Goal: Task Accomplishment & Management: Manage account settings

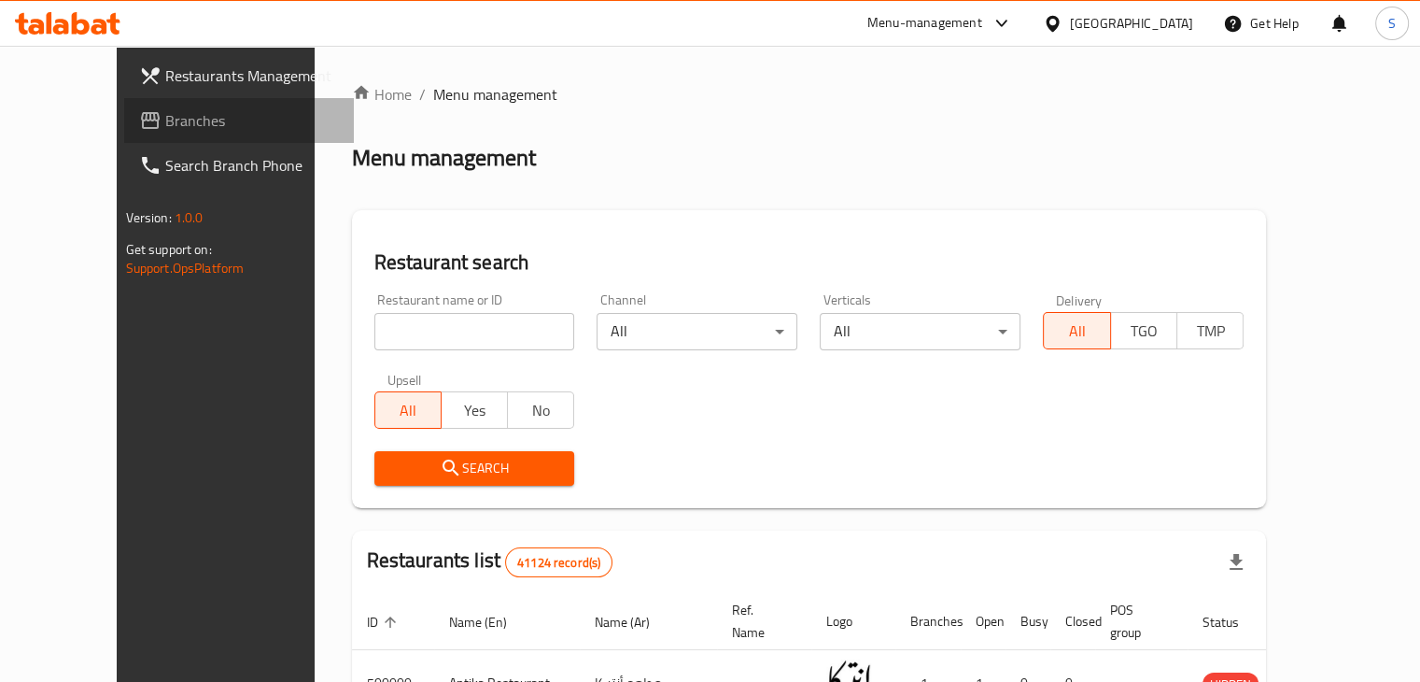
click at [165, 118] on span "Branches" at bounding box center [252, 120] width 174 height 22
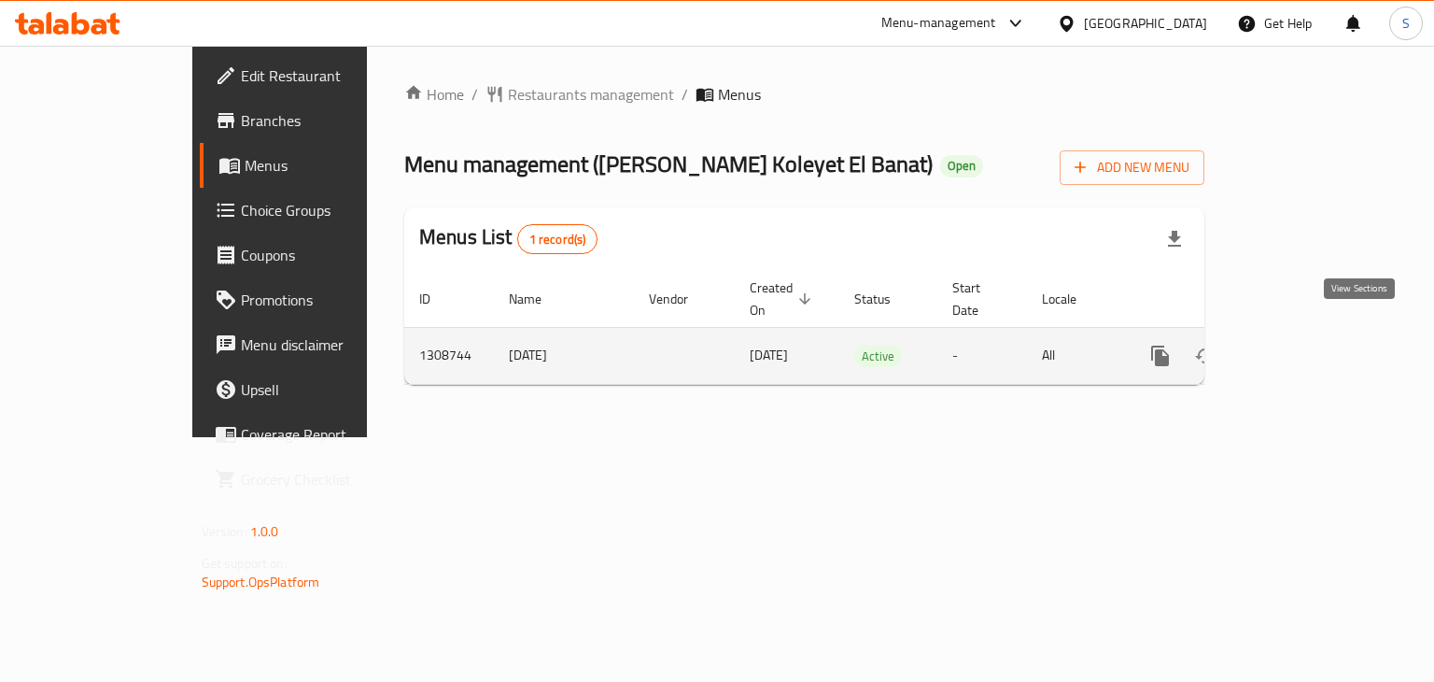
click at [1306, 345] on icon "enhanced table" at bounding box center [1295, 356] width 22 height 22
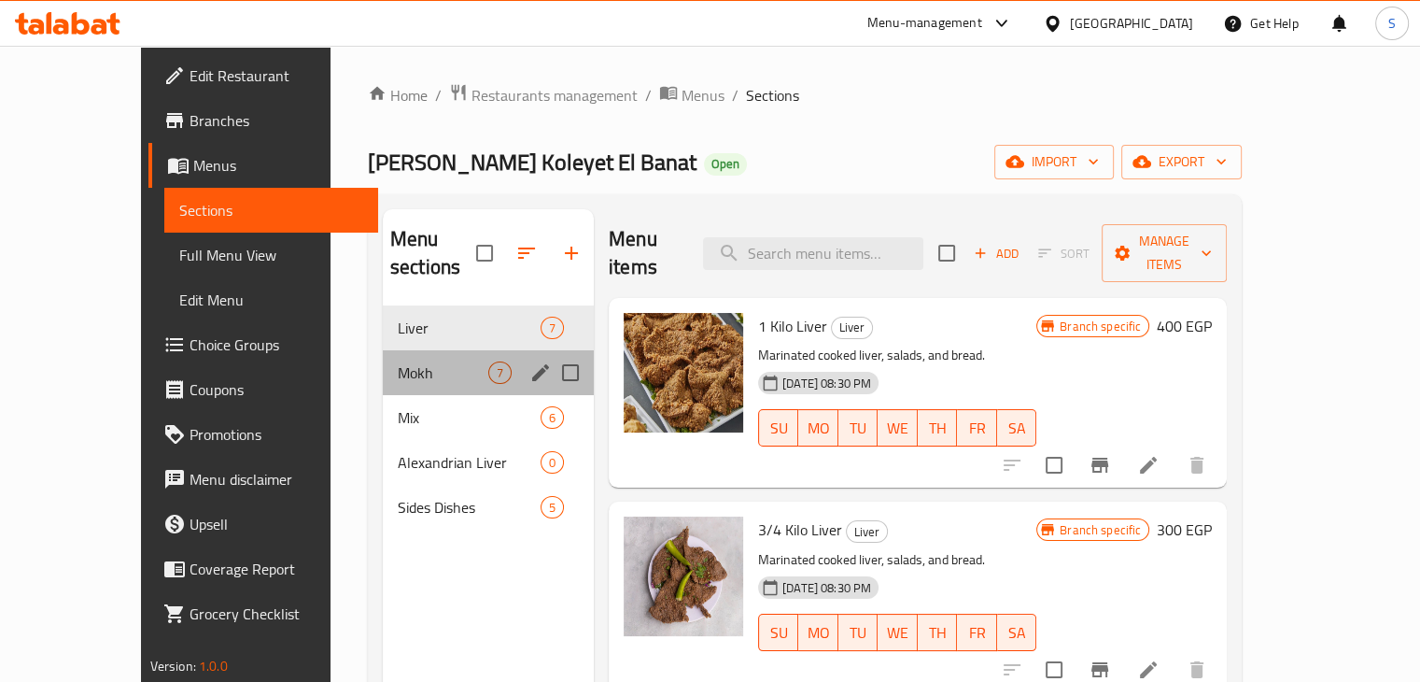
click at [383, 350] on div "Mokh 7" at bounding box center [488, 372] width 211 height 45
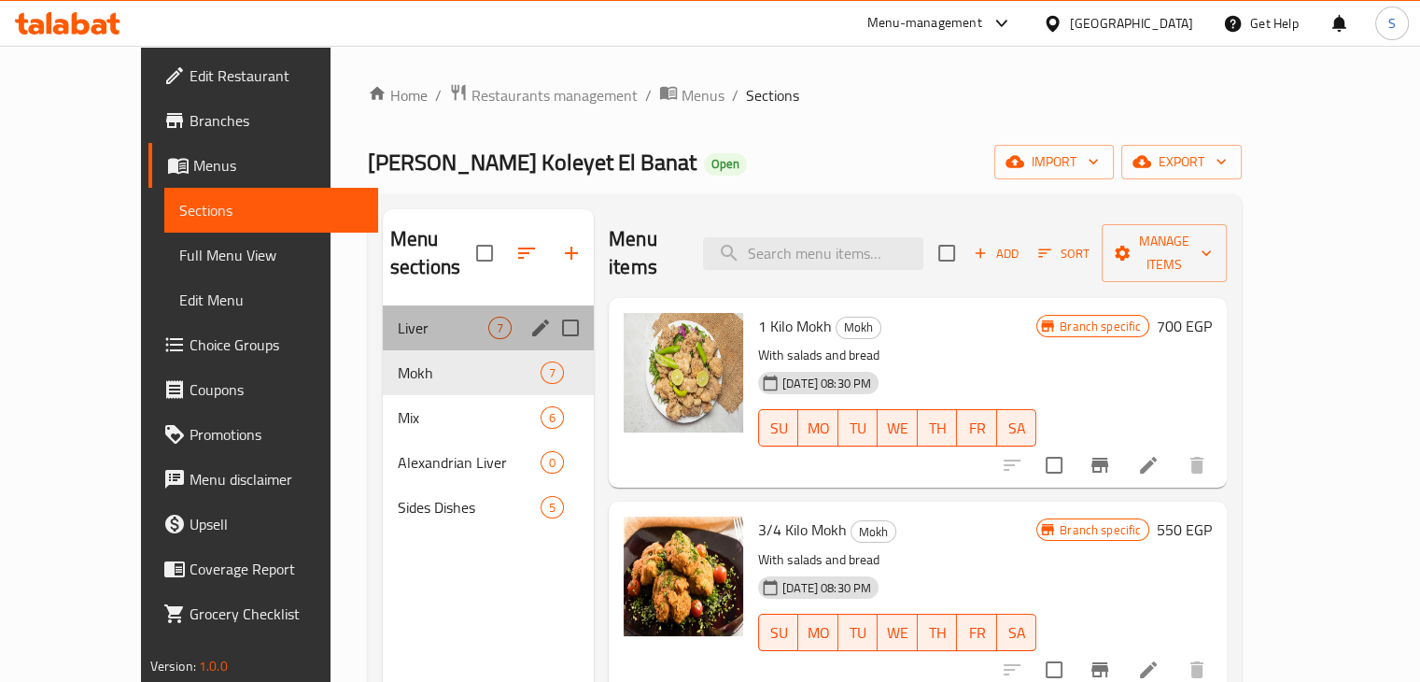
click at [383, 315] on div "Liver 7" at bounding box center [488, 327] width 211 height 45
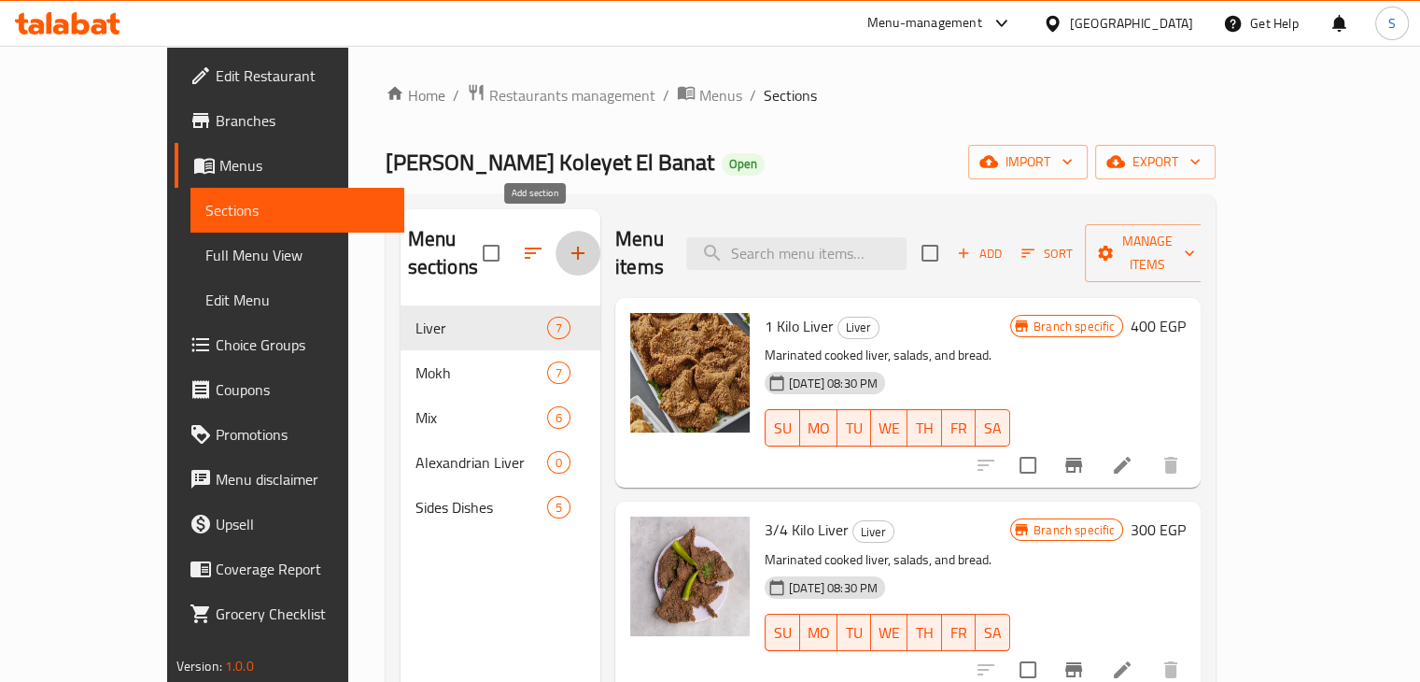
click at [567, 242] on icon "button" at bounding box center [578, 253] width 22 height 22
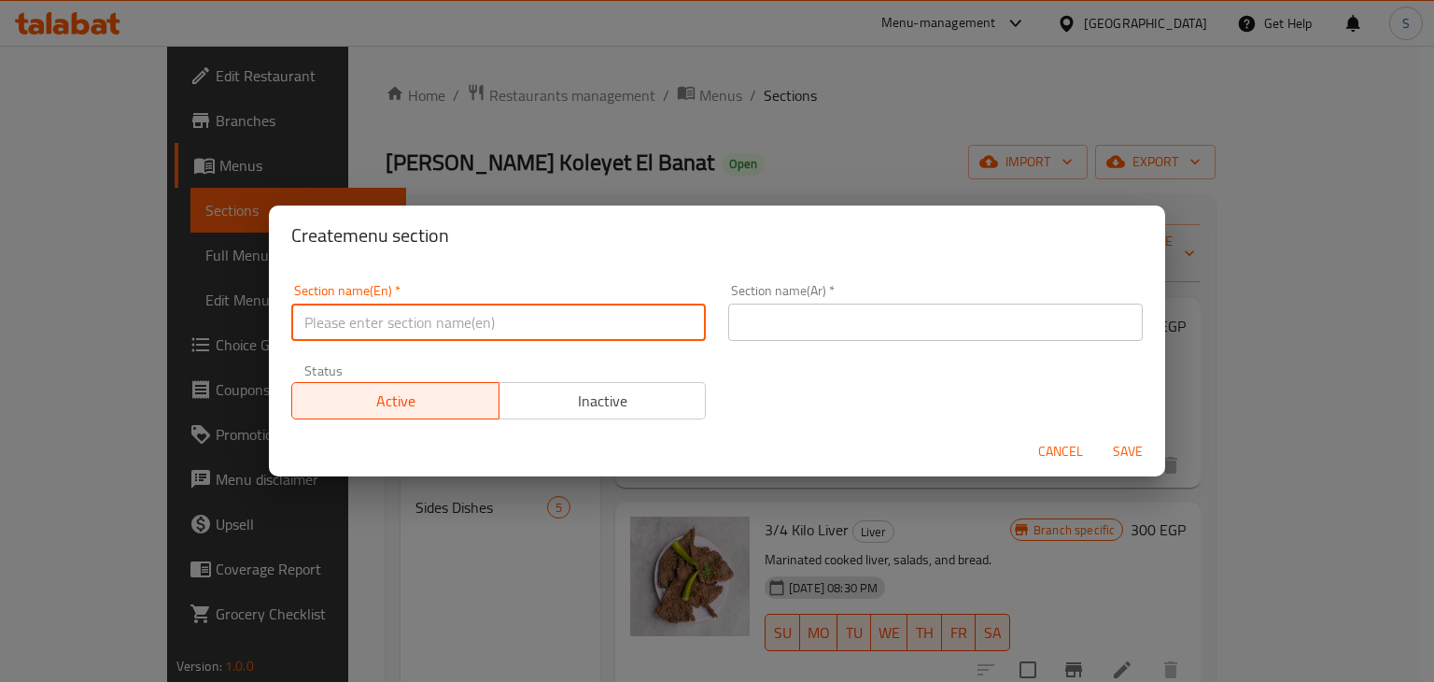
click at [452, 314] on input "text" at bounding box center [498, 321] width 415 height 37
paste input "Shrimp"
type input "Shrimp"
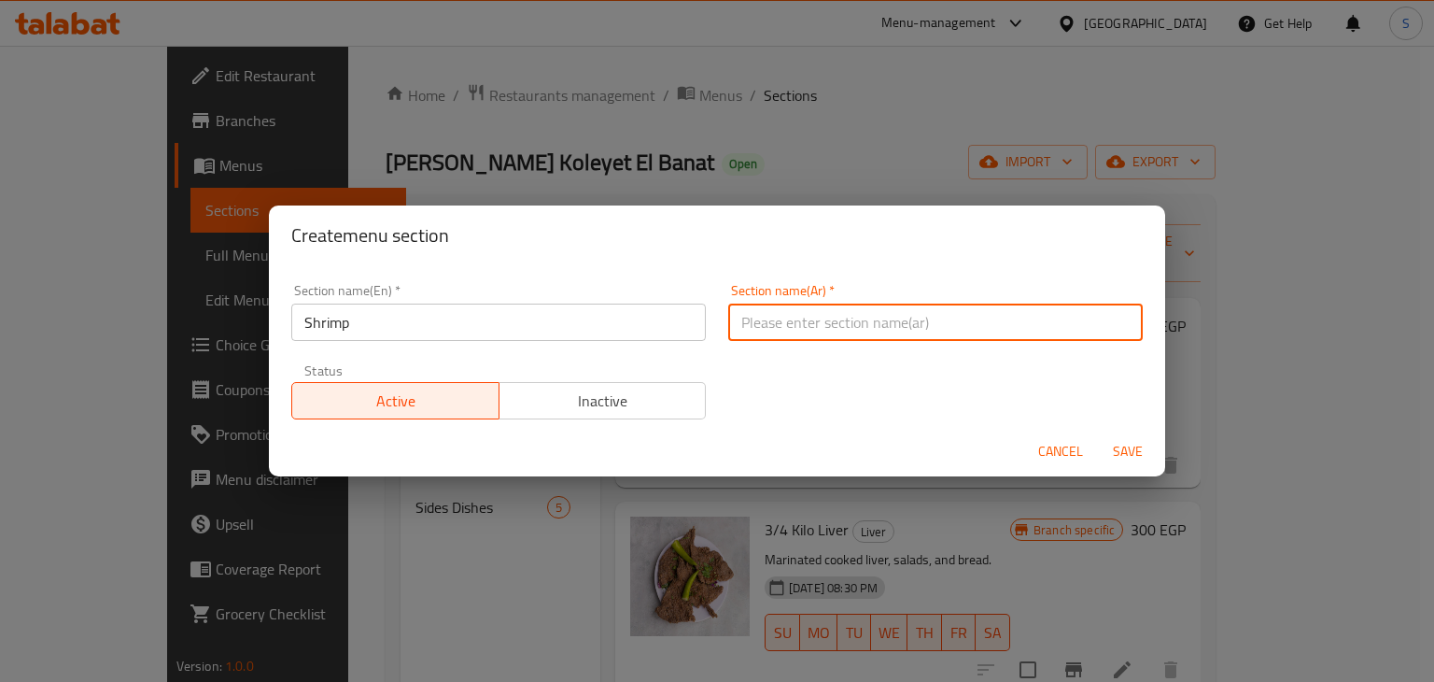
click at [756, 325] on input "text" at bounding box center [935, 321] width 415 height 37
paste input "الجمبري"
type input "الجمبري"
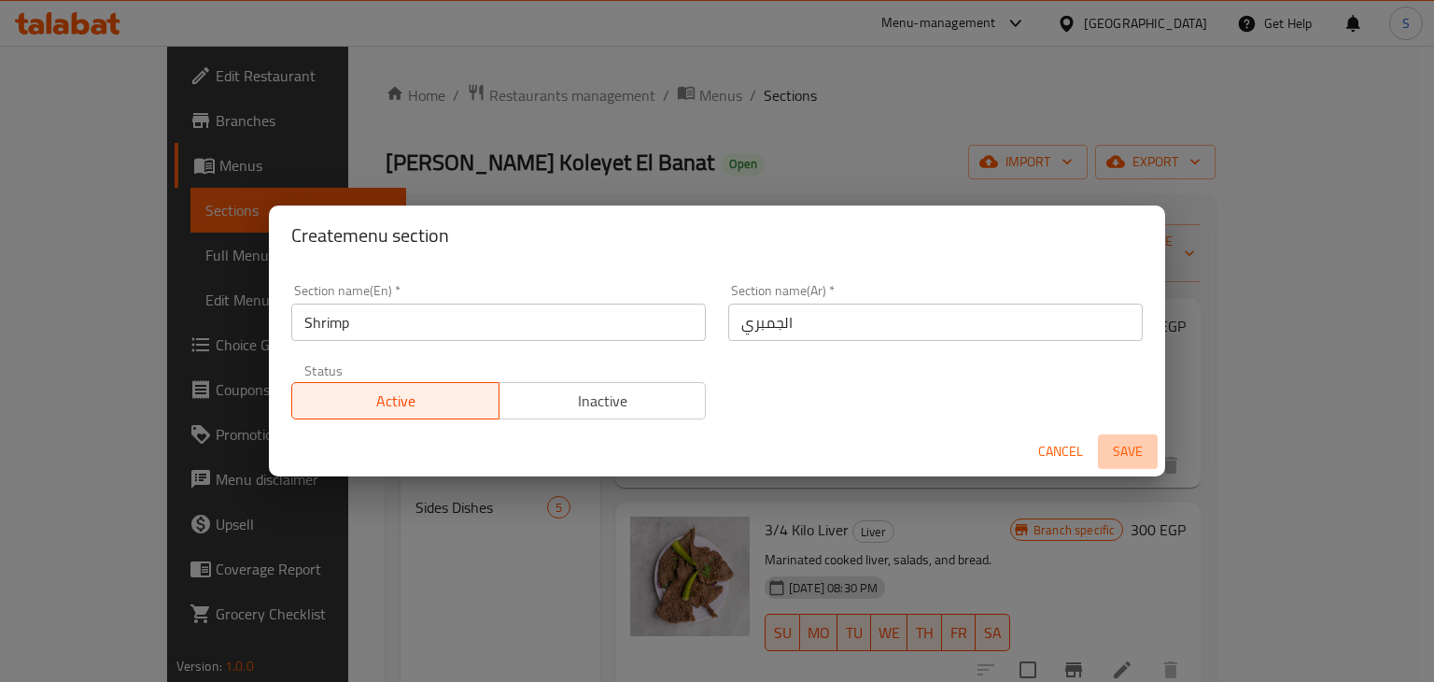
click at [1125, 457] on span "Save" at bounding box center [1127, 451] width 45 height 23
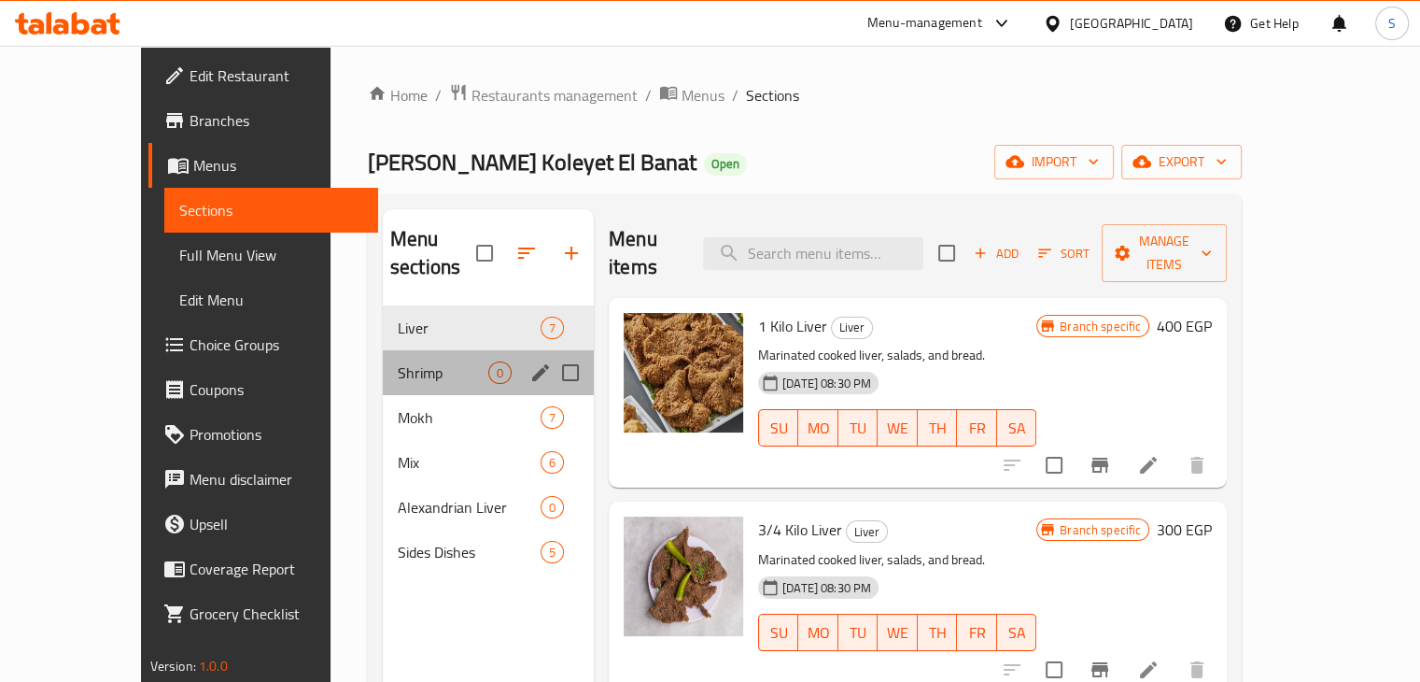
click at [383, 356] on div "Shrimp 0" at bounding box center [488, 372] width 211 height 45
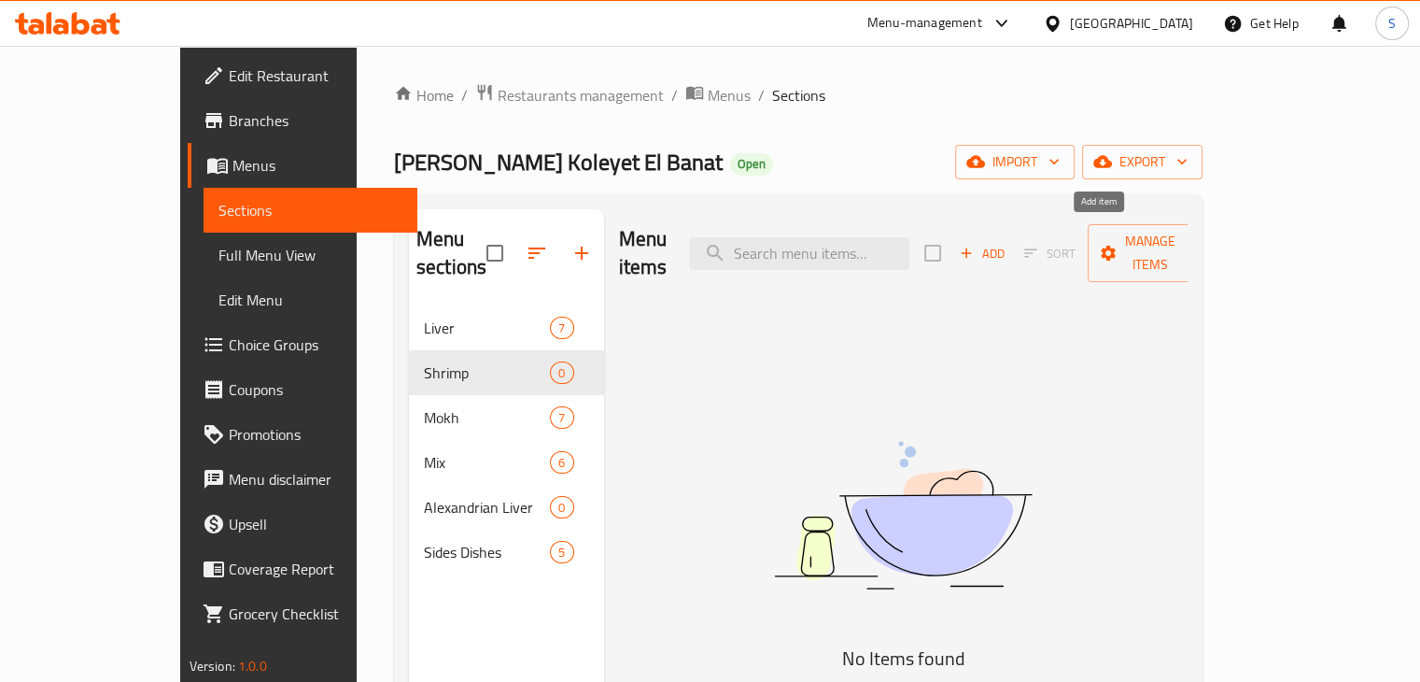
click at [1007, 243] on span "Add" at bounding box center [982, 253] width 50 height 21
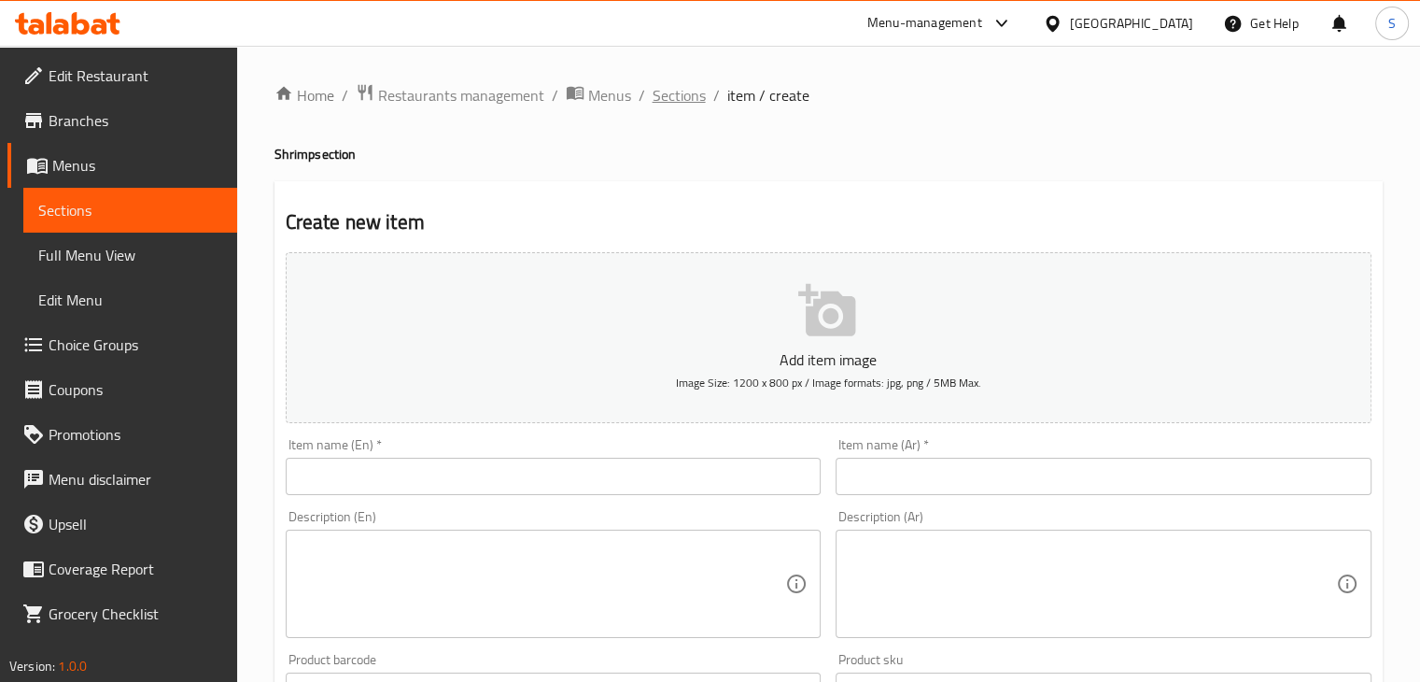
click at [676, 106] on span "Sections" at bounding box center [679, 95] width 53 height 22
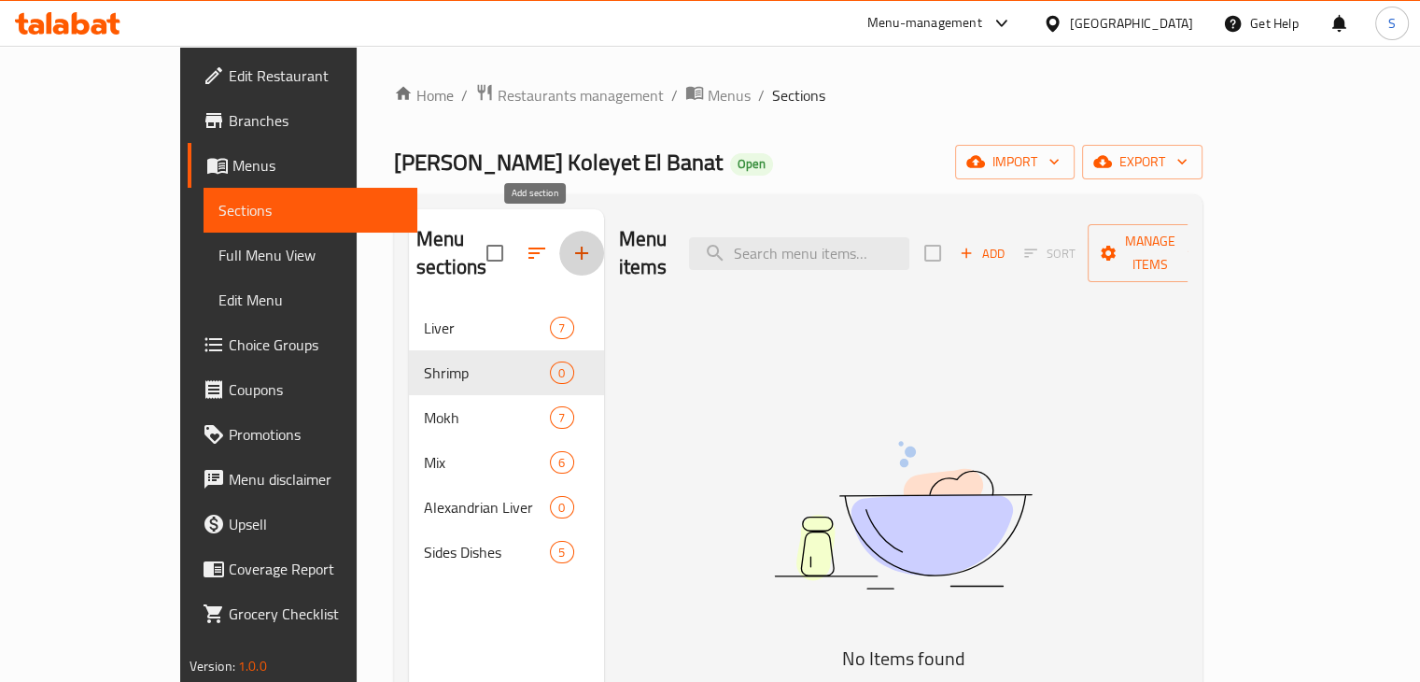
click at [570, 242] on icon "button" at bounding box center [581, 253] width 22 height 22
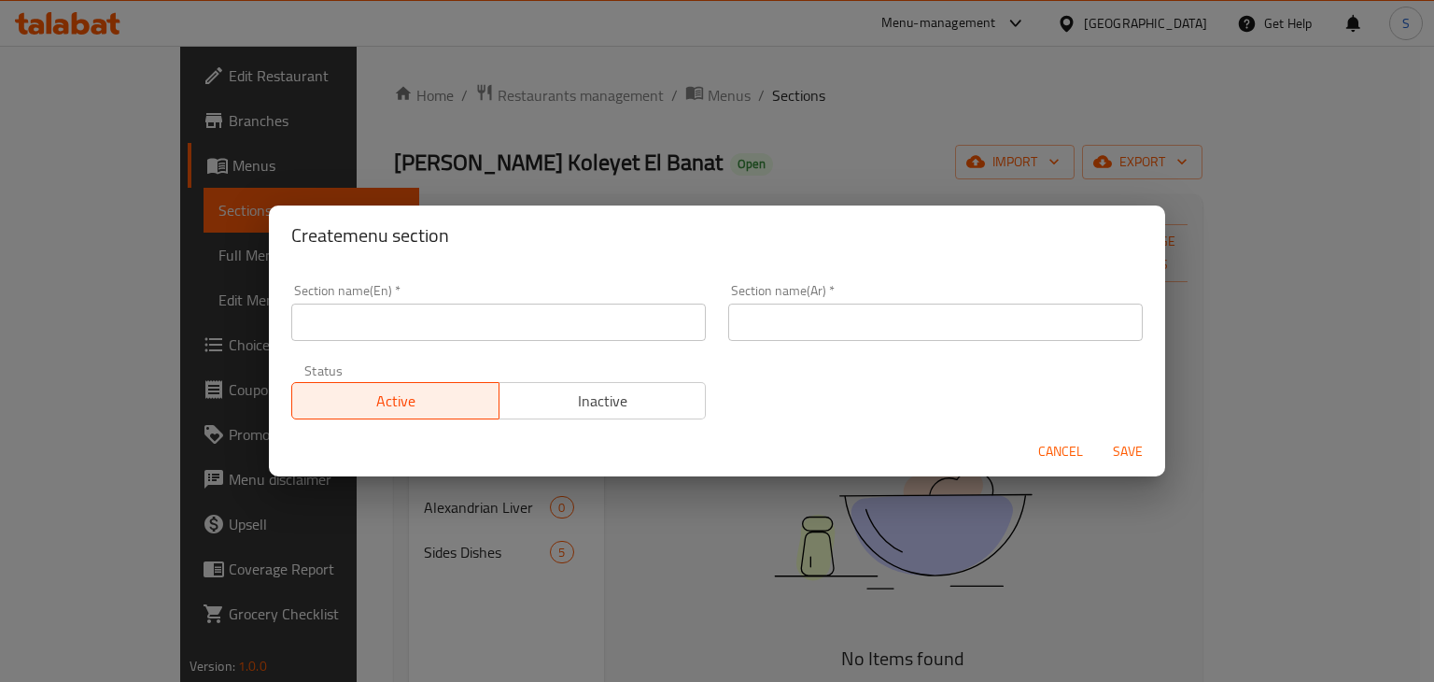
click at [504, 303] on input "text" at bounding box center [498, 321] width 415 height 37
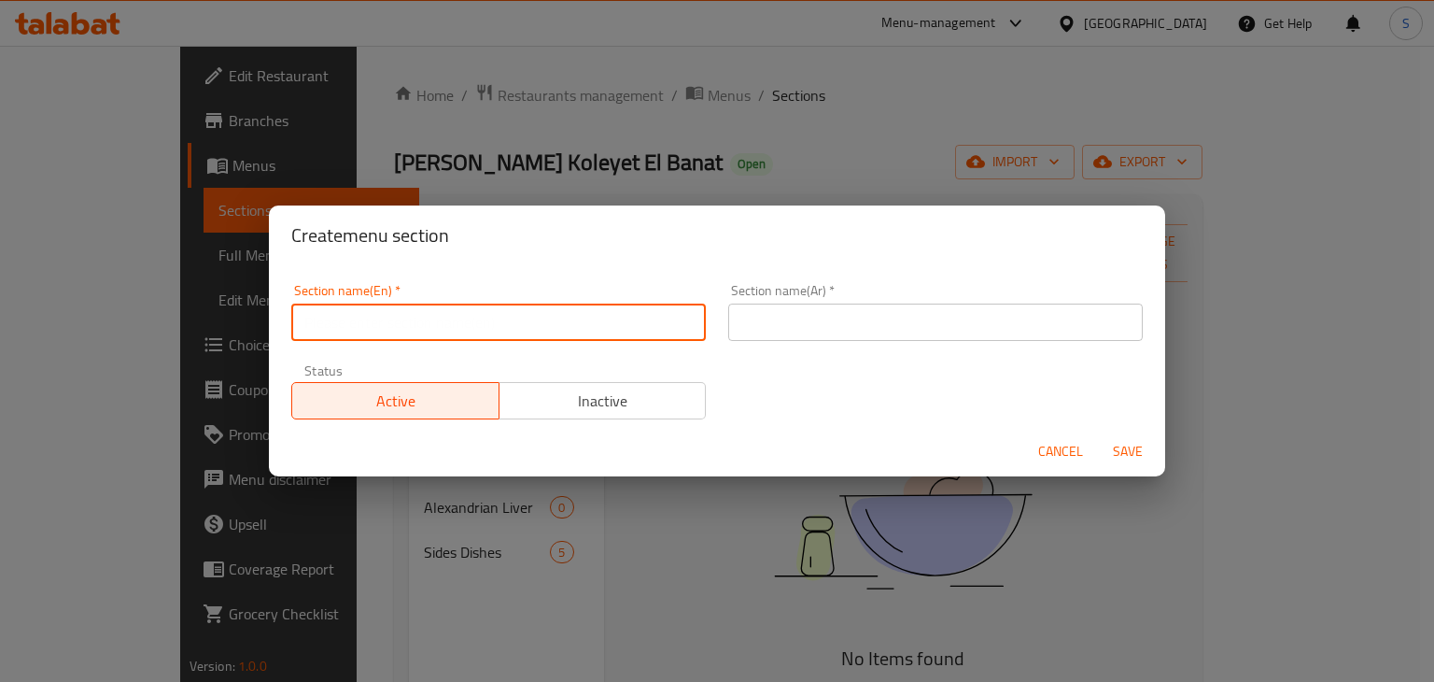
paste input "Fillet"
type input "Fillet"
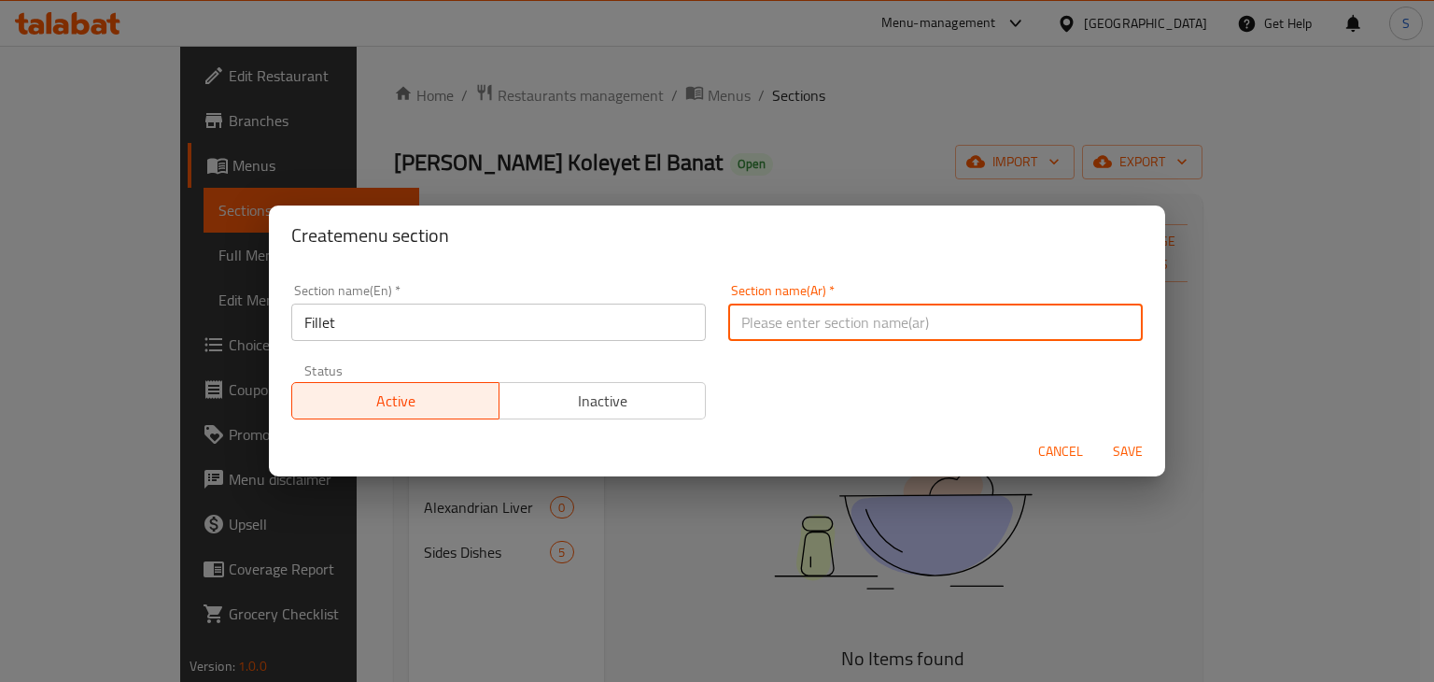
click at [766, 339] on input "text" at bounding box center [935, 321] width 415 height 37
paste input "الفليه"
type input "الفليه"
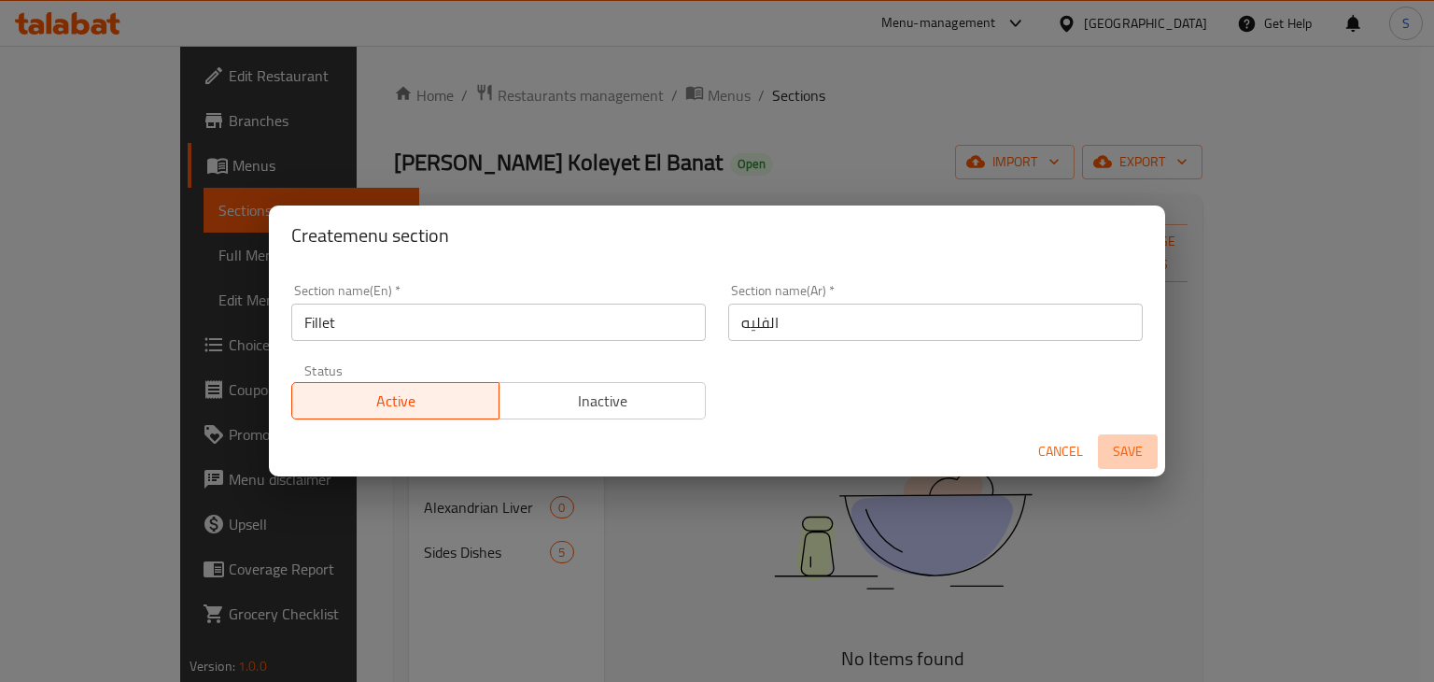
click at [1115, 446] on span "Save" at bounding box center [1127, 451] width 45 height 23
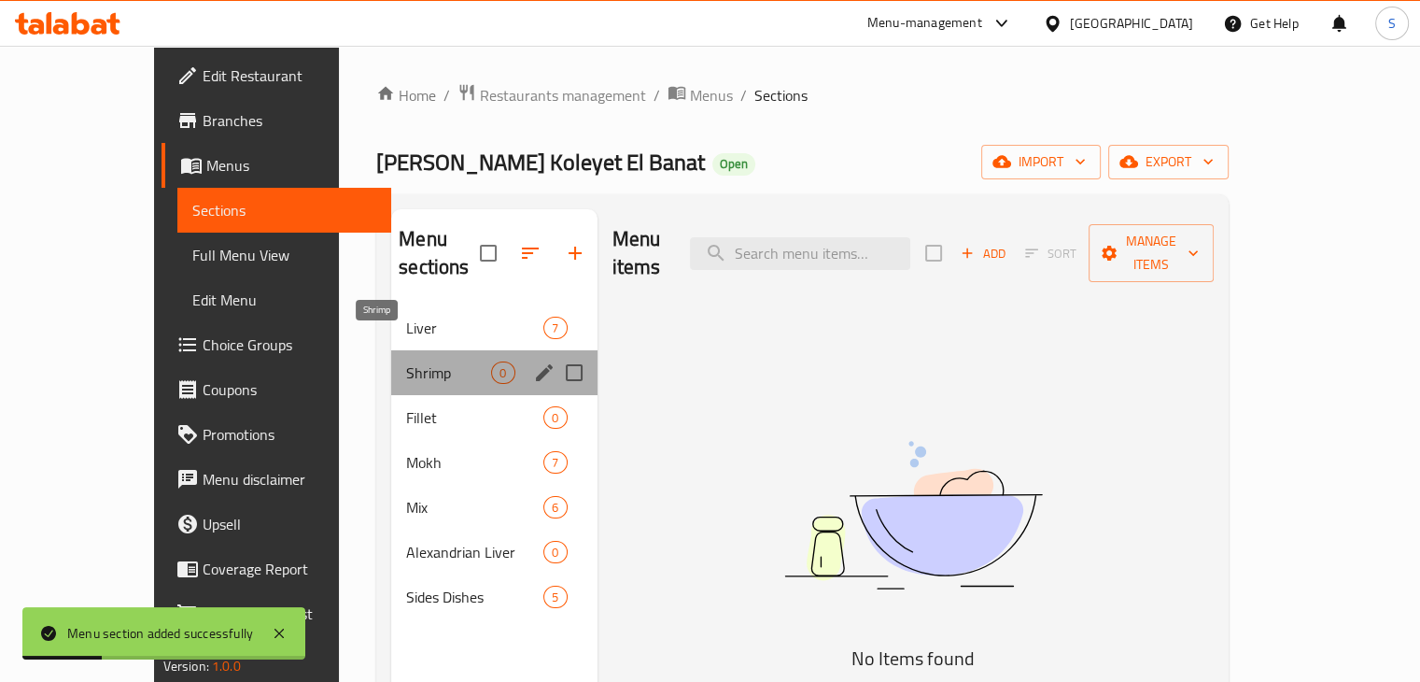
click at [411, 361] on span "Shrimp" at bounding box center [448, 372] width 85 height 22
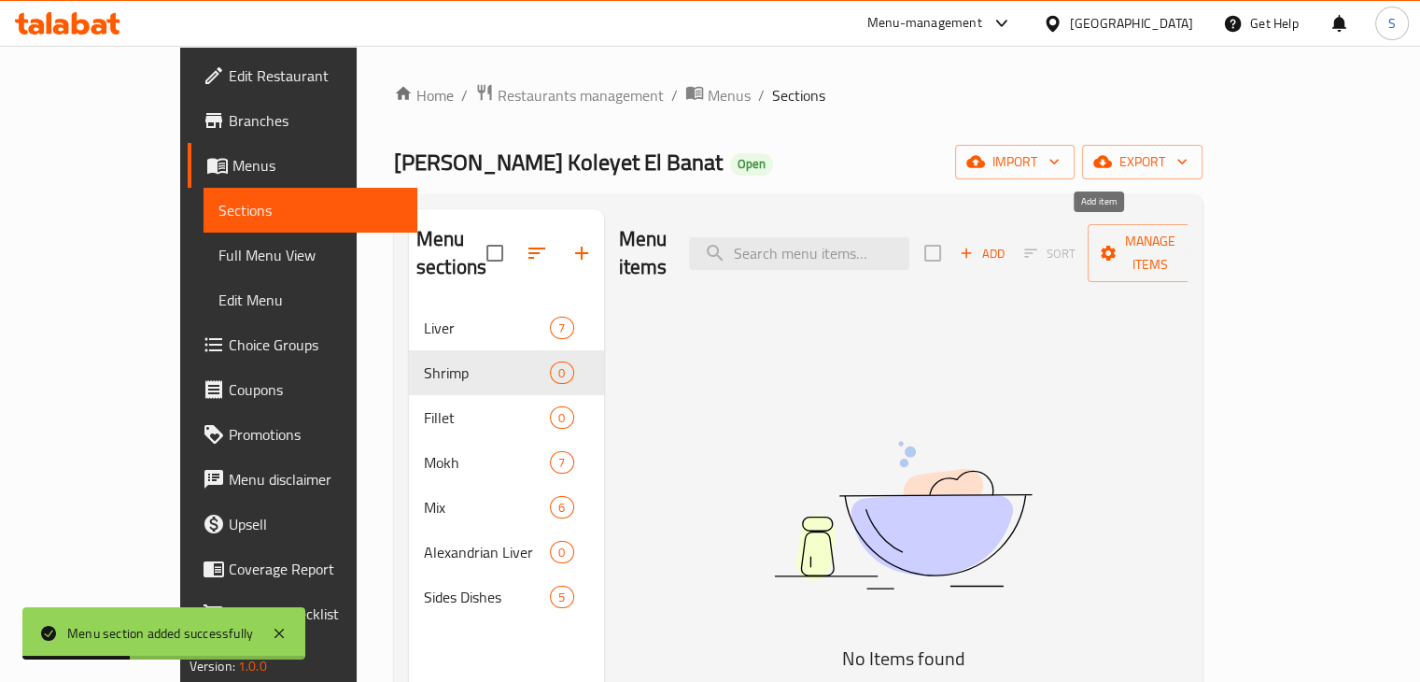
click at [1007, 243] on span "Add" at bounding box center [982, 253] width 50 height 21
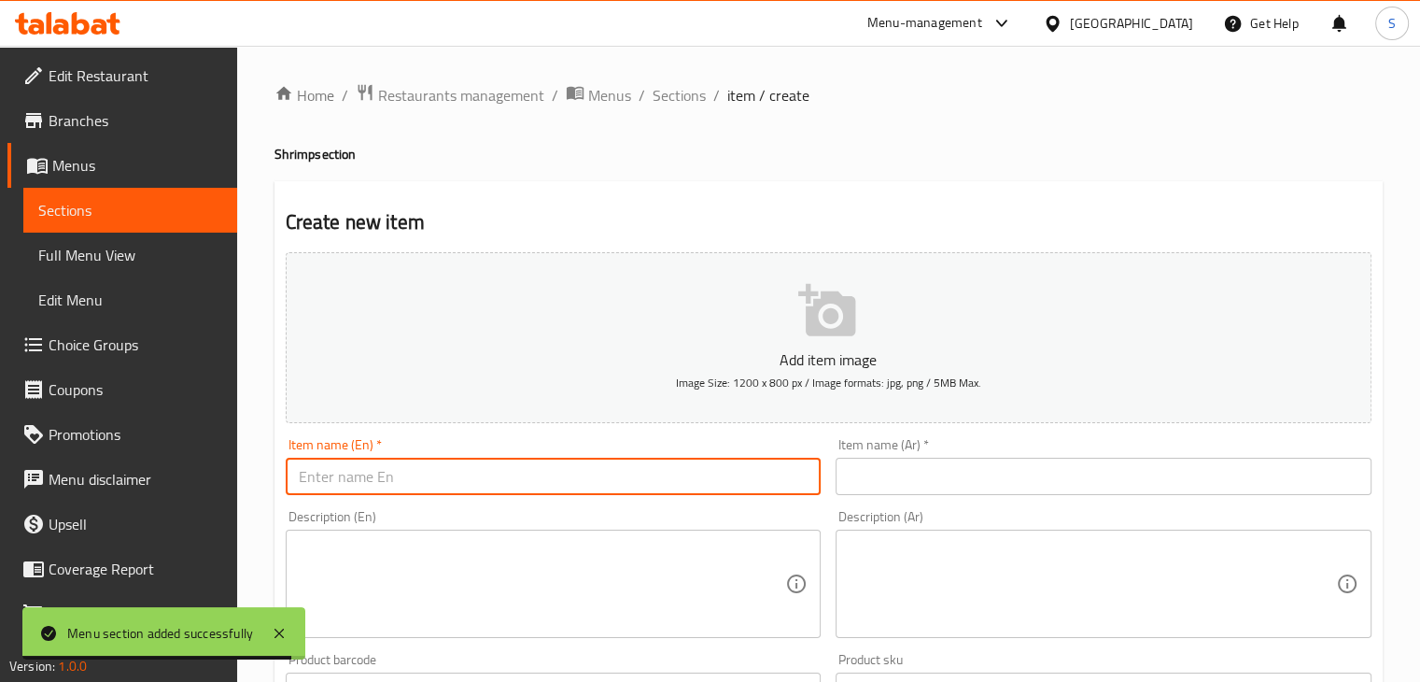
click at [468, 464] on input "text" at bounding box center [554, 475] width 536 height 37
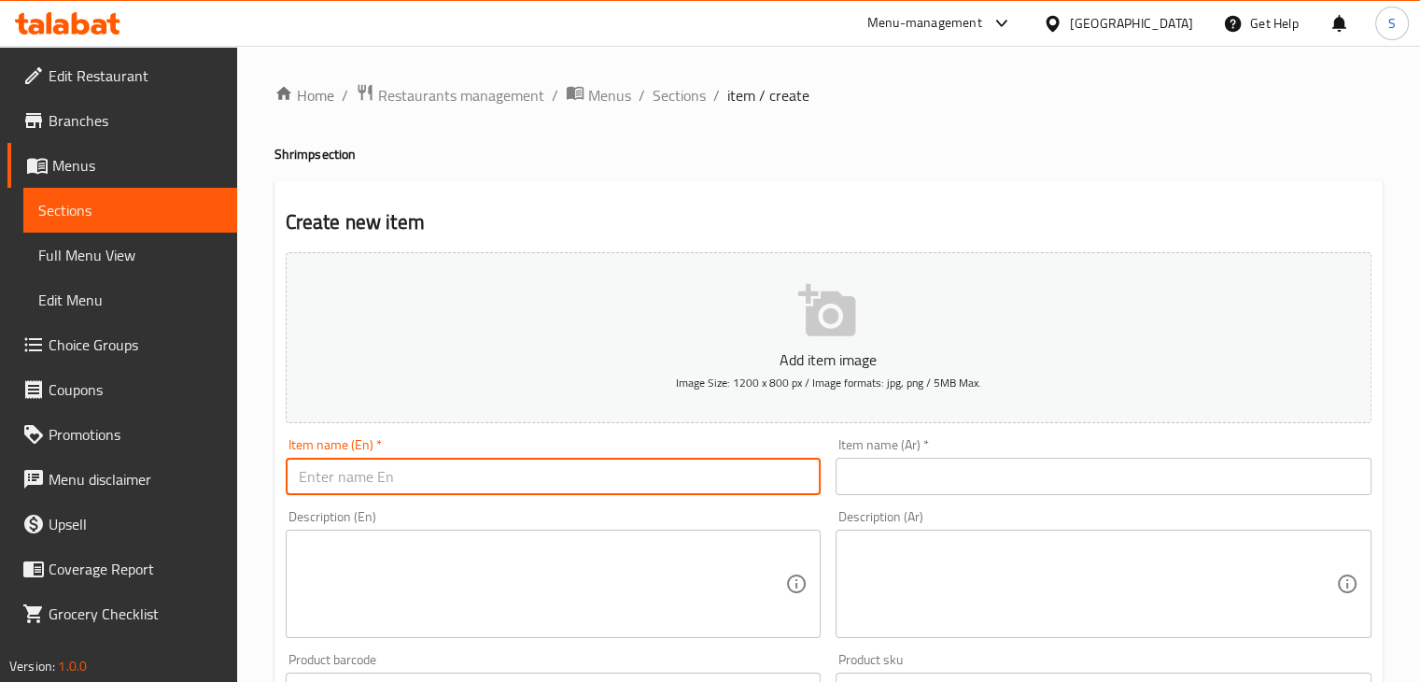
paste input "Shrimp"
type input "Shrimp"
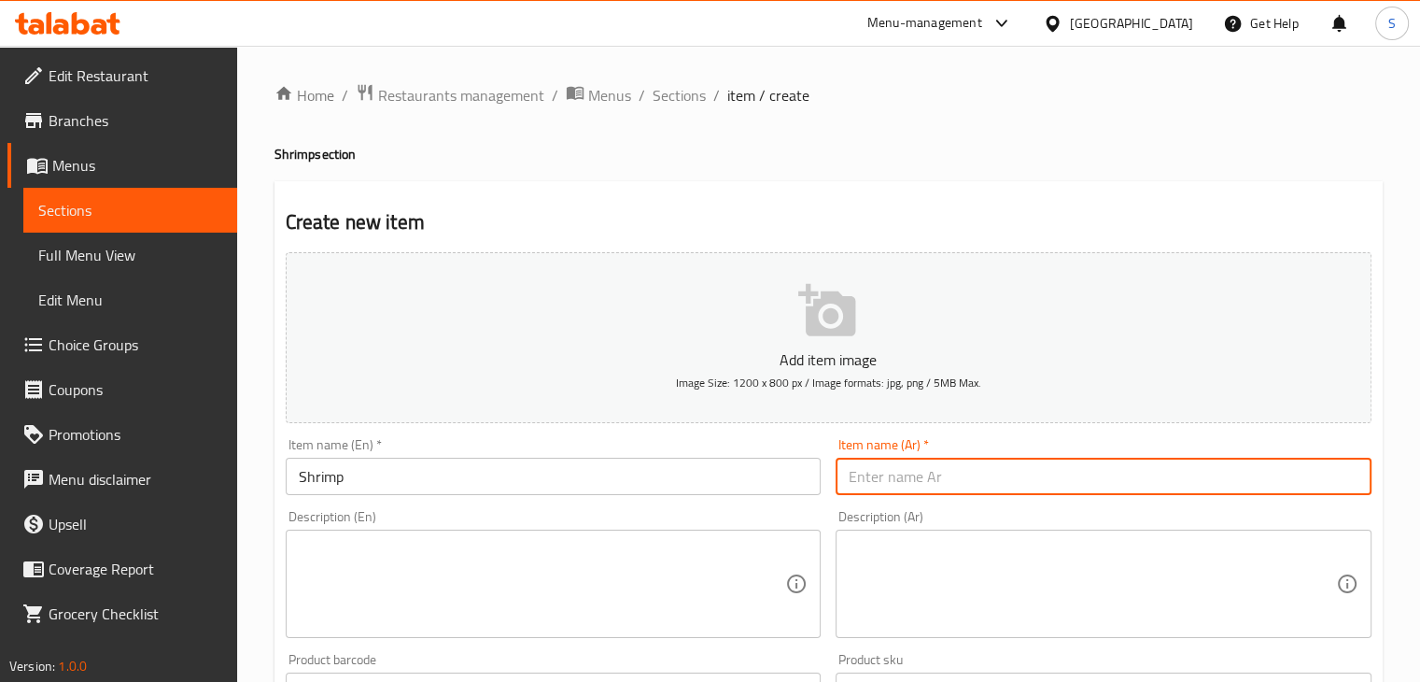
click at [900, 471] on input "text" at bounding box center [1104, 475] width 536 height 37
paste input "الجمبري"
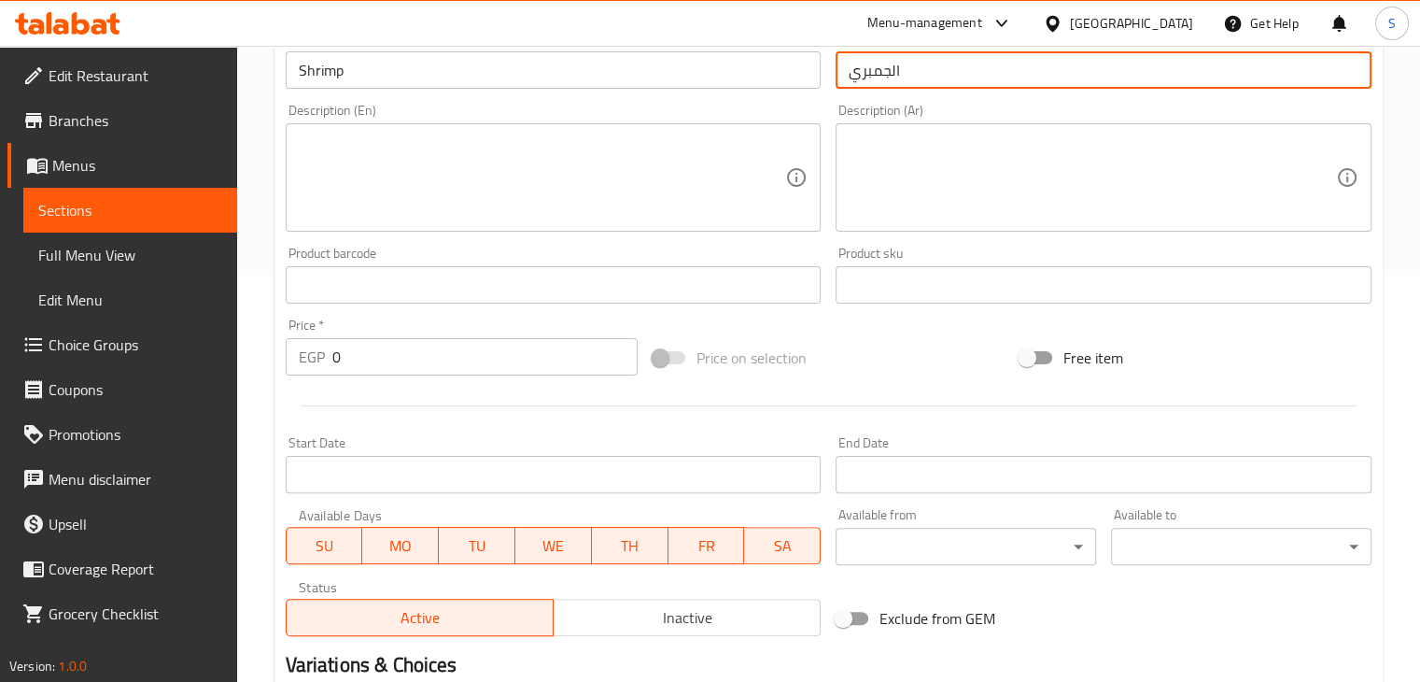
scroll to position [638, 0]
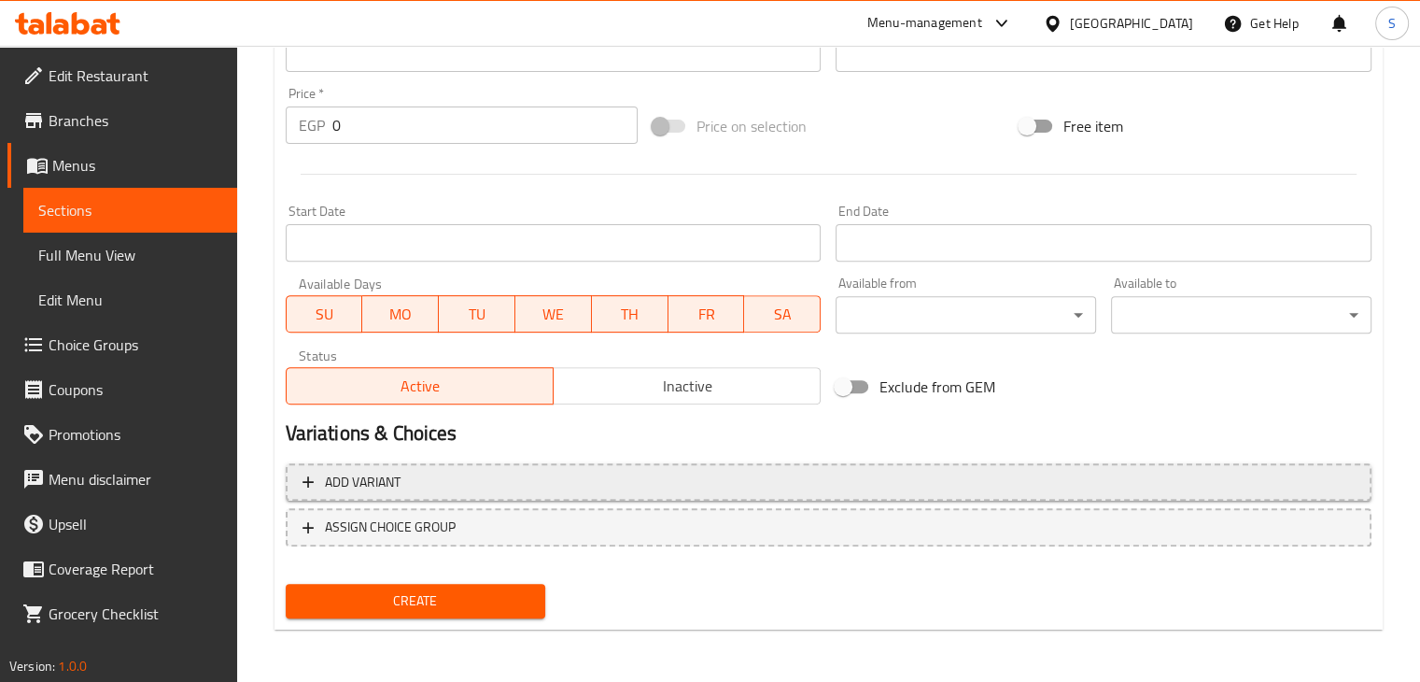
type input "الجمبري"
click at [997, 479] on span "Add variant" at bounding box center [829, 482] width 1052 height 23
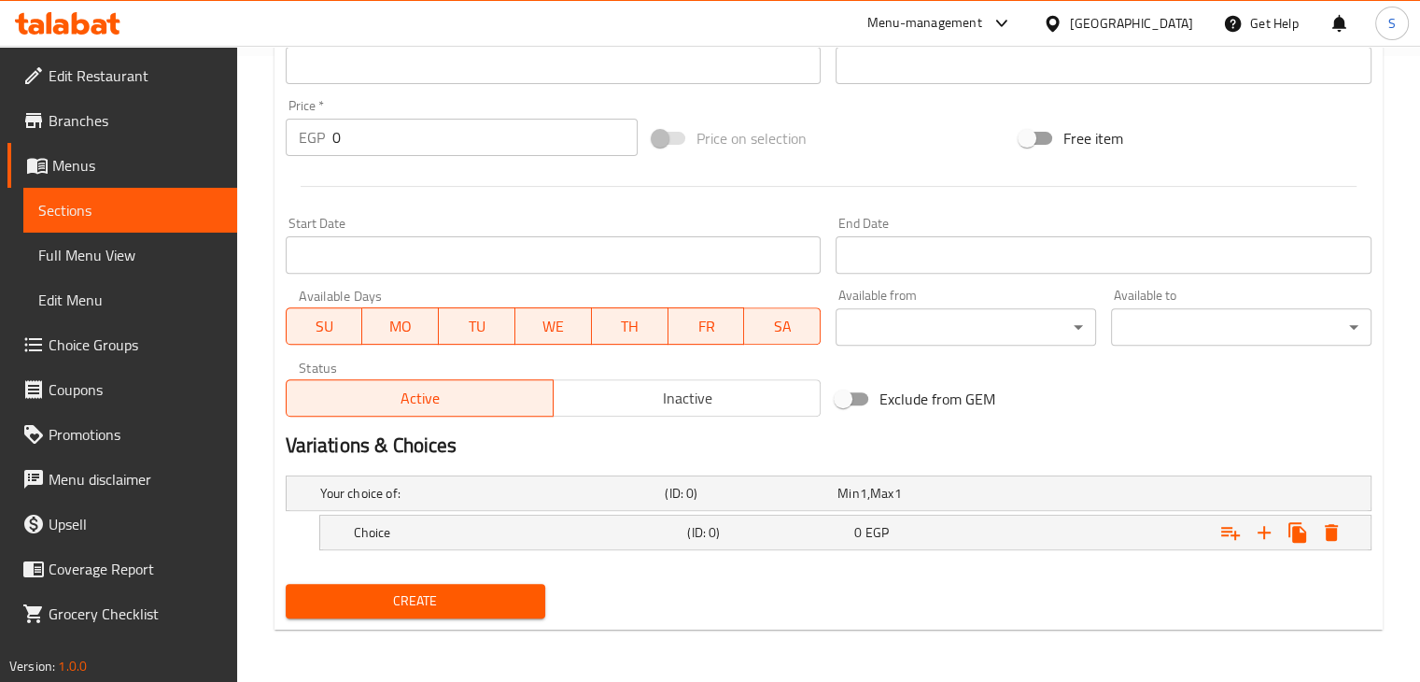
scroll to position [625, 0]
click at [1259, 524] on icon "Expand" at bounding box center [1264, 533] width 22 height 22
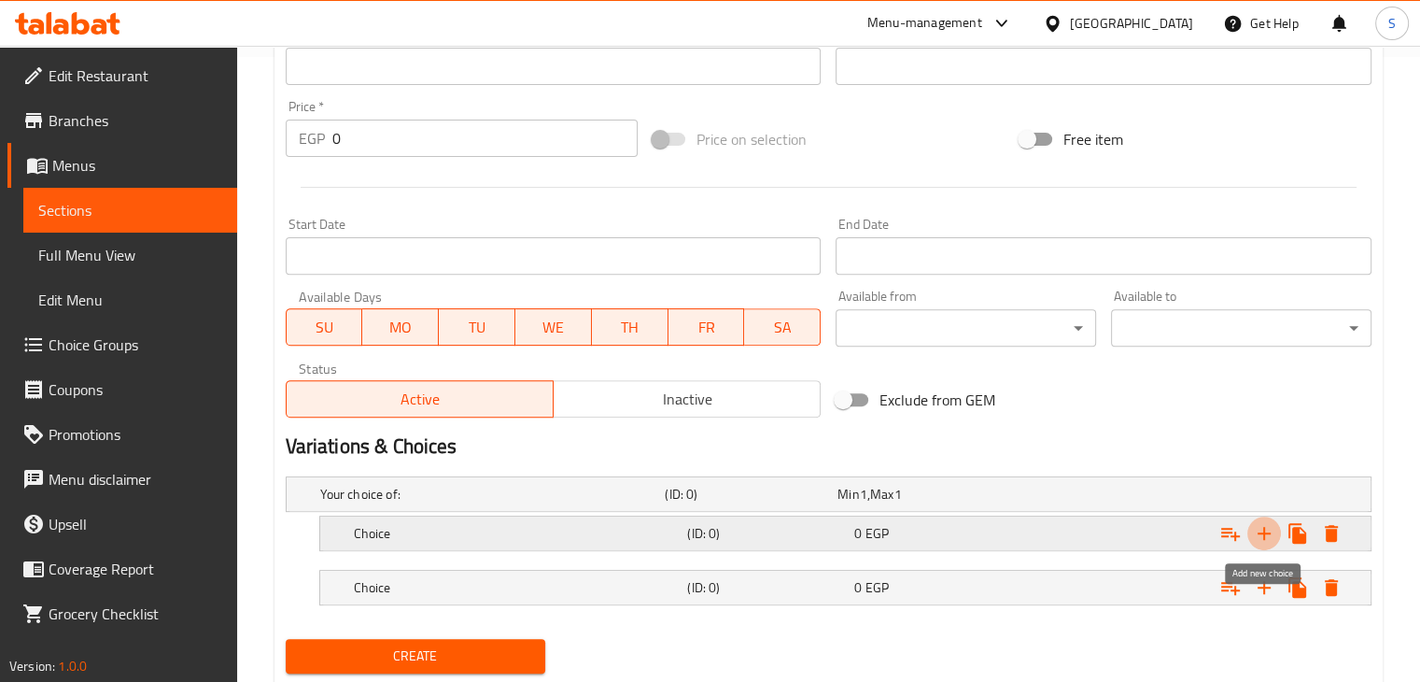
click at [1259, 525] on icon "Expand" at bounding box center [1264, 533] width 22 height 22
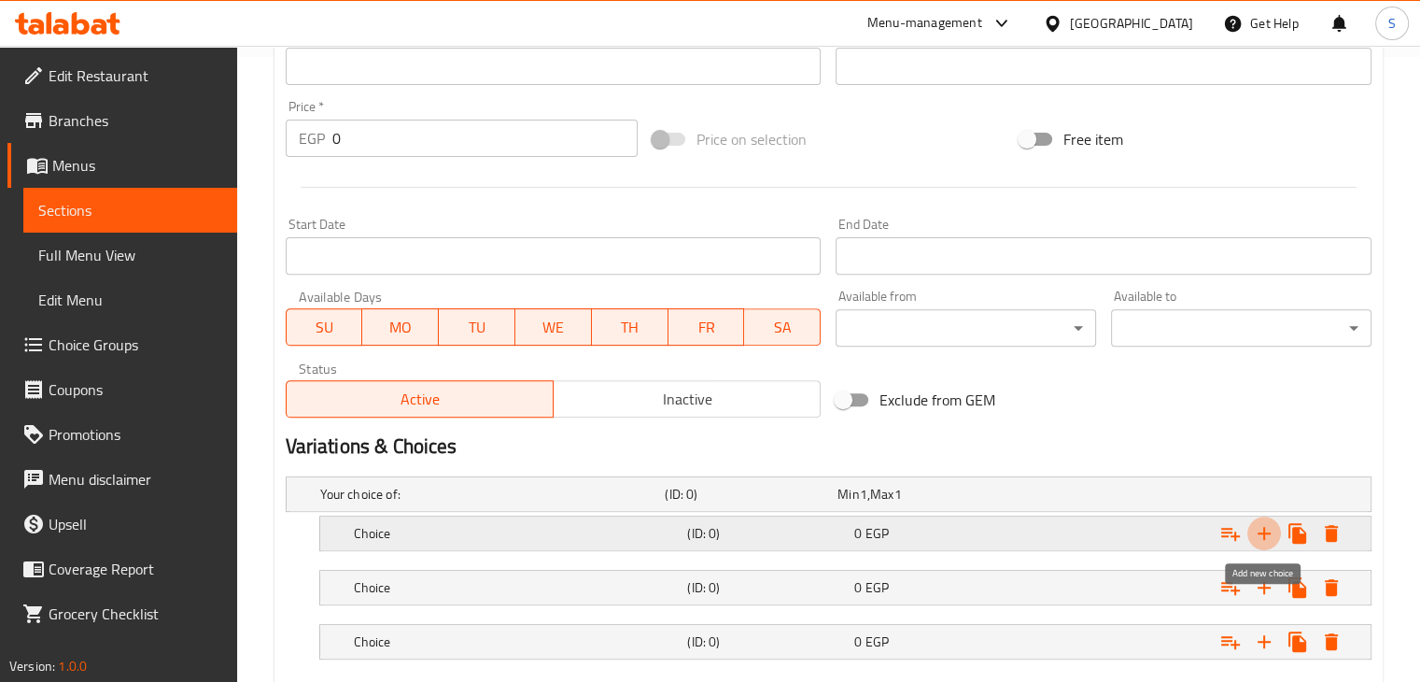
click at [1259, 526] on icon "Expand" at bounding box center [1264, 533] width 22 height 22
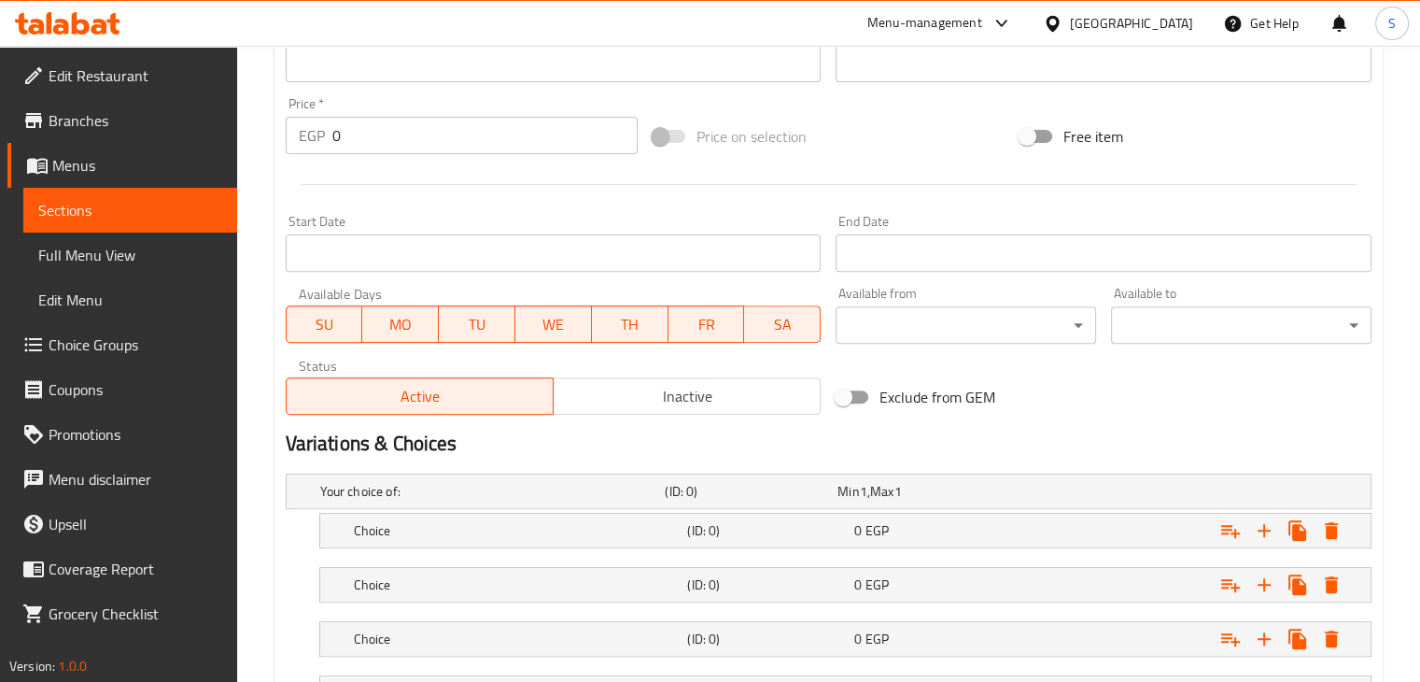
scroll to position [786, 0]
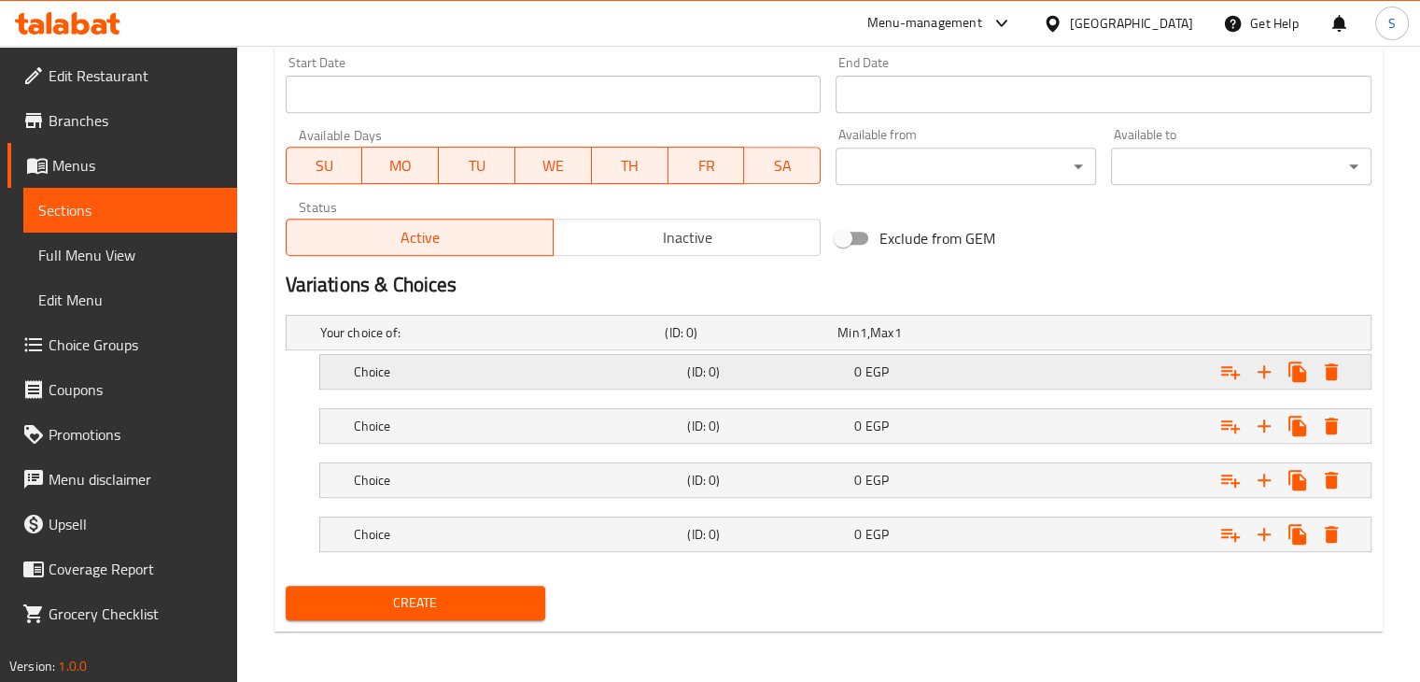
click at [926, 372] on div "0 EGP" at bounding box center [934, 371] width 160 height 19
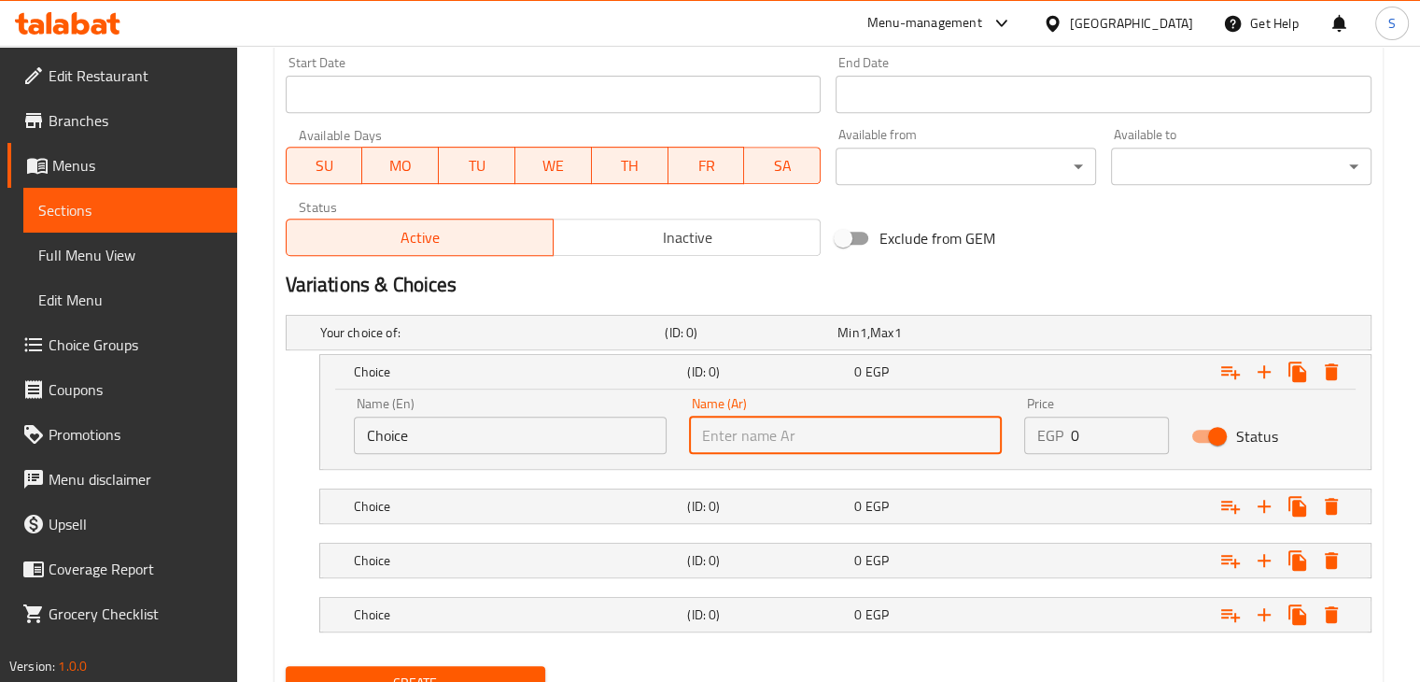
click at [865, 442] on input "text" at bounding box center [845, 434] width 313 height 37
type input ";"
type input "كيلو"
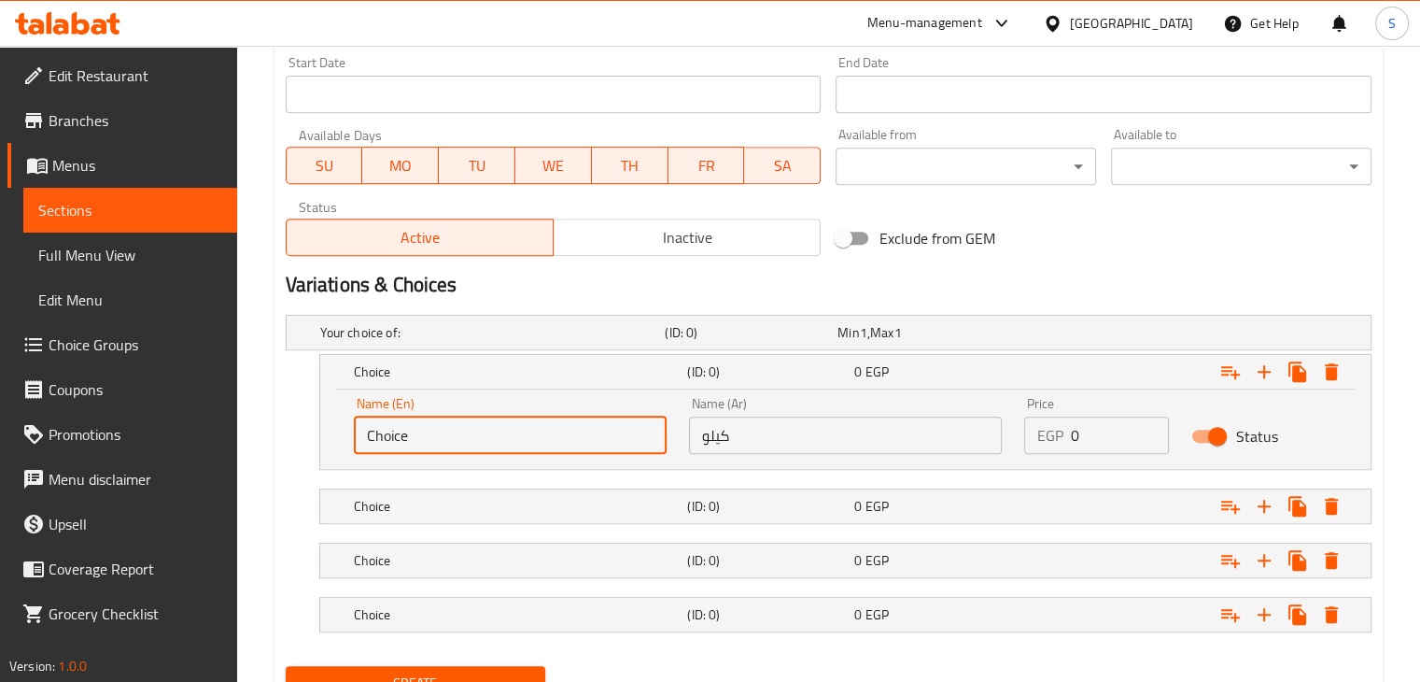
click at [492, 442] on input "Choice" at bounding box center [510, 434] width 313 height 37
type input "1 Kg"
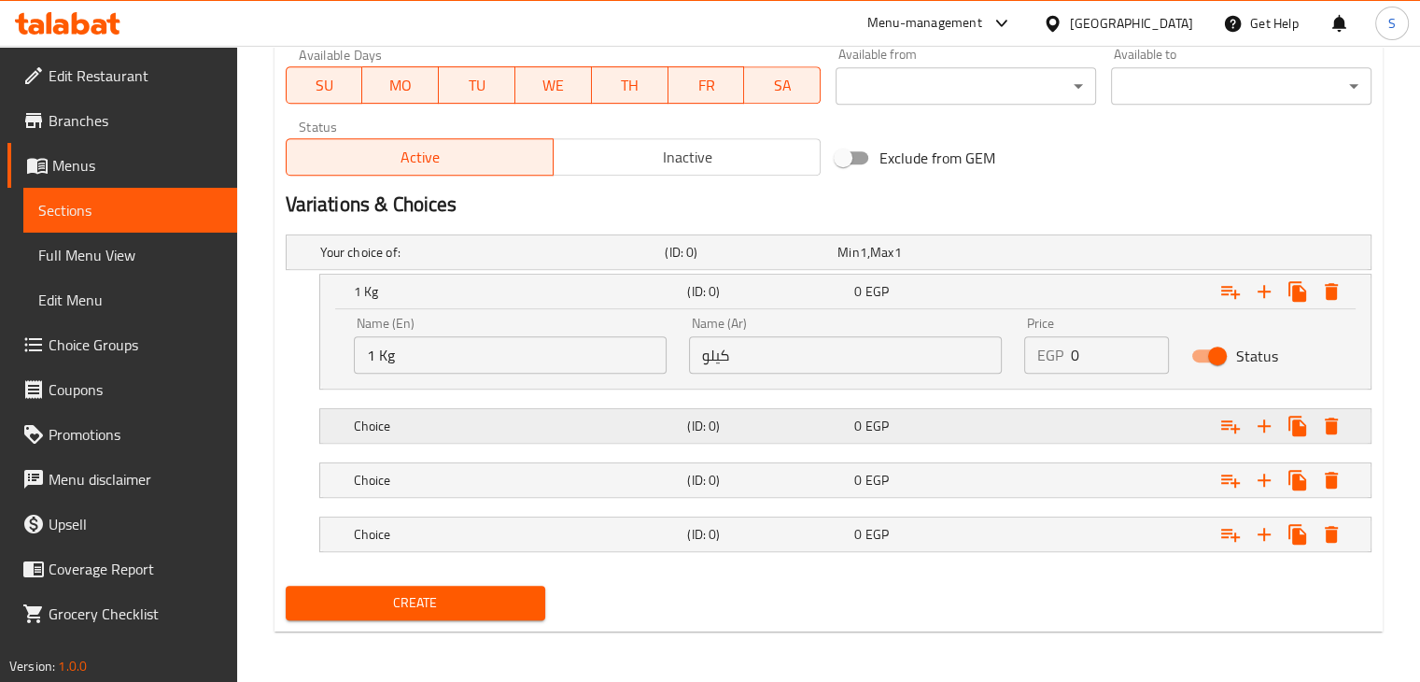
click at [925, 409] on div "Choice (ID: 0) 0 EGP" at bounding box center [851, 425] width 1002 height 41
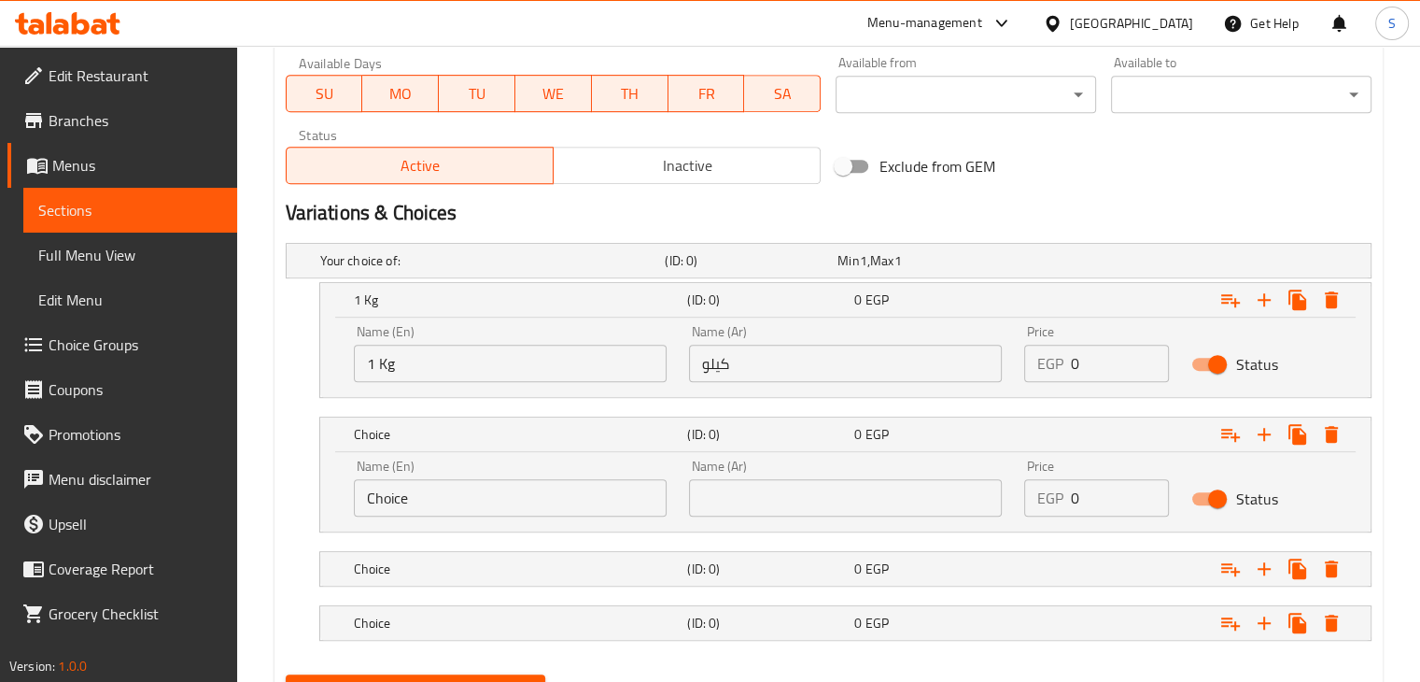
scroll to position [947, 0]
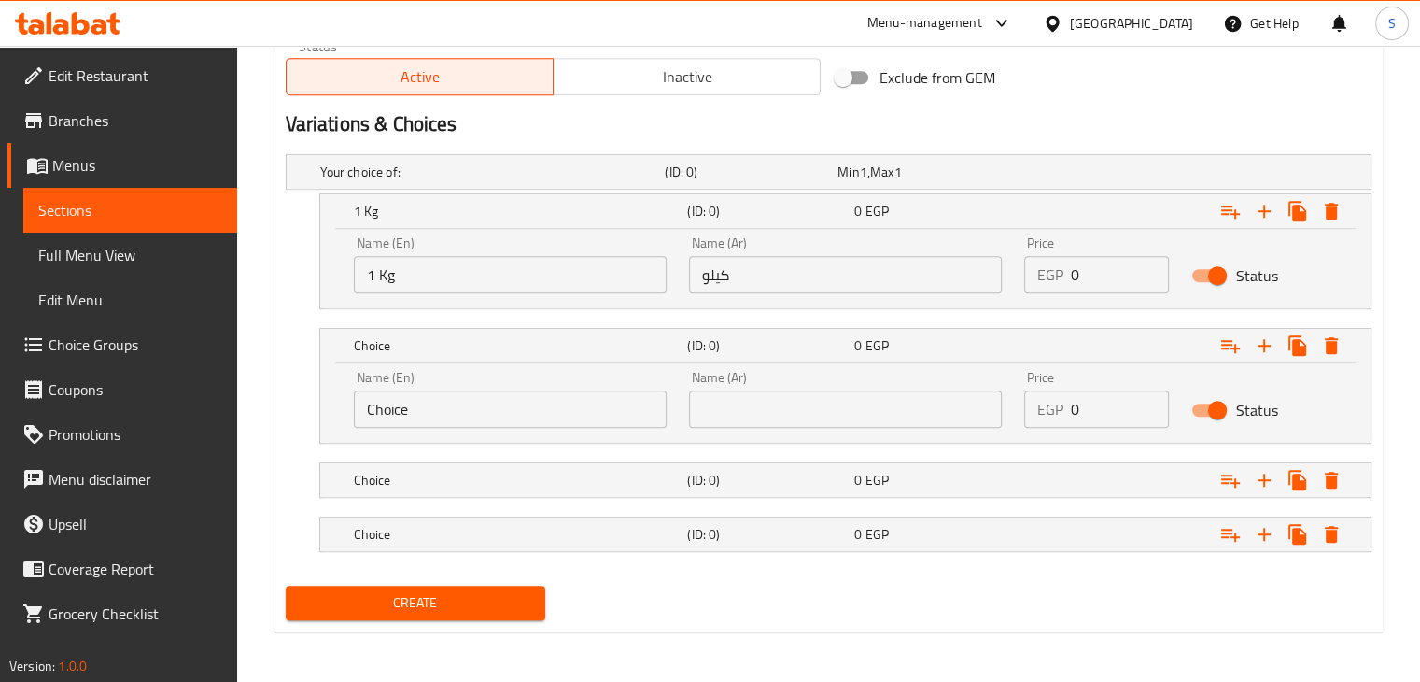
click at [835, 406] on input "text" at bounding box center [845, 408] width 313 height 37
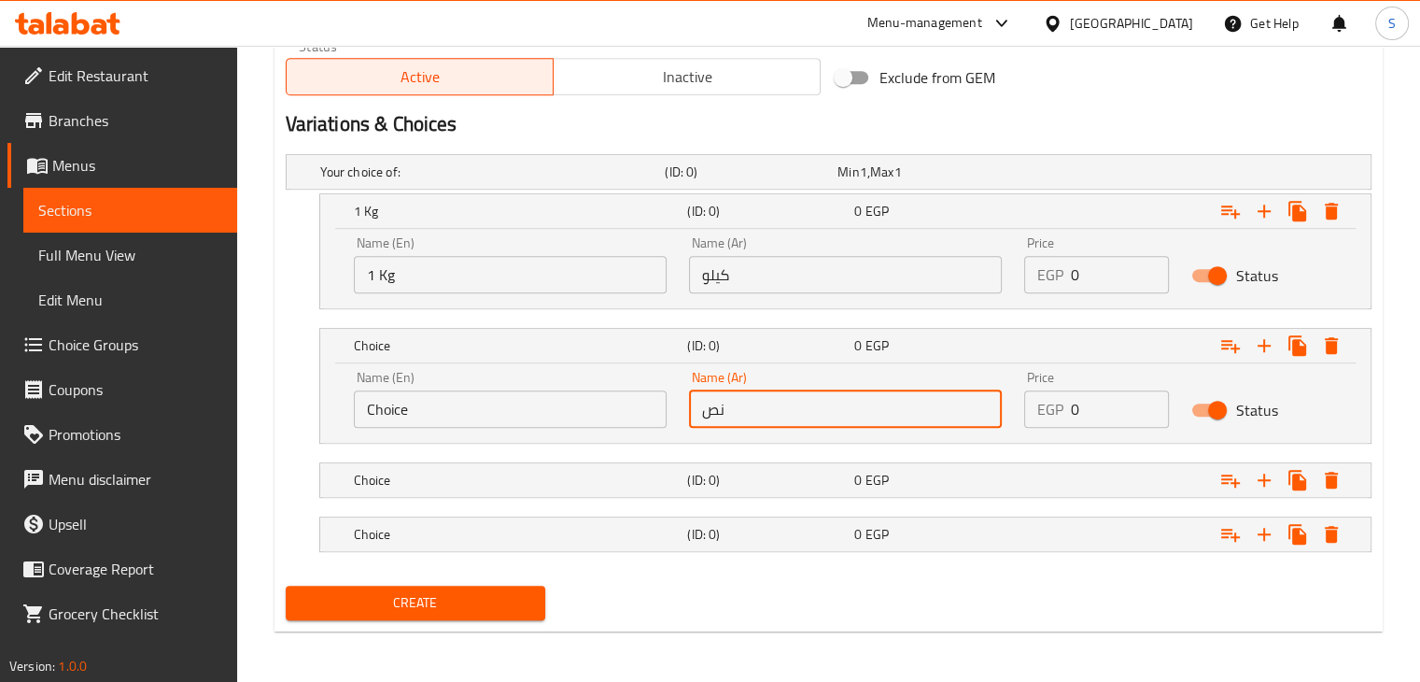
type input "نص"
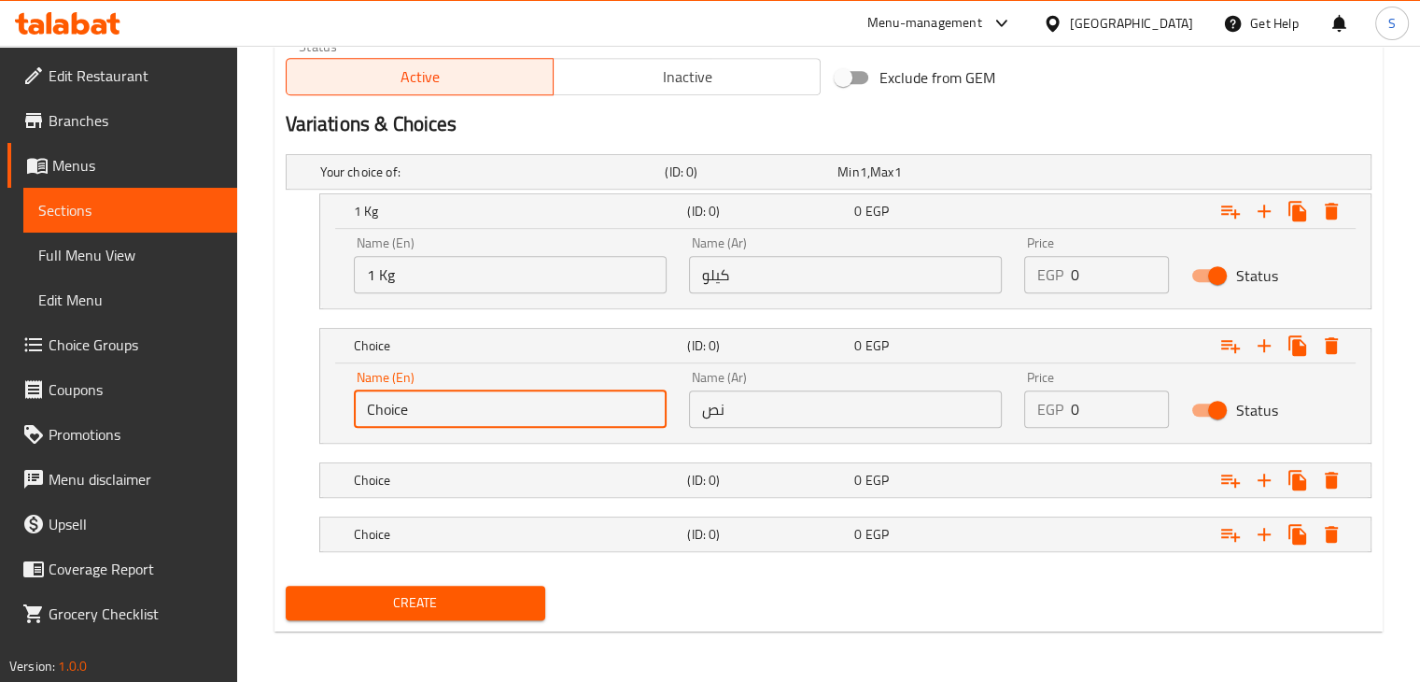
click at [450, 414] on input "Choice" at bounding box center [510, 408] width 313 height 37
type input "500 g"
click at [725, 401] on input "نص" at bounding box center [845, 408] width 313 height 37
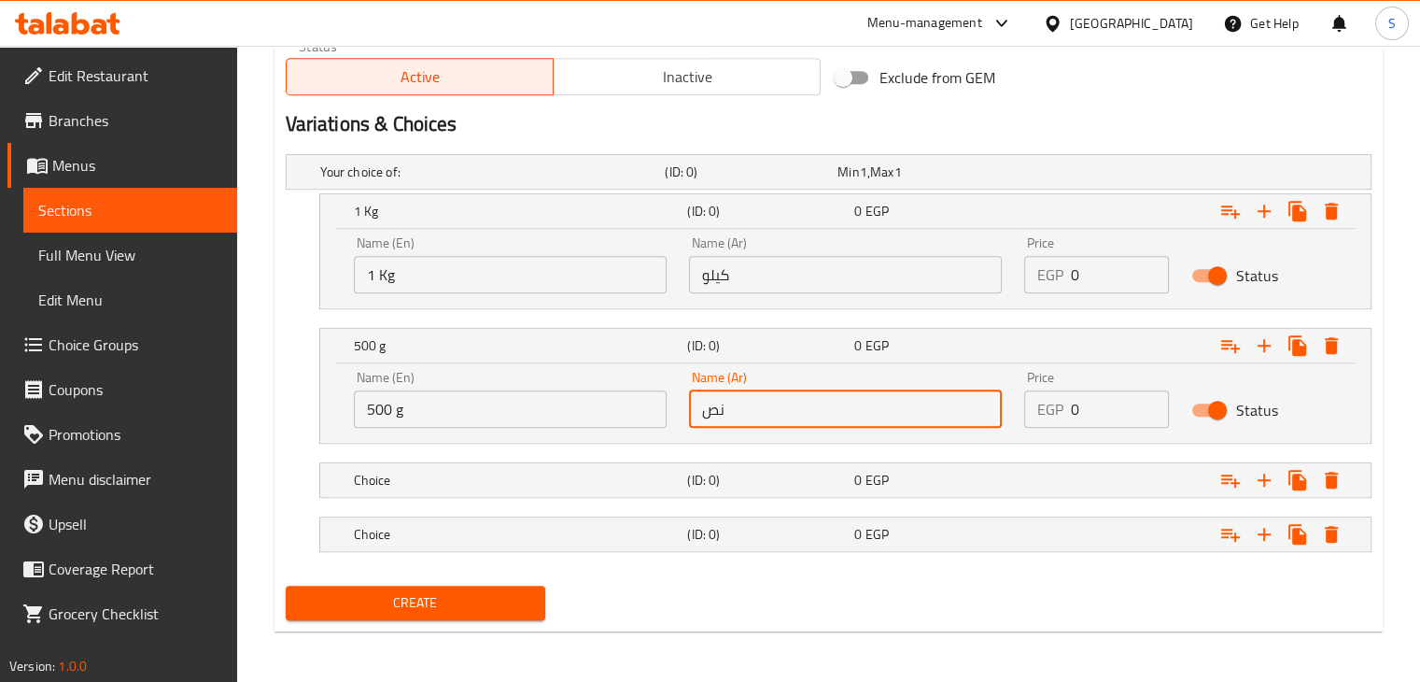
click at [725, 401] on input "نص" at bounding box center [845, 408] width 313 height 37
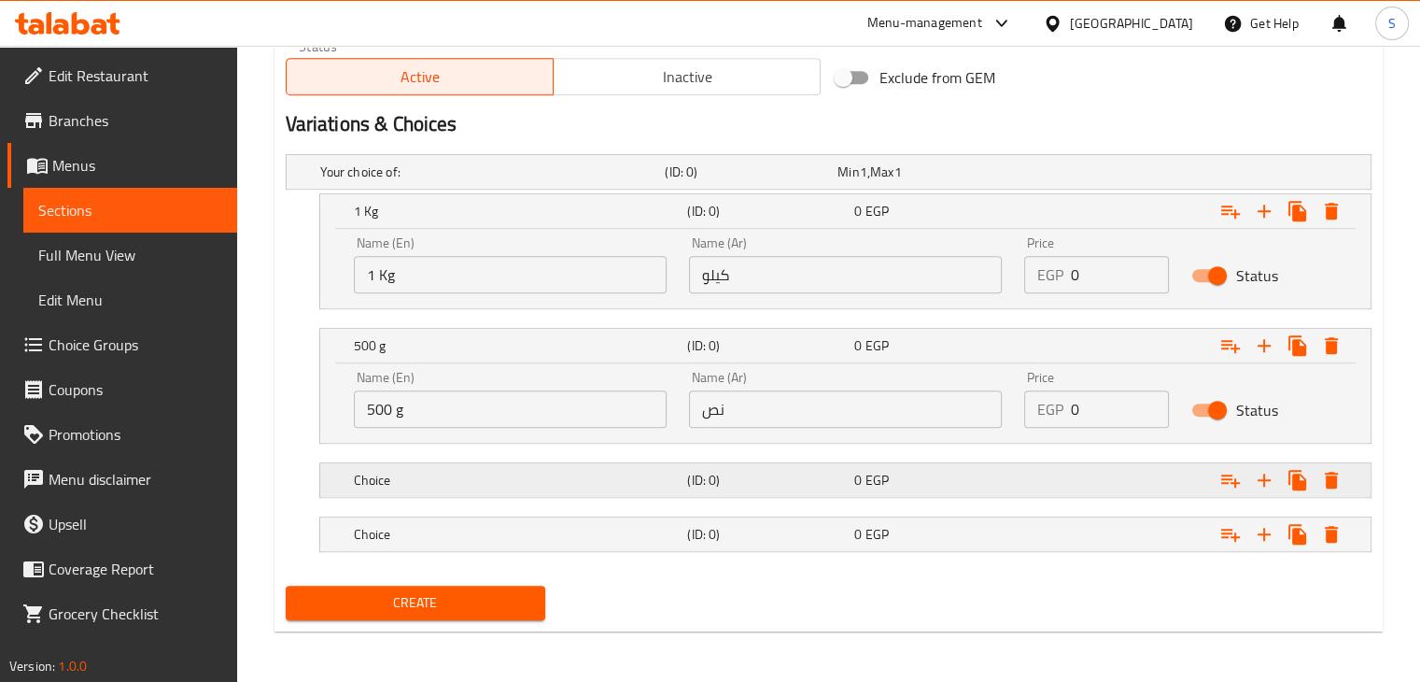
click at [945, 462] on div "Choice (ID: 0) 0 EGP" at bounding box center [851, 479] width 1002 height 41
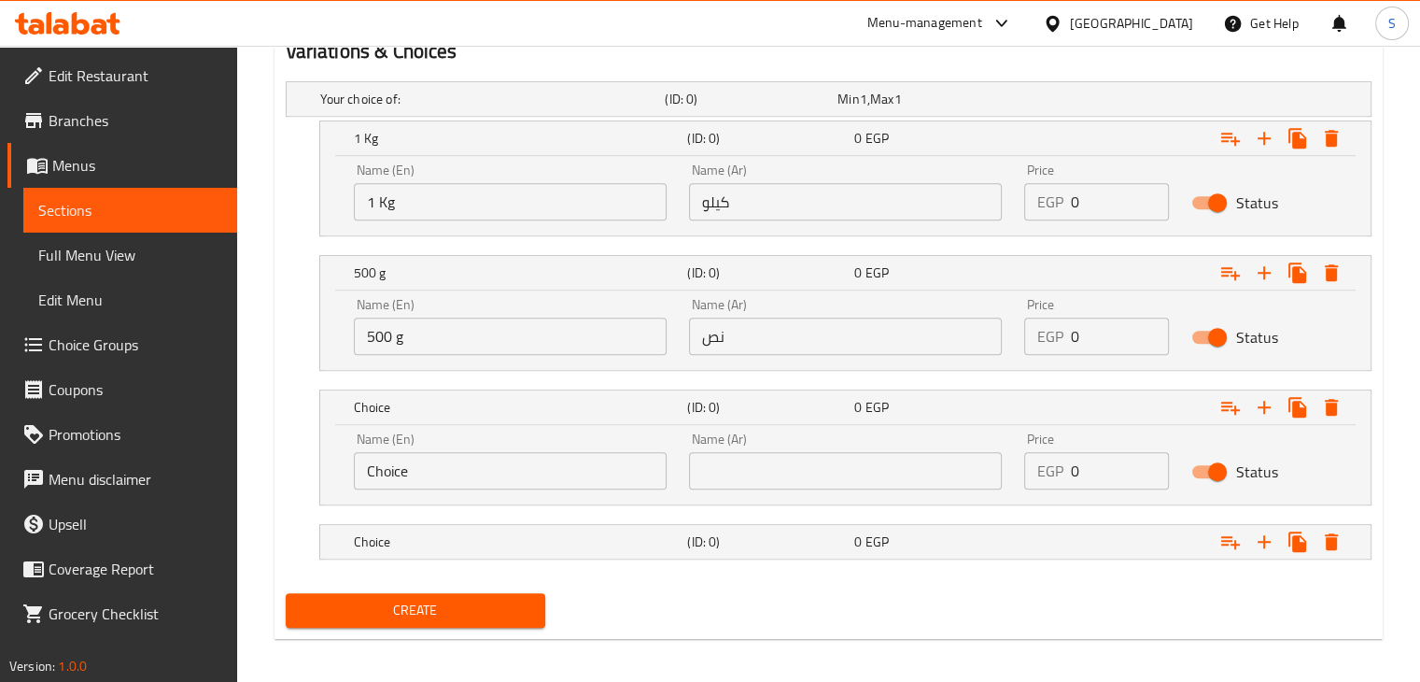
scroll to position [1027, 0]
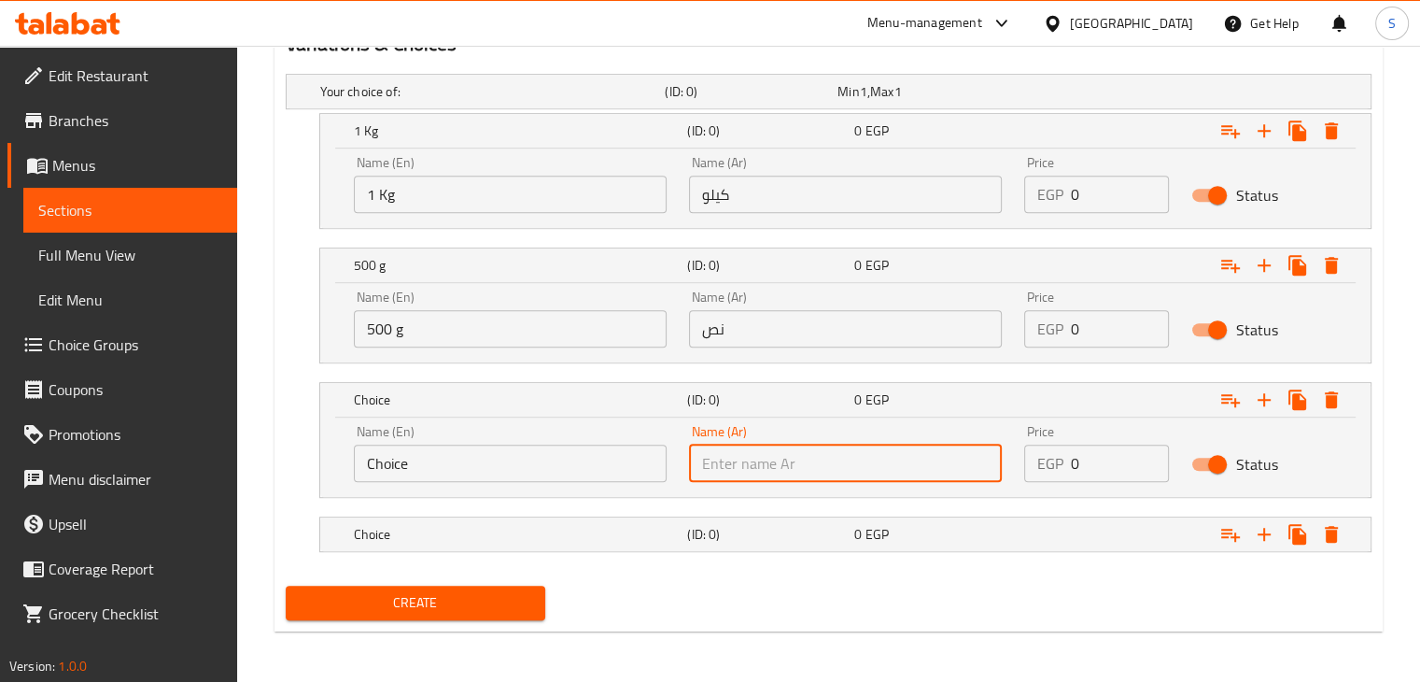
click at [823, 455] on input "text" at bounding box center [845, 462] width 313 height 37
type input "3/4"
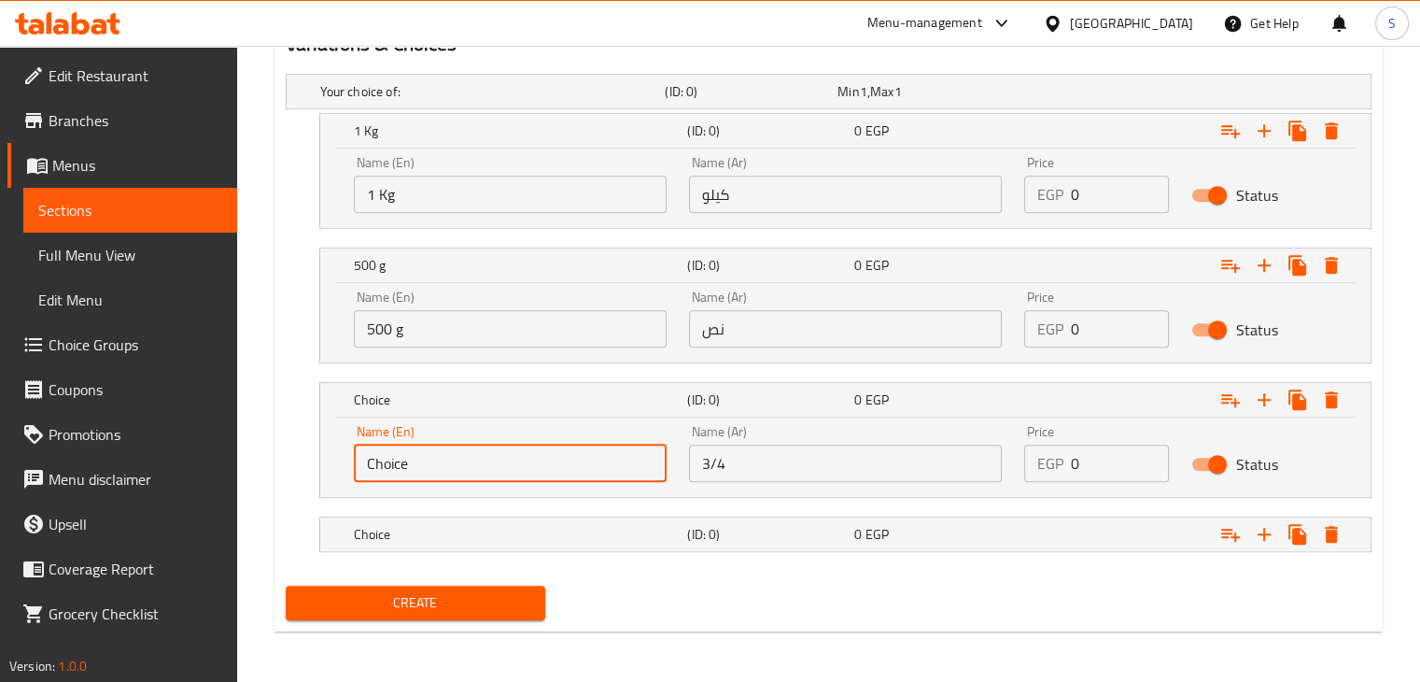
click at [509, 466] on input "Choice" at bounding box center [510, 462] width 313 height 37
type input "750 g"
click at [733, 463] on input "3/4" at bounding box center [845, 462] width 313 height 37
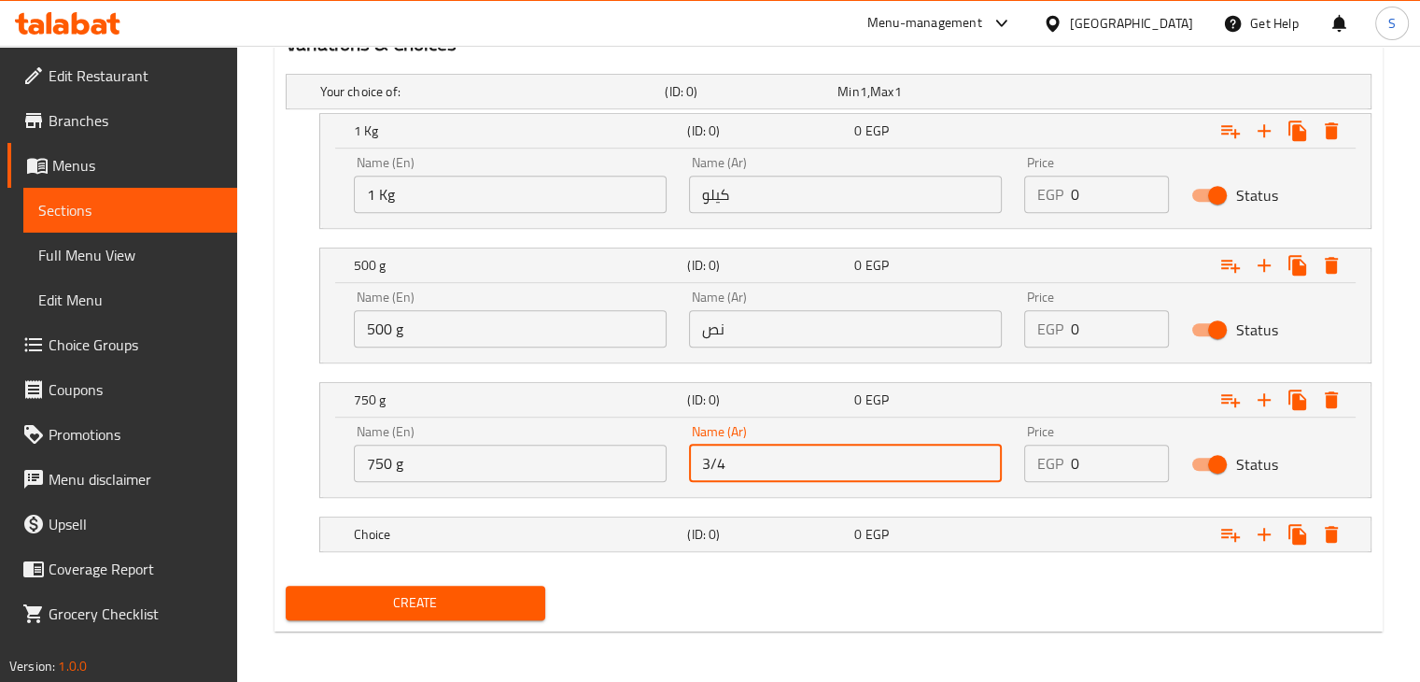
click at [733, 463] on input "3/4" at bounding box center [845, 462] width 313 height 37
click at [732, 464] on input "3/4" at bounding box center [845, 462] width 313 height 37
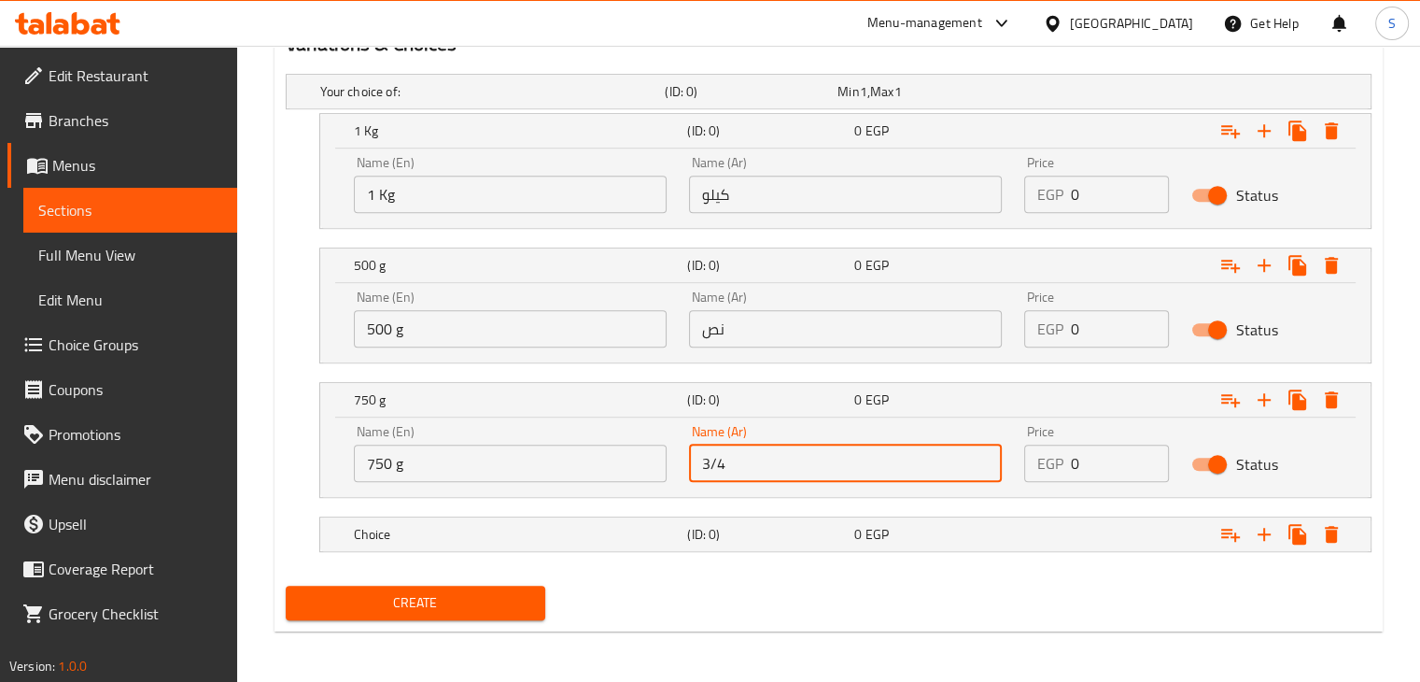
click at [732, 464] on input "3/4" at bounding box center [845, 462] width 313 height 37
type input "750 جرام"
click at [830, 531] on h5 "(ID: 0)" at bounding box center [767, 534] width 160 height 19
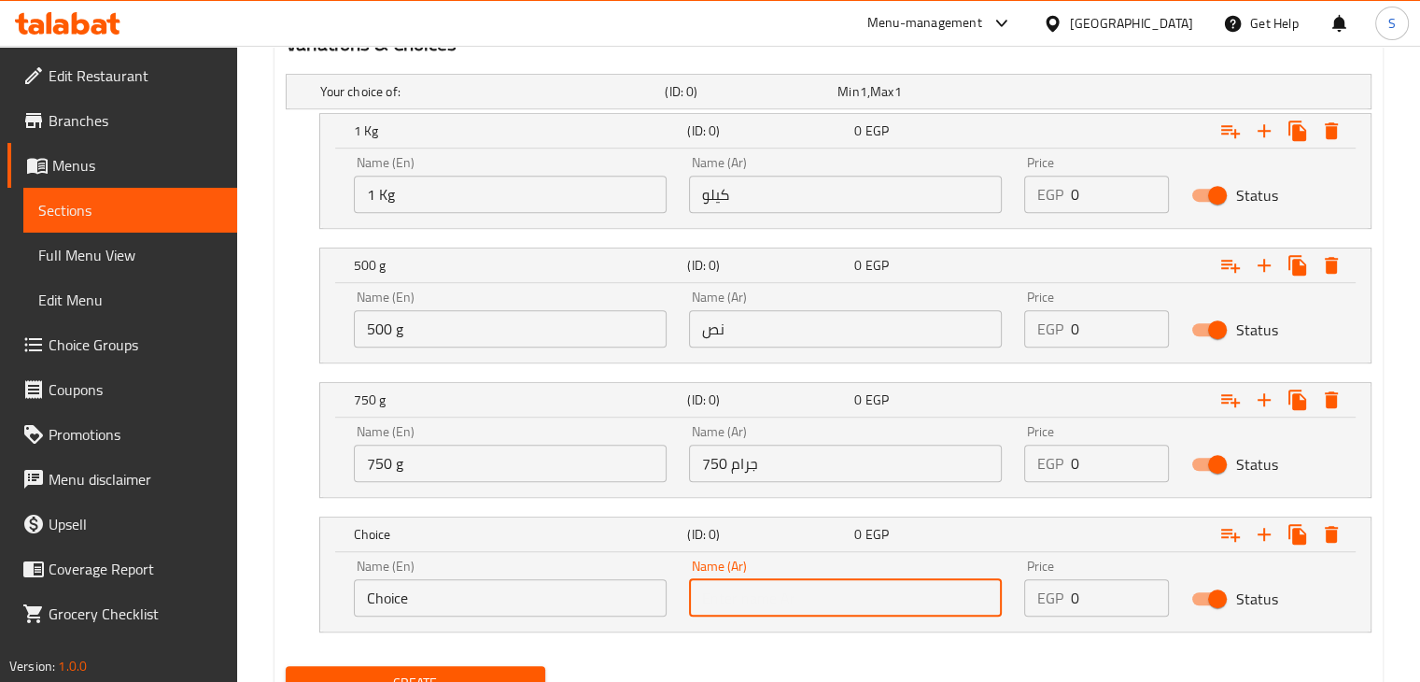
click at [840, 598] on input "text" at bounding box center [845, 597] width 313 height 37
type input "1/3"
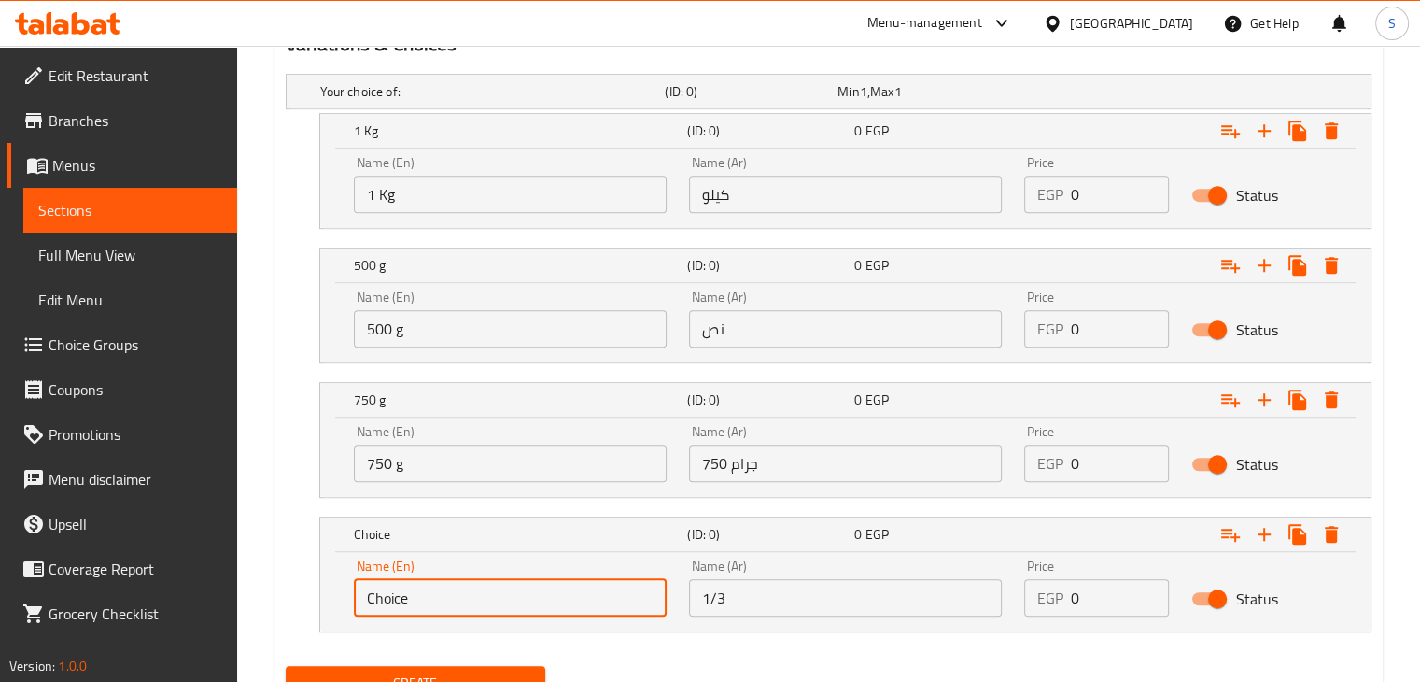
click at [483, 587] on input "Choice" at bounding box center [510, 597] width 313 height 37
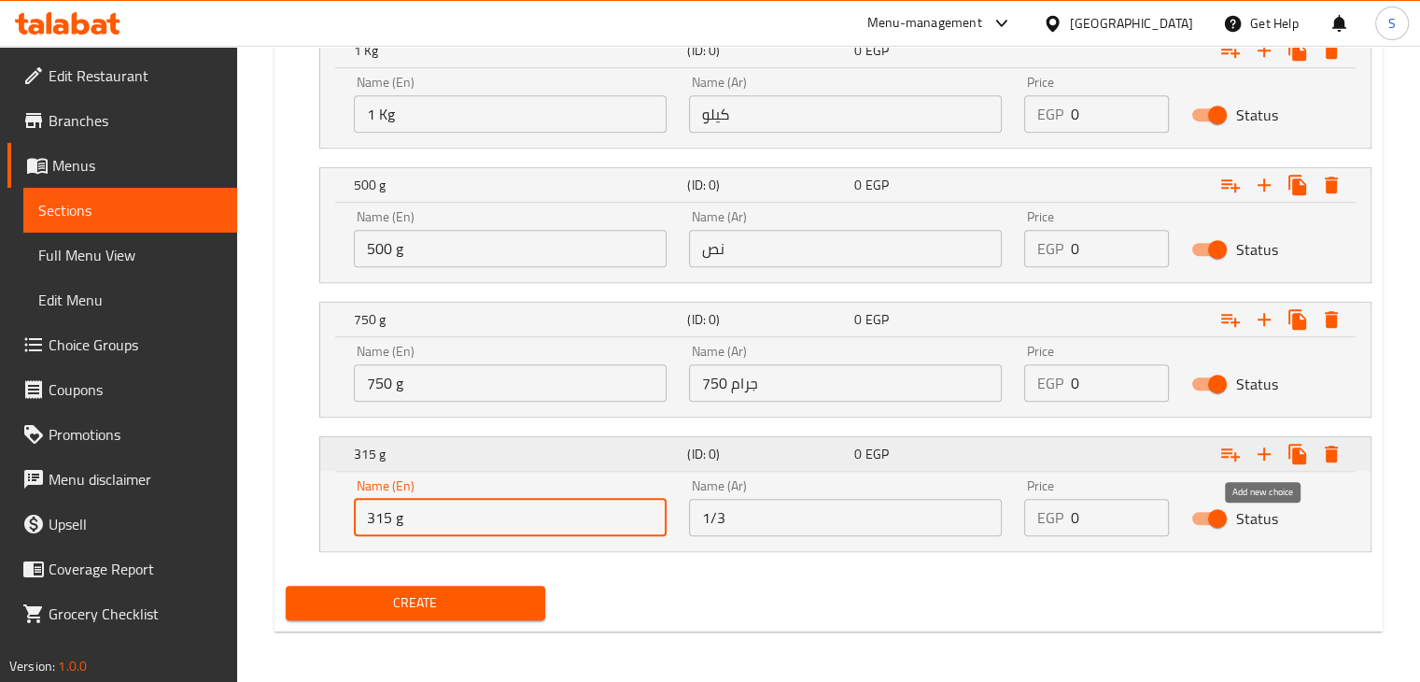
type input "315 g"
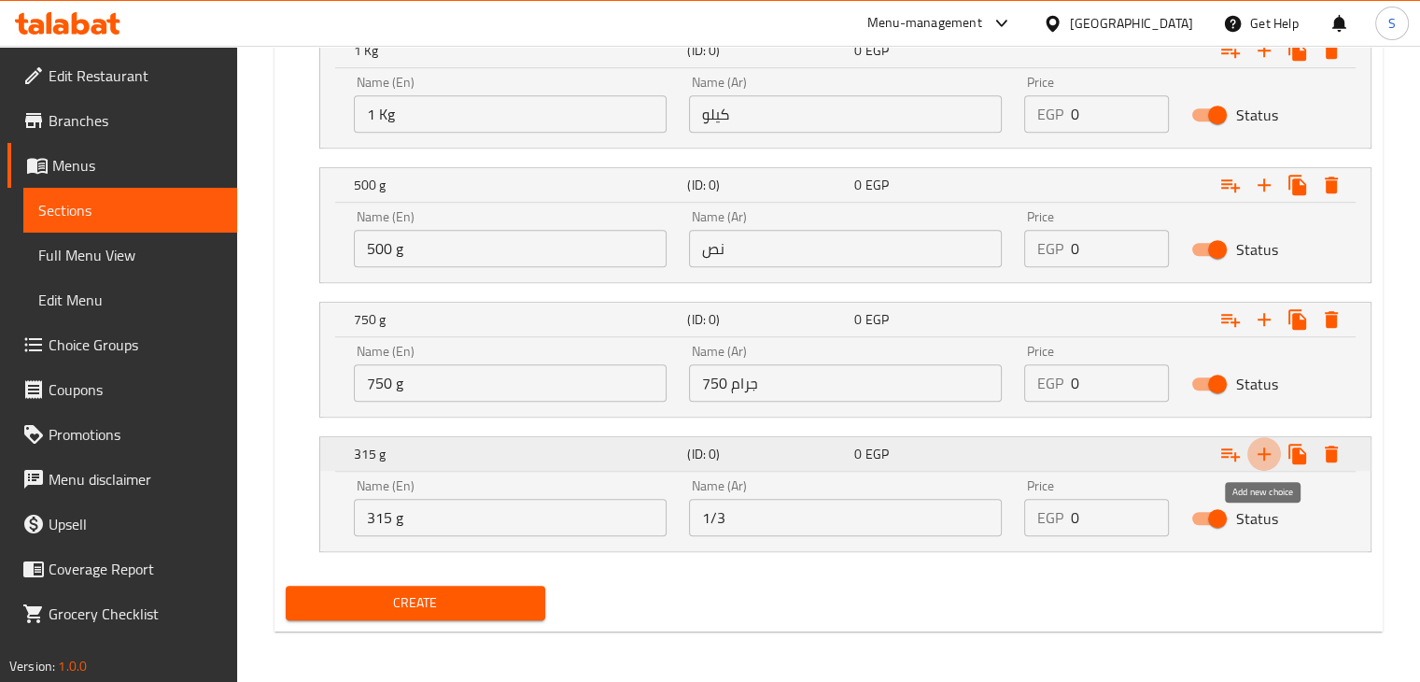
click at [1259, 448] on icon "Expand" at bounding box center [1264, 454] width 22 height 22
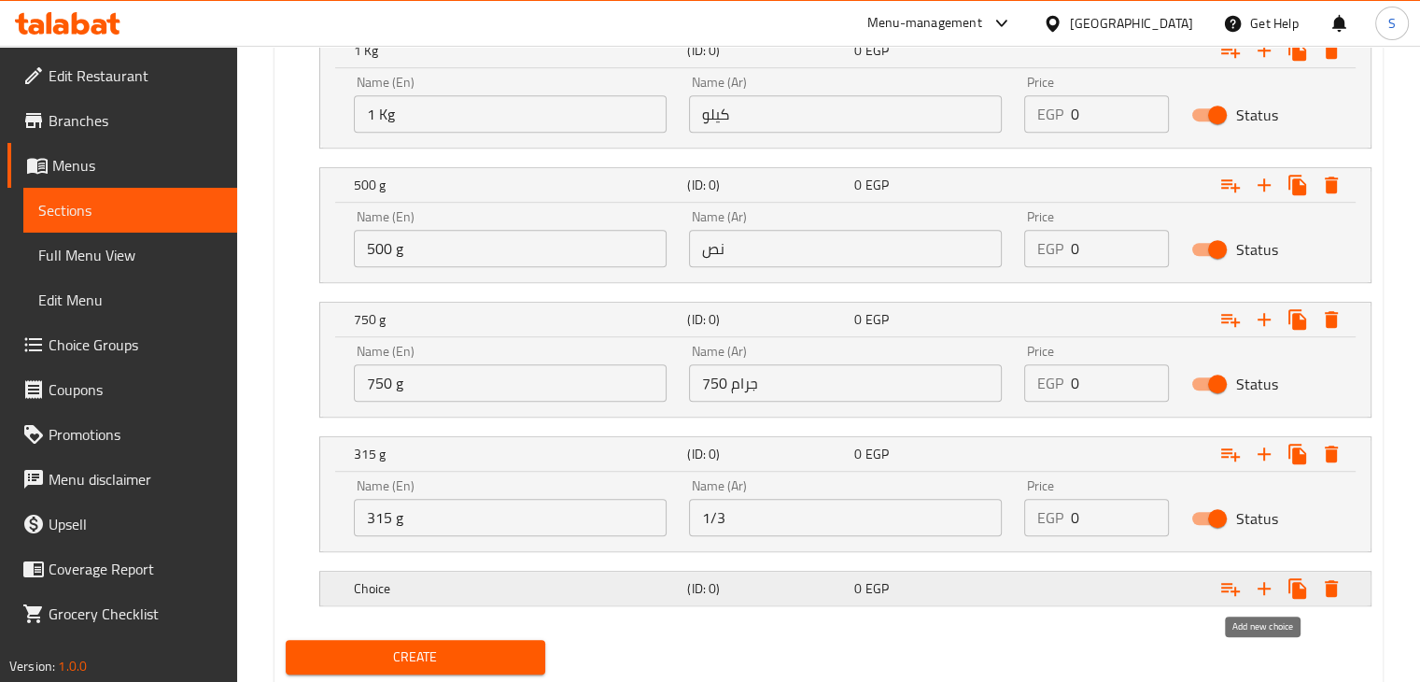
click at [1259, 593] on icon "Expand" at bounding box center [1264, 588] width 22 height 22
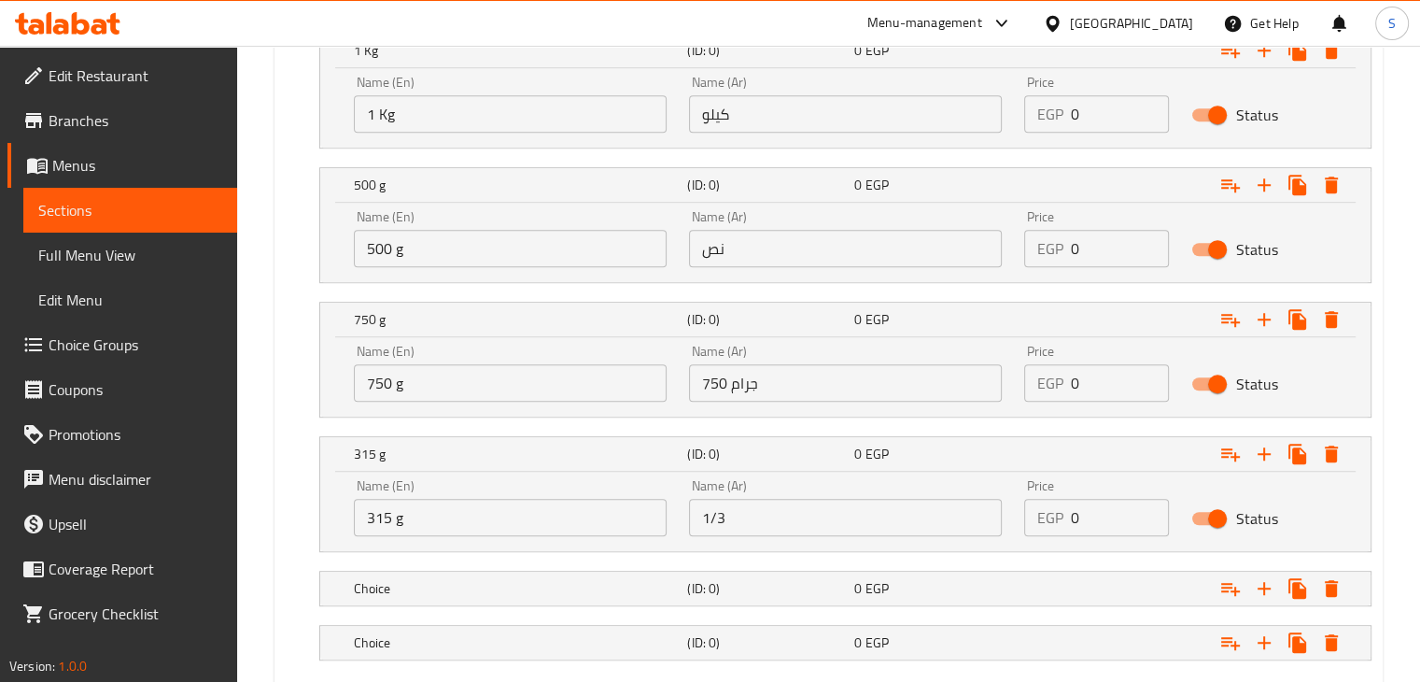
scroll to position [1215, 0]
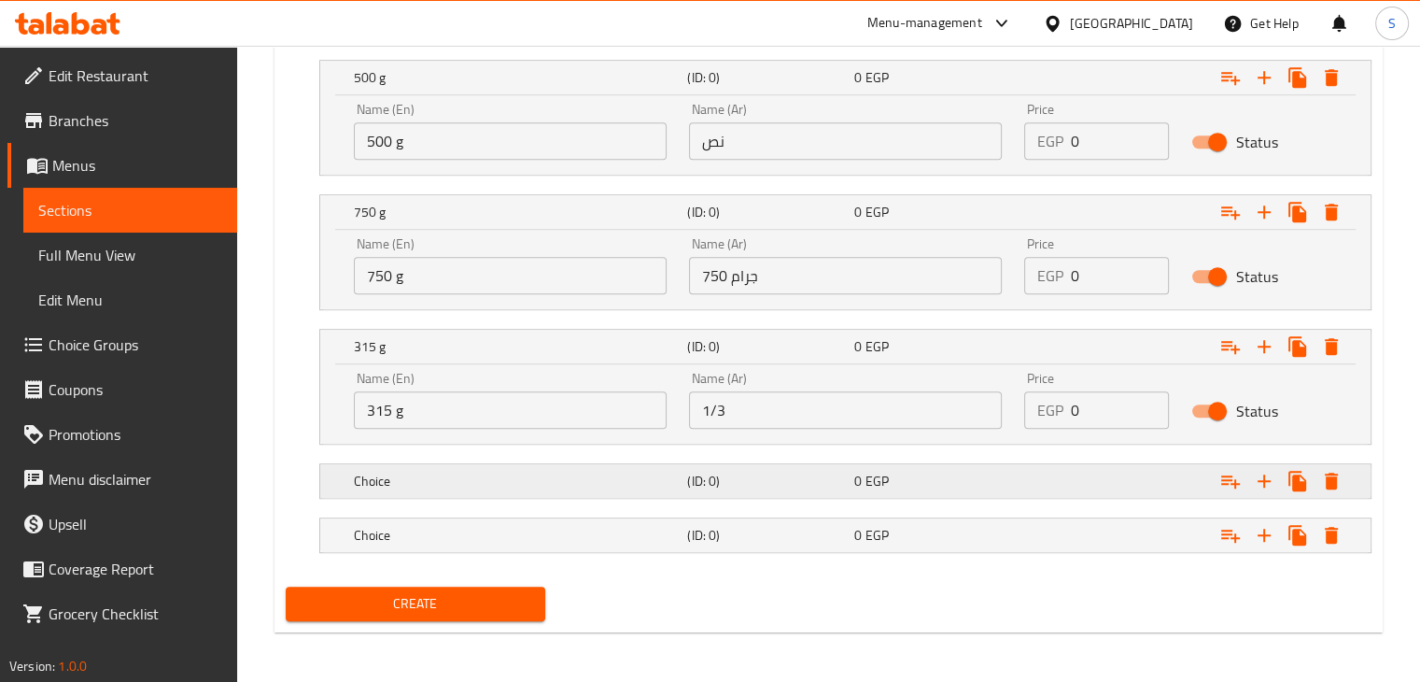
click at [884, 469] on span "EGP" at bounding box center [876, 481] width 23 height 24
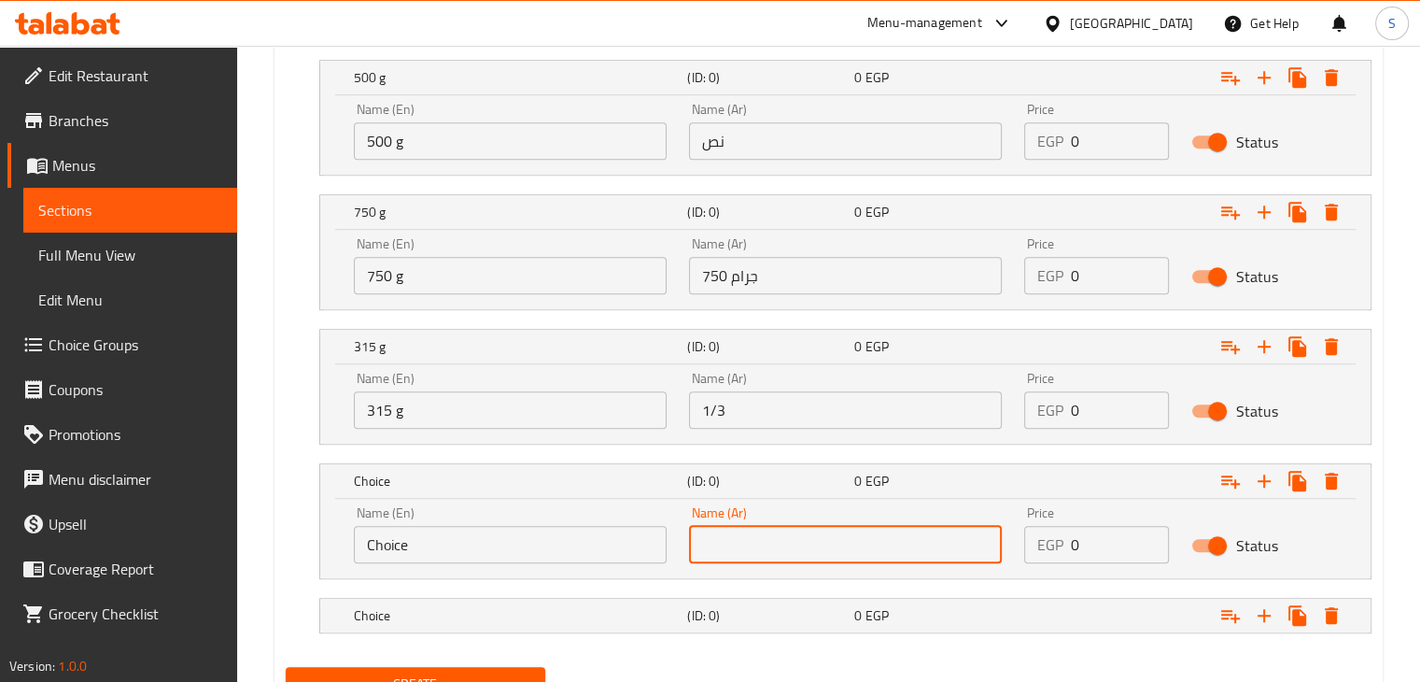
click at [865, 546] on input "text" at bounding box center [845, 544] width 313 height 37
type input "1/8 كيلو"
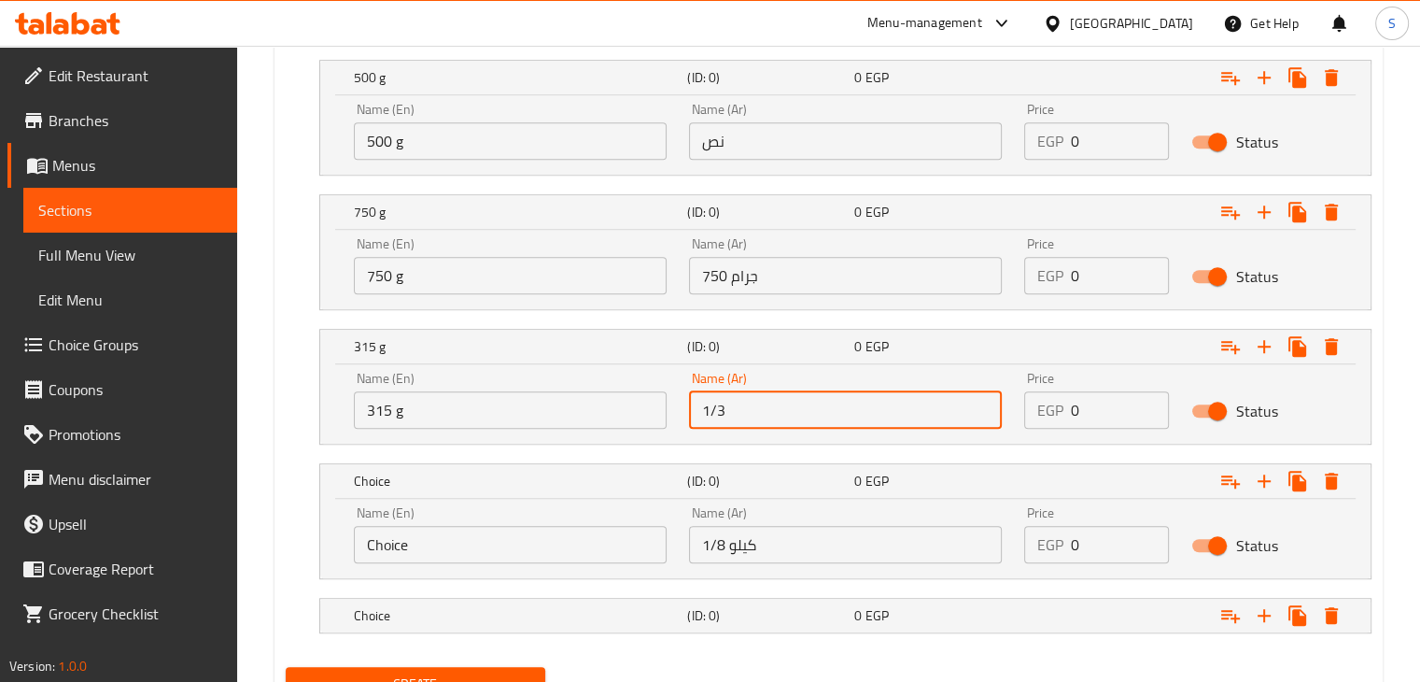
click at [749, 409] on input "1/3" at bounding box center [845, 409] width 313 height 37
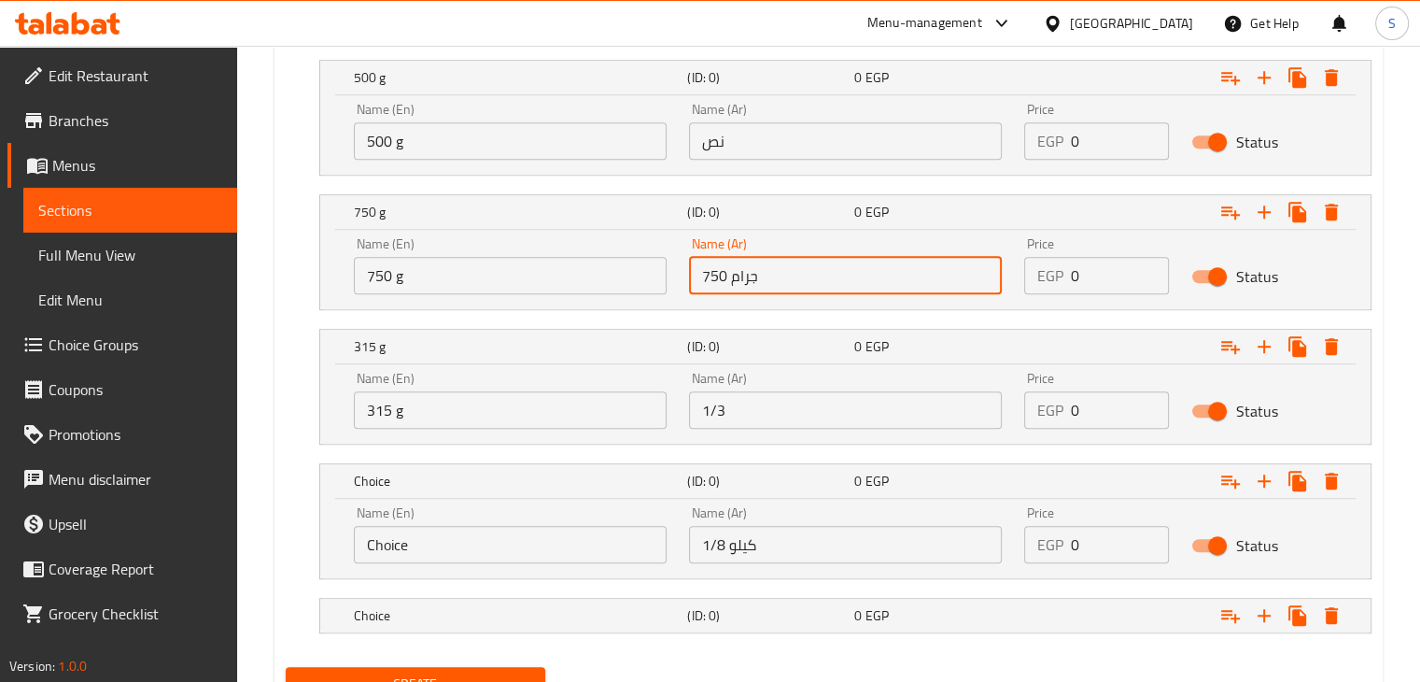
click at [735, 286] on input "750 جرام" at bounding box center [845, 275] width 313 height 37
type input "3/4 كيلو"
drag, startPoint x: 762, startPoint y: 386, endPoint x: 758, endPoint y: 397, distance: 11.8
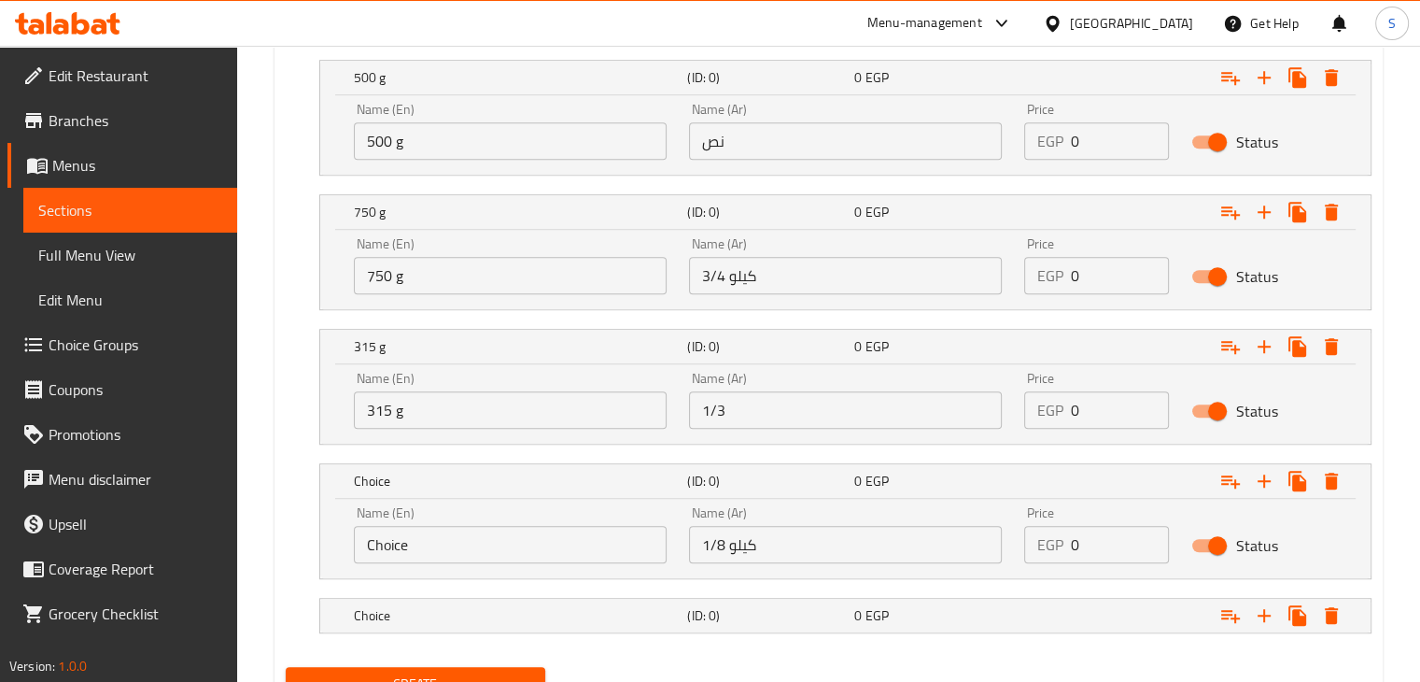
click at [758, 397] on div "Name (Ar) 1/3 Name (Ar)" at bounding box center [845, 400] width 313 height 57
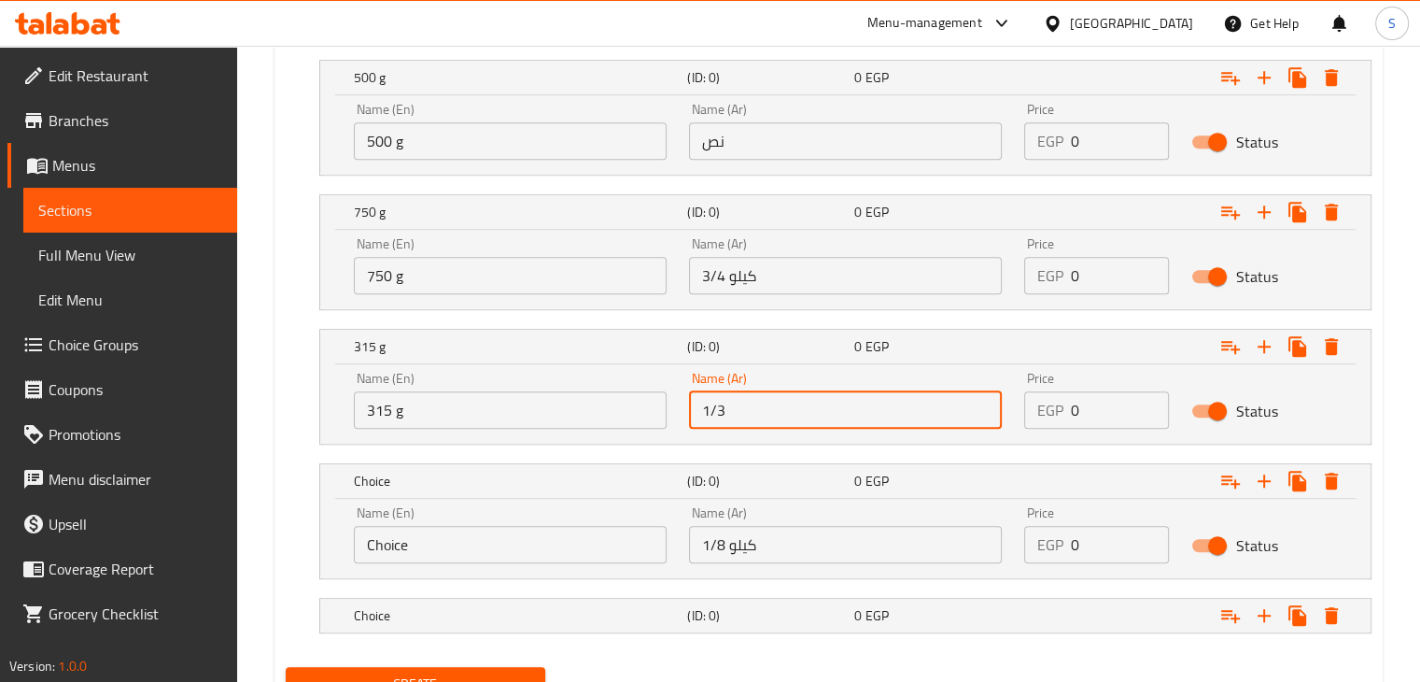
click at [758, 397] on input "1/3" at bounding box center [845, 409] width 313 height 37
type input "1/3 كيلو"
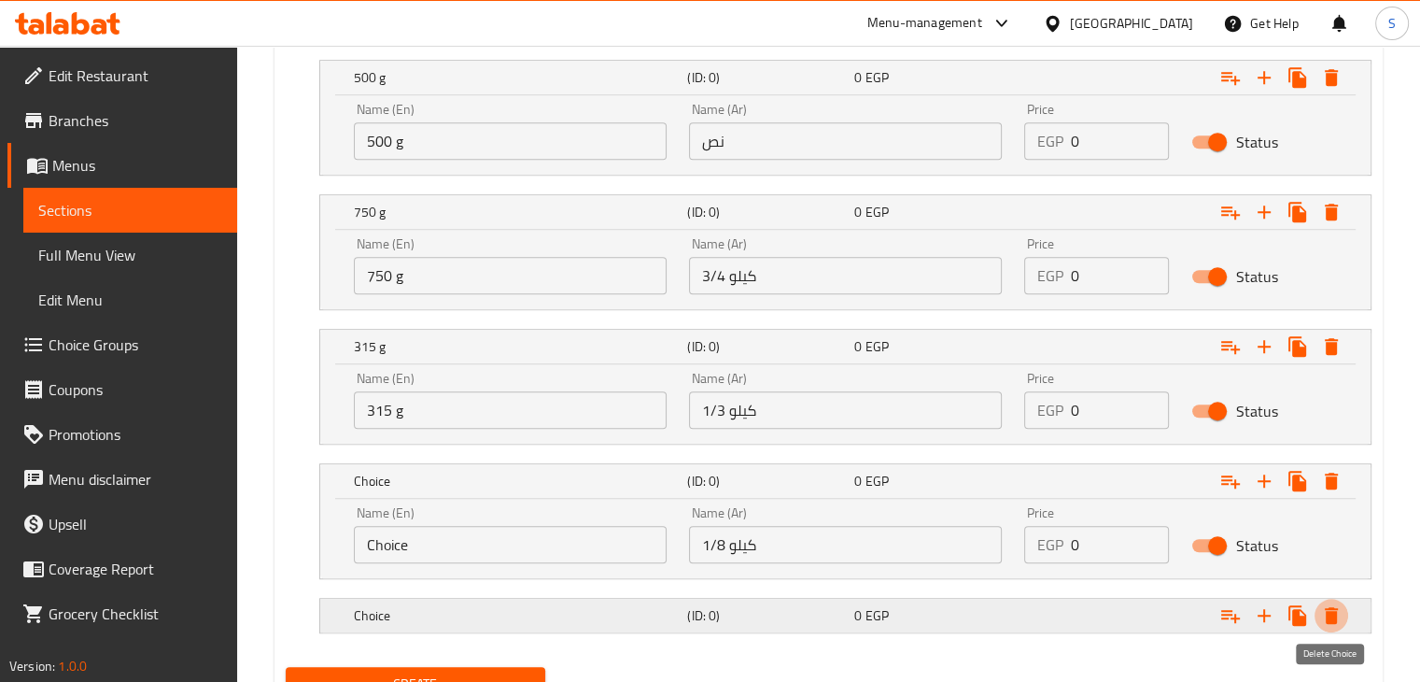
click at [1333, 621] on icon "Expand" at bounding box center [1331, 615] width 22 height 22
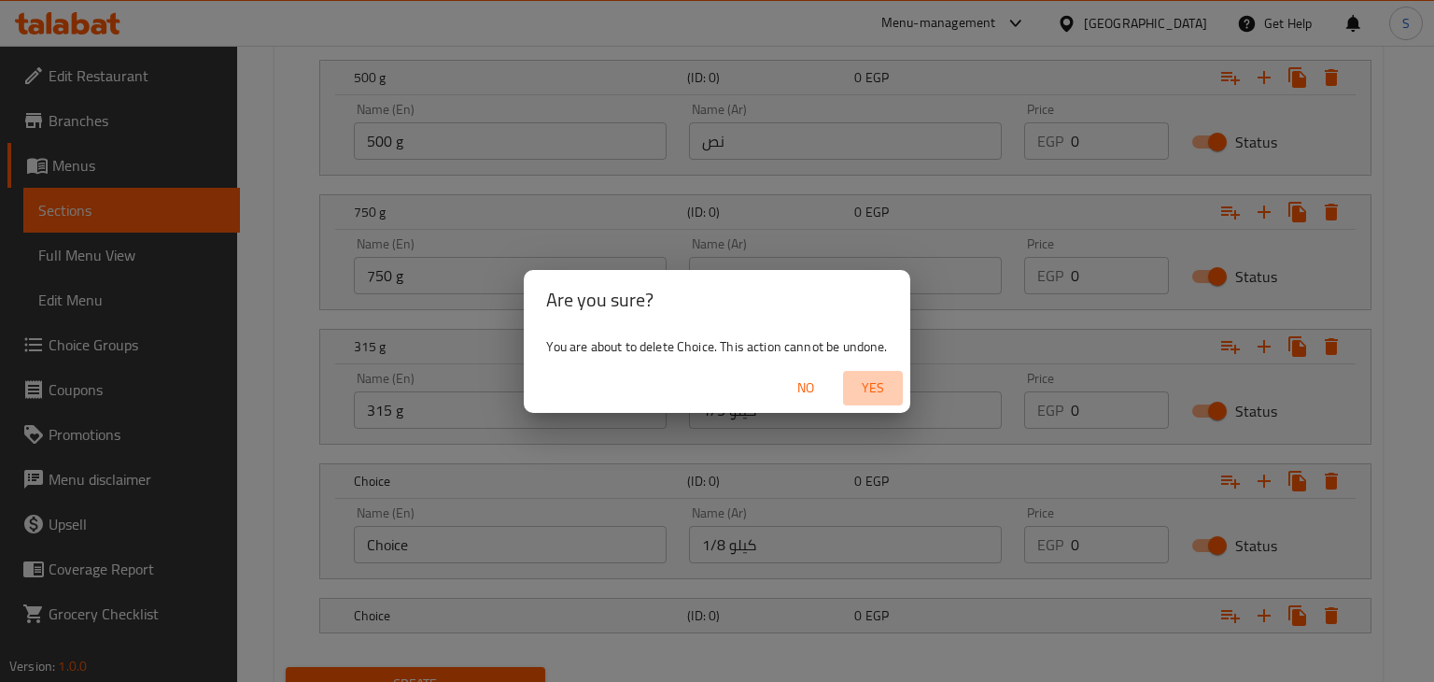
click at [877, 387] on span "Yes" at bounding box center [873, 387] width 45 height 23
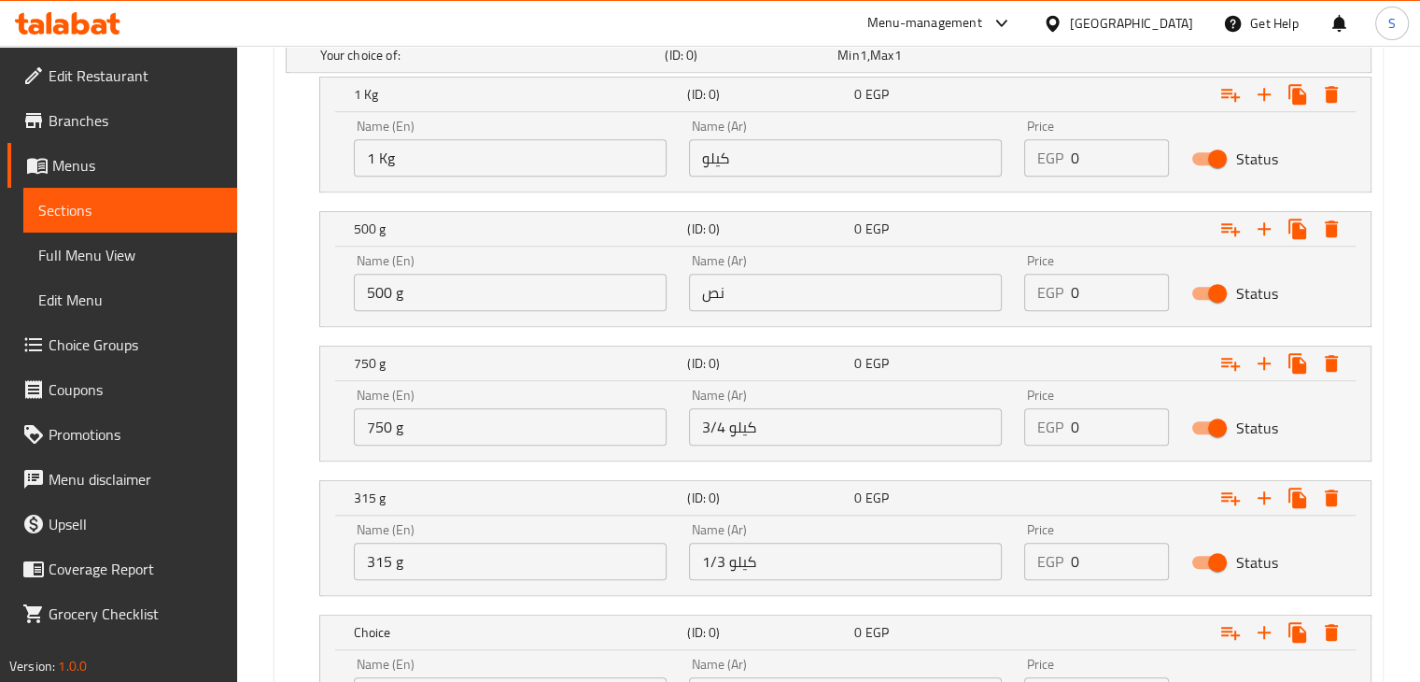
scroll to position [1057, 0]
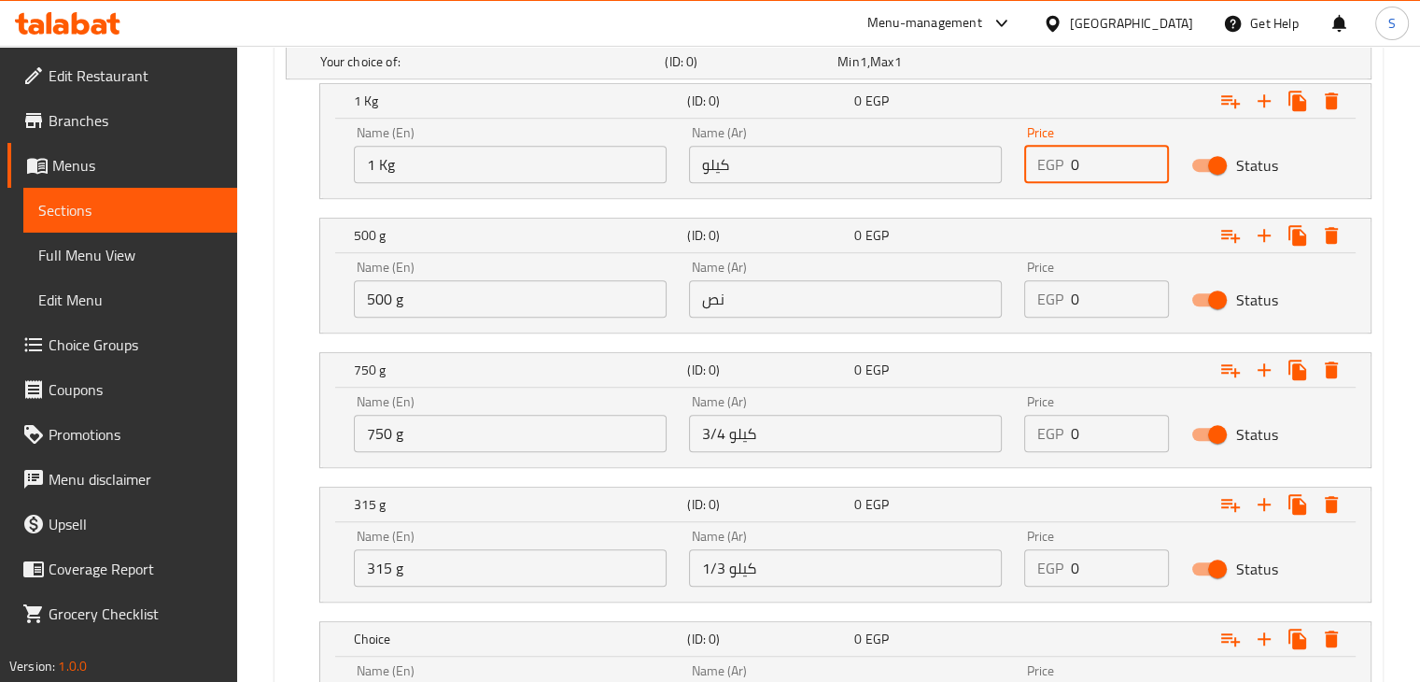
click at [1073, 165] on input "0" at bounding box center [1120, 164] width 99 height 37
type input "1400"
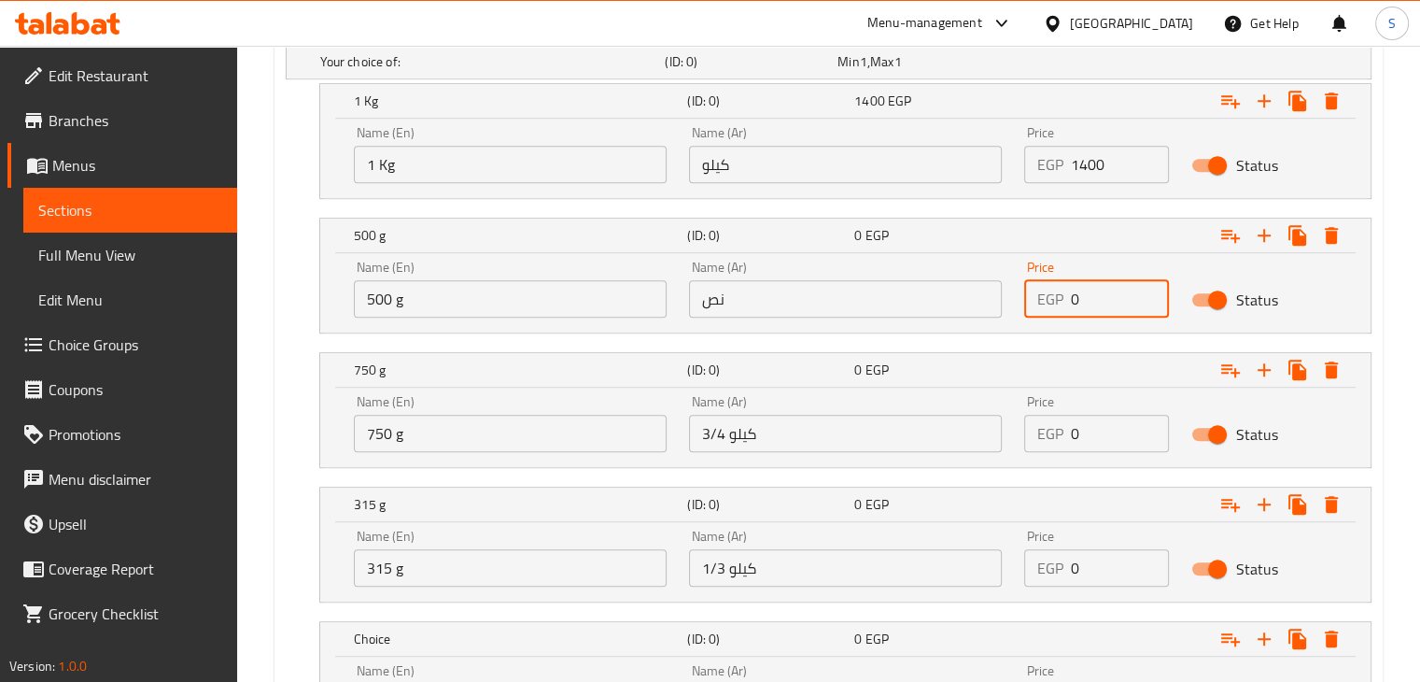
click at [1084, 288] on input "0" at bounding box center [1120, 298] width 99 height 37
click at [1077, 290] on input "0" at bounding box center [1120, 298] width 99 height 37
click at [1077, 291] on input "0" at bounding box center [1120, 298] width 99 height 37
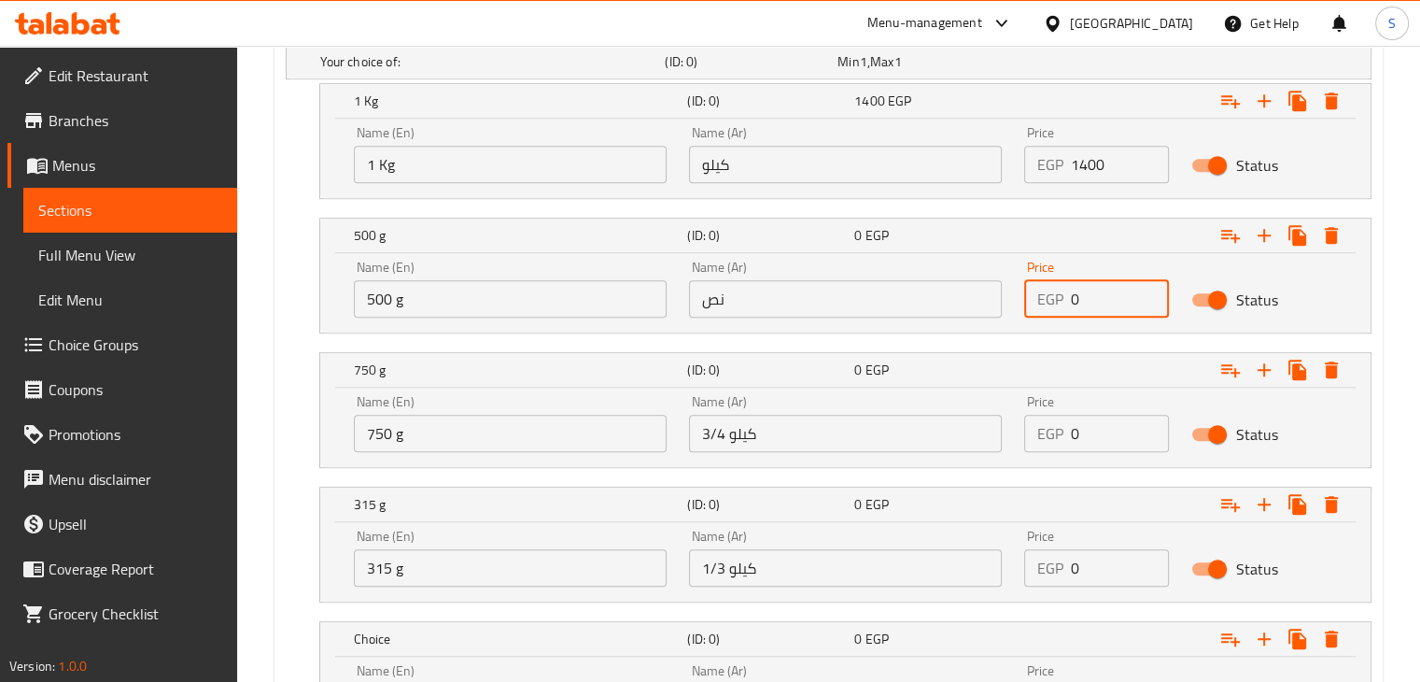
click at [1077, 291] on input "0" at bounding box center [1120, 298] width 99 height 37
click at [1076, 291] on input "0" at bounding box center [1120, 298] width 99 height 37
click at [1076, 300] on input "0" at bounding box center [1120, 298] width 99 height 37
click at [1073, 300] on input "0" at bounding box center [1120, 298] width 99 height 37
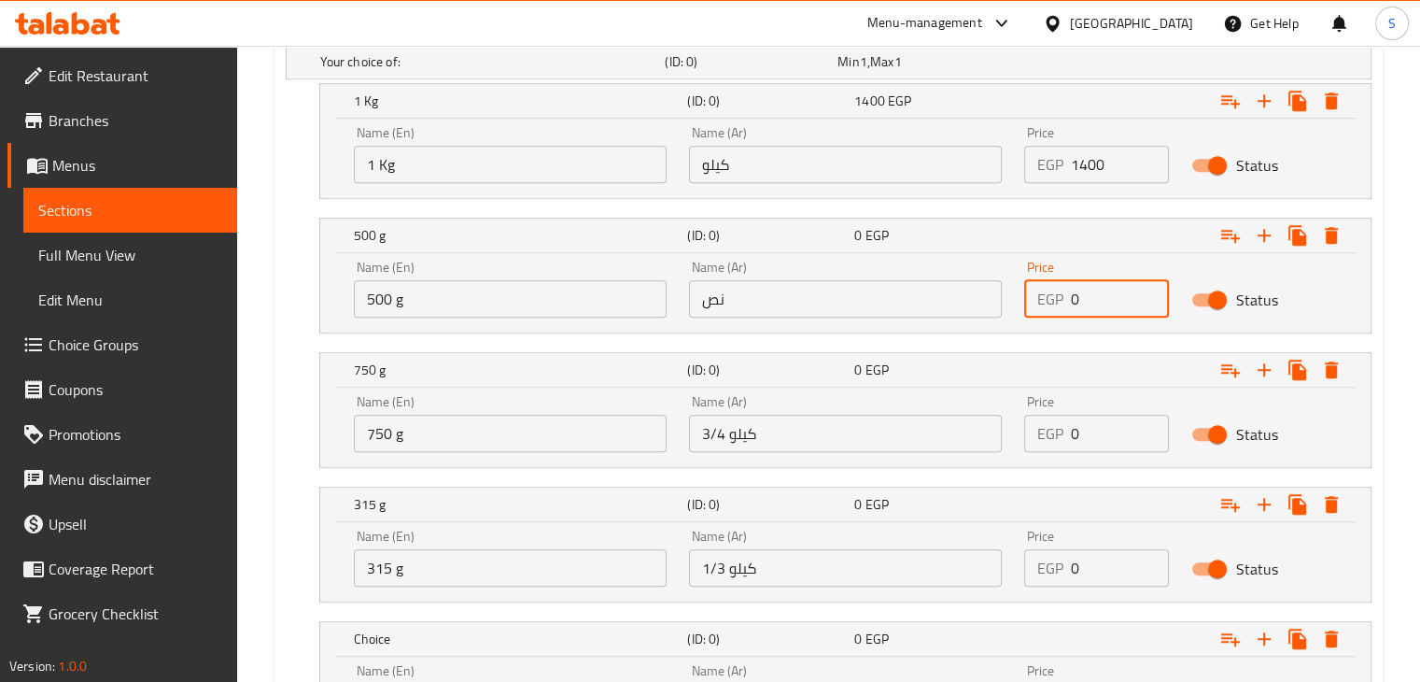
click at [1073, 300] on input "0" at bounding box center [1120, 298] width 99 height 37
type input "720"
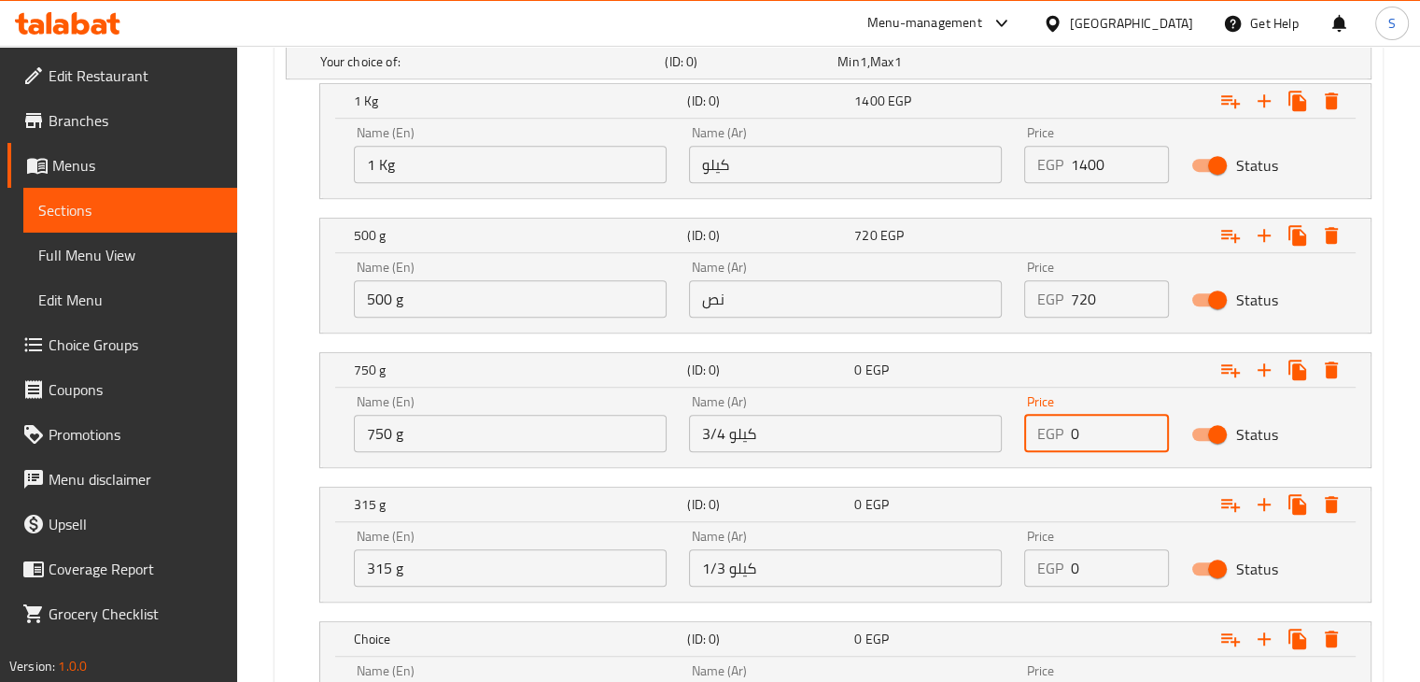
click at [1079, 430] on input "0" at bounding box center [1120, 433] width 99 height 37
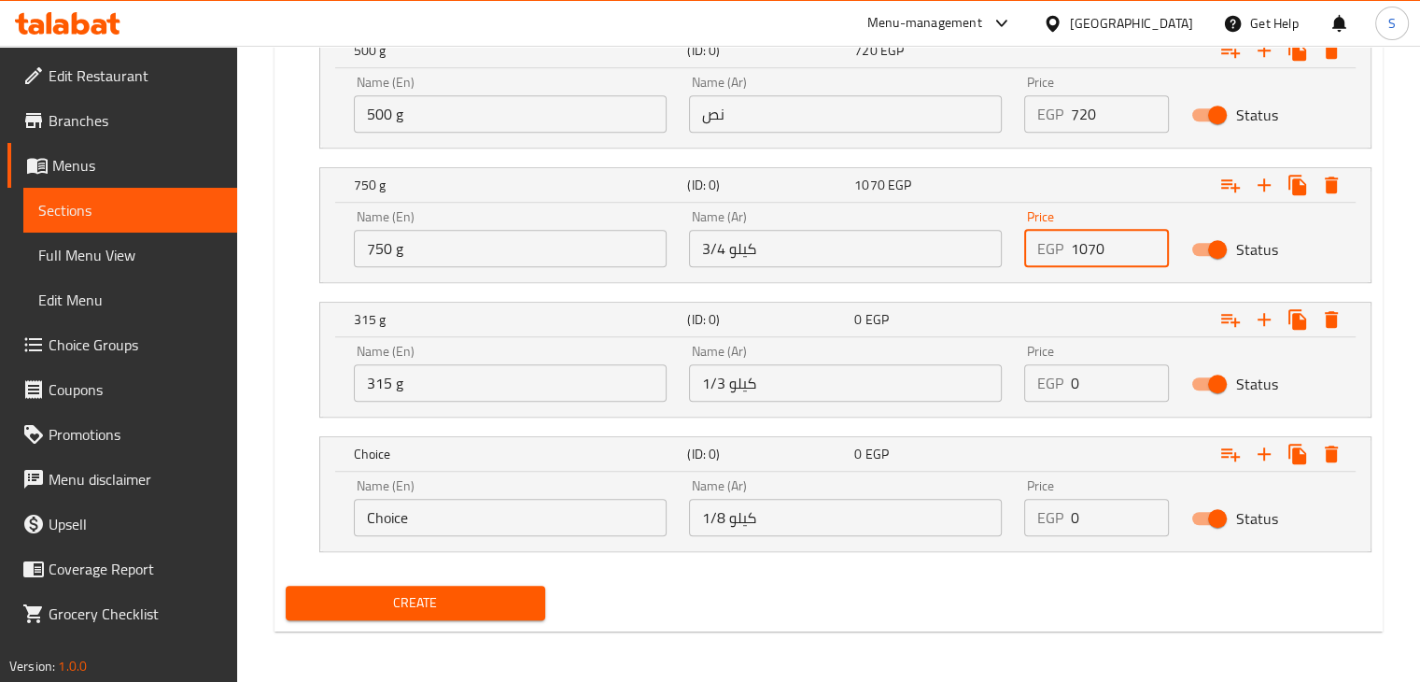
type input "1070"
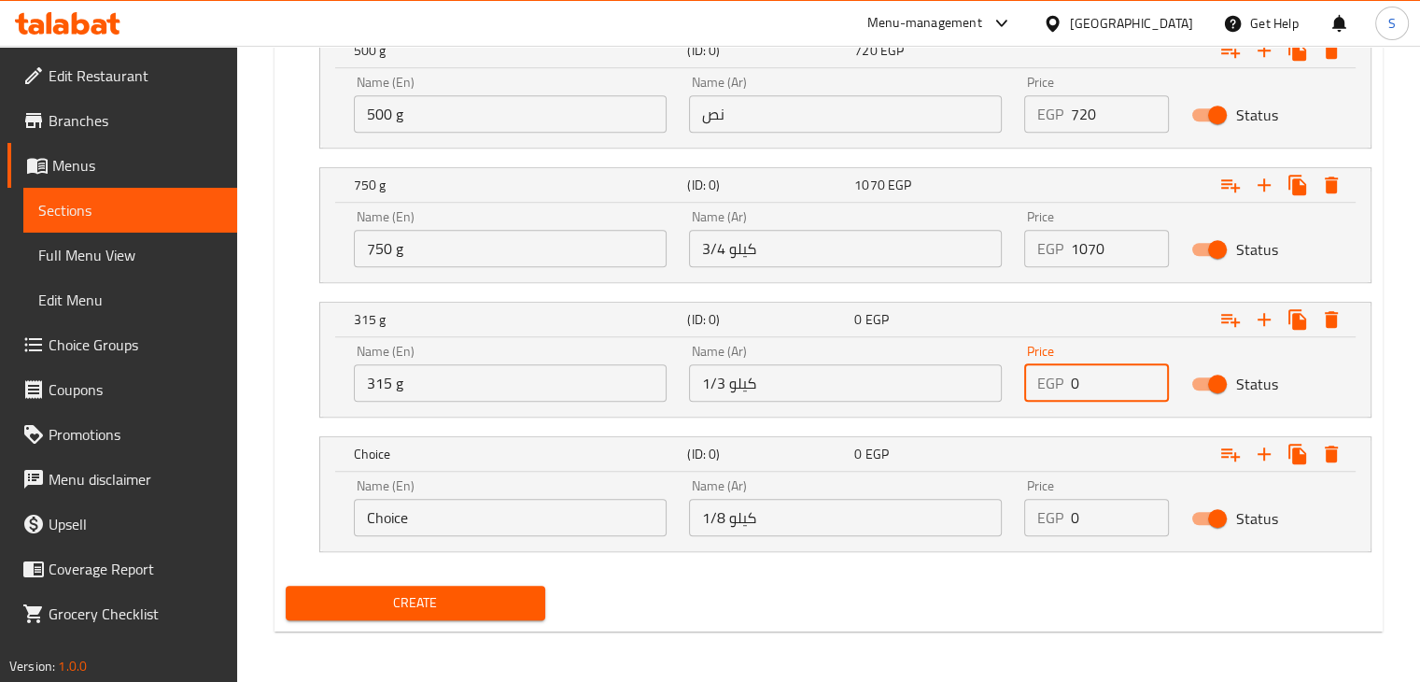
click at [1083, 392] on input "0" at bounding box center [1120, 382] width 99 height 37
type input "550"
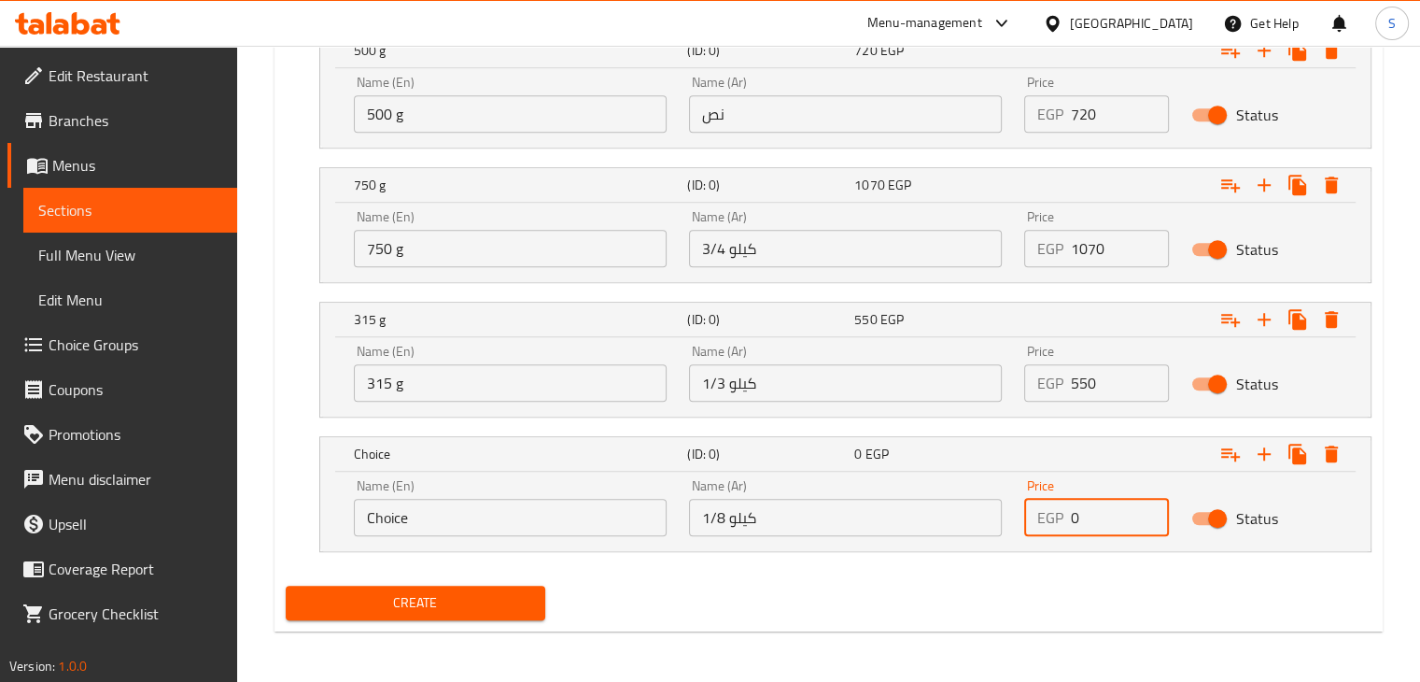
click at [1077, 514] on input "0" at bounding box center [1120, 517] width 99 height 37
click at [1074, 515] on input "0" at bounding box center [1120, 517] width 99 height 37
type input "190"
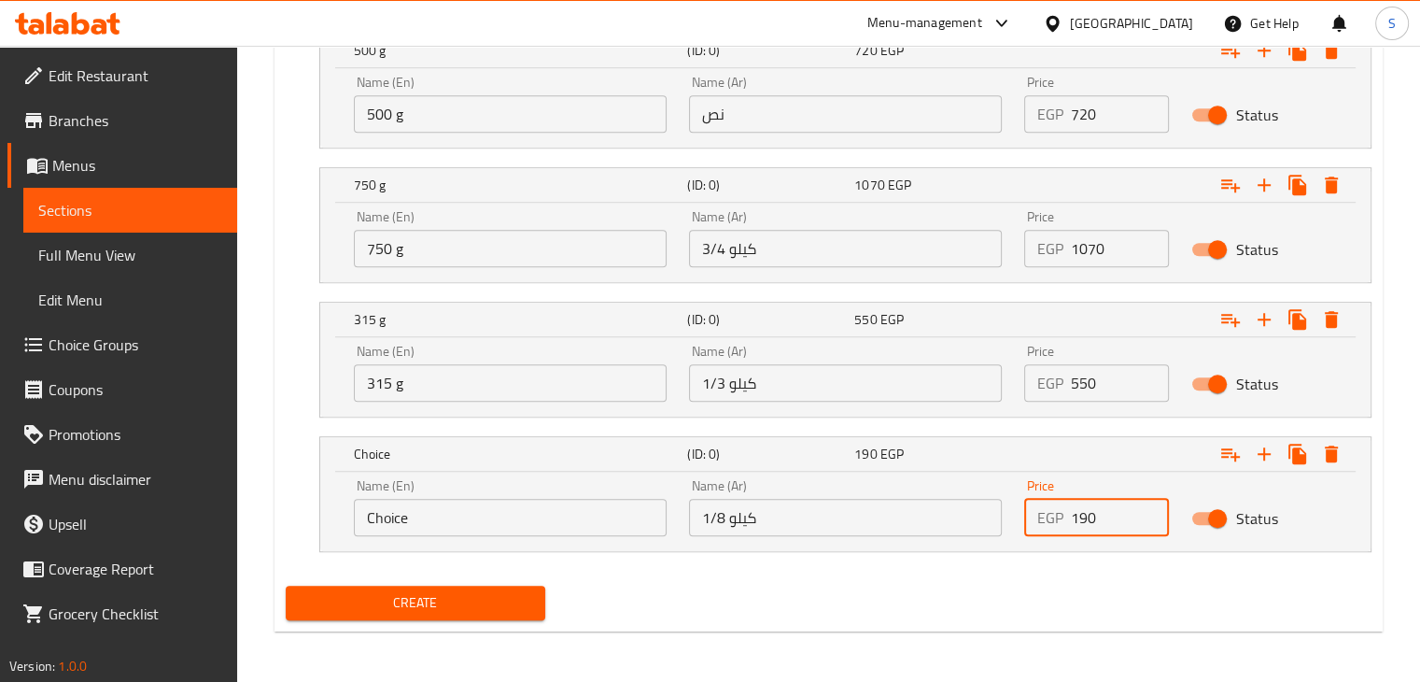
click at [286, 585] on button "Create" at bounding box center [416, 602] width 260 height 35
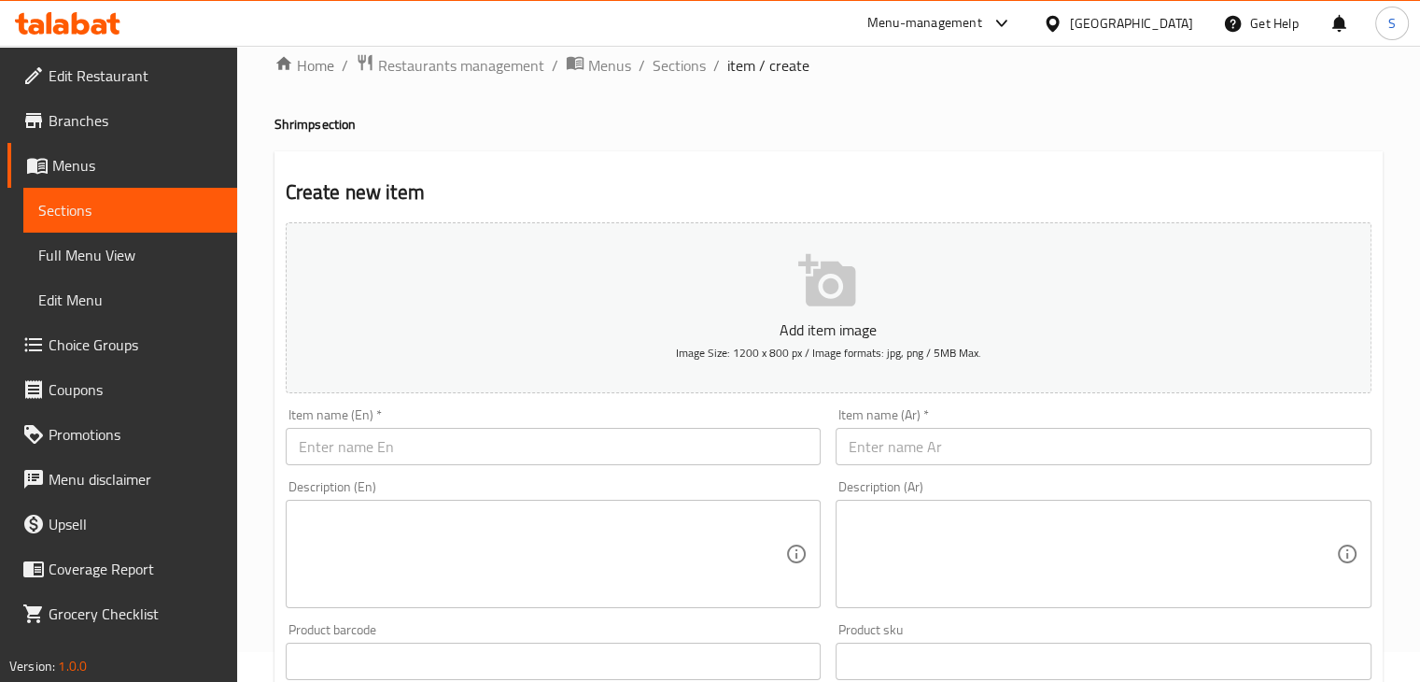
scroll to position [21, 0]
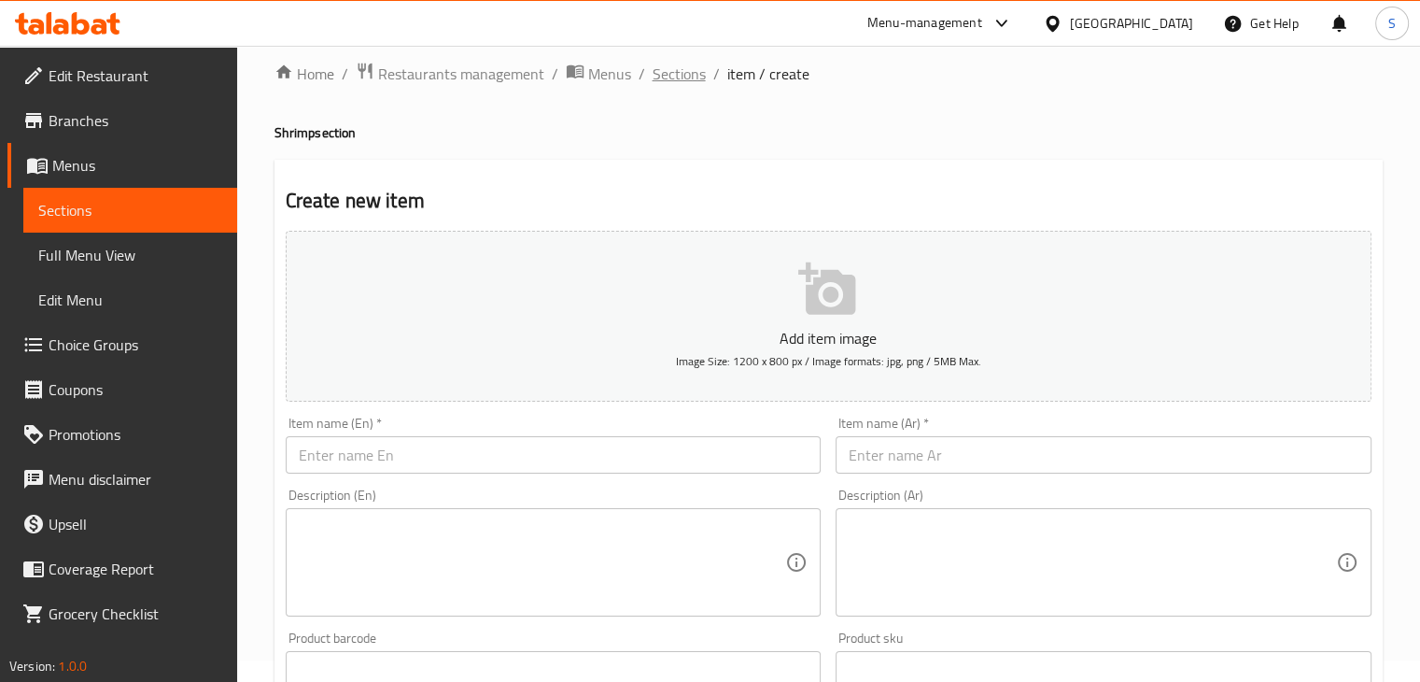
click at [677, 82] on span "Sections" at bounding box center [679, 74] width 53 height 22
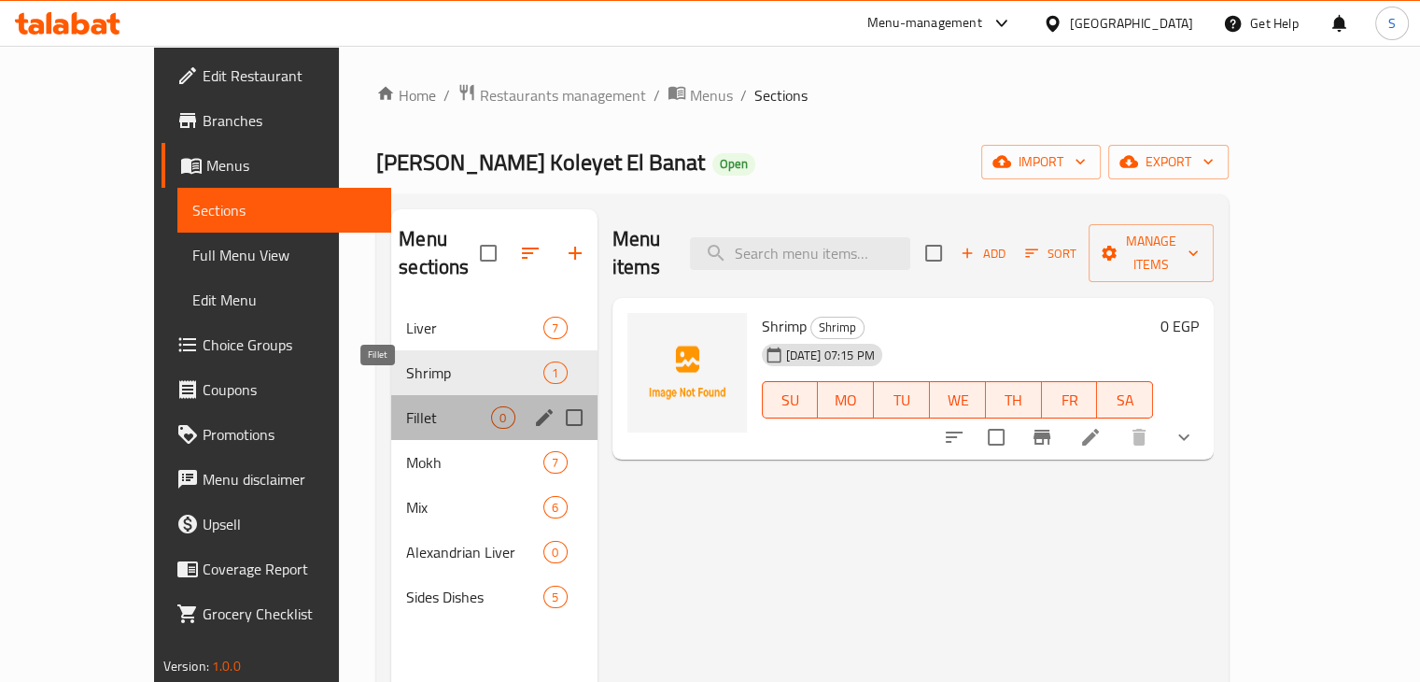
click at [406, 406] on span "Fillet" at bounding box center [448, 417] width 85 height 22
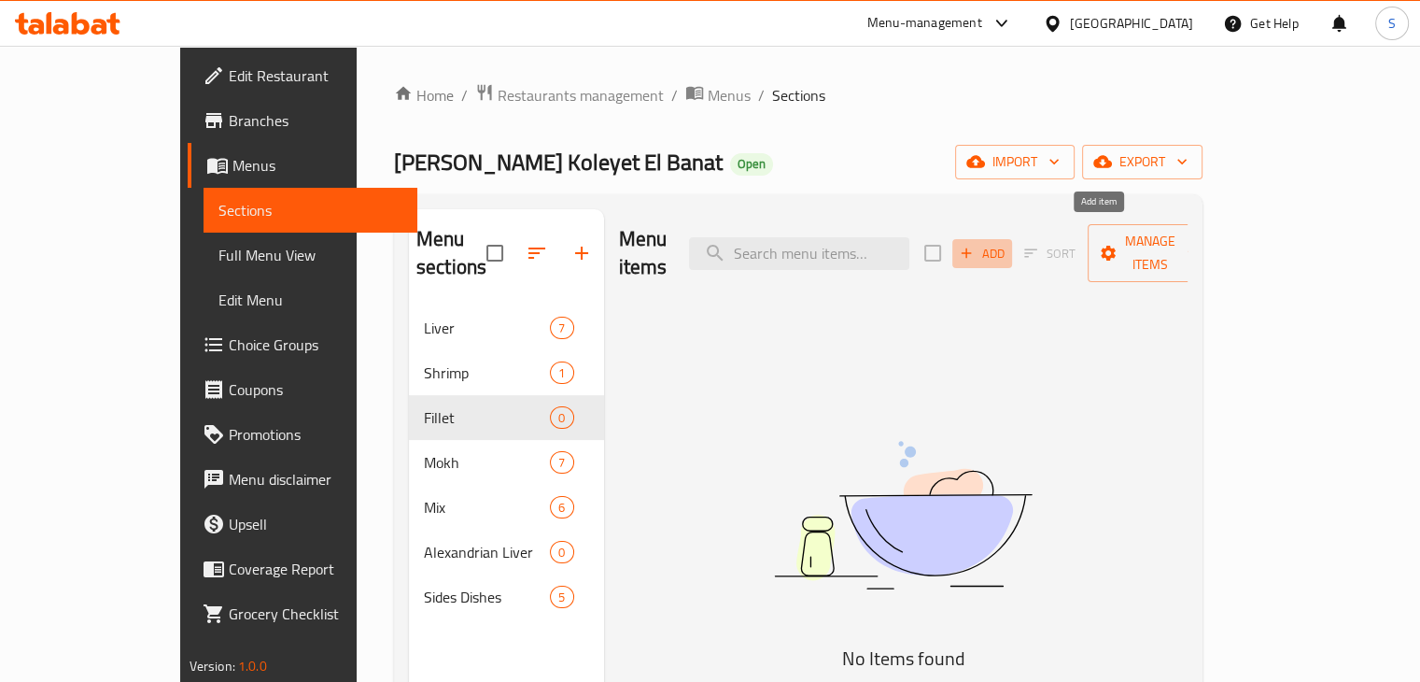
click at [1007, 243] on span "Add" at bounding box center [982, 253] width 50 height 21
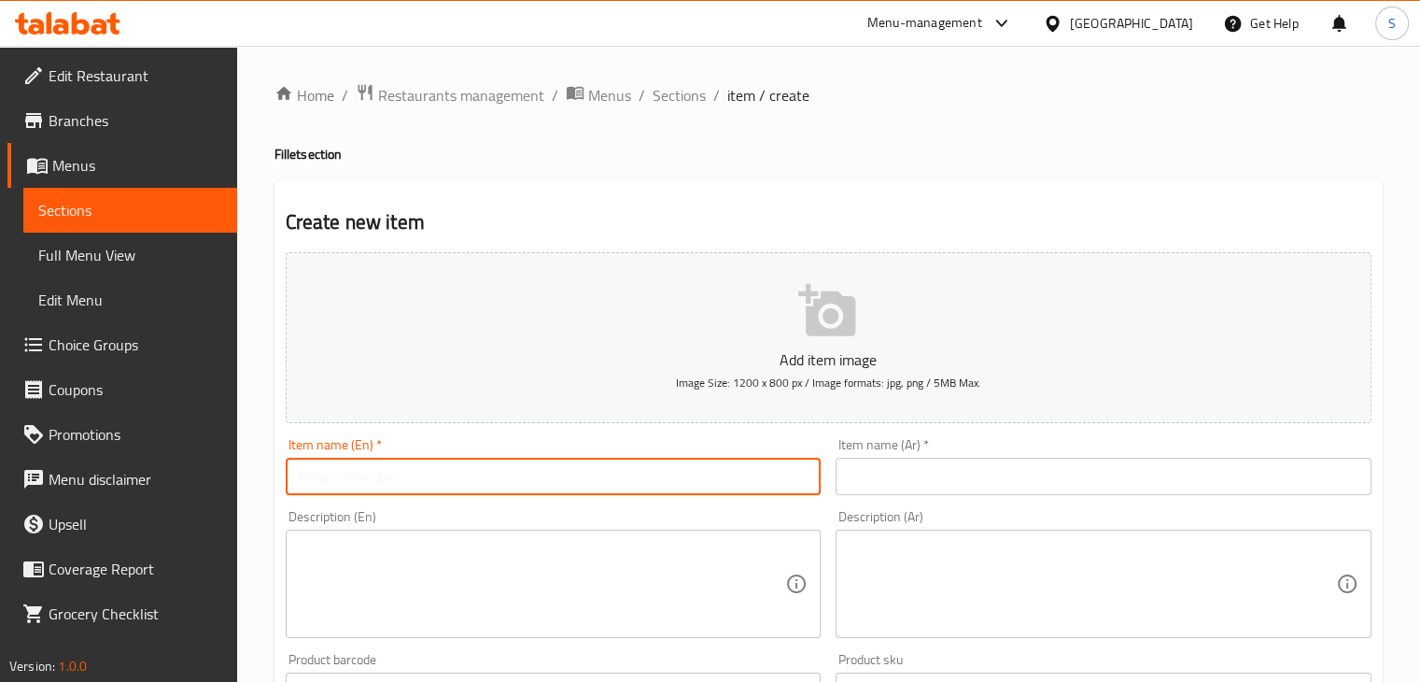
drag, startPoint x: 649, startPoint y: 483, endPoint x: 326, endPoint y: 418, distance: 329.4
click at [326, 418] on div "Add item image Image Size: 1200 x 800 px / Image formats: jpg, png / 5MB Max. I…" at bounding box center [828, 647] width 1101 height 805
paste input "Fillet"
type input "Fillet"
click at [891, 475] on input "text" at bounding box center [1104, 475] width 536 height 37
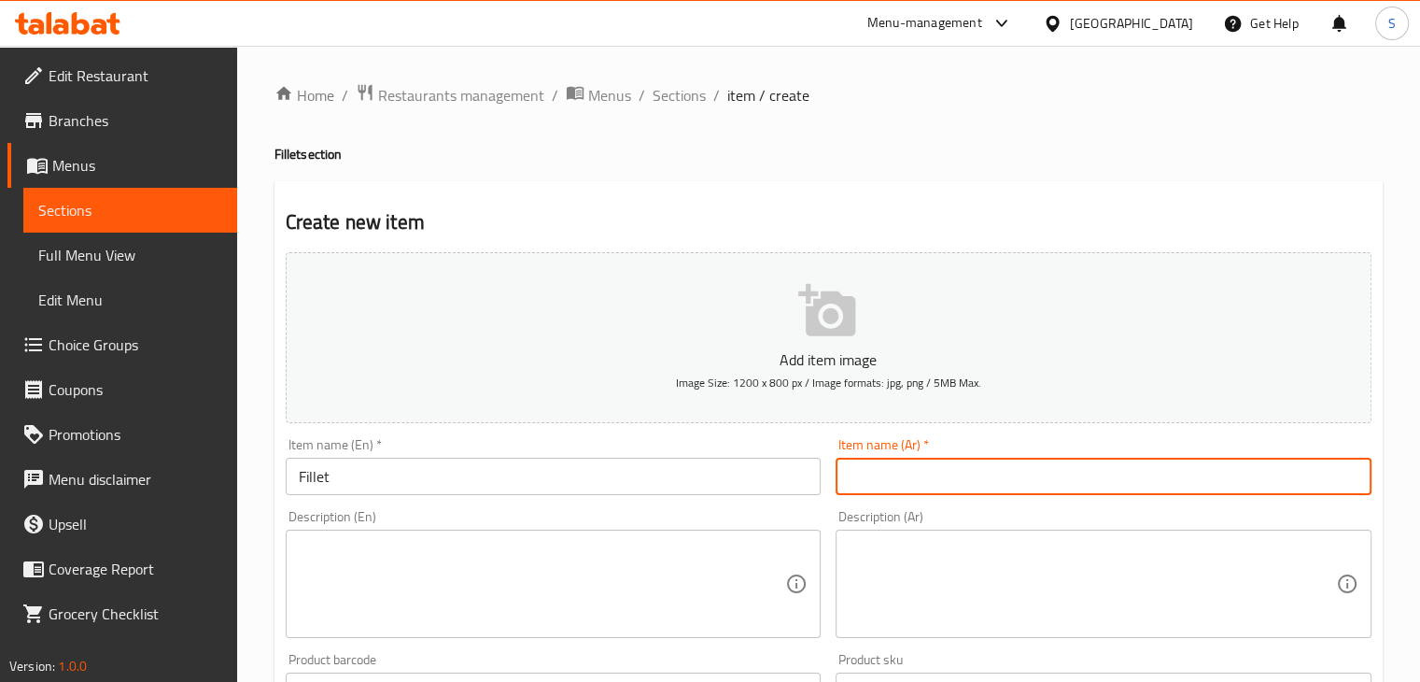
paste input "الفليه"
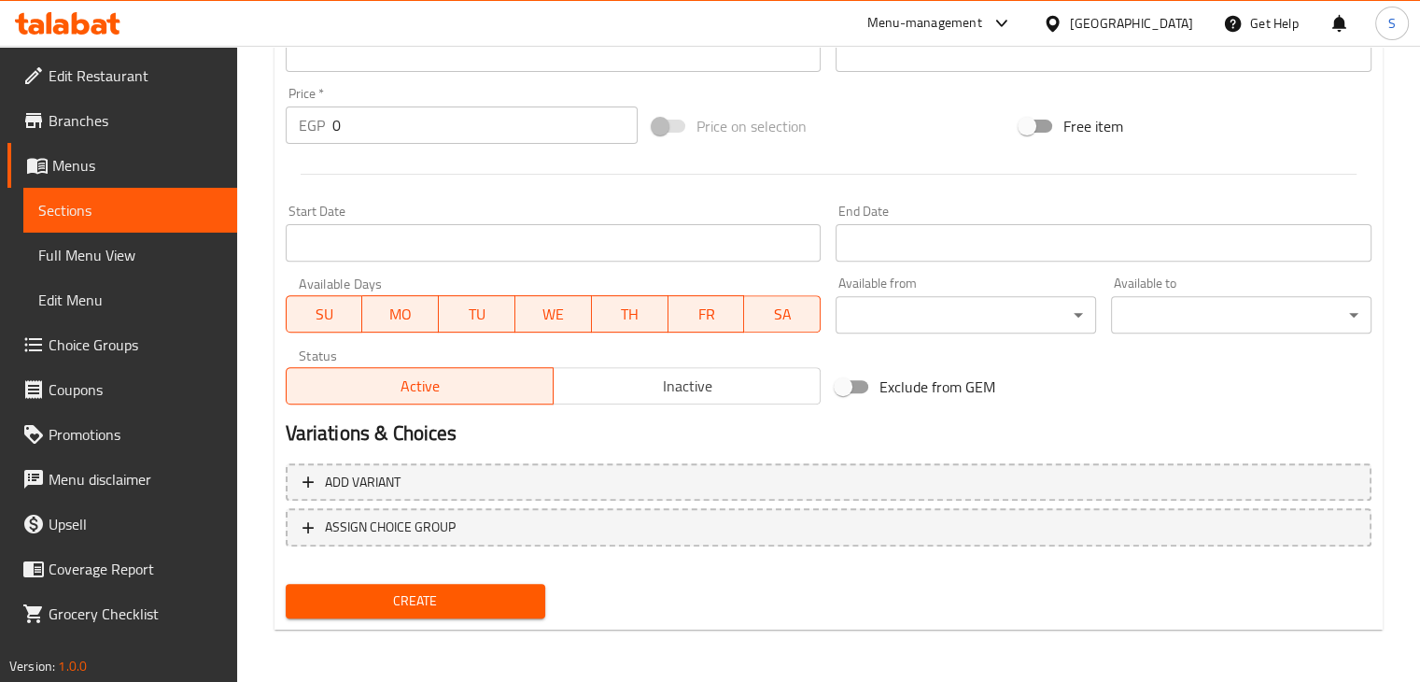
type input "الفليه"
click at [1261, 461] on div "Add variant ASSIGN CHOICE GROUP" at bounding box center [828, 516] width 1101 height 121
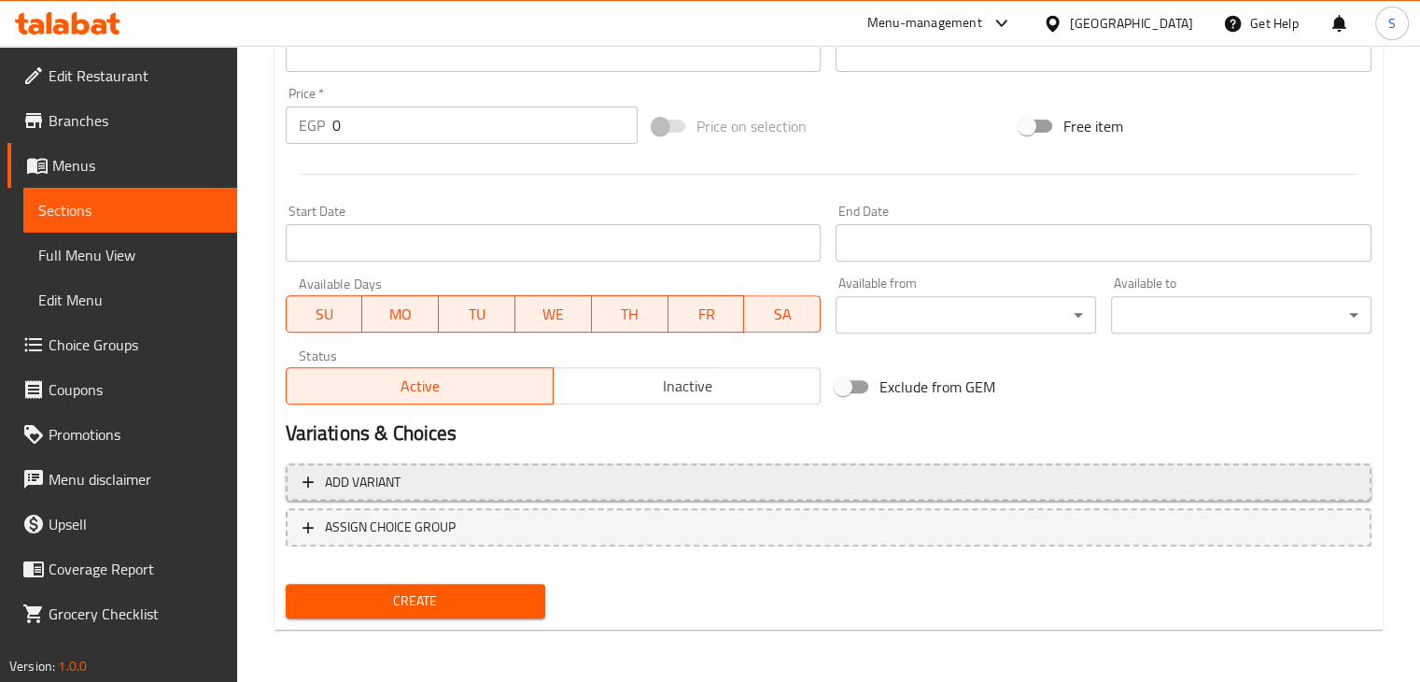
click at [1259, 475] on span "Add variant" at bounding box center [829, 482] width 1052 height 23
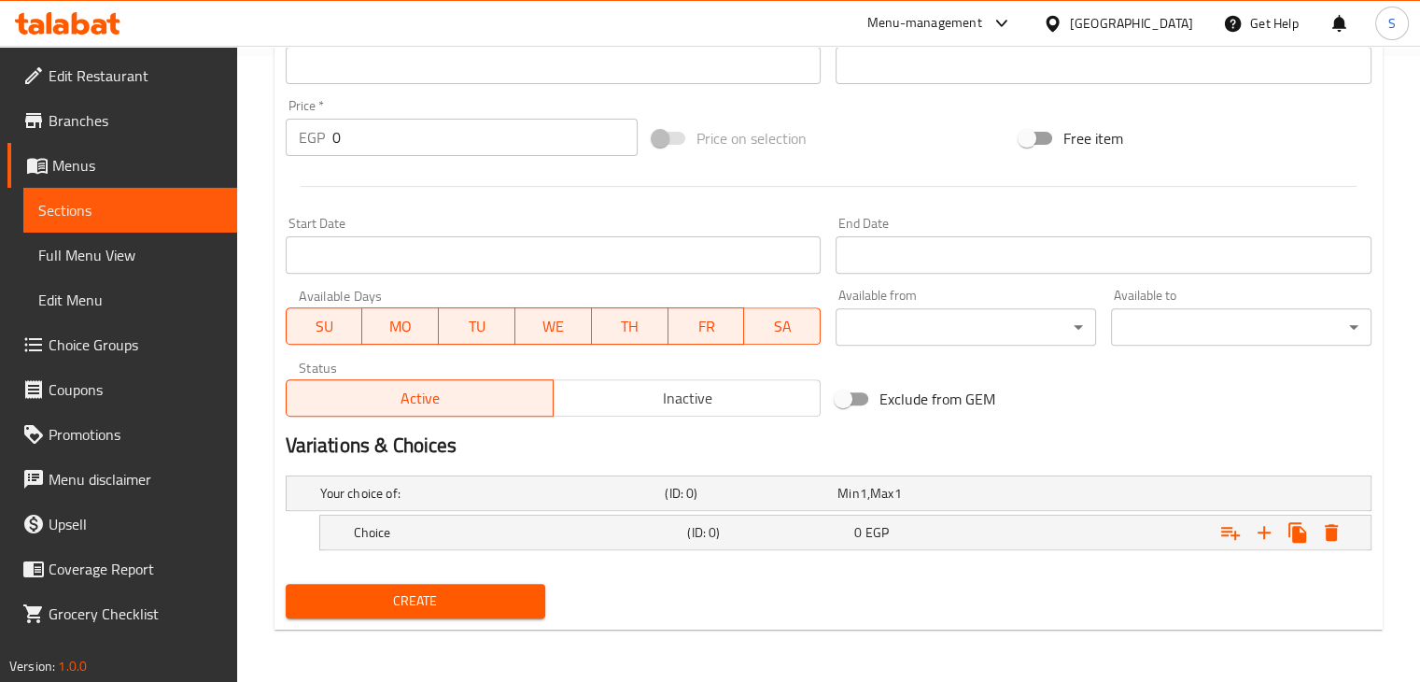
scroll to position [625, 0]
click at [1270, 531] on icon "Expand" at bounding box center [1264, 533] width 13 height 13
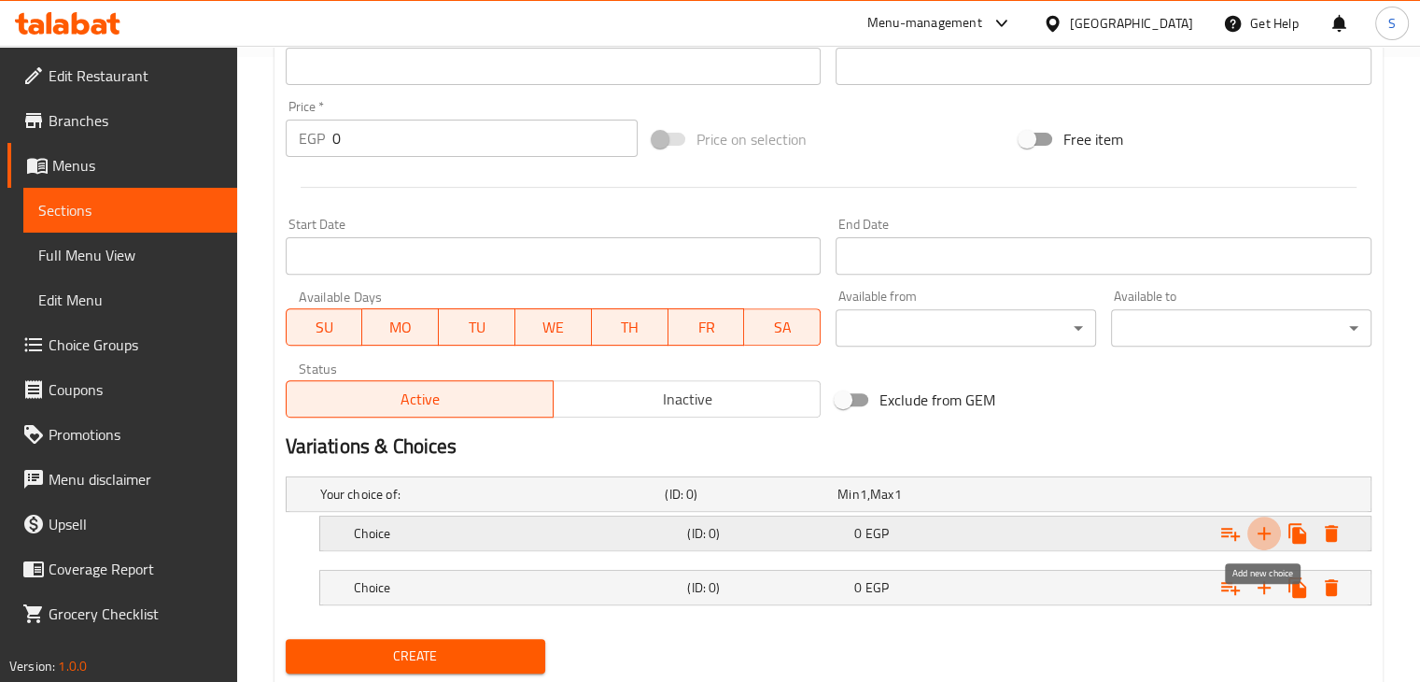
click at [1270, 531] on icon "Expand" at bounding box center [1264, 533] width 13 height 13
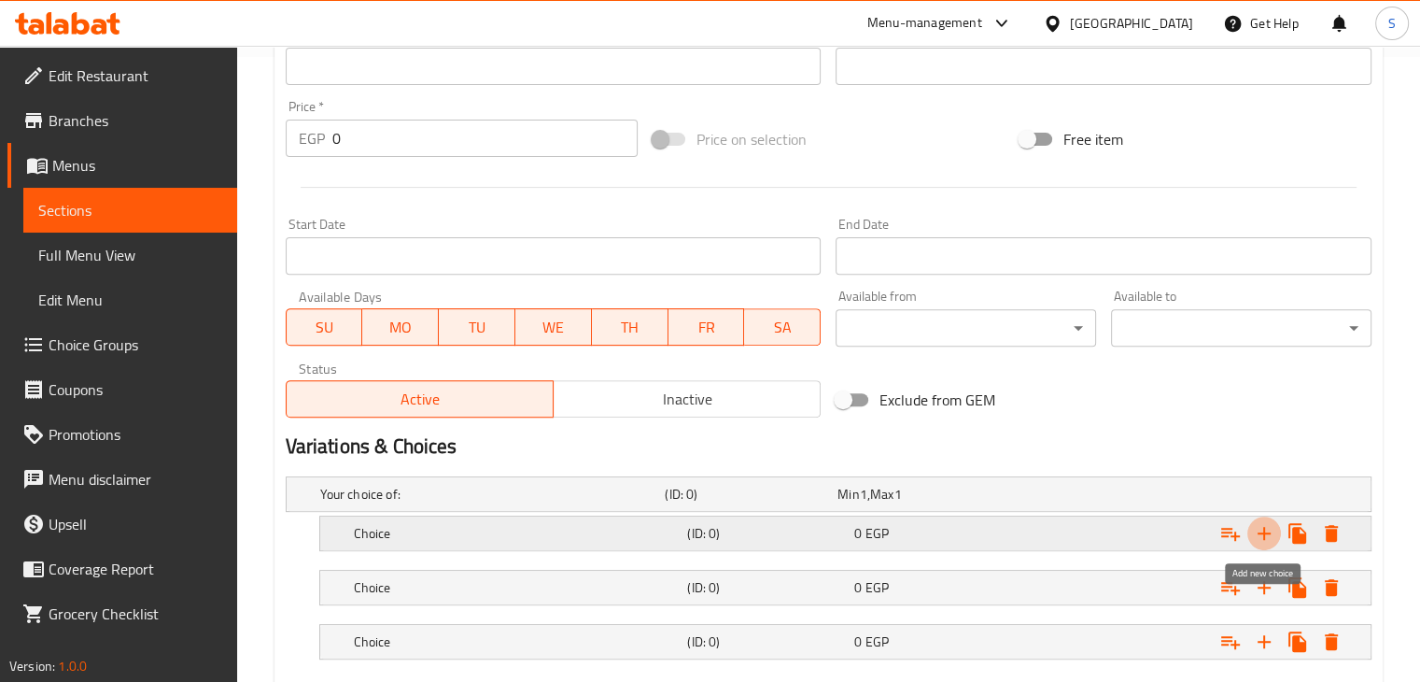
click at [1270, 531] on icon "Expand" at bounding box center [1264, 533] width 13 height 13
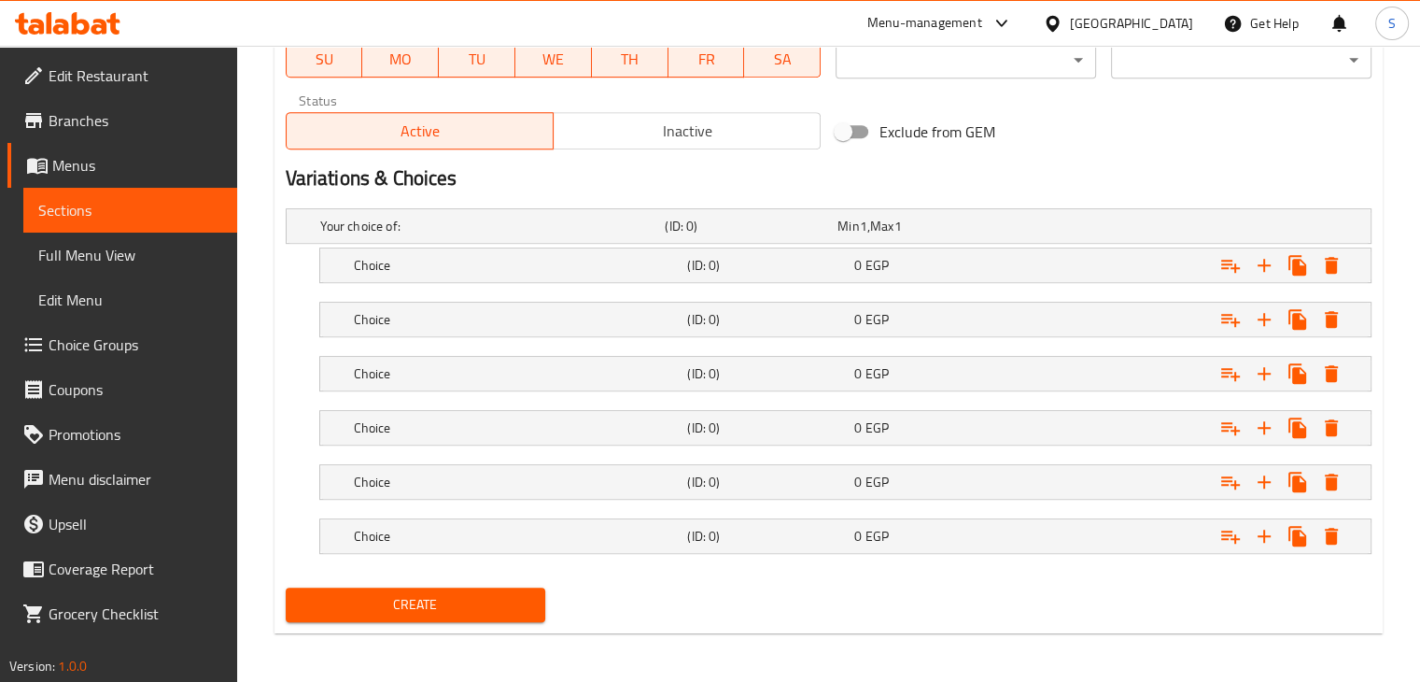
scroll to position [894, 0]
click at [956, 256] on div "0 EGP" at bounding box center [934, 264] width 160 height 19
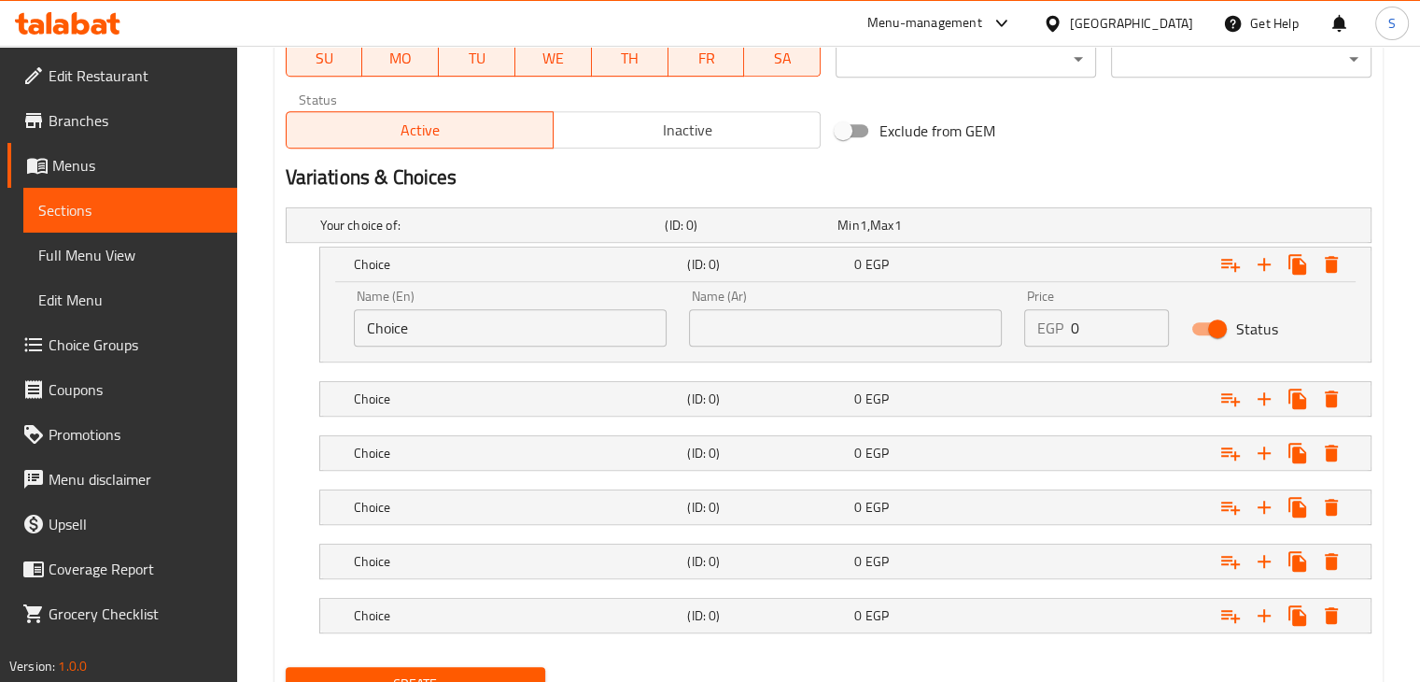
click at [891, 323] on input "text" at bounding box center [845, 327] width 313 height 37
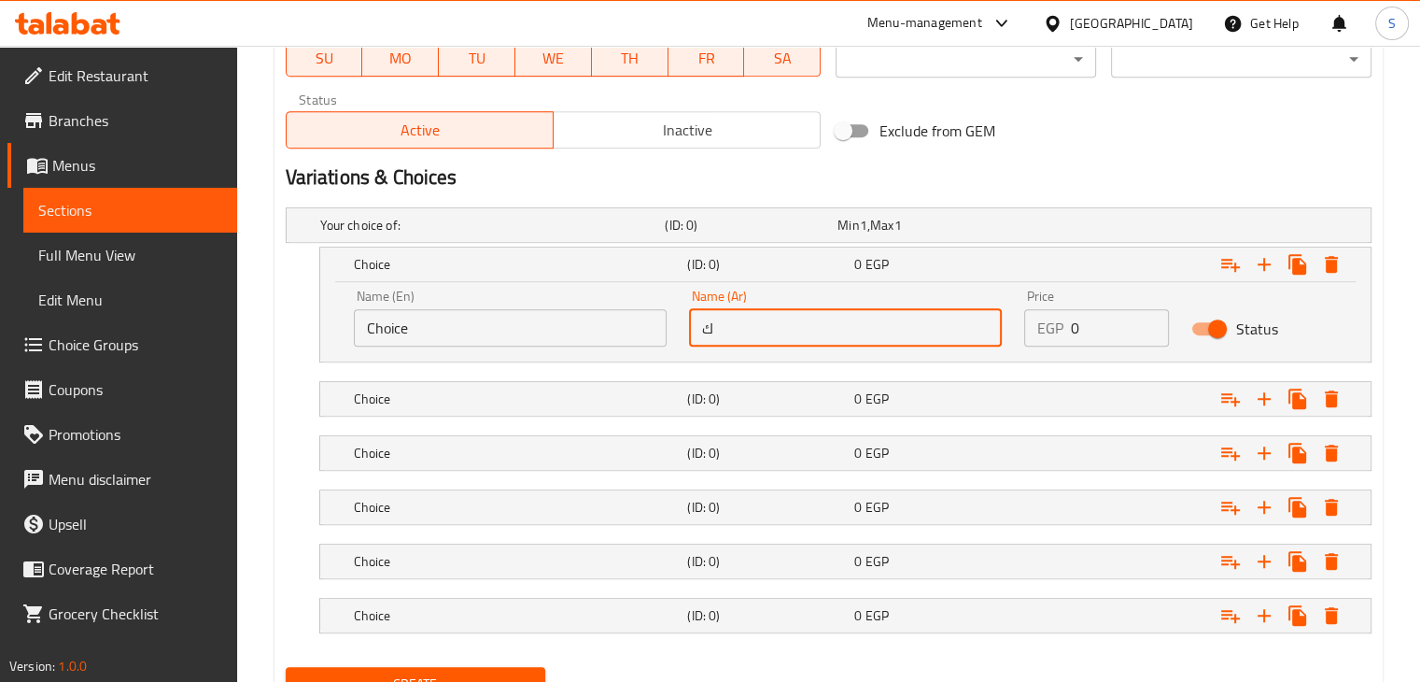
type input "كيلو"
click at [552, 331] on input "Choice" at bounding box center [510, 327] width 313 height 37
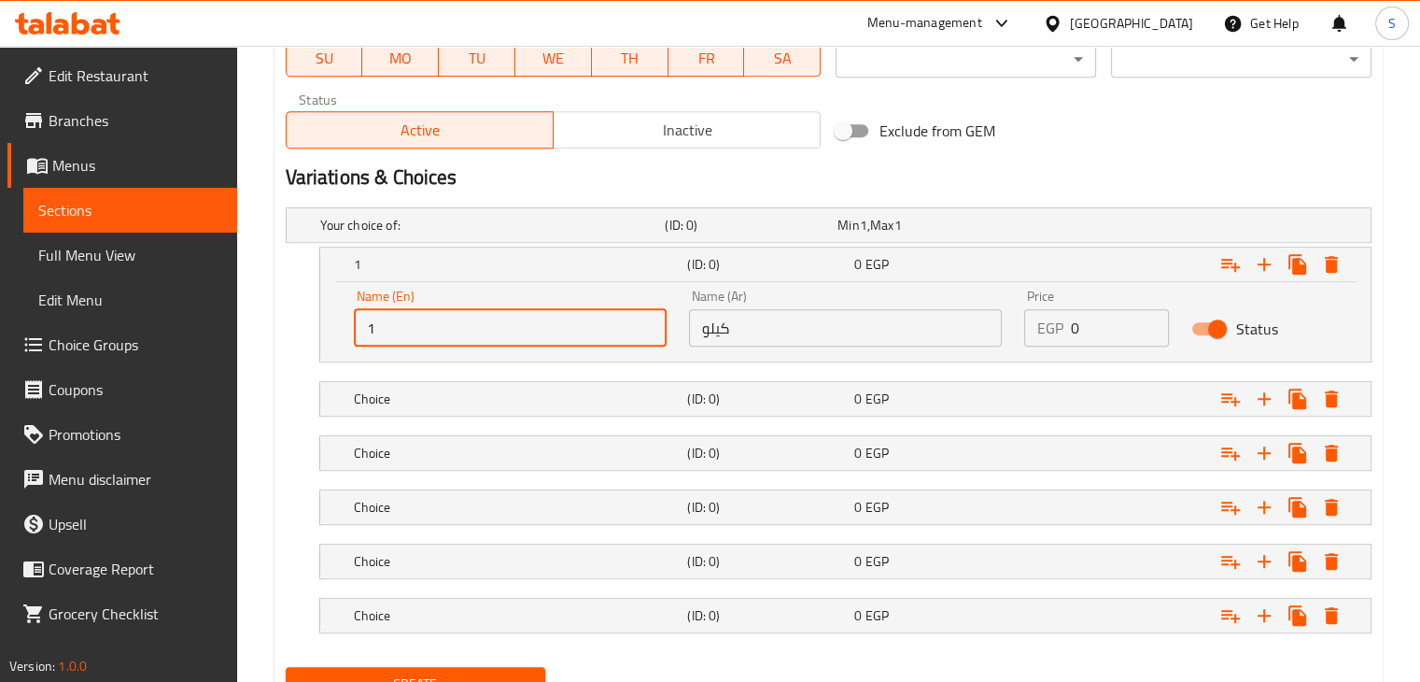
type input "1 Kg"
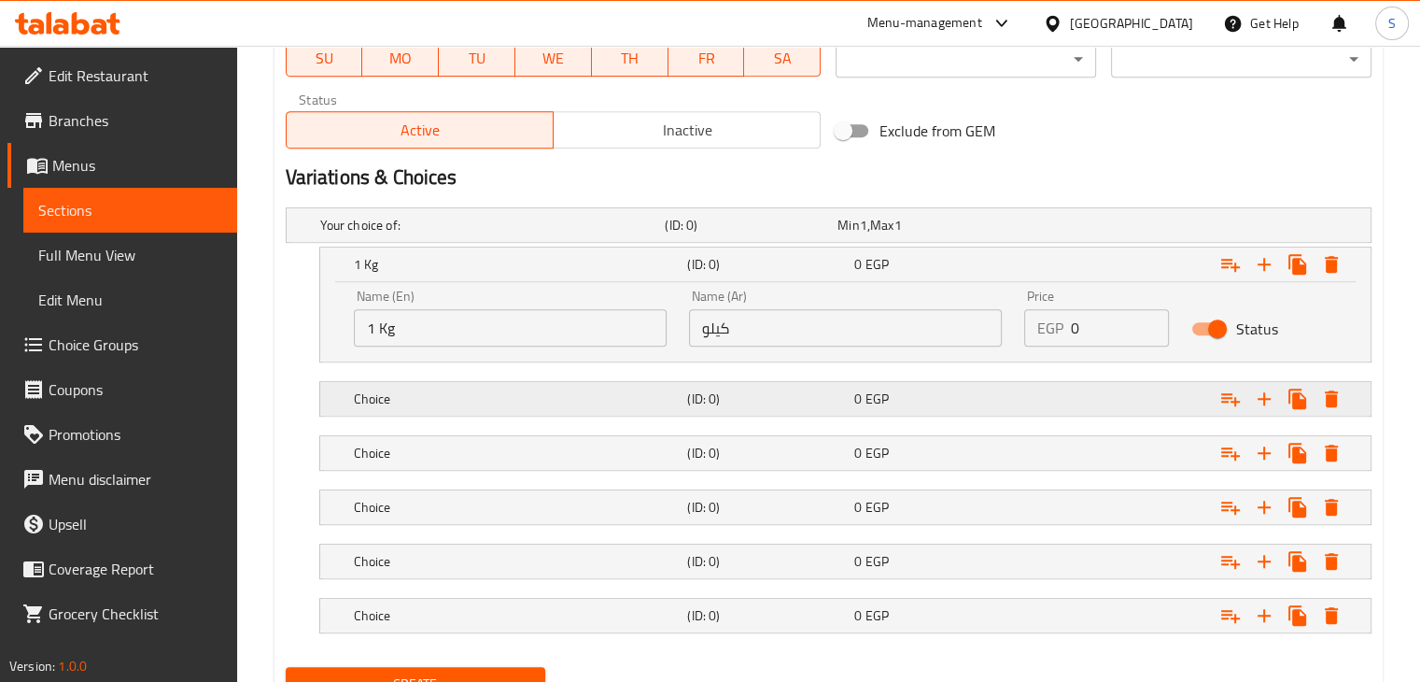
click at [833, 382] on div "Choice (ID: 0) 0 EGP" at bounding box center [851, 398] width 1002 height 41
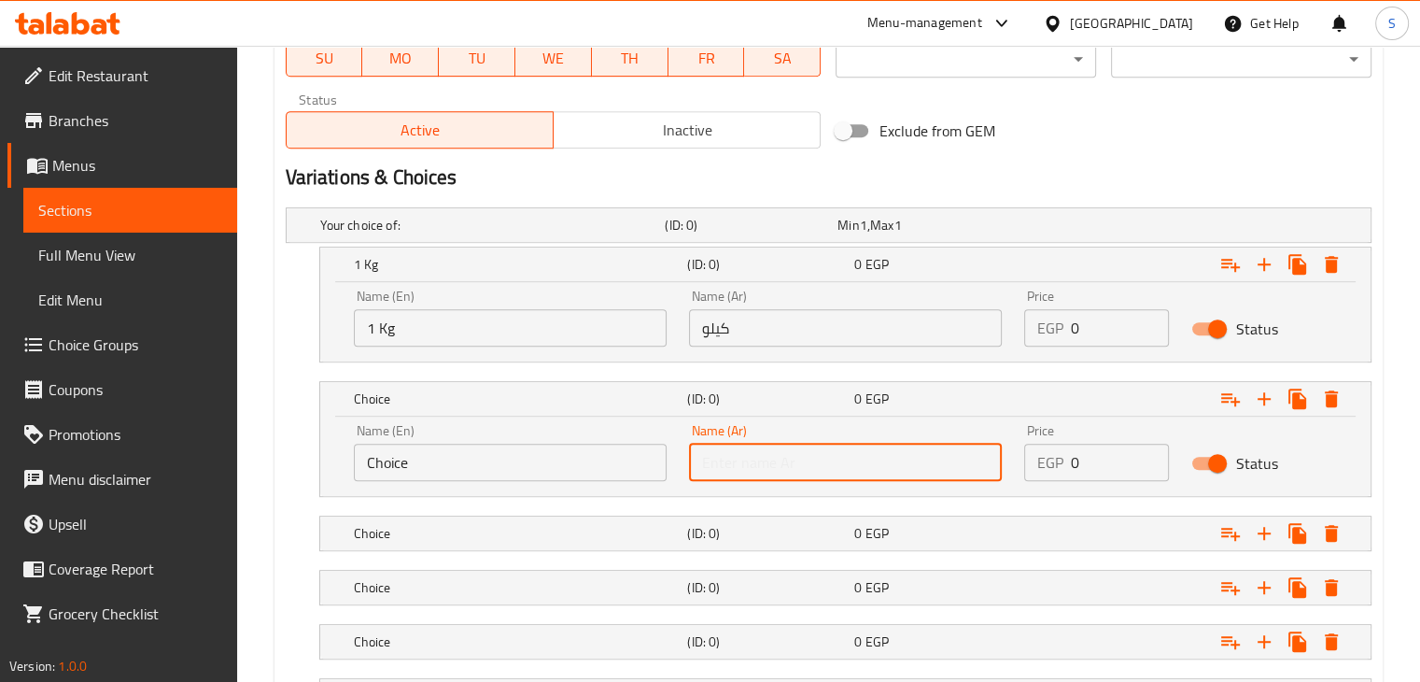
click at [859, 447] on input "text" at bounding box center [845, 461] width 313 height 37
type input "نص"
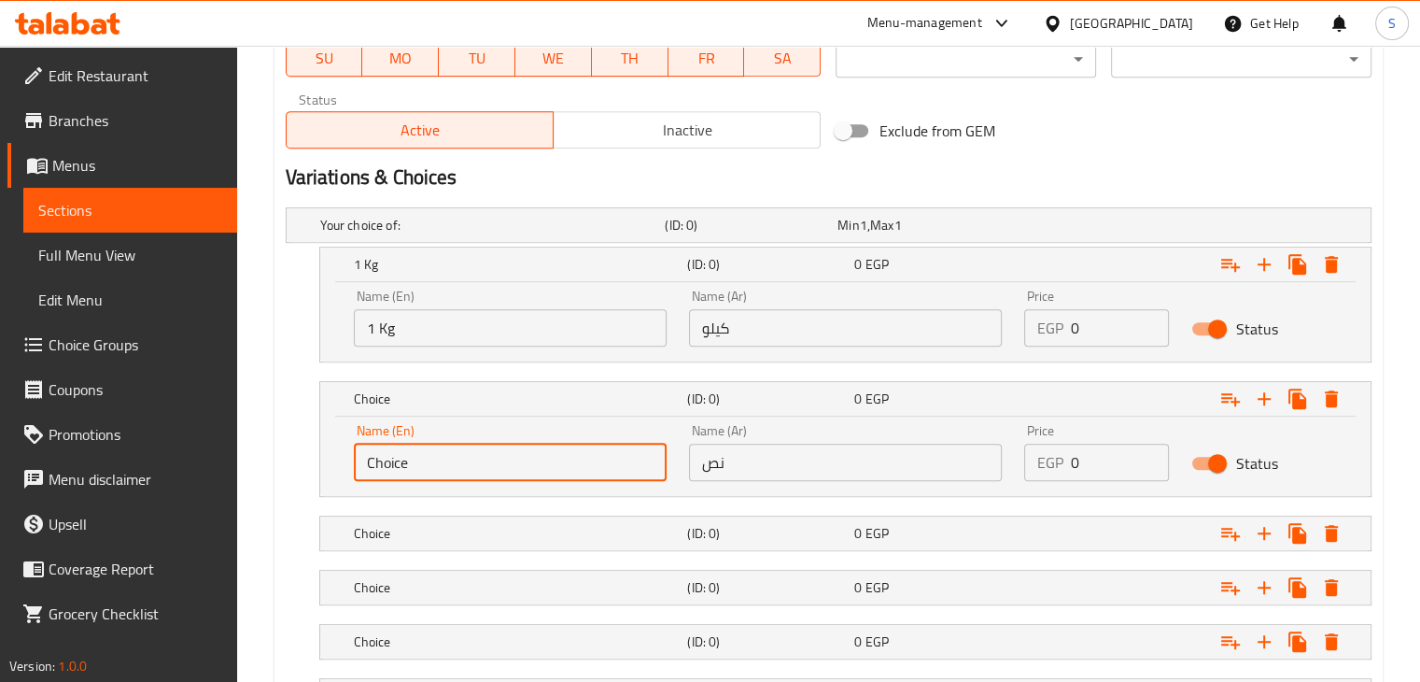
click at [593, 453] on input "Choice" at bounding box center [510, 461] width 313 height 37
type input "500 g"
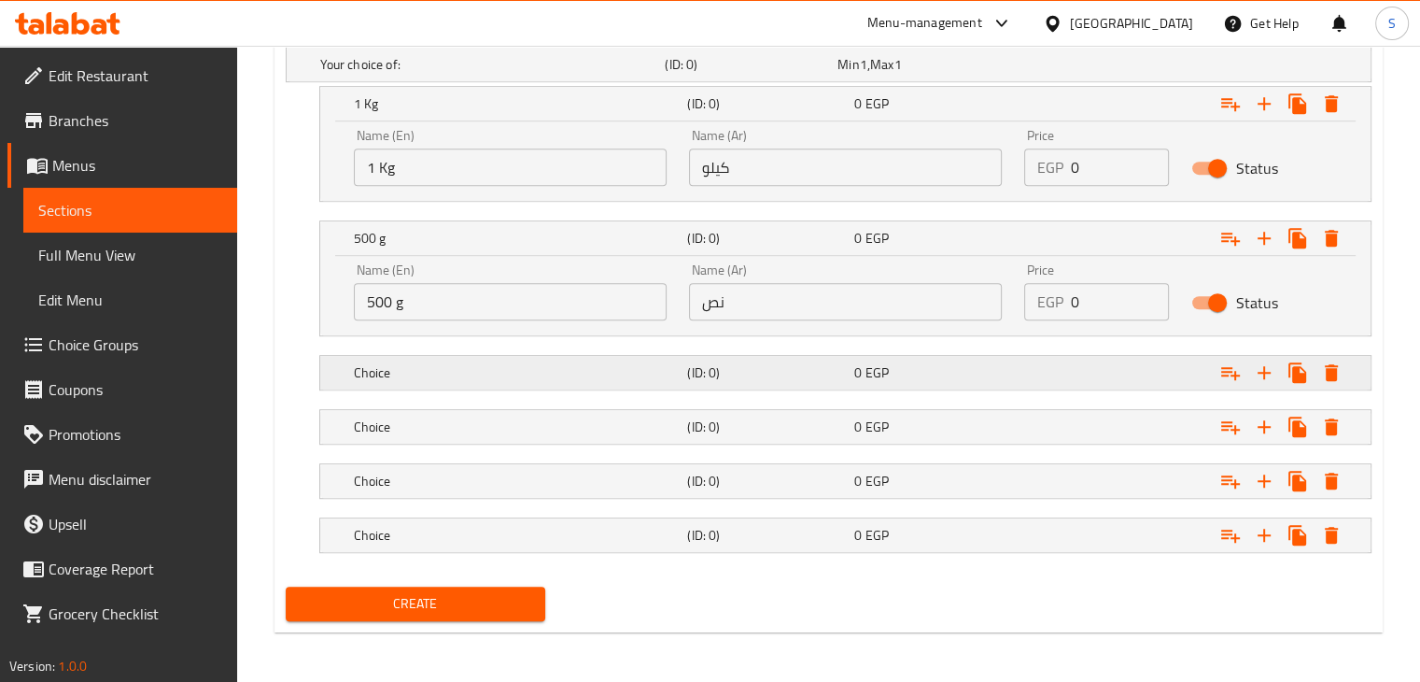
click at [1019, 363] on div "Expand" at bounding box center [1185, 372] width 334 height 41
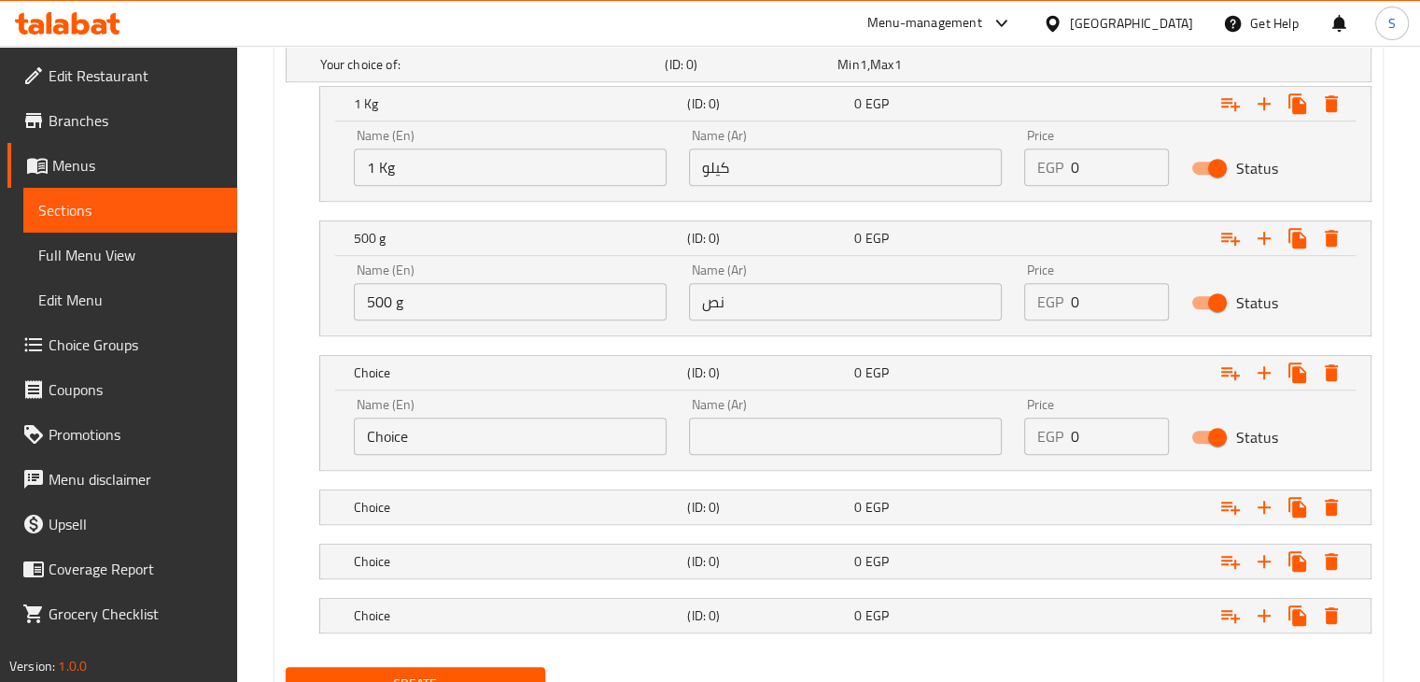
click at [859, 437] on input "text" at bounding box center [845, 435] width 313 height 37
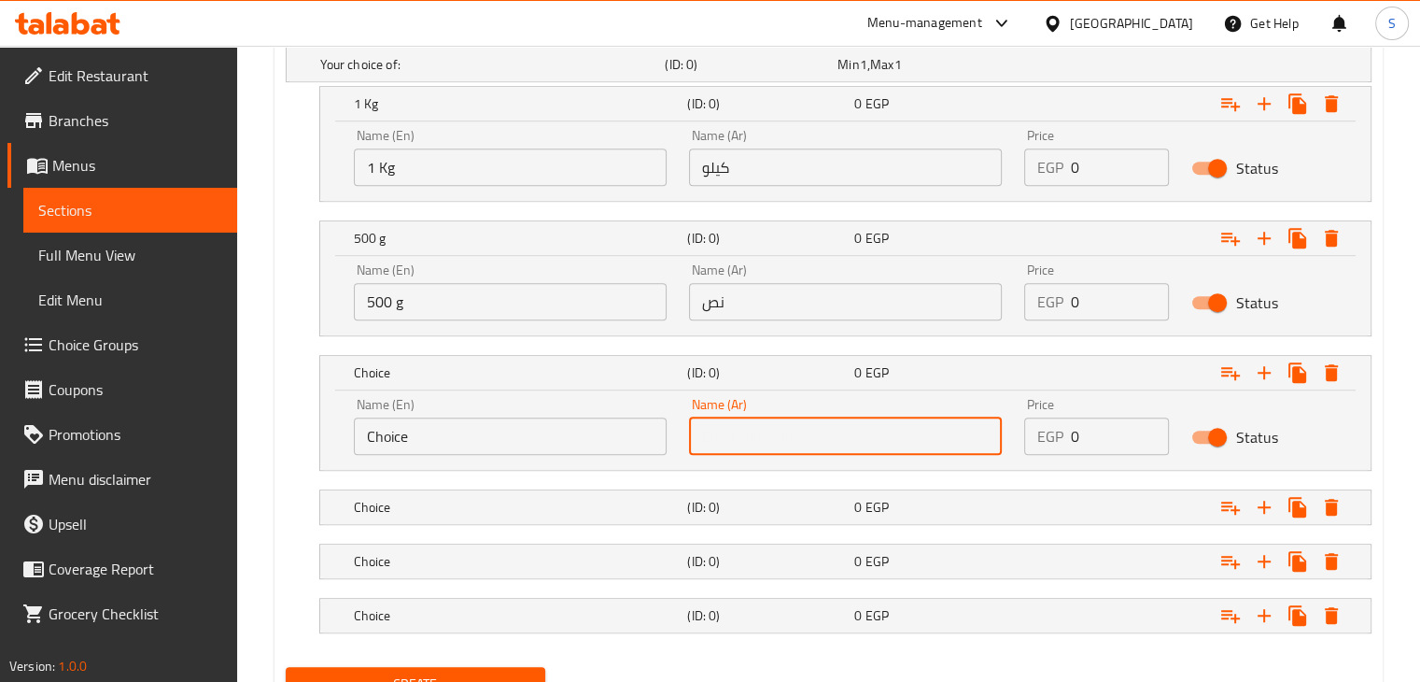
type input "1/3 كيلو"
click at [584, 441] on input "Choice" at bounding box center [510, 435] width 313 height 37
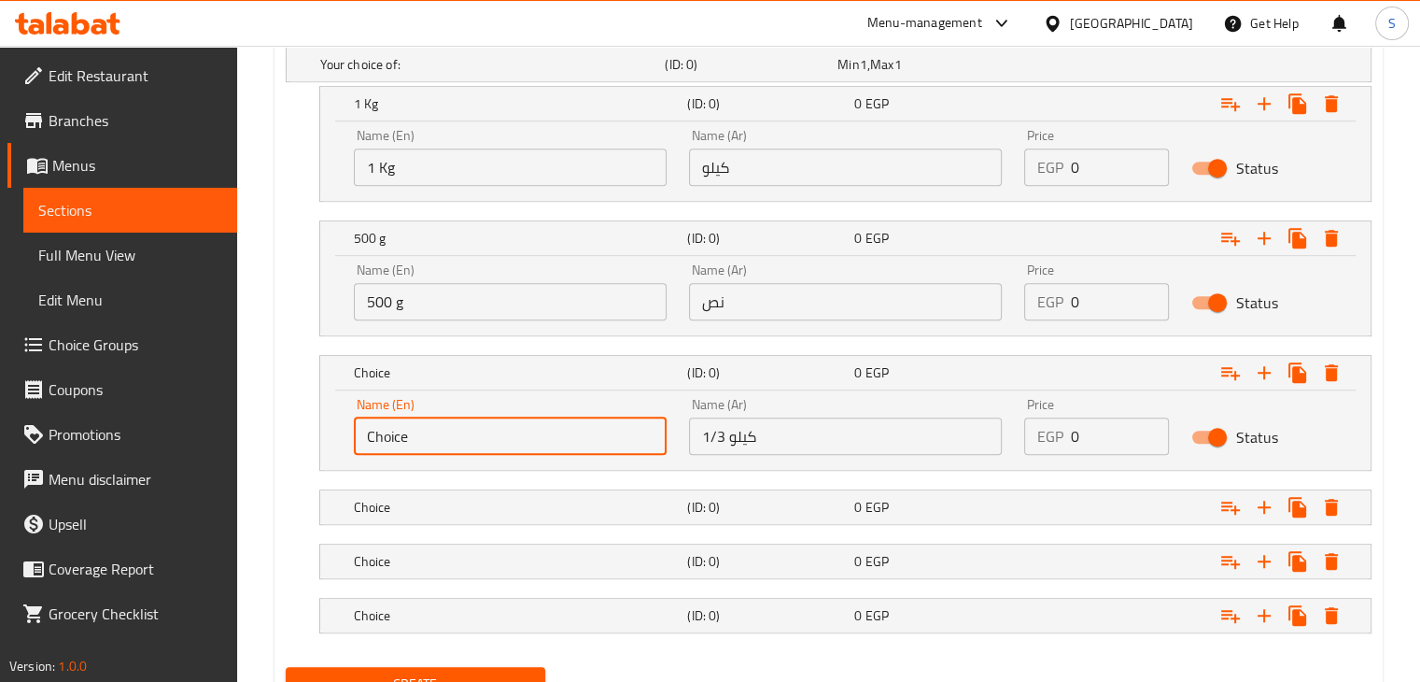
click at [584, 441] on input "Choice" at bounding box center [510, 435] width 313 height 37
type input "1/3 kilo"
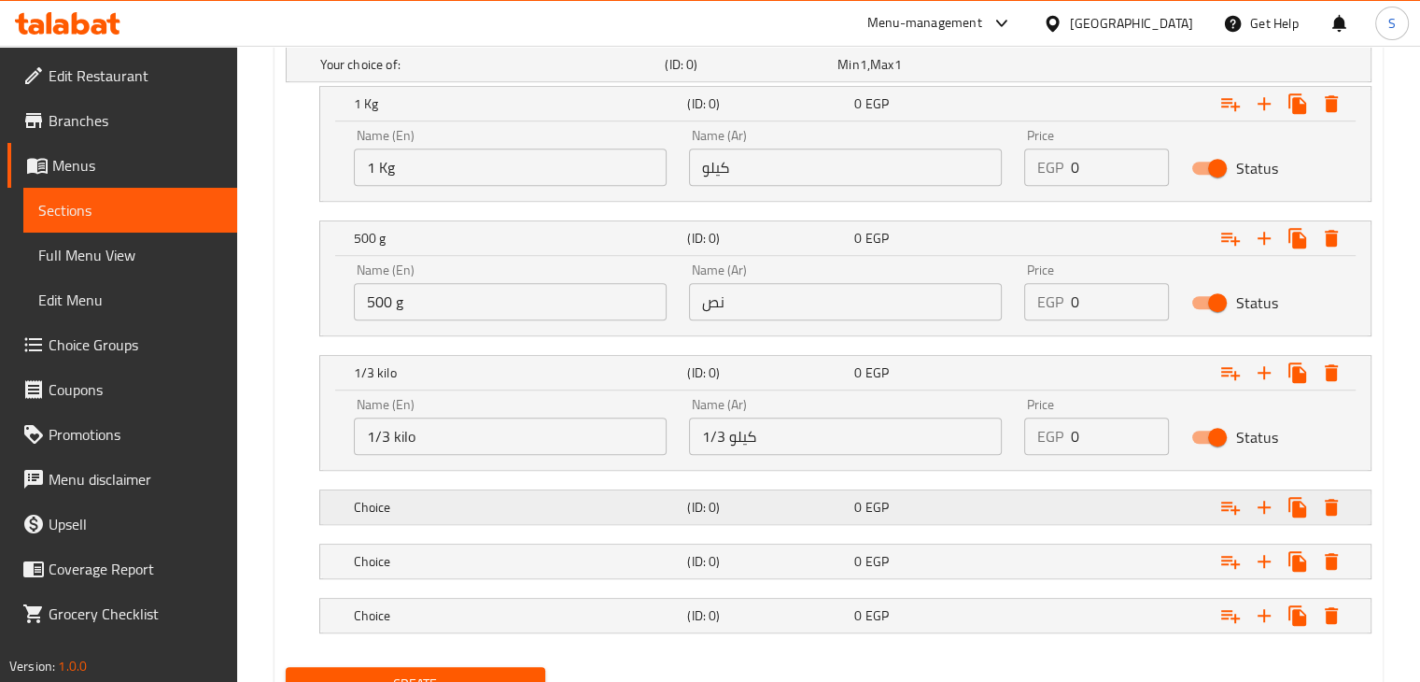
click at [949, 487] on div "Choice (ID: 0) 0 EGP" at bounding box center [851, 506] width 1002 height 41
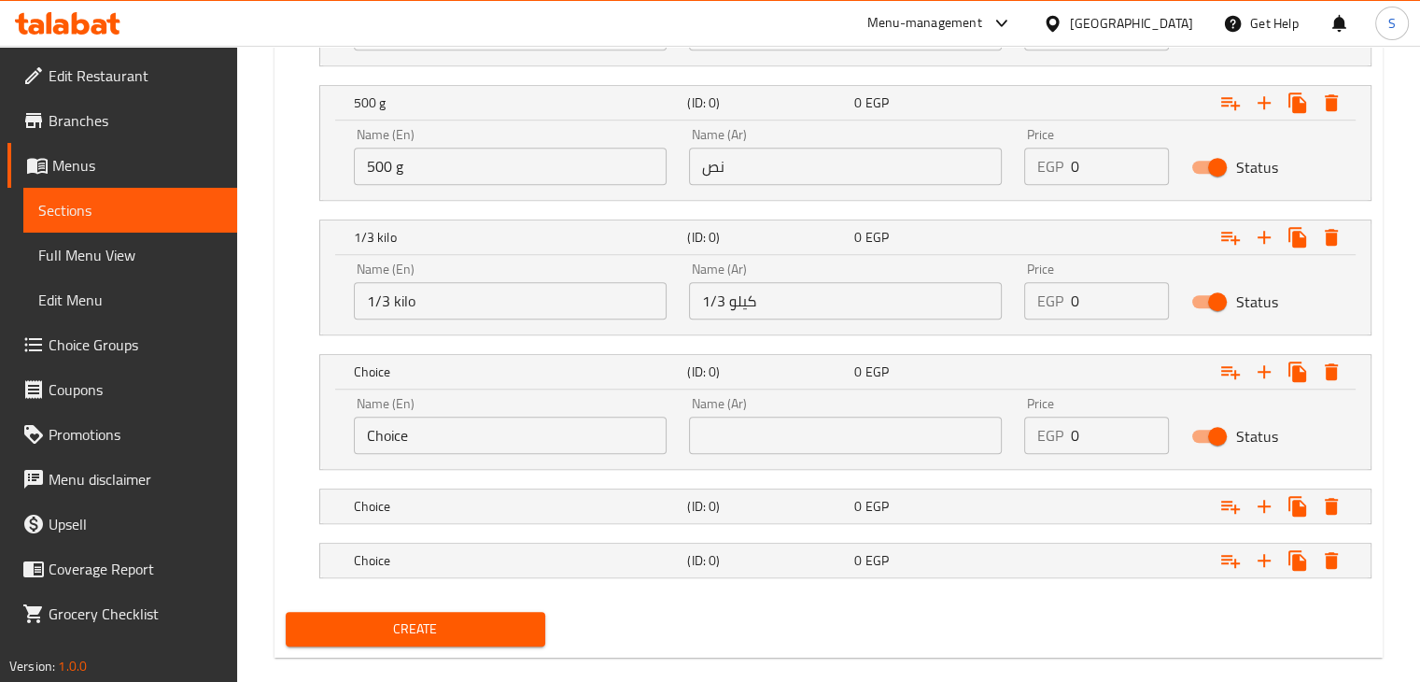
scroll to position [1215, 0]
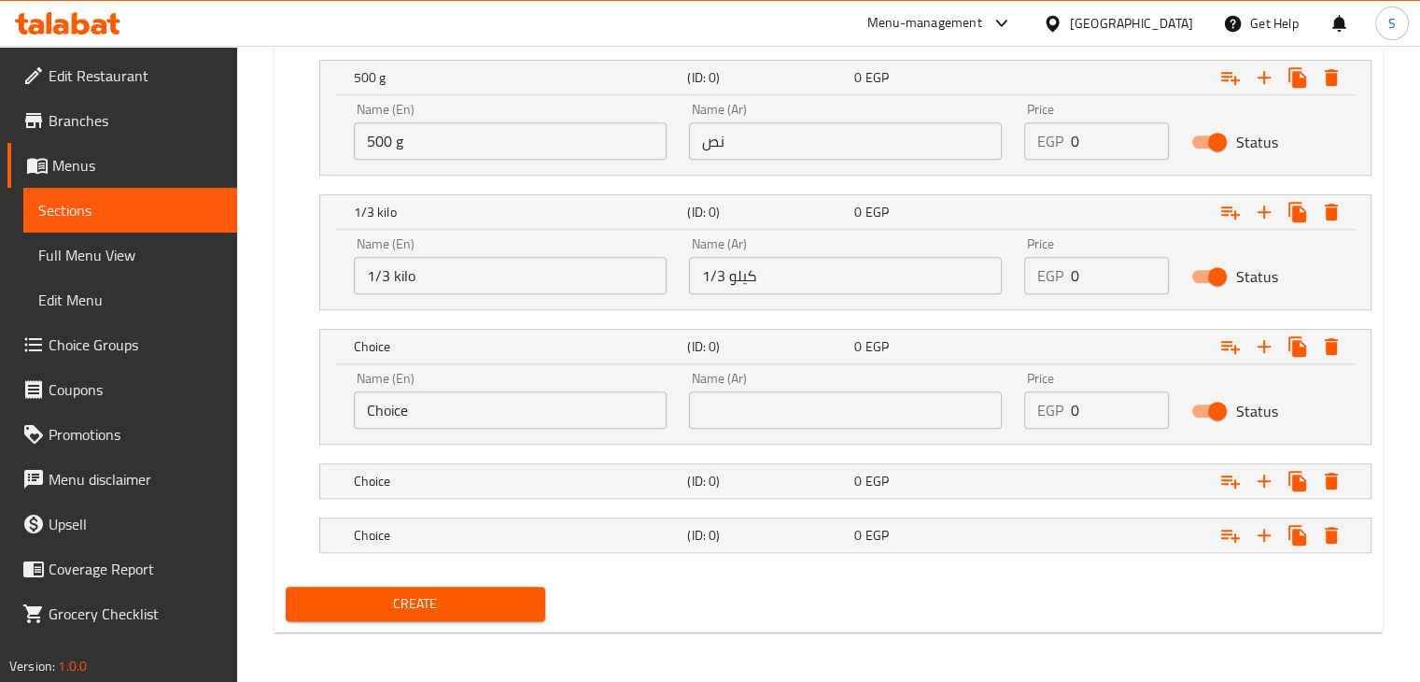
click at [819, 418] on input "text" at bounding box center [845, 409] width 313 height 37
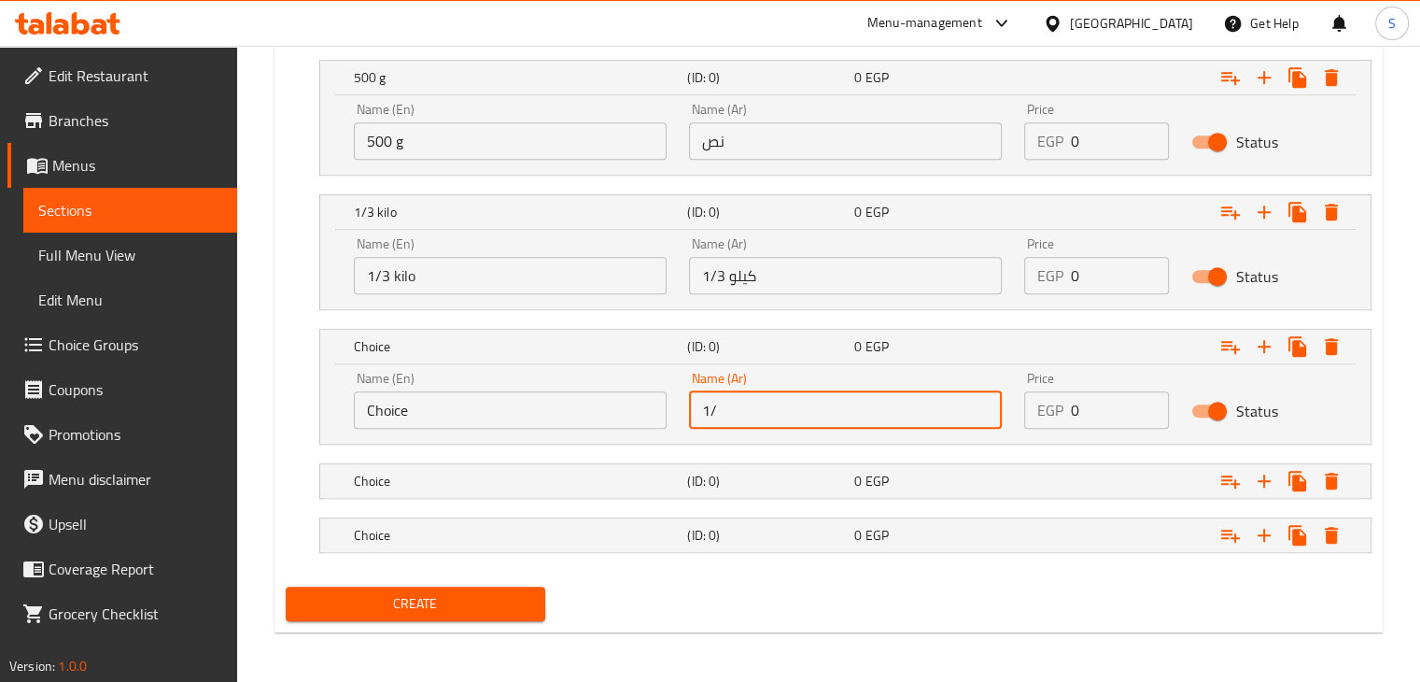
type input "1/4 كيلو"
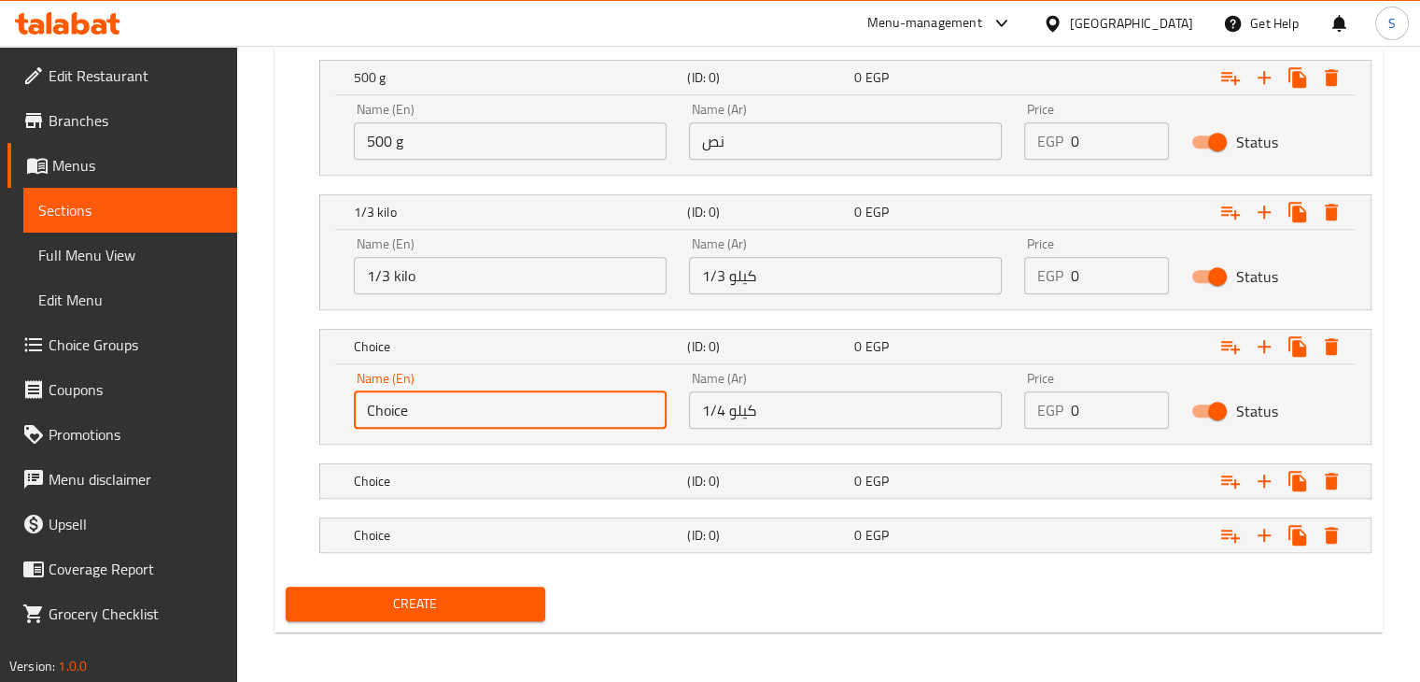
click at [503, 419] on input "Choice" at bounding box center [510, 409] width 313 height 37
type input "1/4 Kilo"
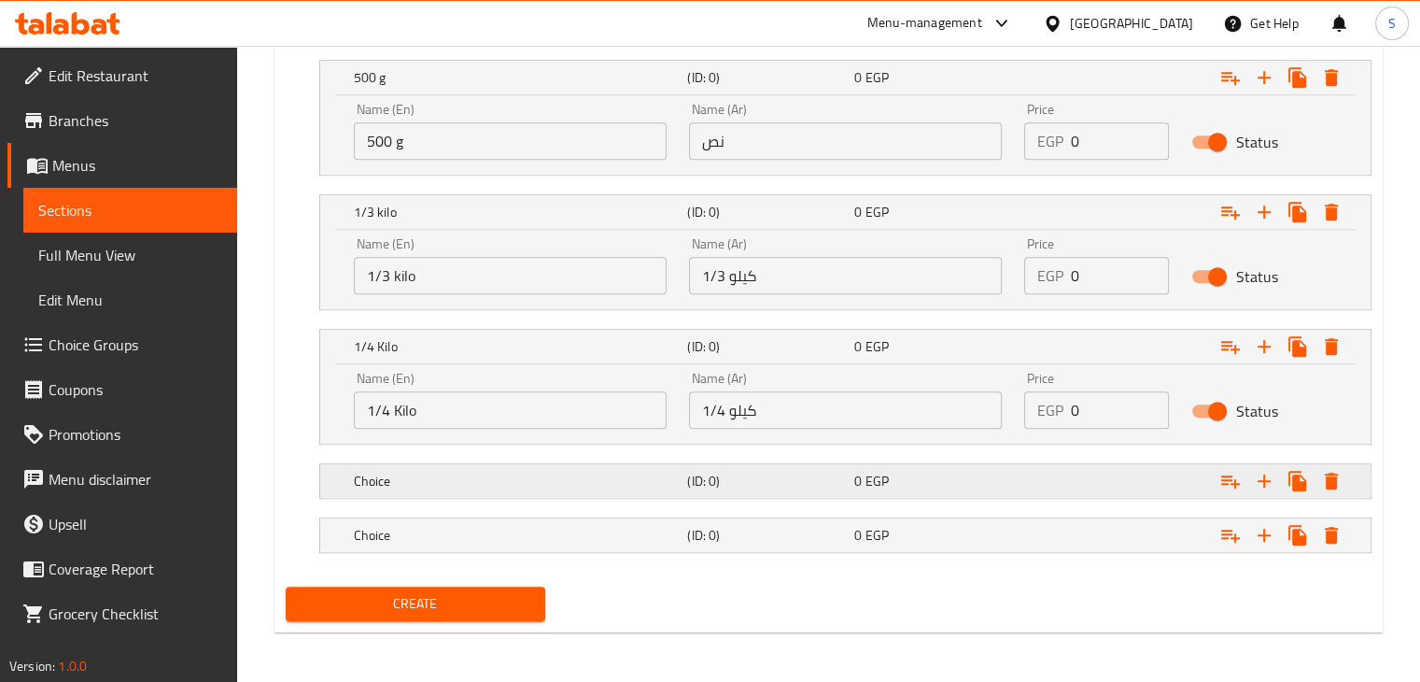
click at [1042, 488] on div "Expand" at bounding box center [1185, 480] width 334 height 41
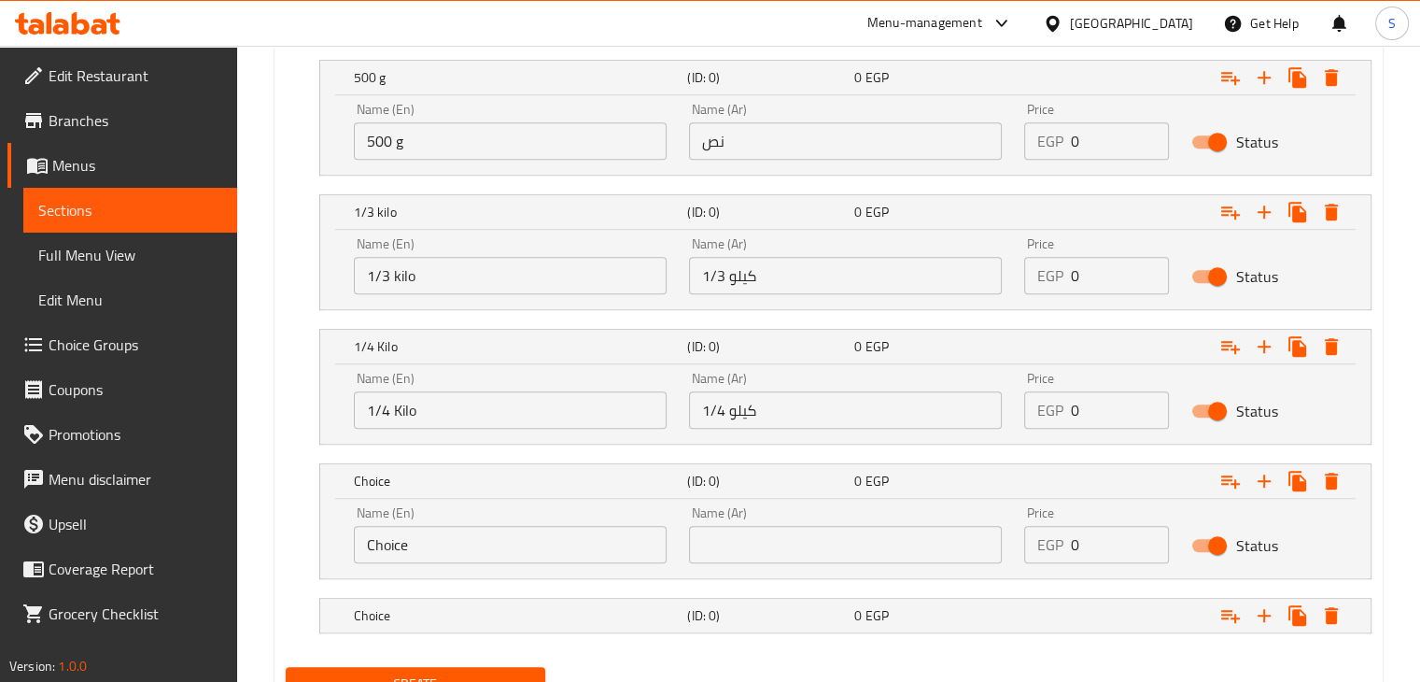
click at [879, 552] on input "text" at bounding box center [845, 544] width 313 height 37
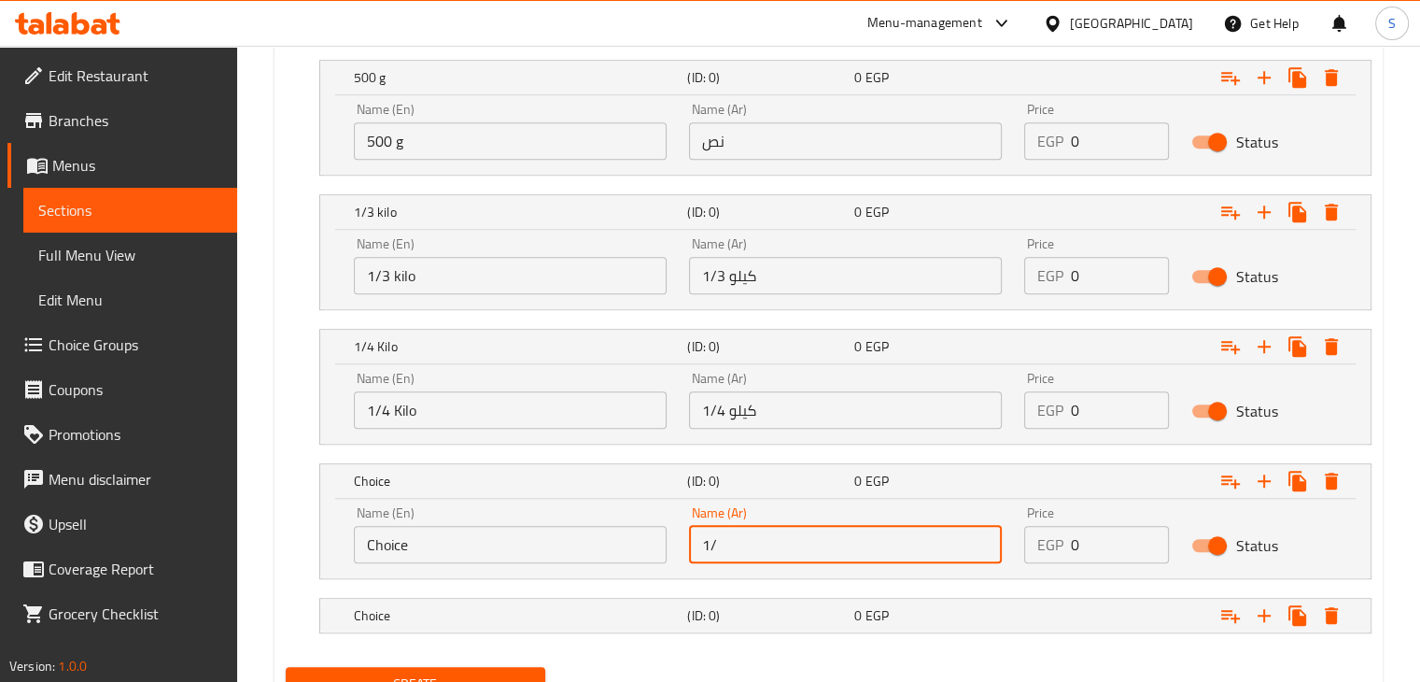
type input "1/8 كيلو"
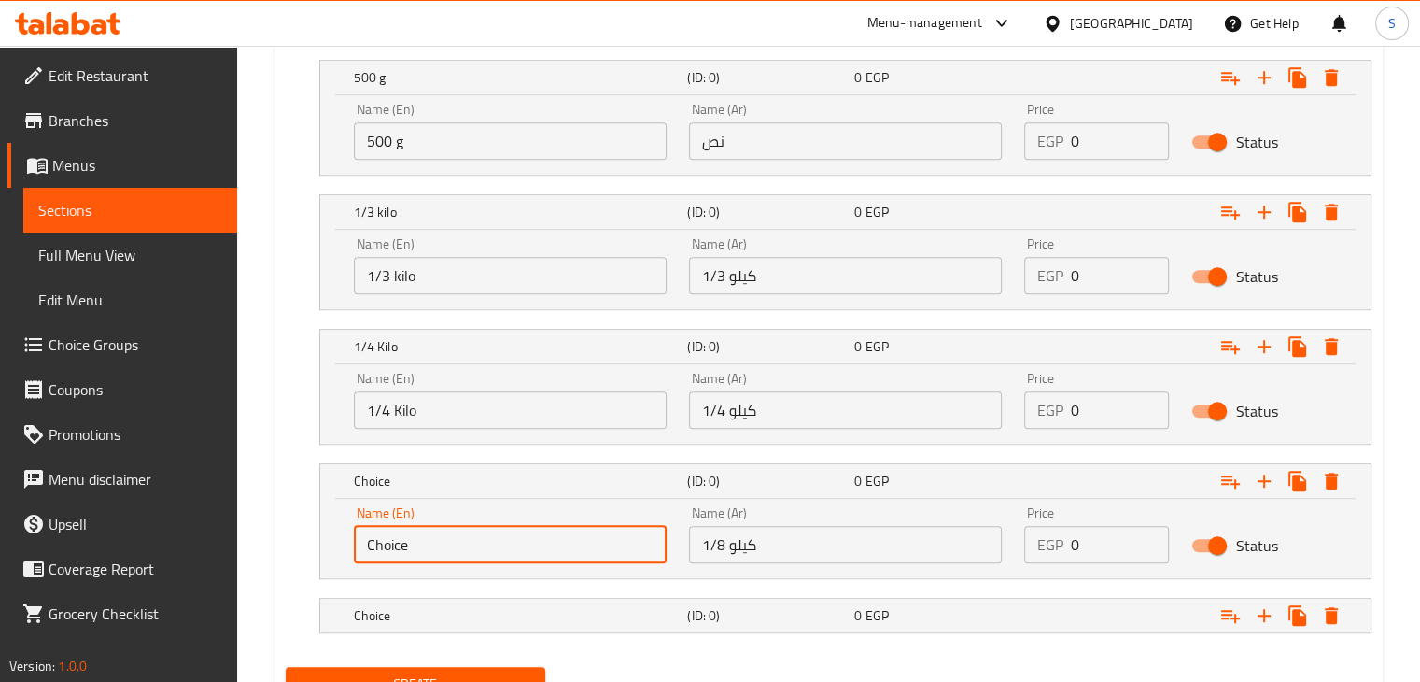
click at [603, 548] on input "Choice" at bounding box center [510, 544] width 313 height 37
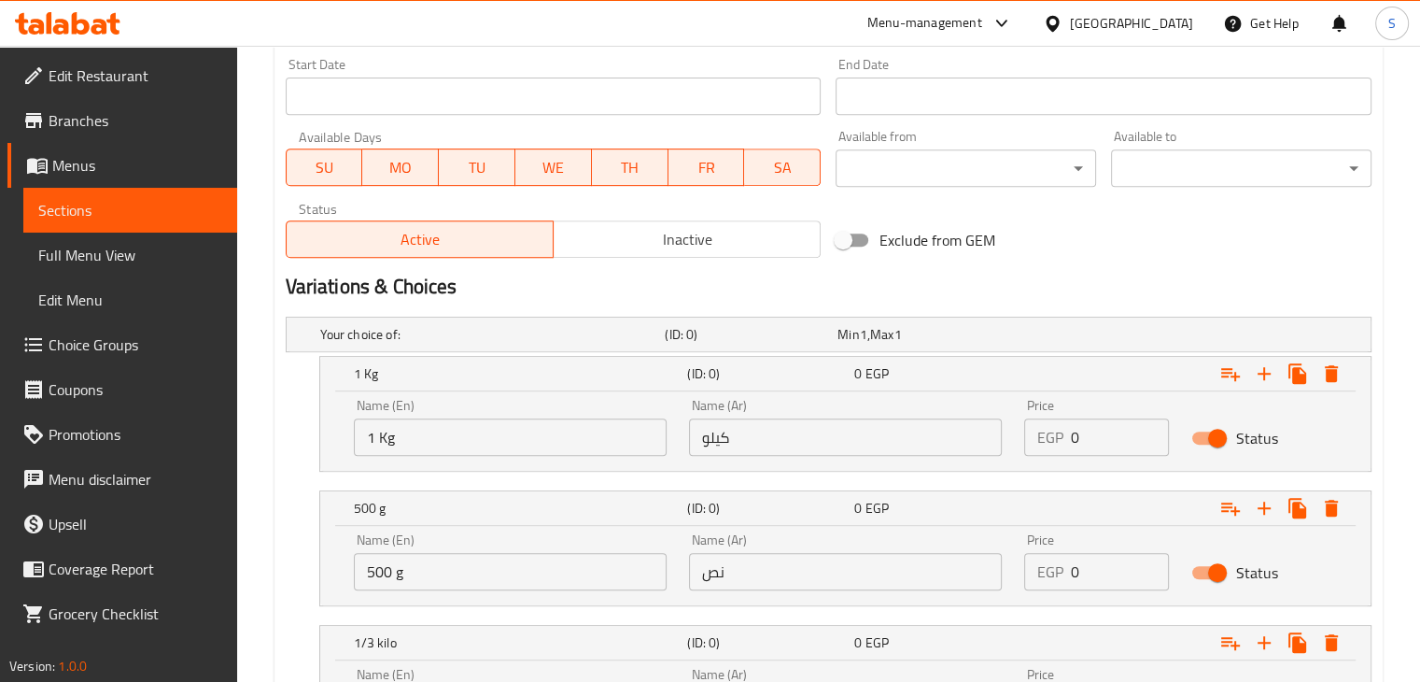
scroll to position [787, 0]
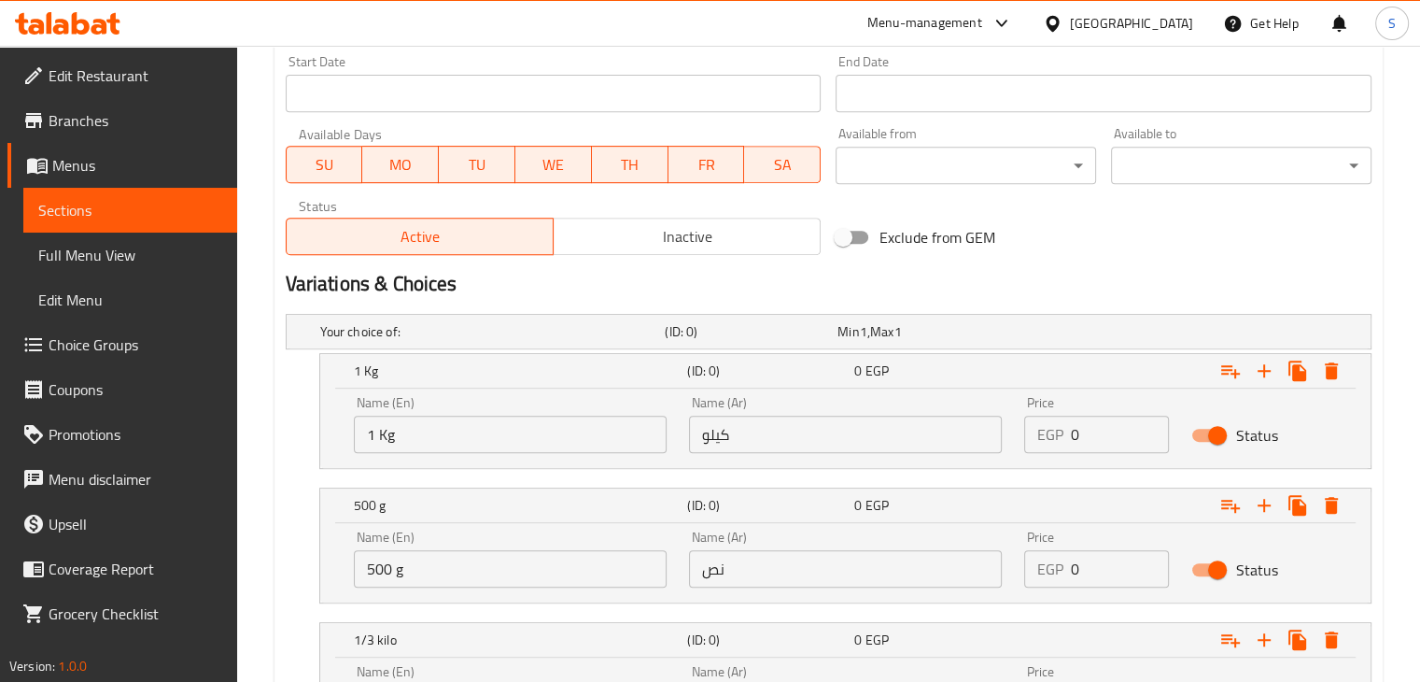
type input "1/8 Kilo"
click at [1084, 434] on input "0" at bounding box center [1120, 433] width 99 height 37
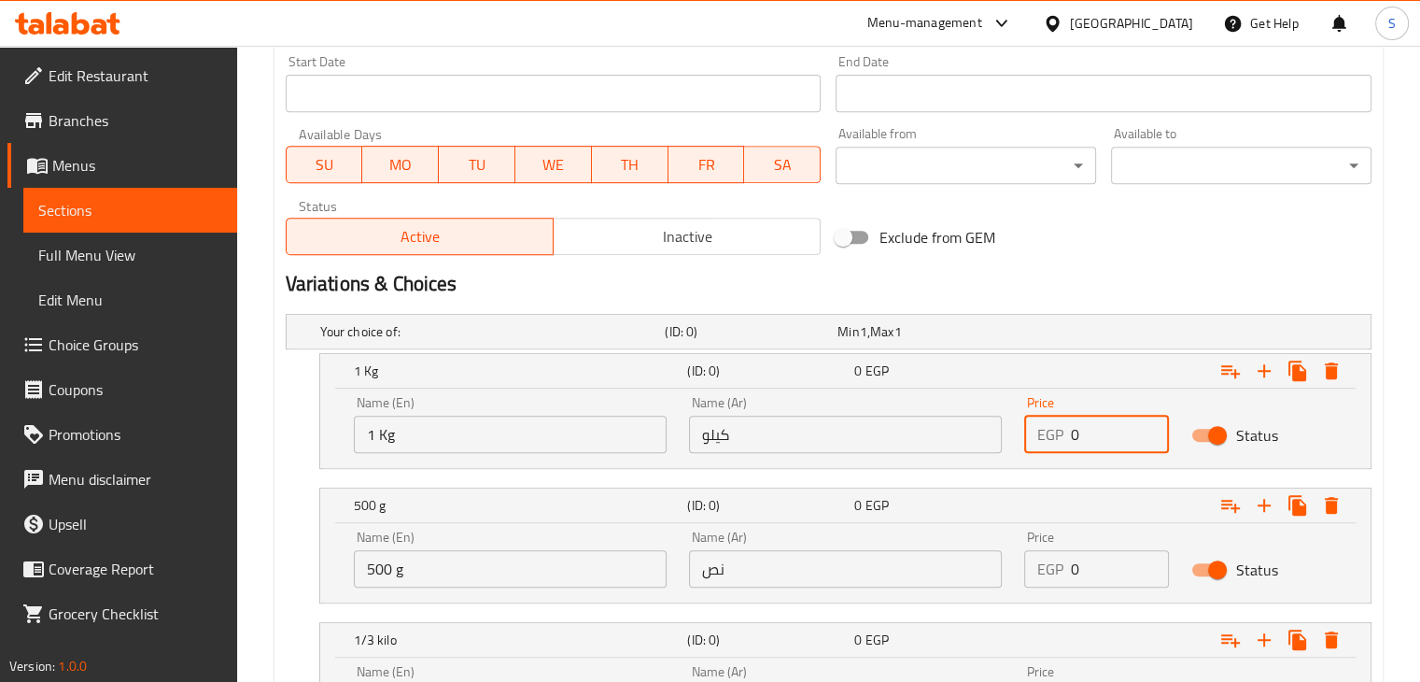
click at [1084, 434] on input "0" at bounding box center [1120, 433] width 99 height 37
type input "565"
click at [1082, 563] on input "0" at bounding box center [1120, 568] width 99 height 37
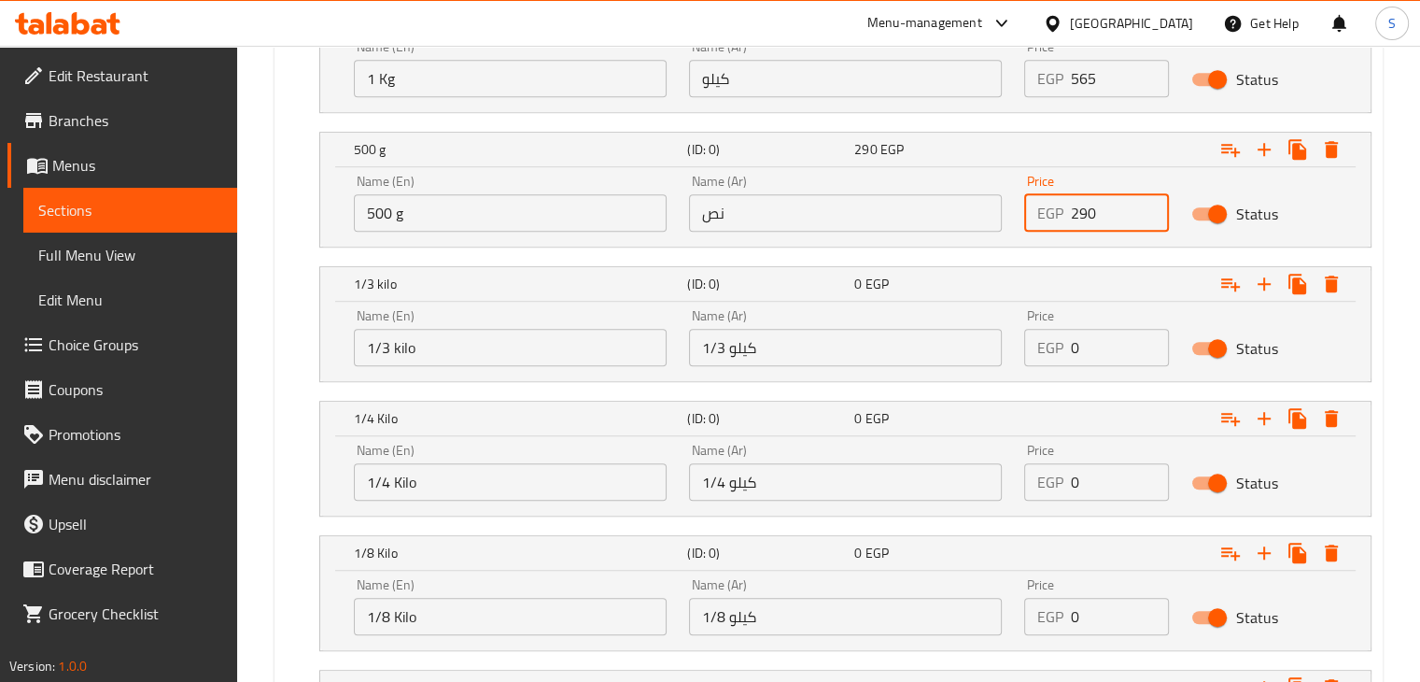
scroll to position [1197, 0]
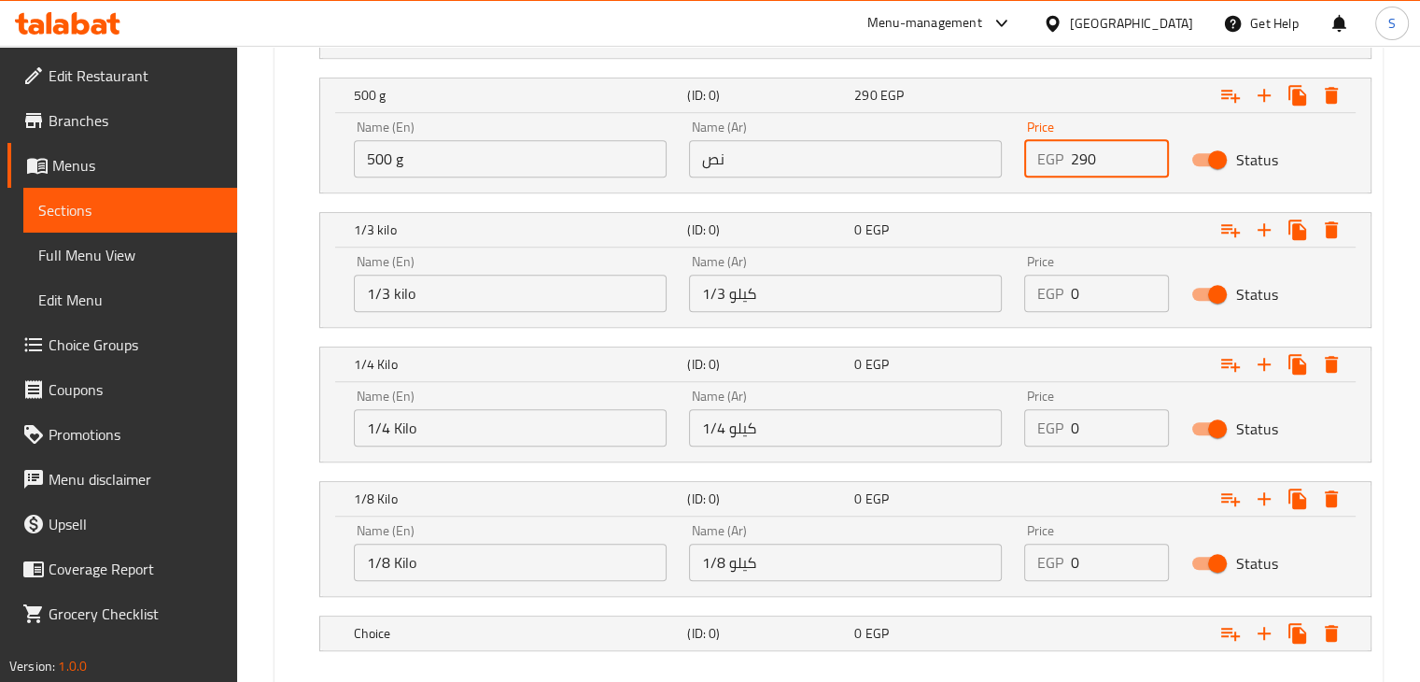
type input "290"
click at [1087, 280] on input "0" at bounding box center [1120, 292] width 99 height 37
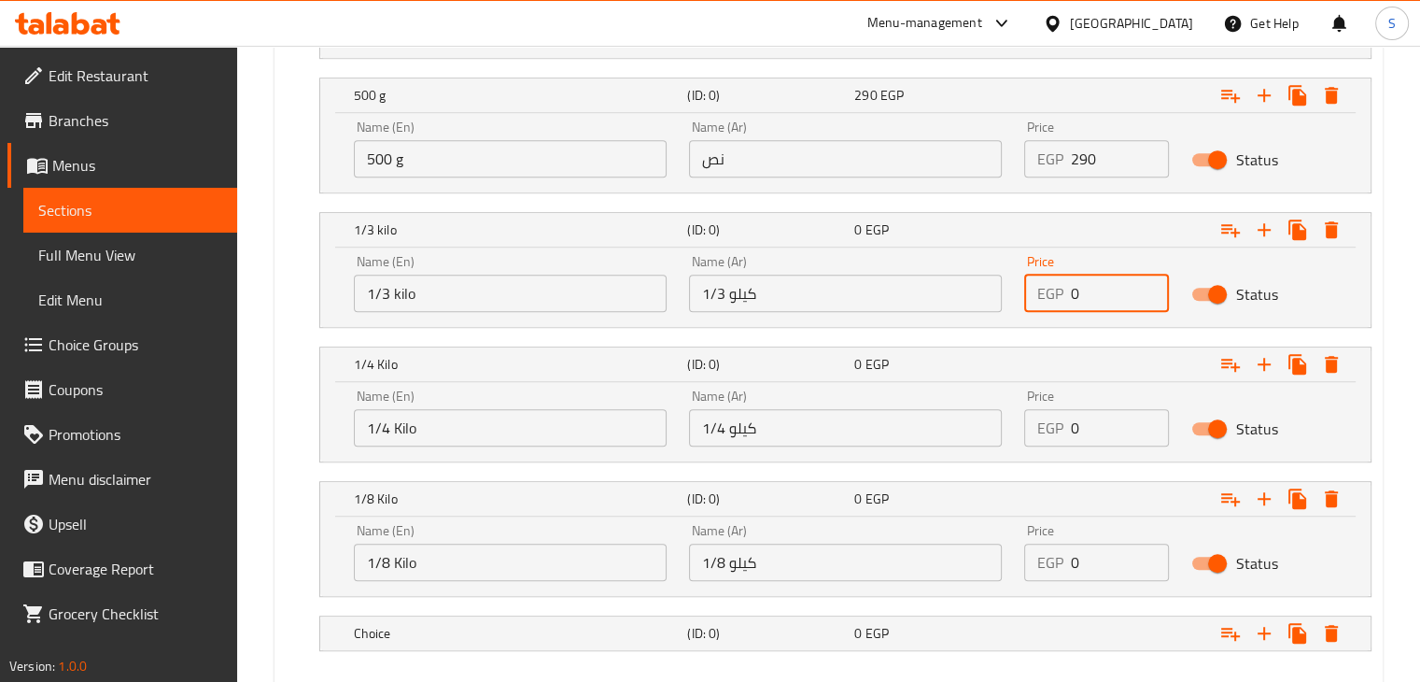
click at [1087, 280] on input "0" at bounding box center [1120, 292] width 99 height 37
click at [1013, 19] on icon at bounding box center [1002, 23] width 22 height 22
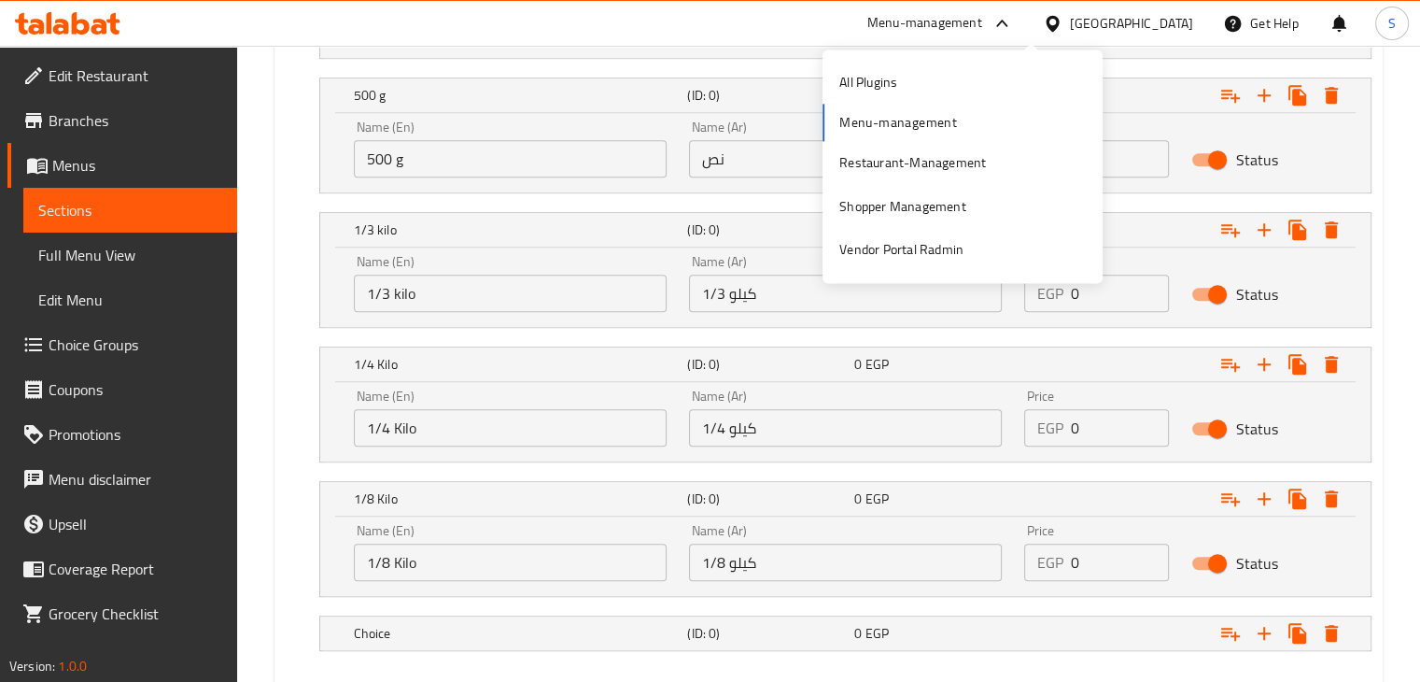
click at [1013, 22] on icon at bounding box center [1002, 23] width 22 height 22
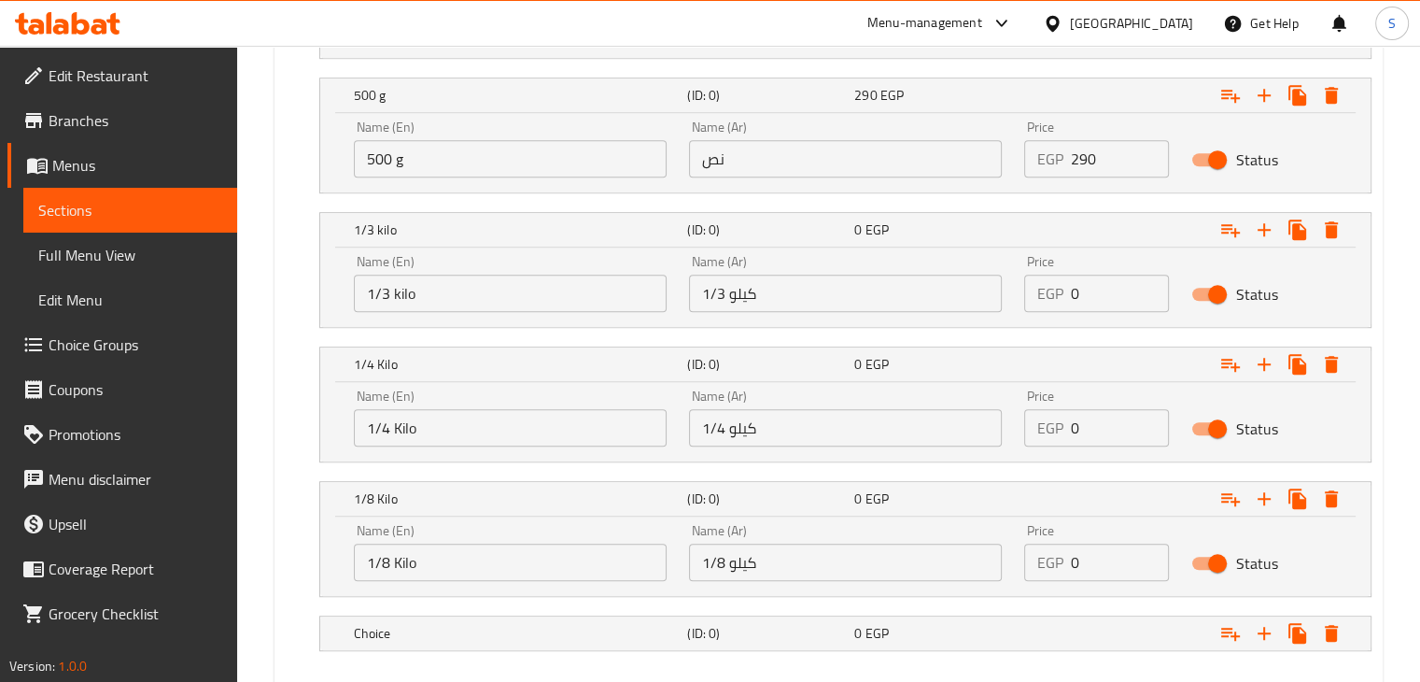
click at [1083, 296] on input "0" at bounding box center [1120, 292] width 99 height 37
click at [1083, 297] on input "0" at bounding box center [1120, 292] width 99 height 37
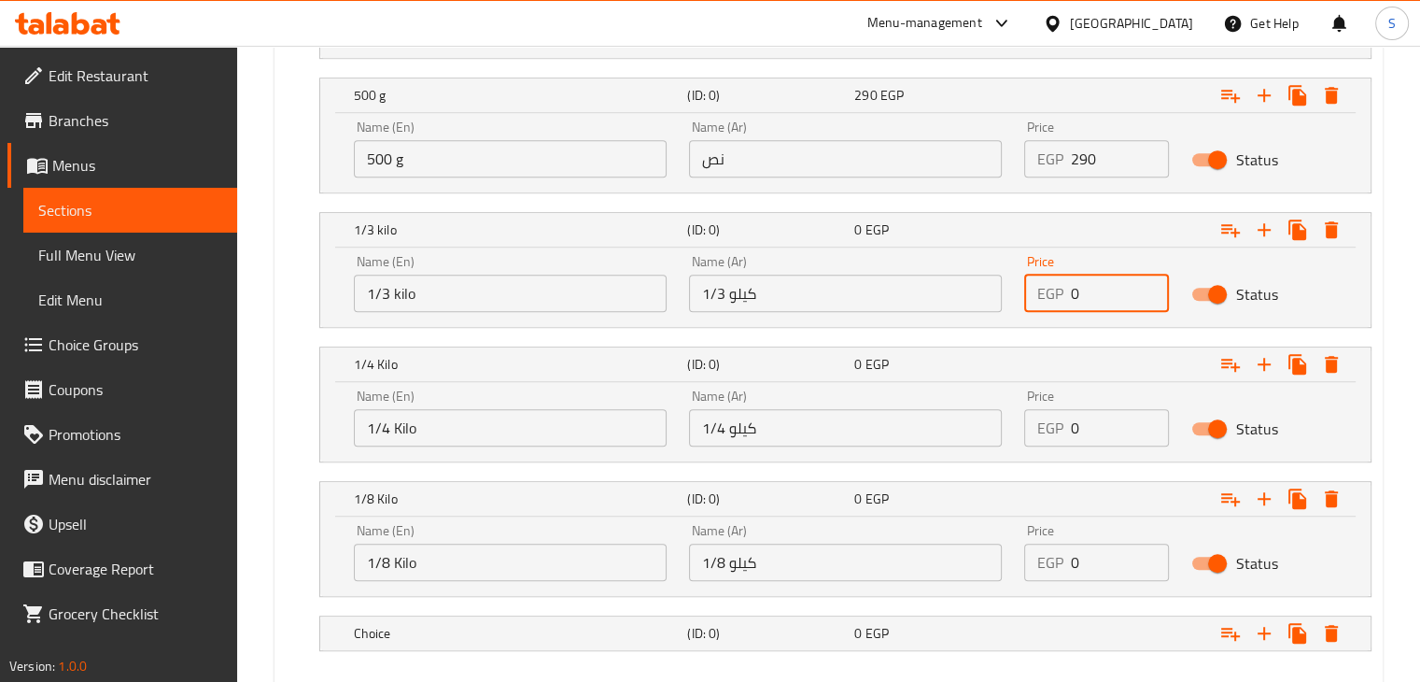
click at [1083, 297] on input "0" at bounding box center [1120, 292] width 99 height 37
type input "200"
click at [1078, 425] on input "0" at bounding box center [1120, 427] width 99 height 37
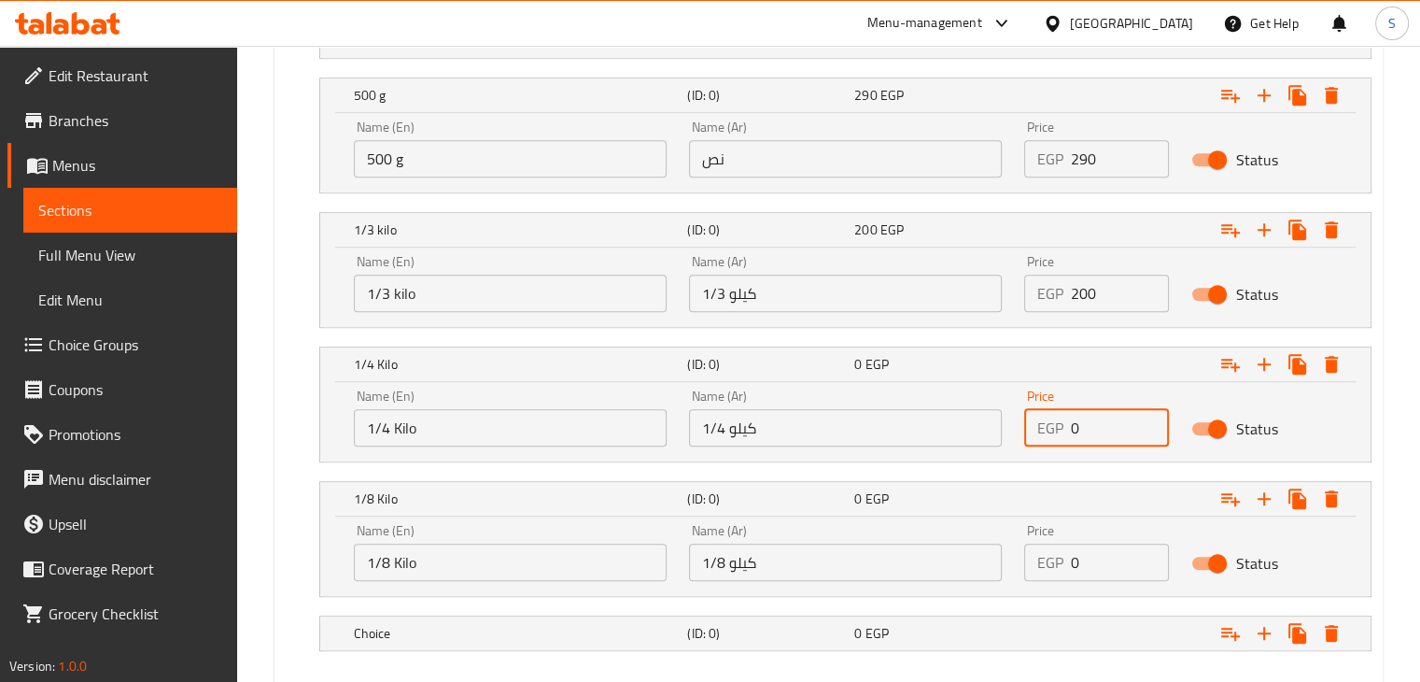
click at [1078, 425] on input "0" at bounding box center [1120, 427] width 99 height 37
type input "145"
click at [1075, 565] on input "0" at bounding box center [1120, 561] width 99 height 37
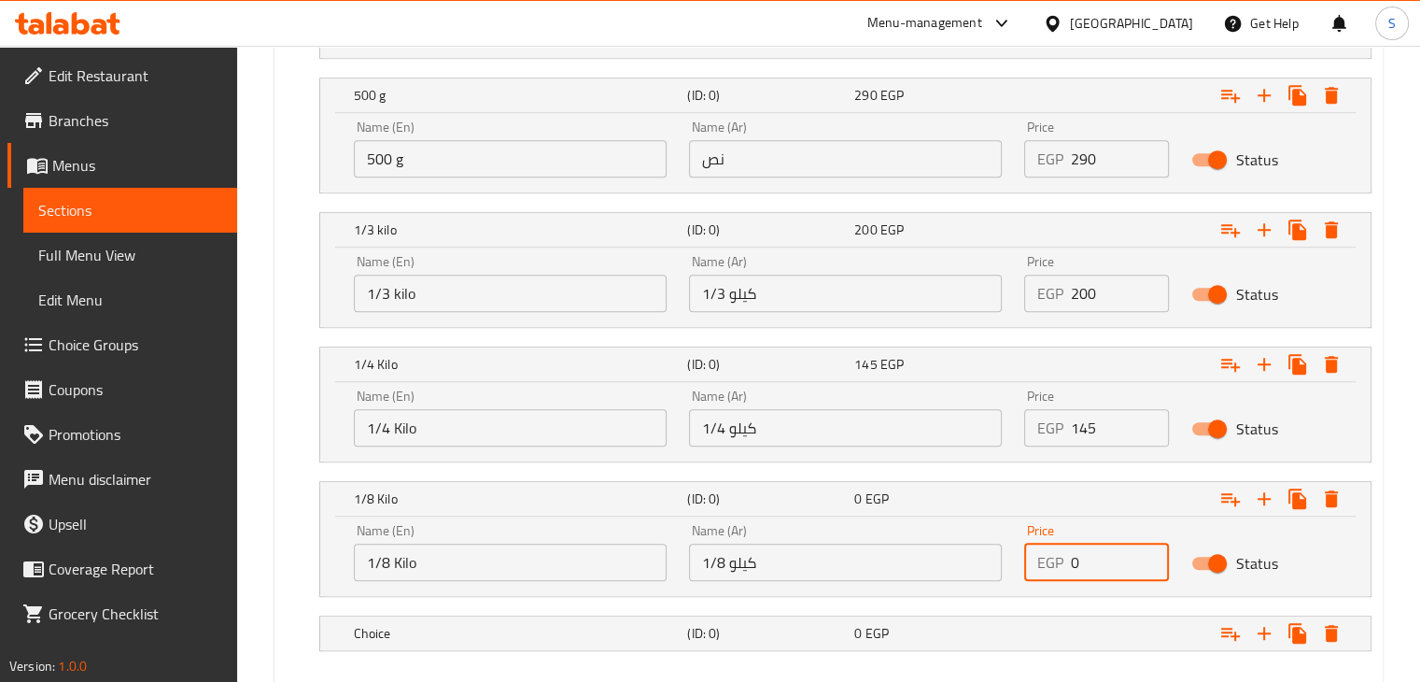
click at [1075, 565] on input "0" at bounding box center [1120, 561] width 99 height 37
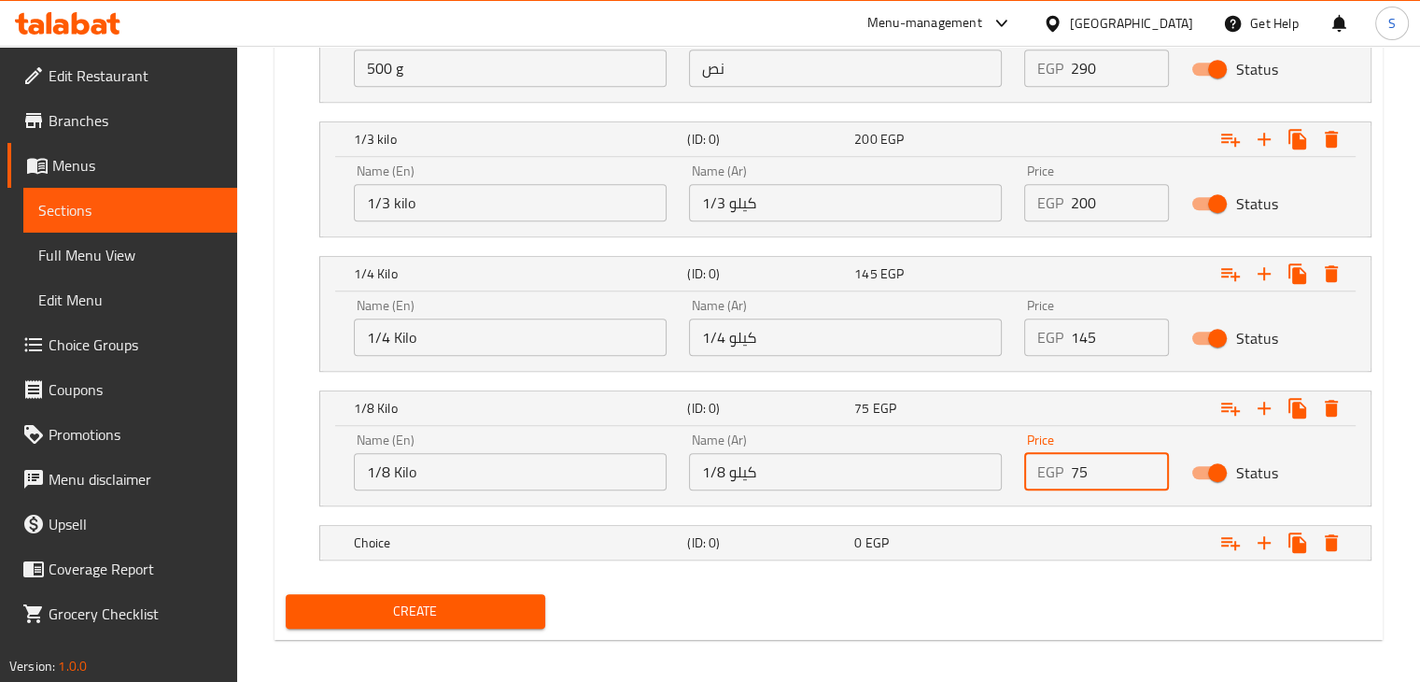
scroll to position [1292, 0]
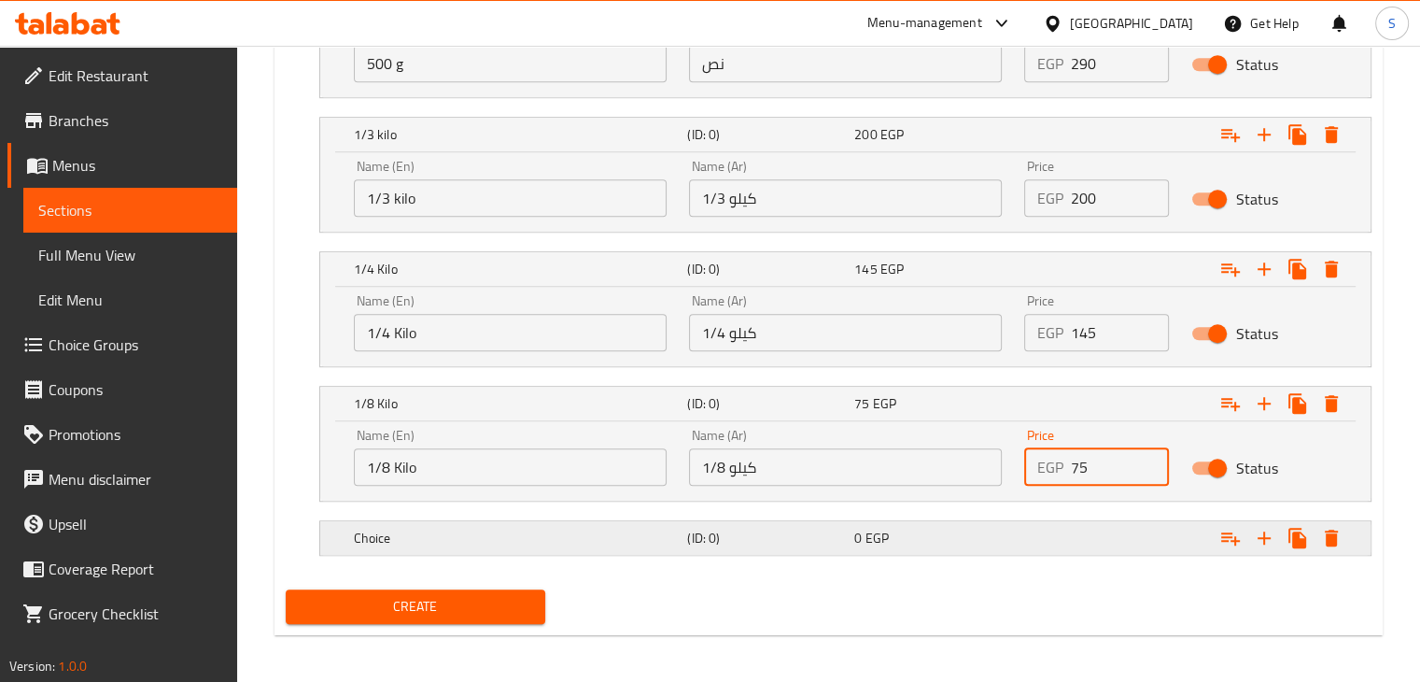
type input "75"
click at [1095, 531] on div "Expand" at bounding box center [1185, 537] width 334 height 41
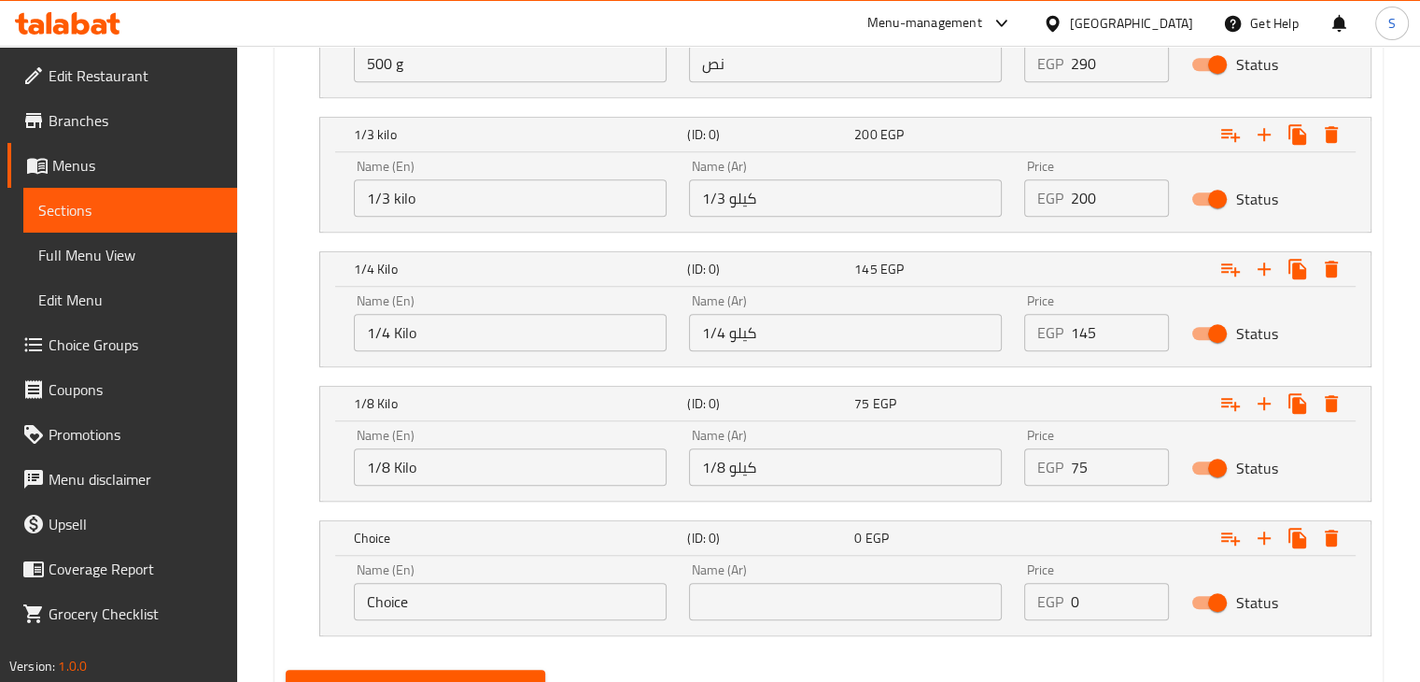
click at [1077, 601] on input "0" at bounding box center [1120, 601] width 99 height 37
click at [835, 593] on input "text" at bounding box center [845, 601] width 313 height 37
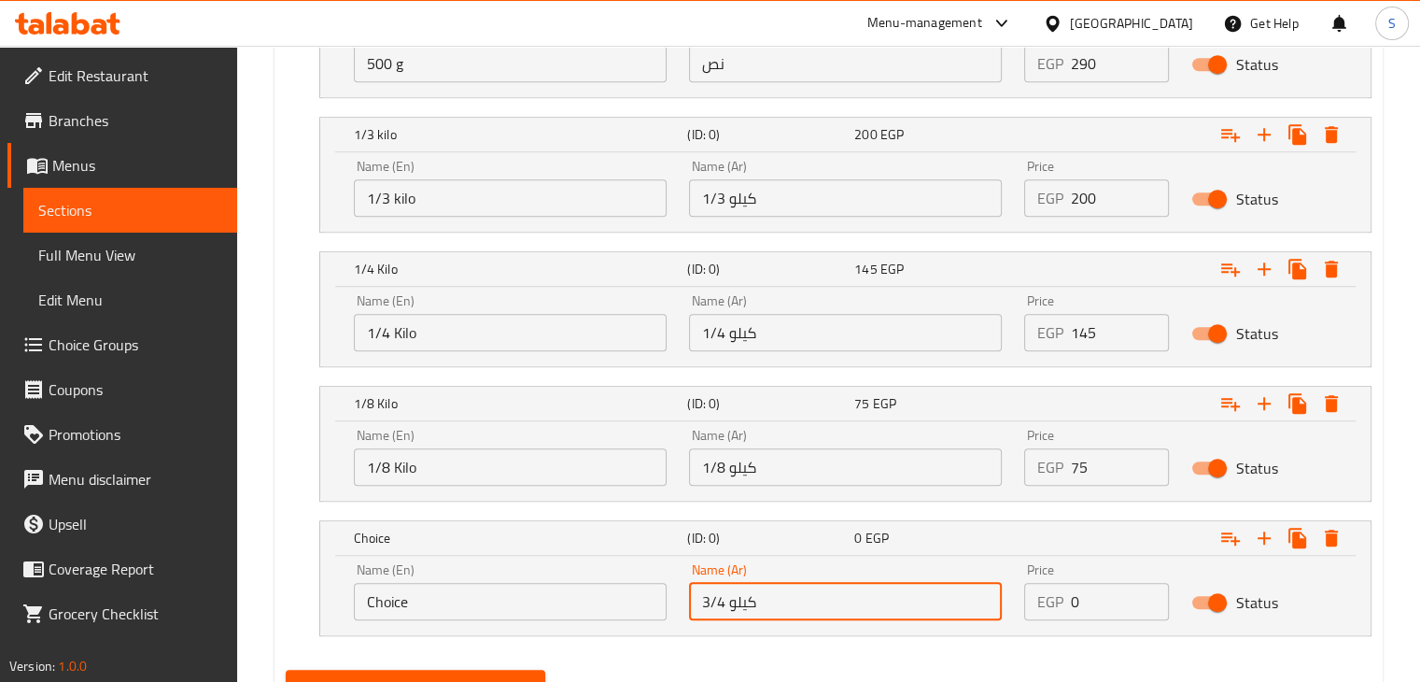
type input "3/4 كيلو"
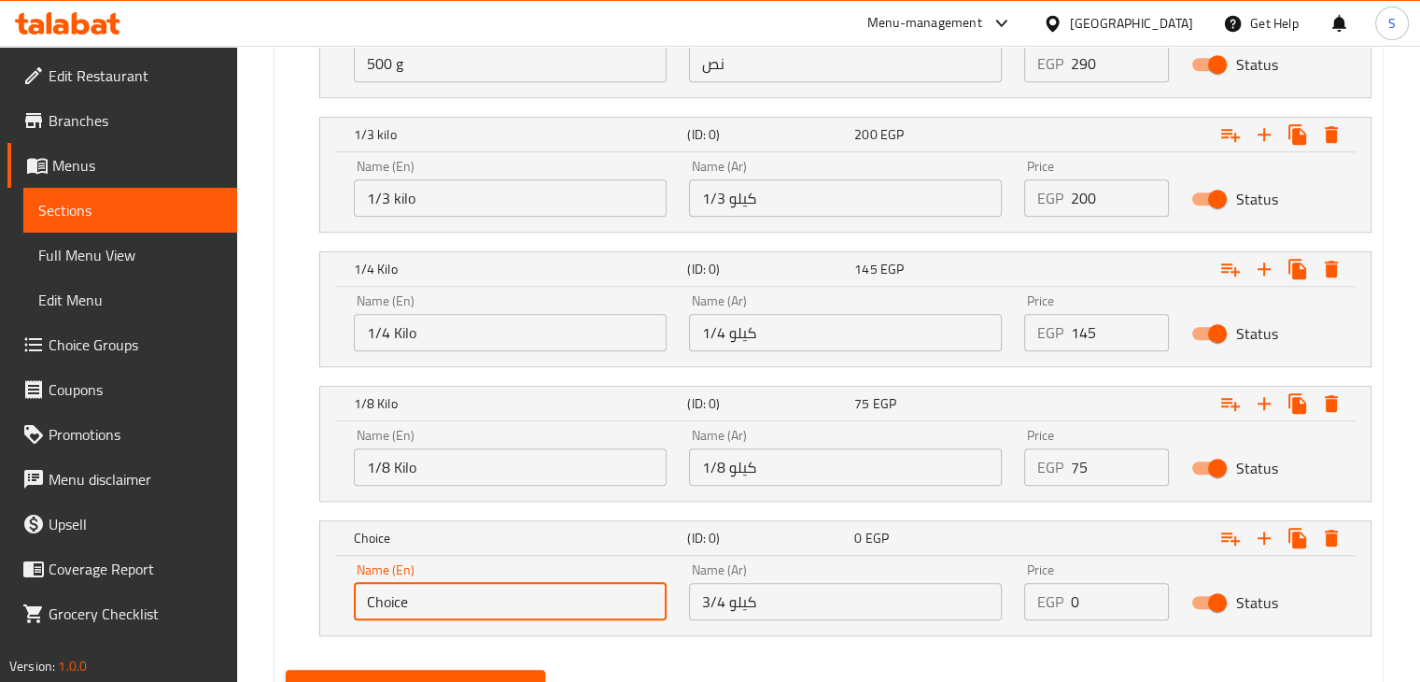
click at [616, 596] on input "Choice" at bounding box center [510, 601] width 313 height 37
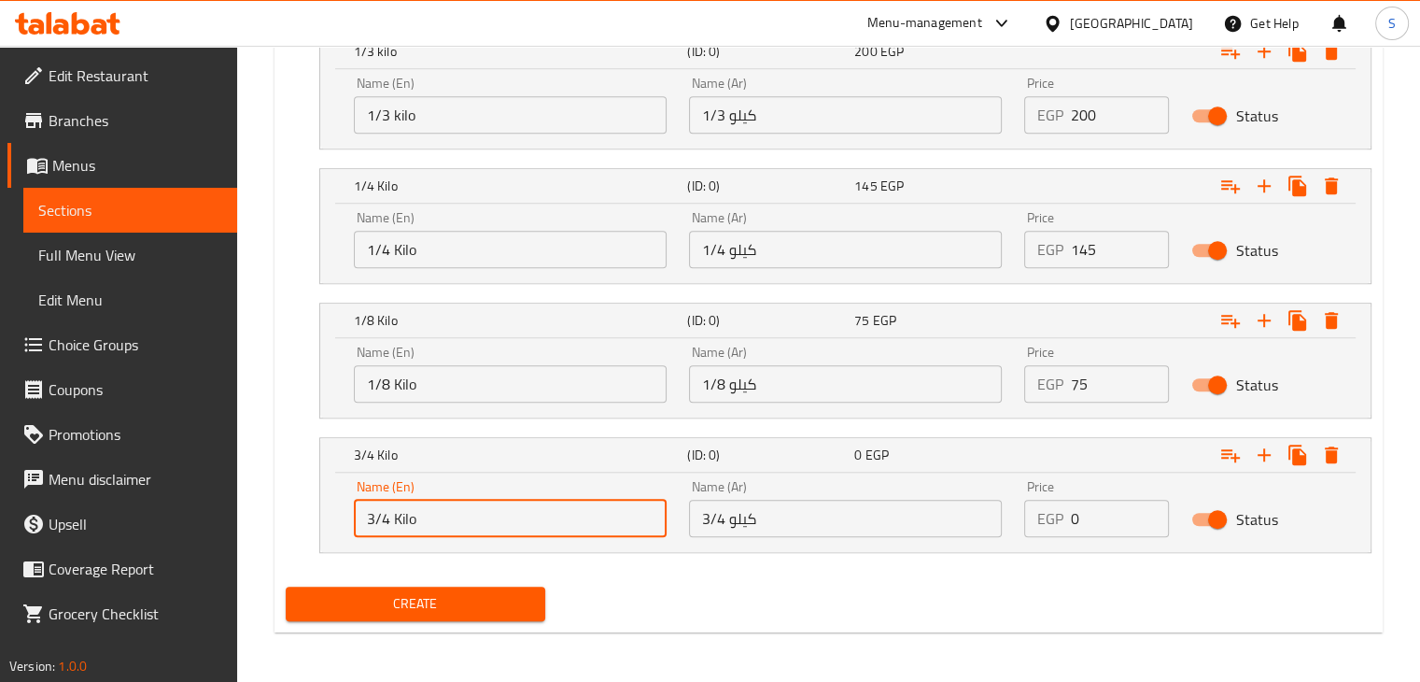
type input "3/4 Kilo"
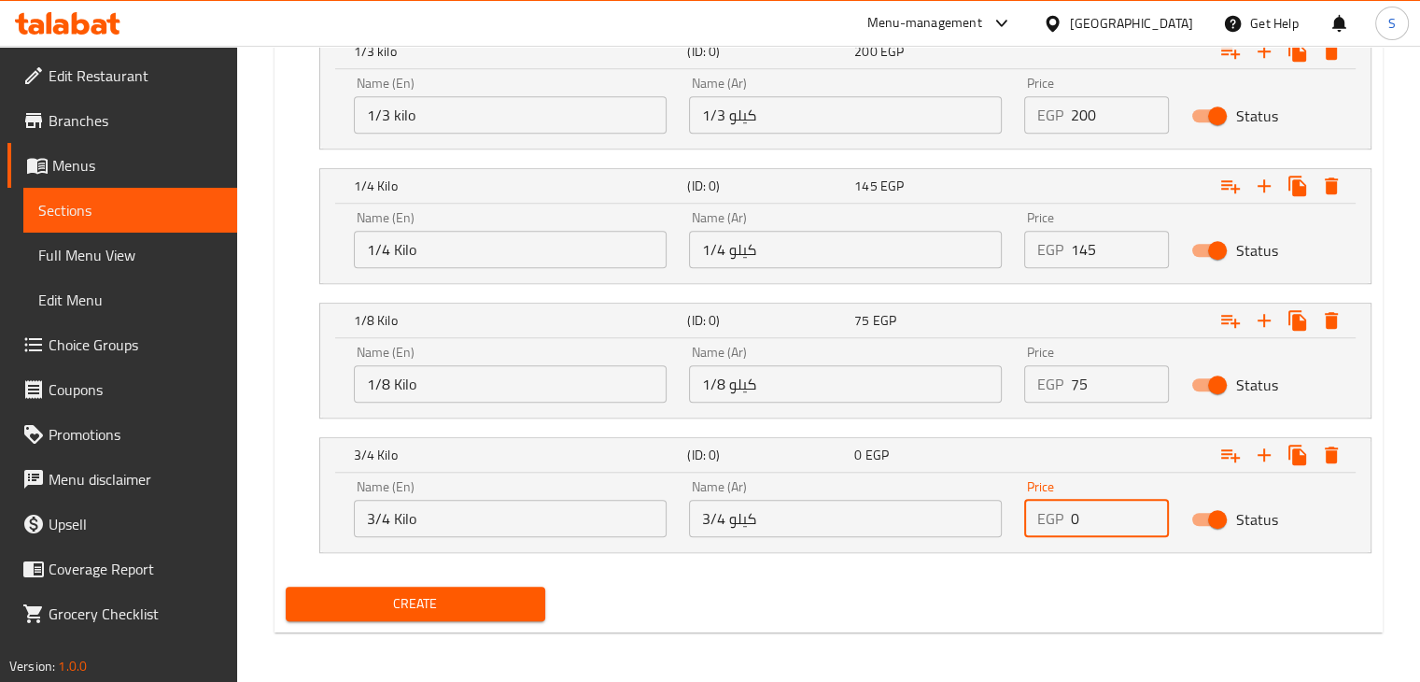
click at [1091, 514] on input "0" at bounding box center [1120, 518] width 99 height 37
type input "430"
click at [452, 592] on span "Create" at bounding box center [416, 603] width 231 height 23
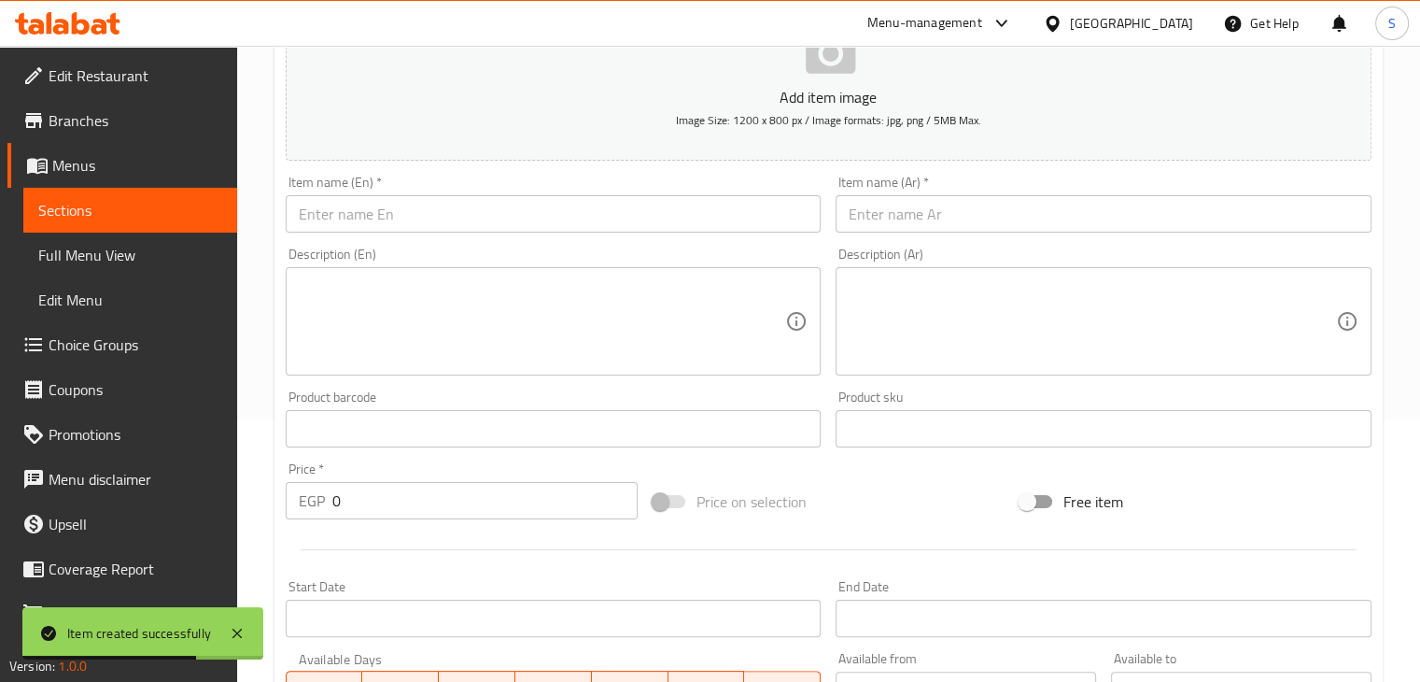
scroll to position [0, 0]
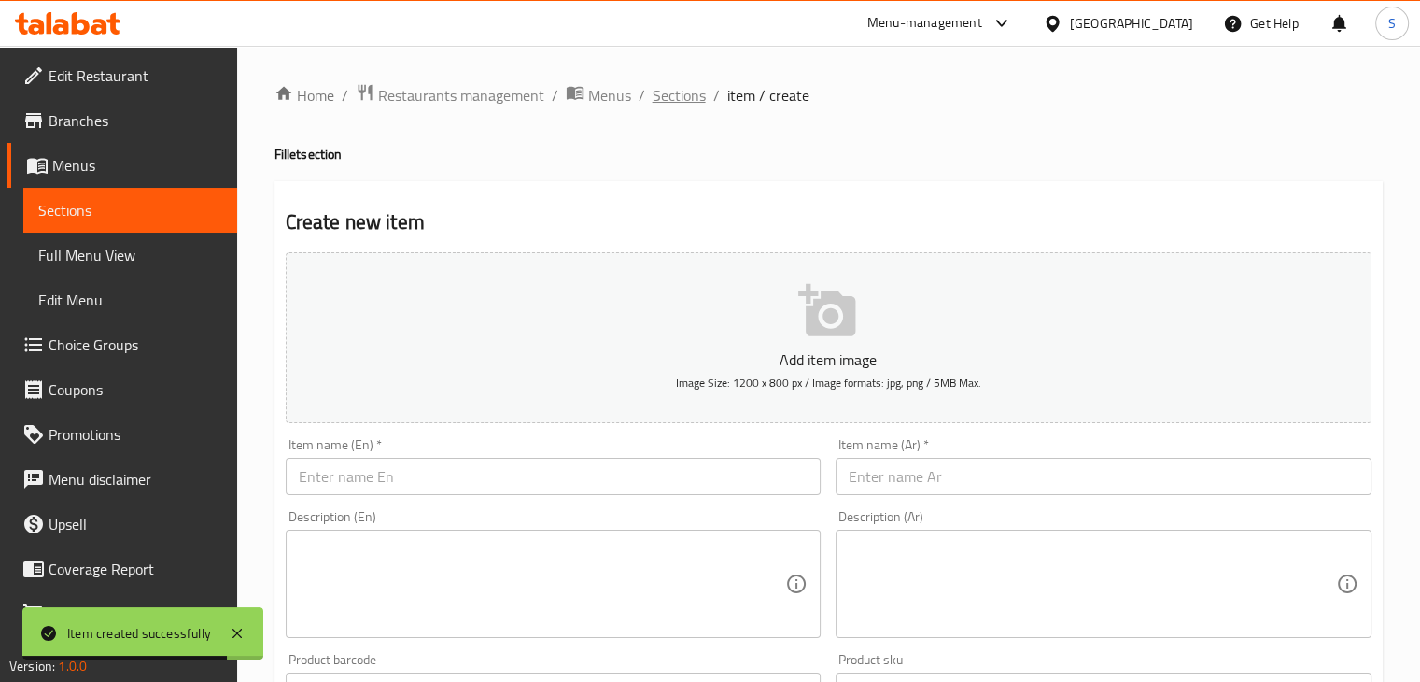
click at [675, 94] on span "Sections" at bounding box center [679, 95] width 53 height 22
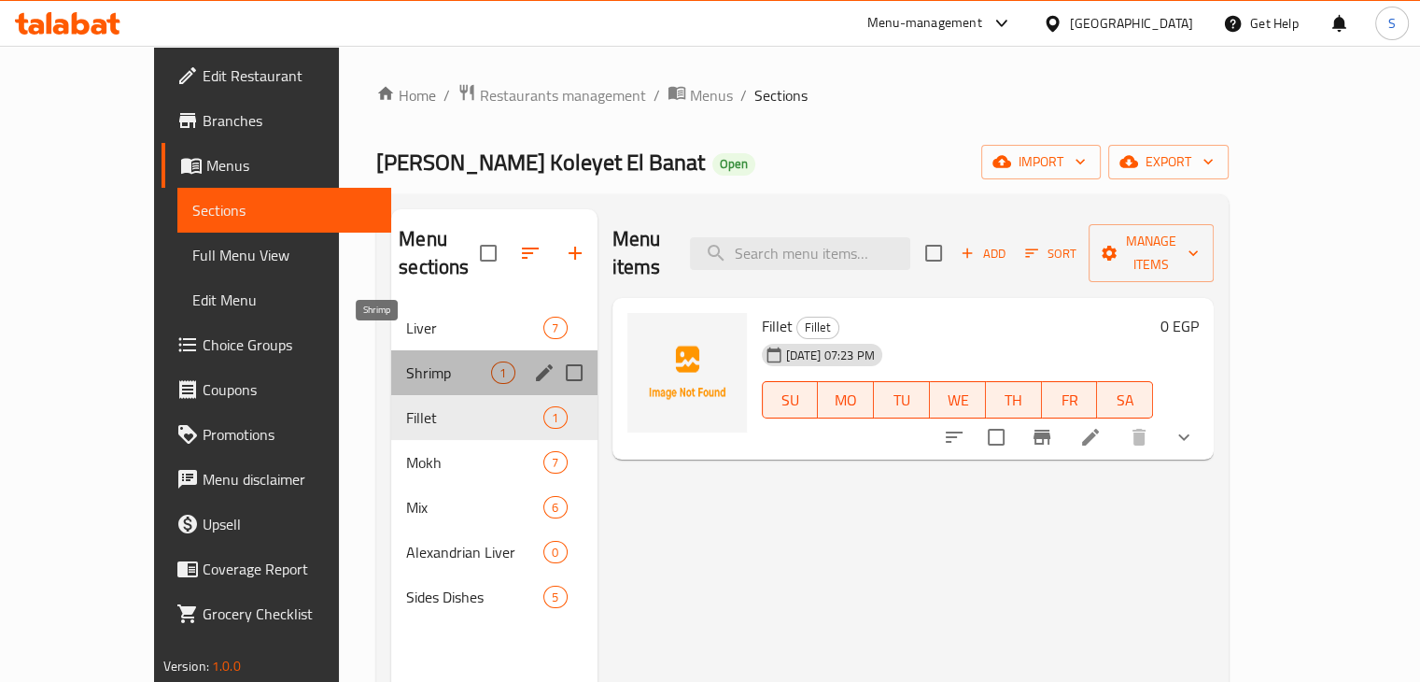
click at [406, 361] on span "Shrimp" at bounding box center [448, 372] width 85 height 22
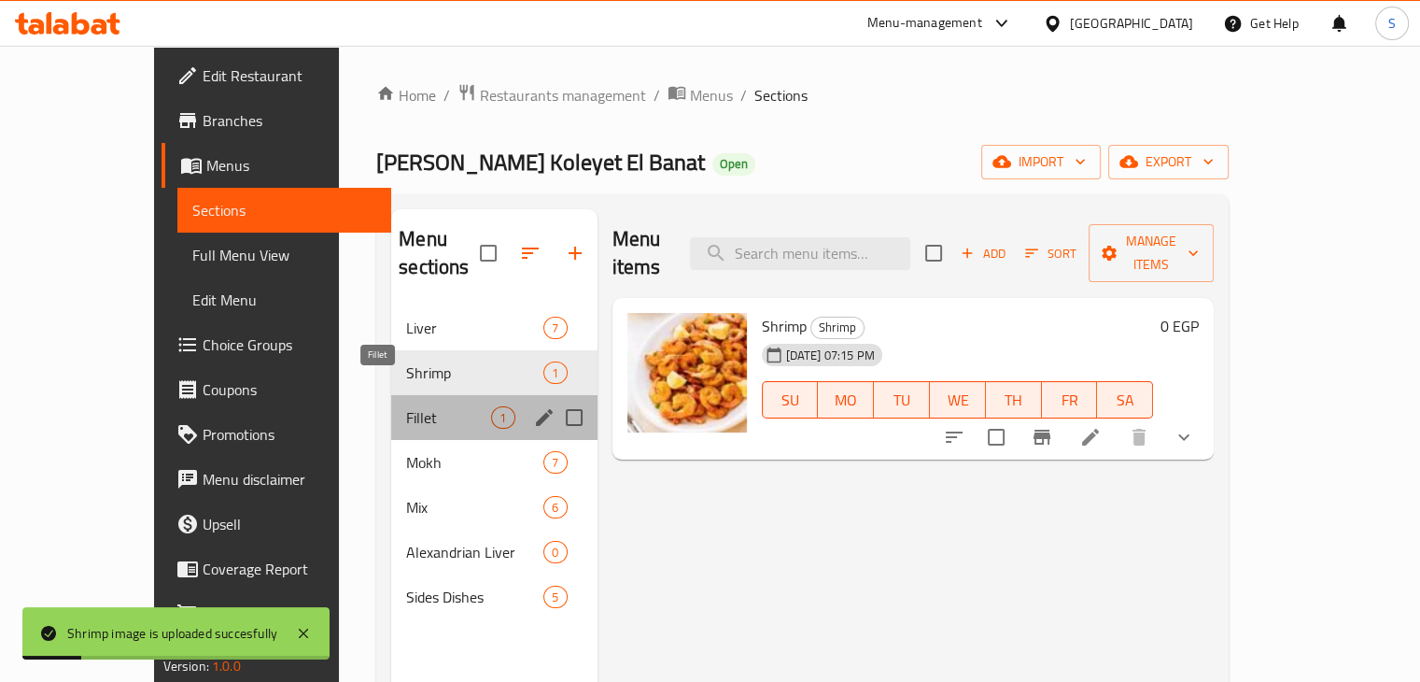
click at [406, 406] on span "Fillet" at bounding box center [448, 417] width 85 height 22
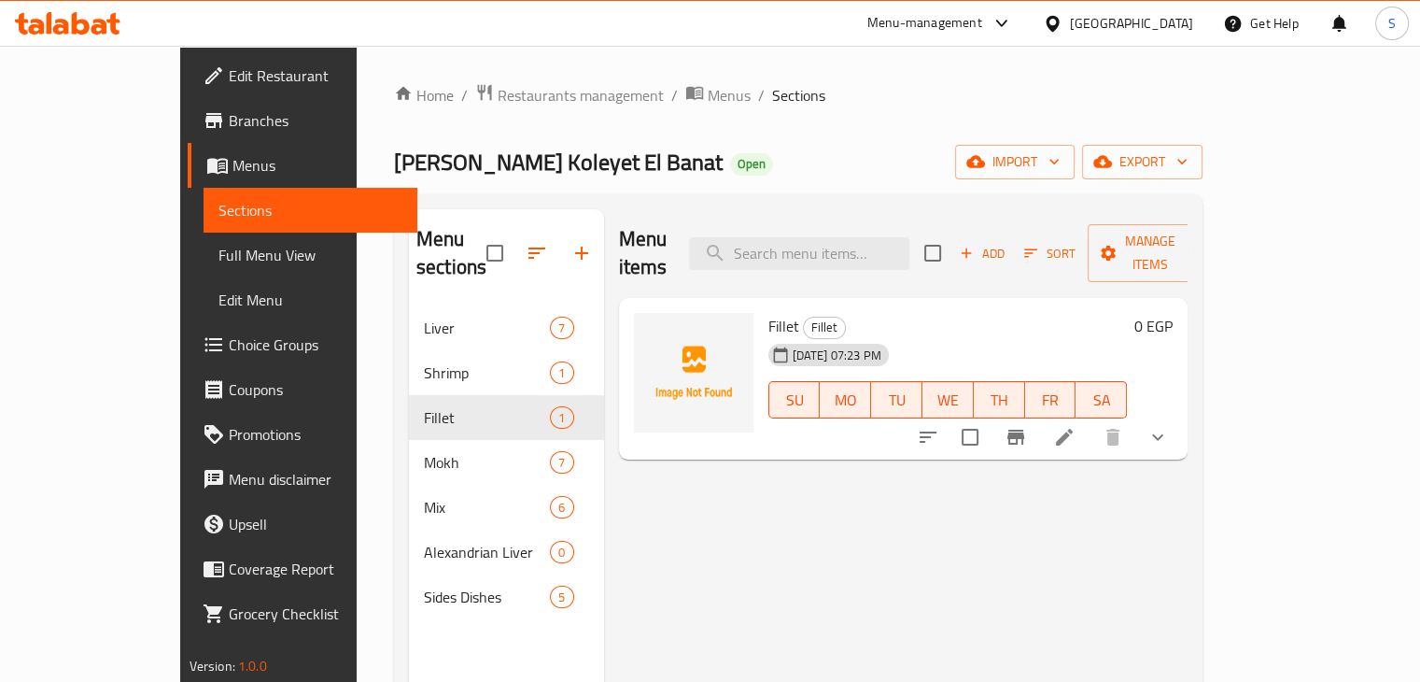
click at [768, 312] on span "Fillet" at bounding box center [783, 326] width 31 height 28
copy h6 "Fillet"
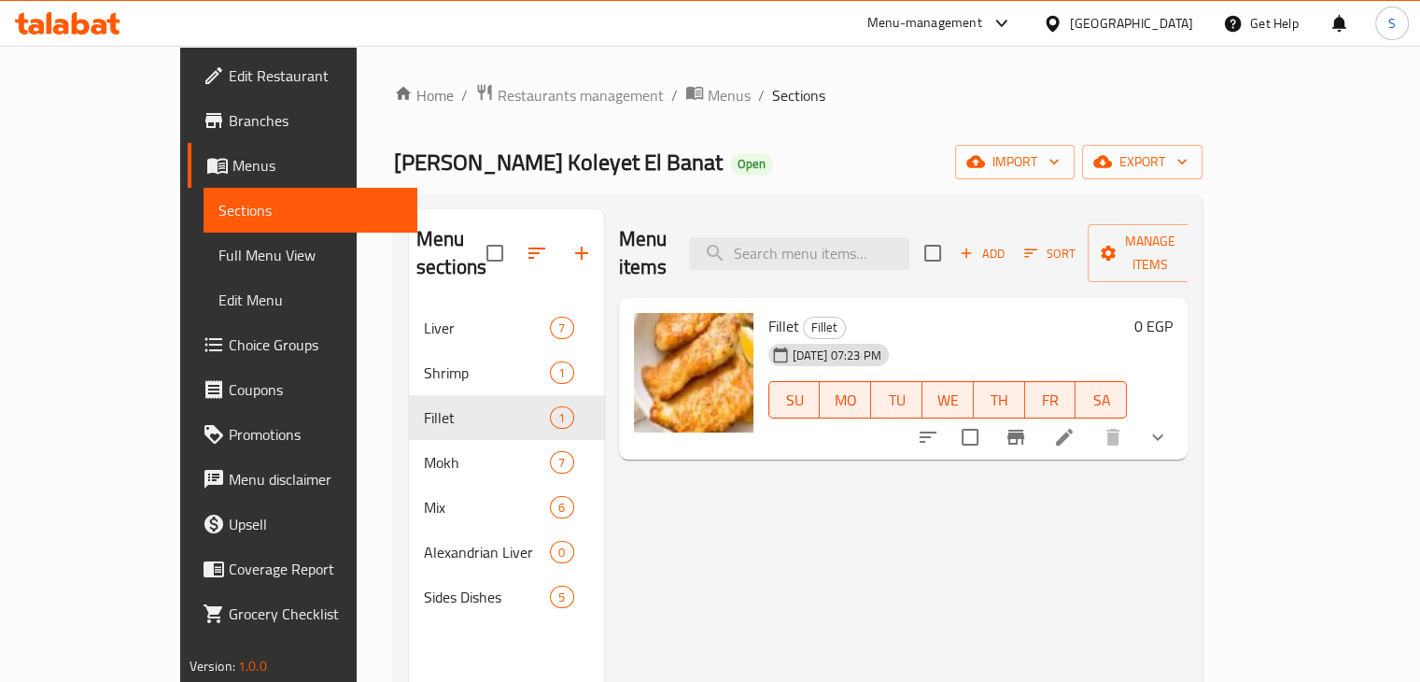
click at [759, 498] on div "Menu items Add Sort Manage items Fillet Fillet 17-09-2025 07:23 PM SU MO TU WE …" at bounding box center [896, 550] width 584 height 682
click at [430, 161] on span "Al Sharkawy Koleyet El Banat" at bounding box center [558, 162] width 329 height 42
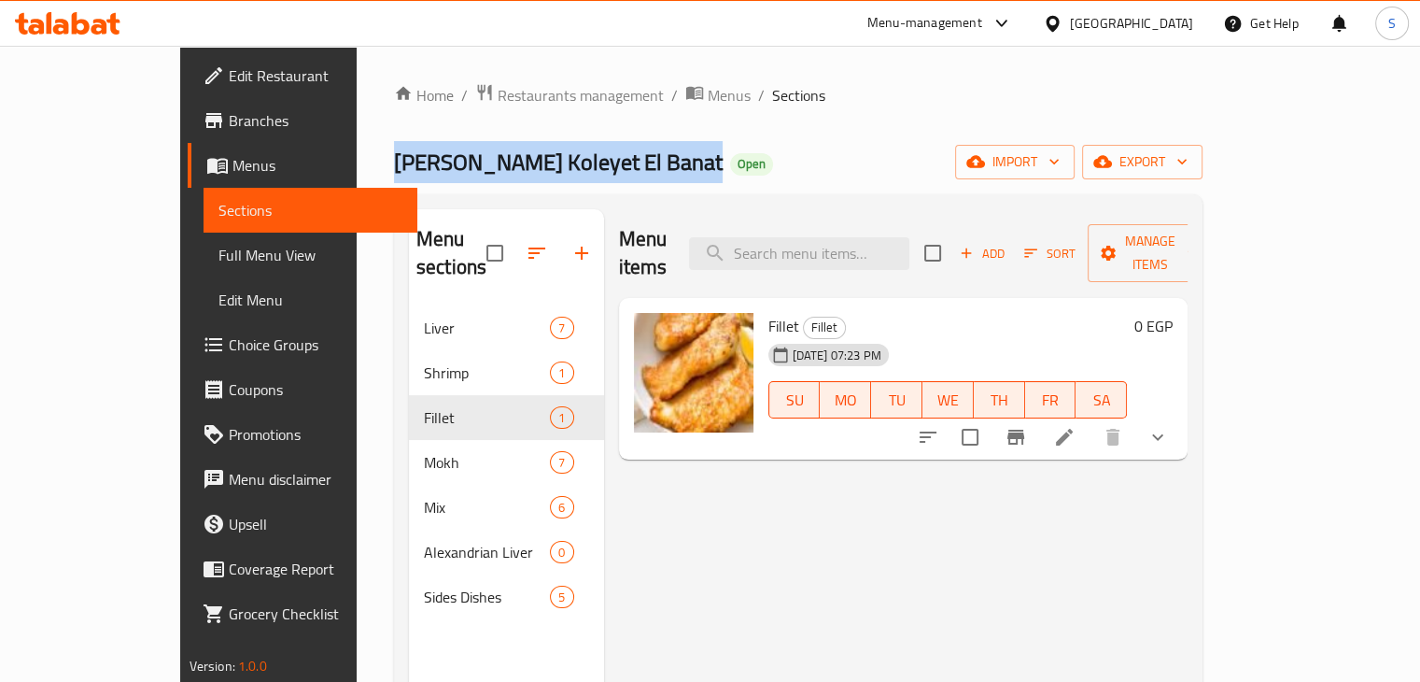
click at [430, 161] on span "Al Sharkawy Koleyet El Banat" at bounding box center [558, 162] width 329 height 42
copy span "Al Sharkawy Koleyet El Banat"
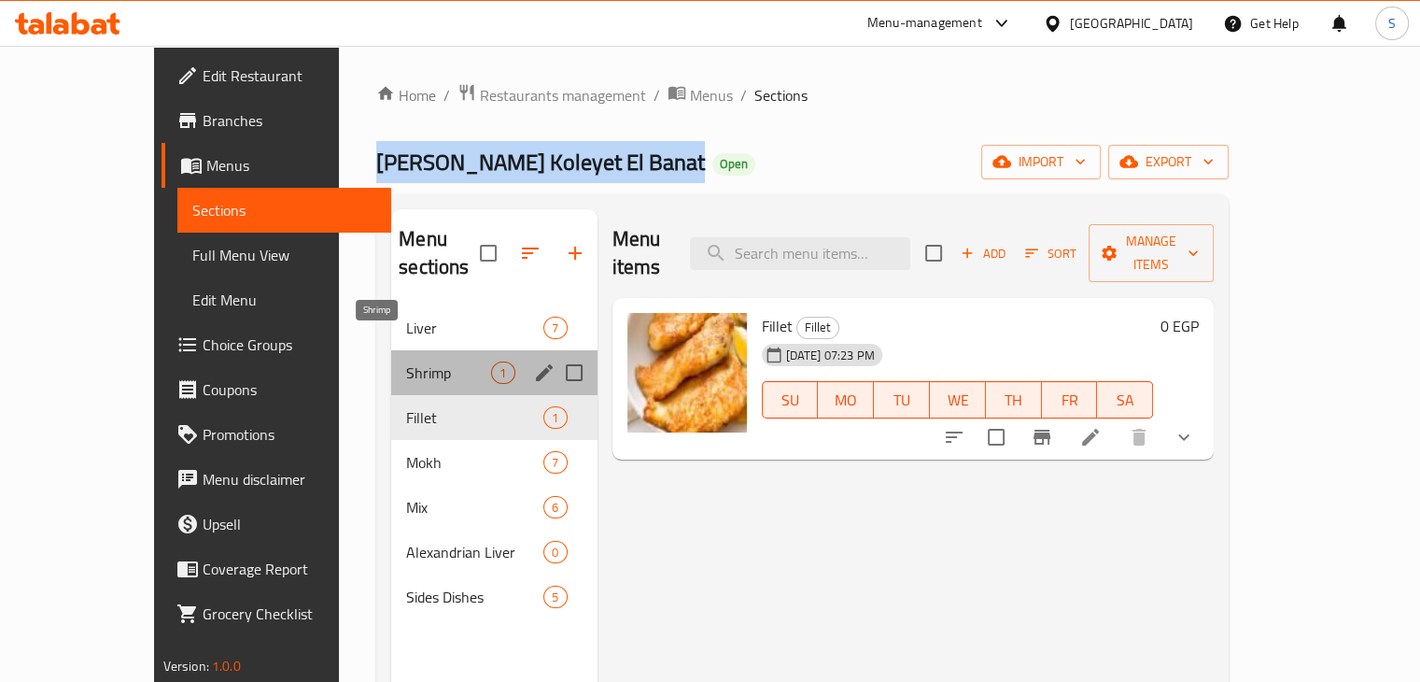
click at [407, 361] on span "Shrimp" at bounding box center [448, 372] width 85 height 22
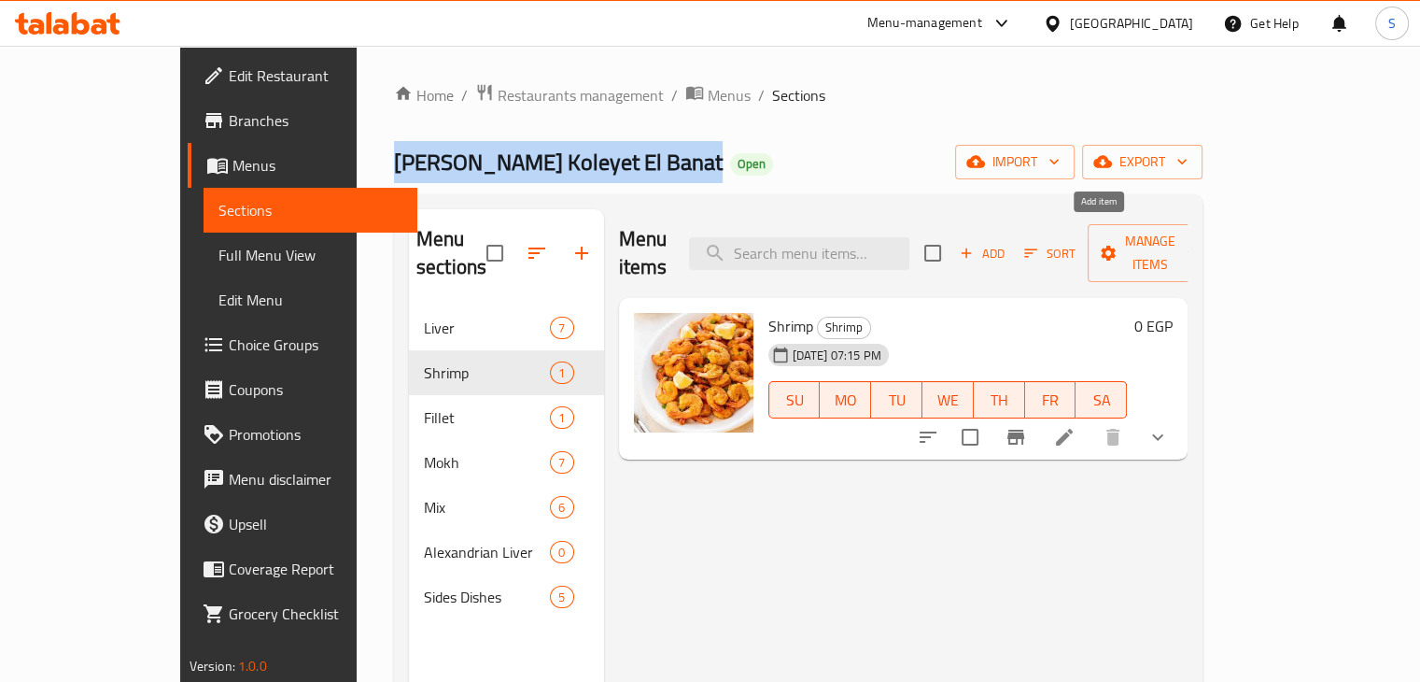
click at [1007, 243] on span "Add" at bounding box center [982, 253] width 50 height 21
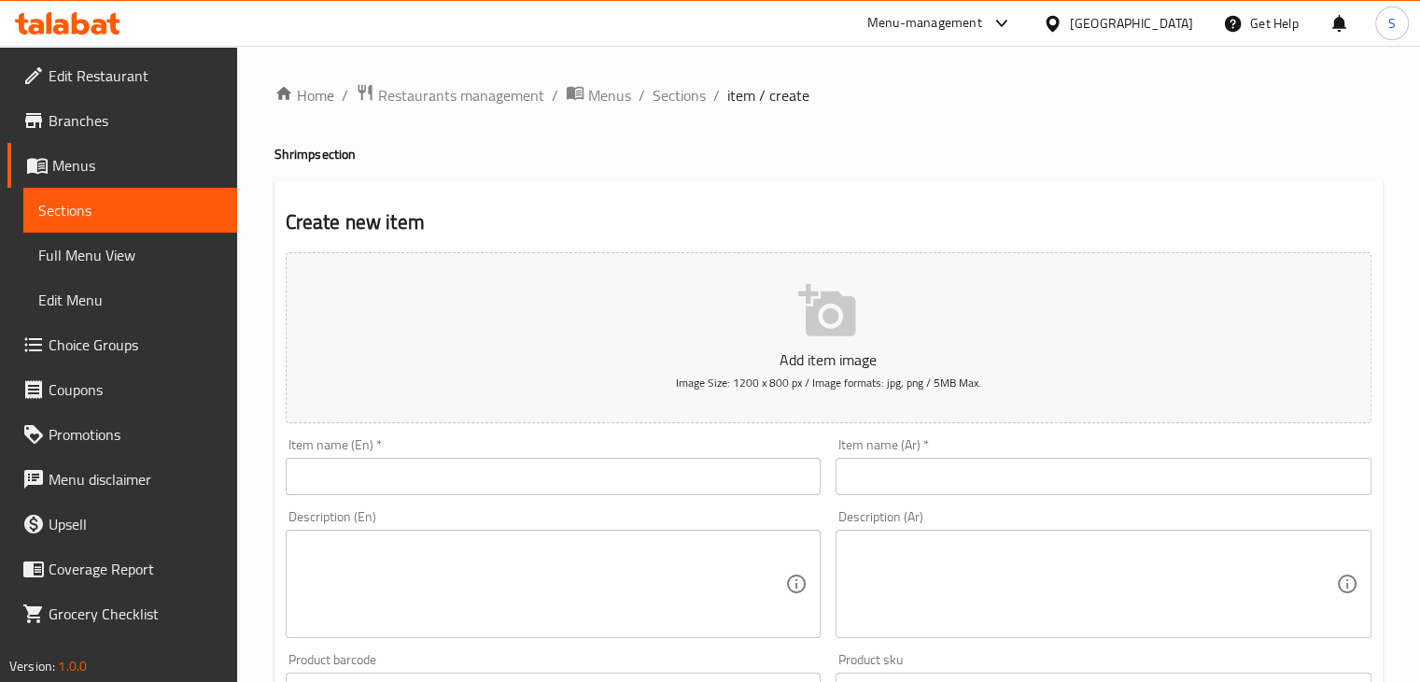
click at [556, 482] on input "text" at bounding box center [554, 475] width 536 height 37
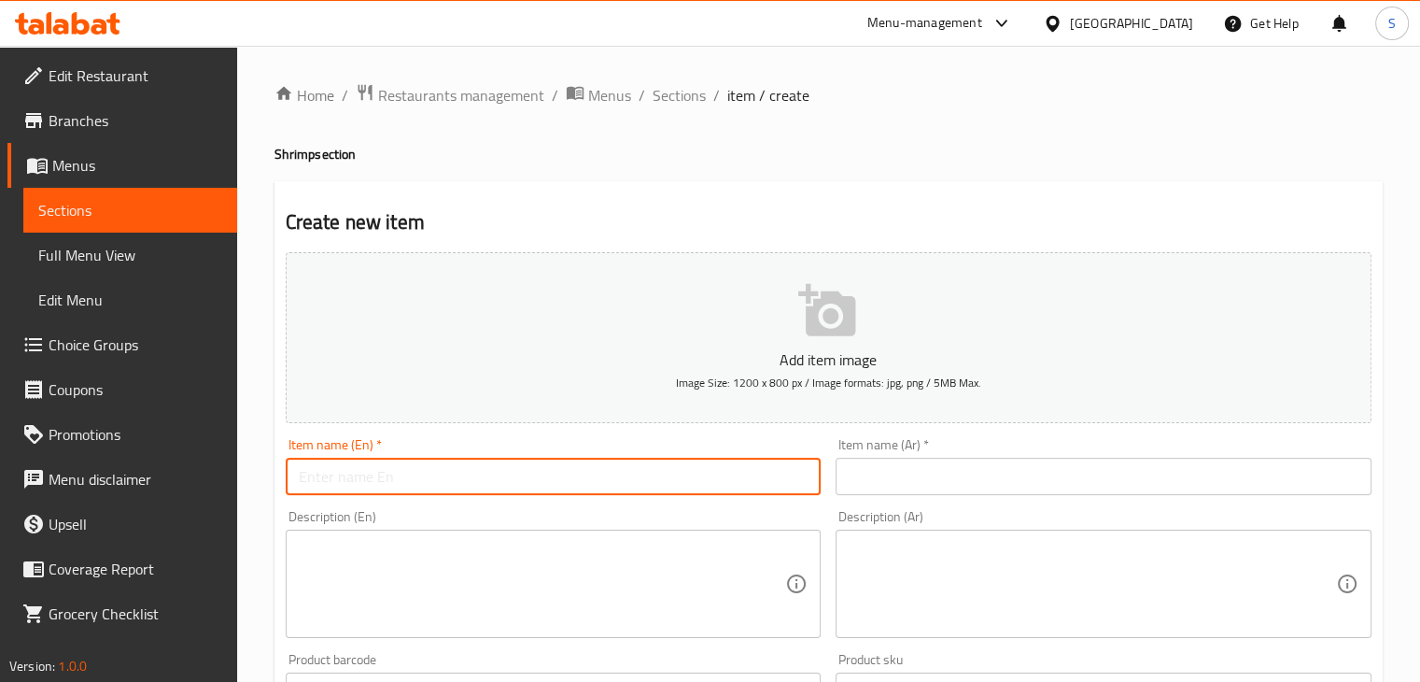
paste input "Shrimp Sandwich"
type input "Shrimp Sandwich"
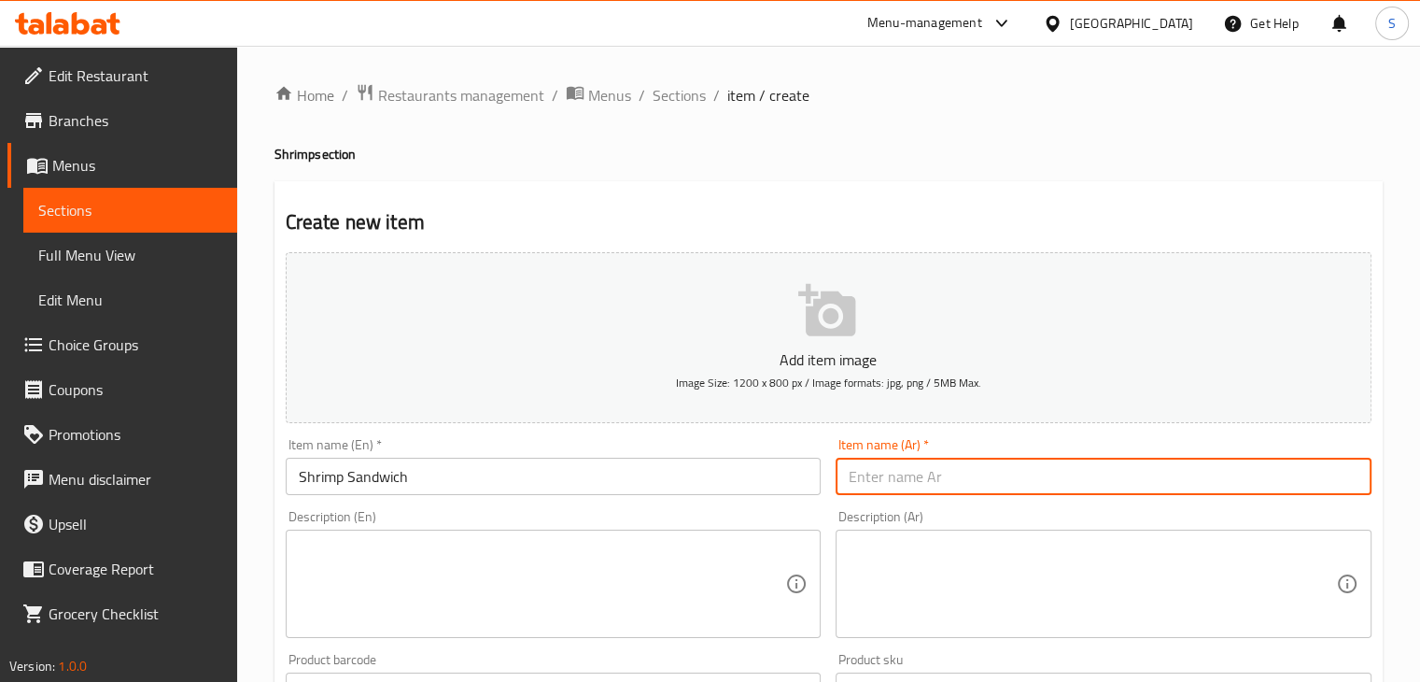
click at [890, 489] on input "text" at bounding box center [1104, 475] width 536 height 37
paste input "ساندوتش جمبري"
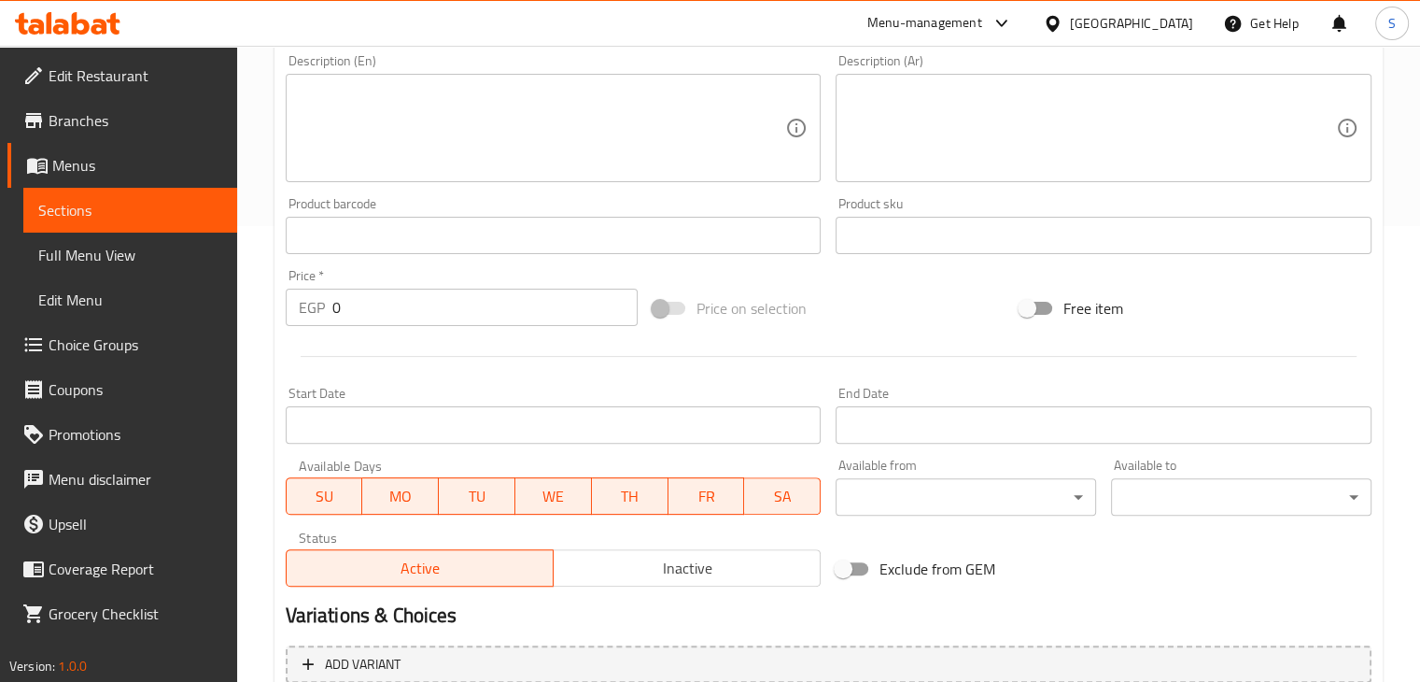
scroll to position [459, 0]
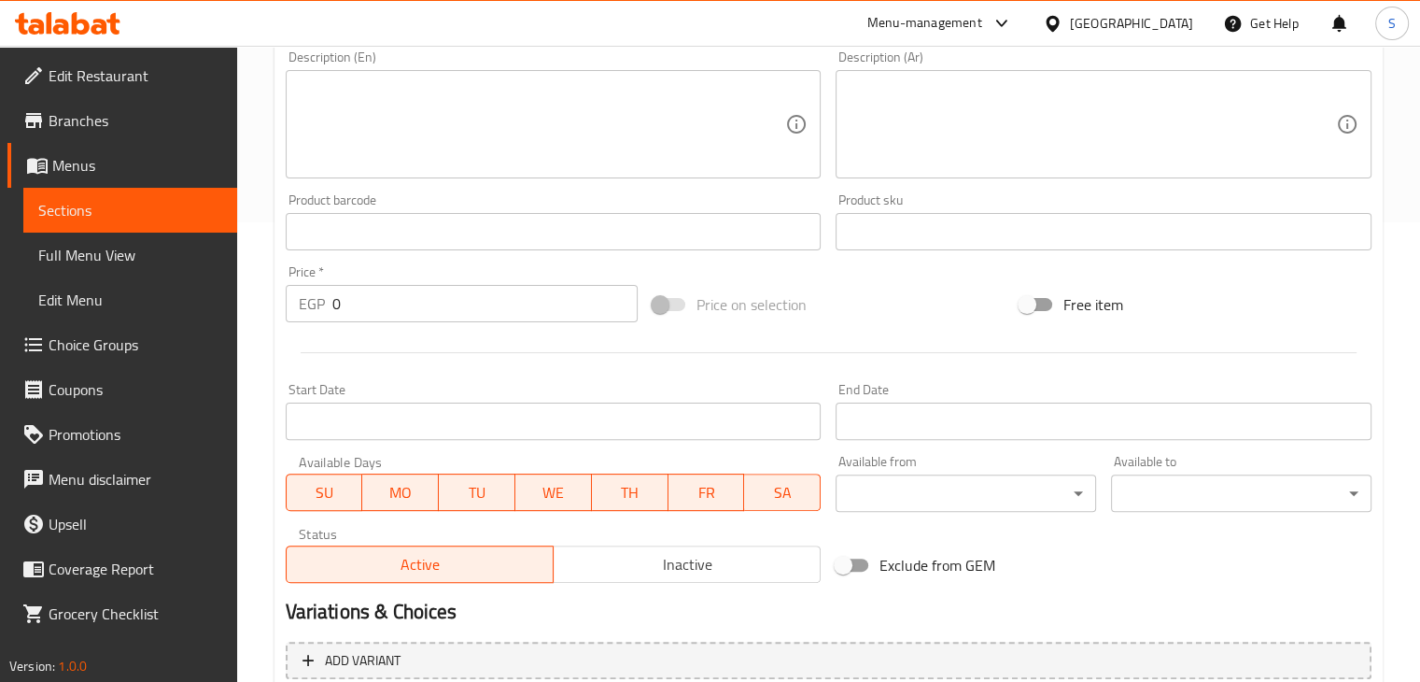
type input "ساندوتش جمبري"
click at [463, 311] on input "0" at bounding box center [484, 303] width 305 height 37
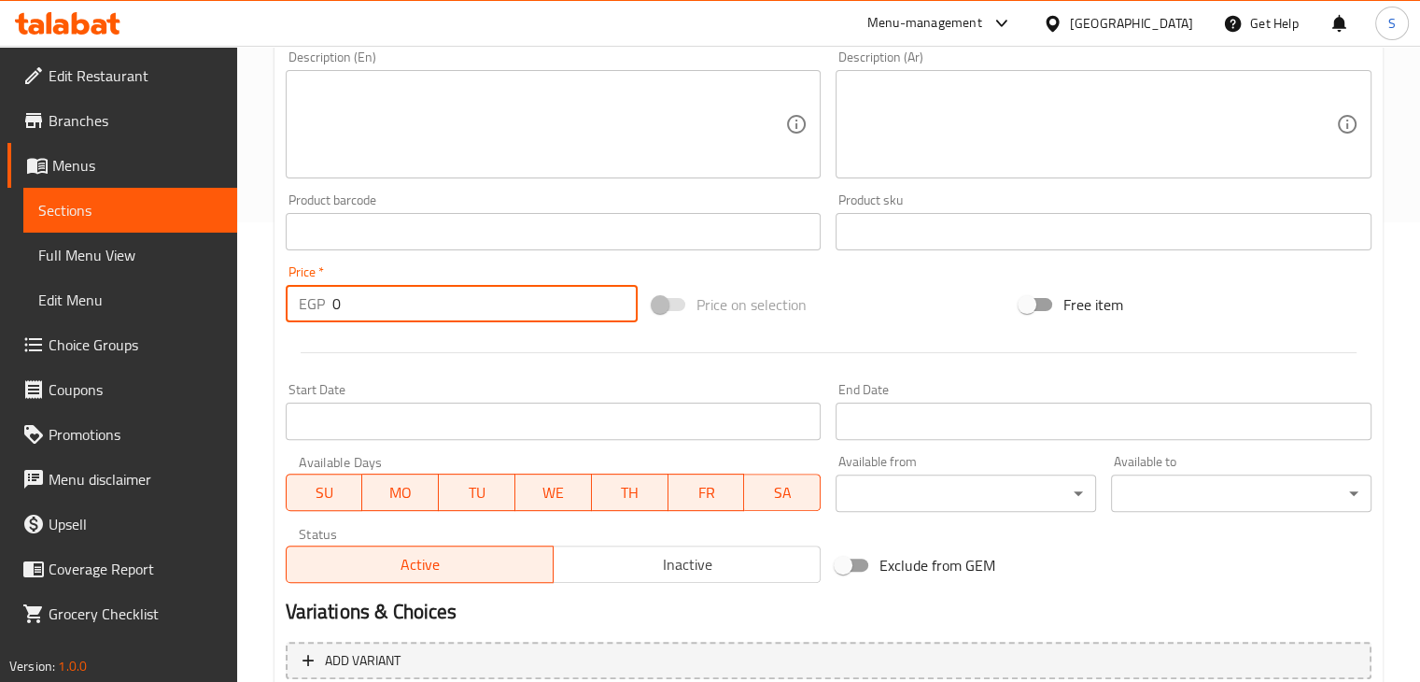
click at [463, 311] on input "0" at bounding box center [484, 303] width 305 height 37
type input "60"
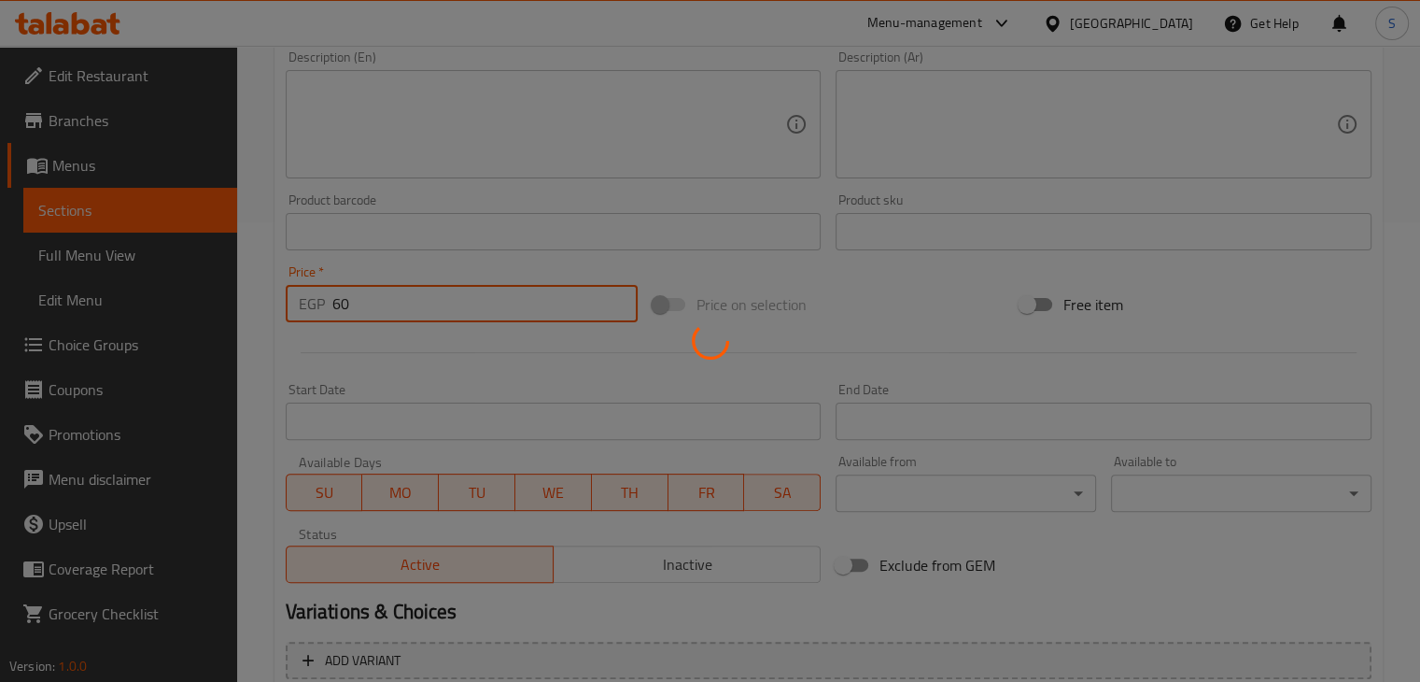
type input "0"
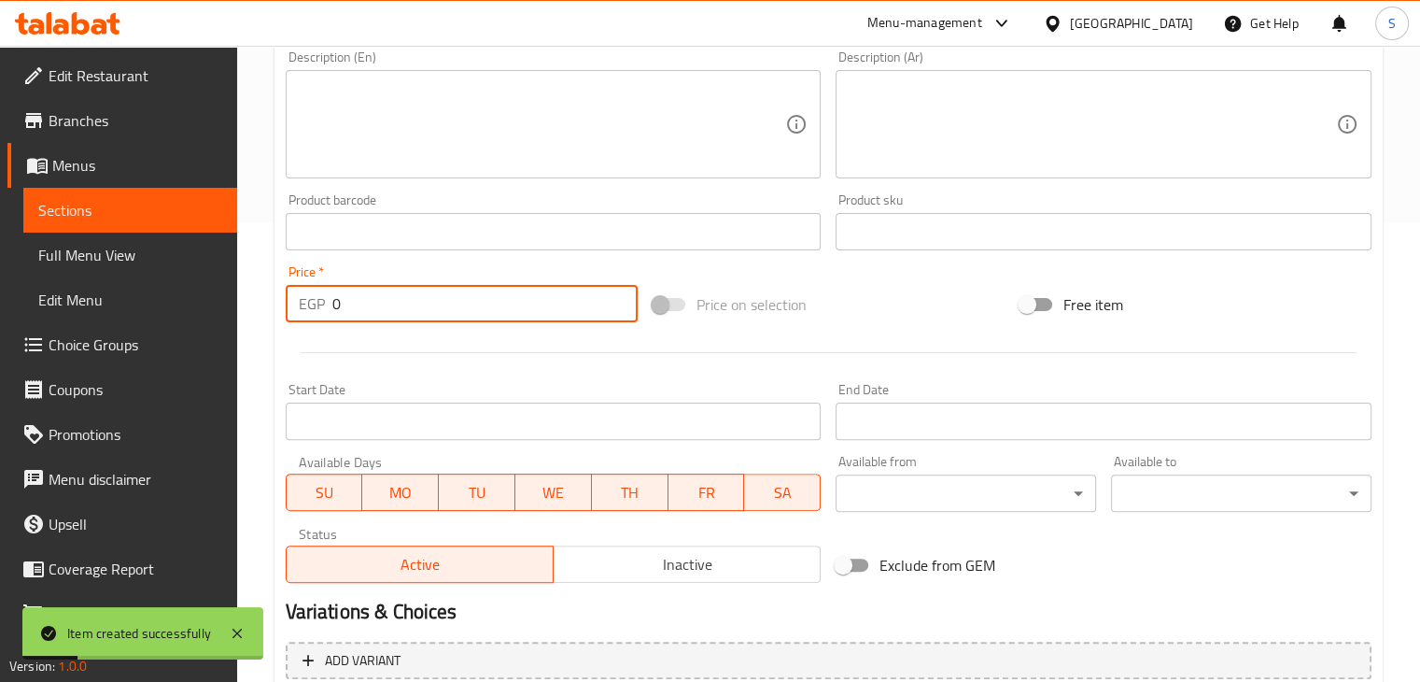
scroll to position [0, 0]
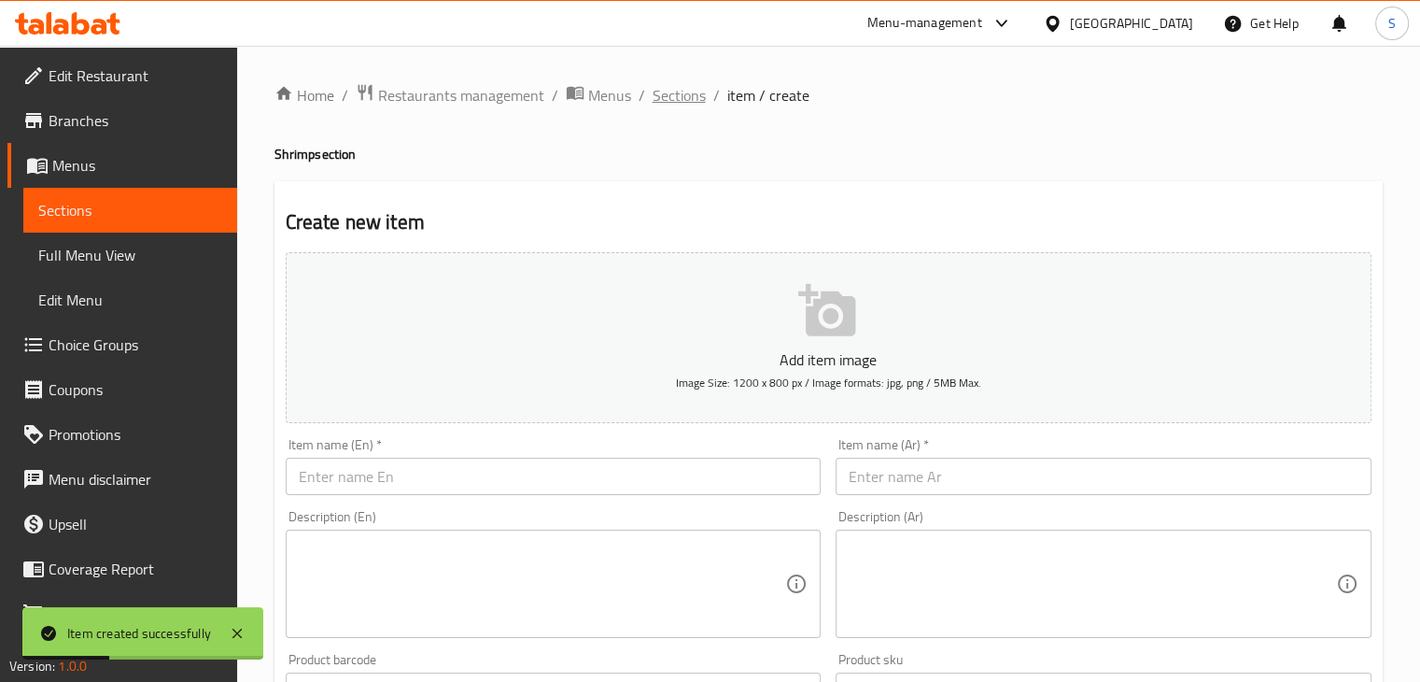
click at [667, 98] on span "Sections" at bounding box center [679, 95] width 53 height 22
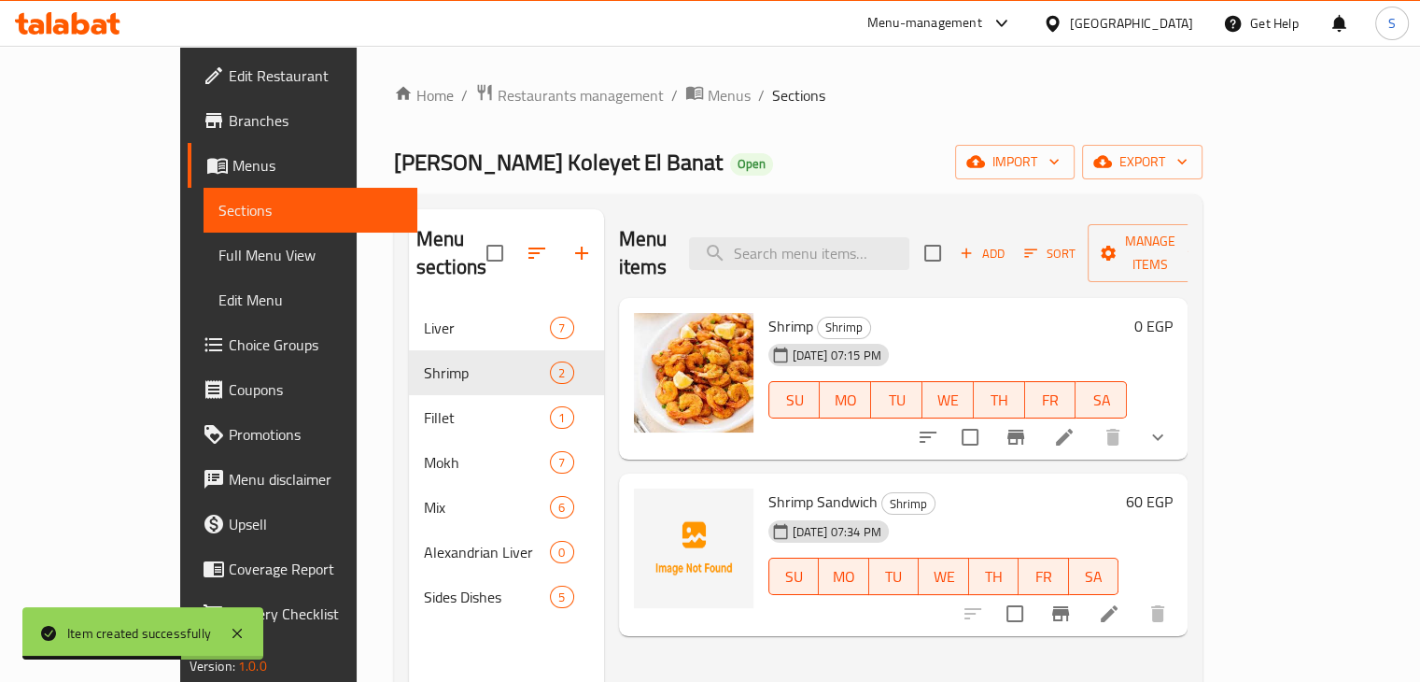
click at [792, 487] on span "Shrimp Sandwich" at bounding box center [822, 501] width 109 height 28
click at [791, 487] on span "Shrimp Sandwich" at bounding box center [822, 501] width 109 height 28
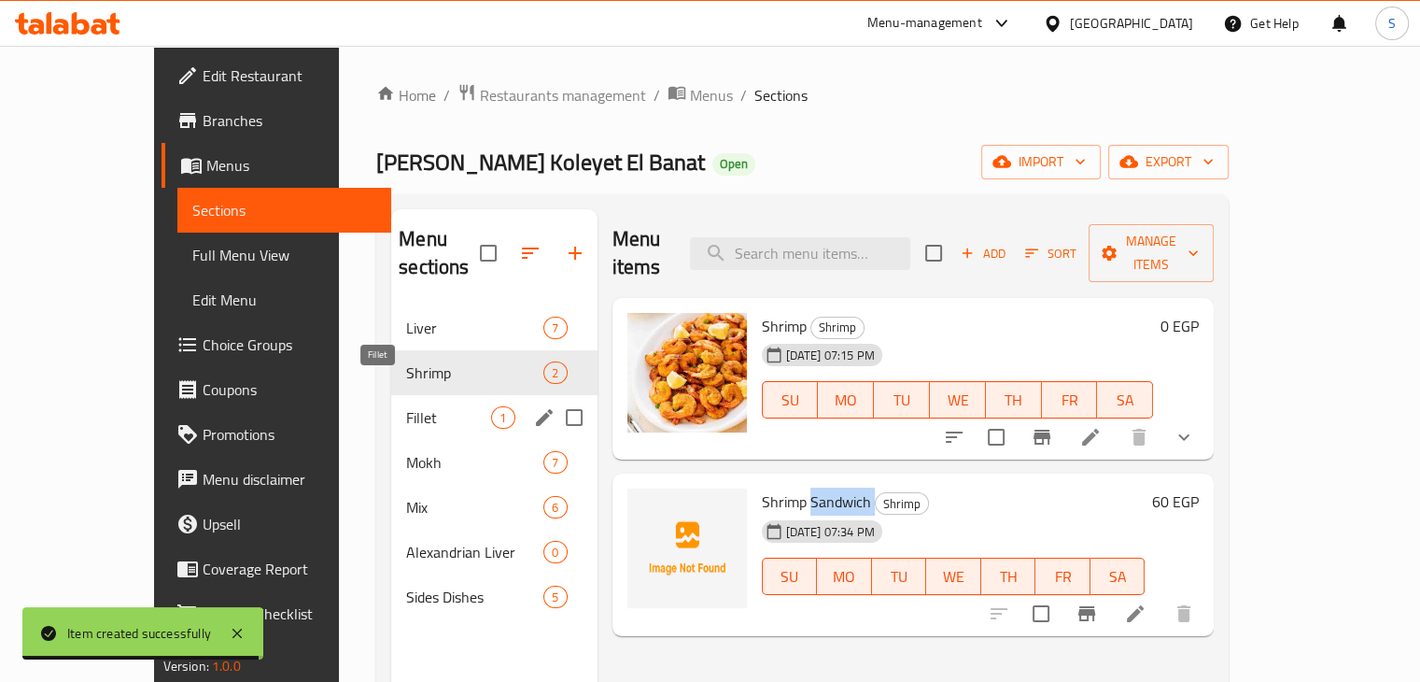
click at [406, 406] on span "Fillet" at bounding box center [448, 417] width 85 height 22
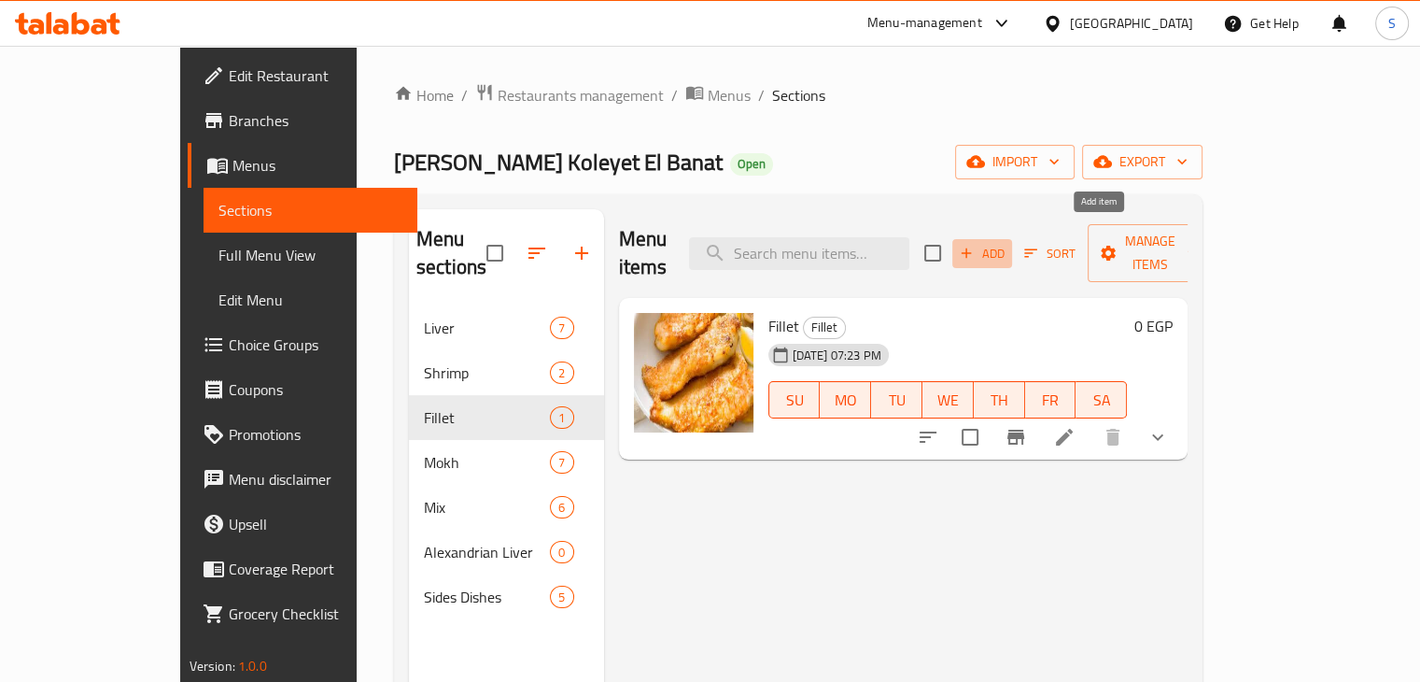
click at [1012, 253] on button "Add" at bounding box center [982, 253] width 60 height 29
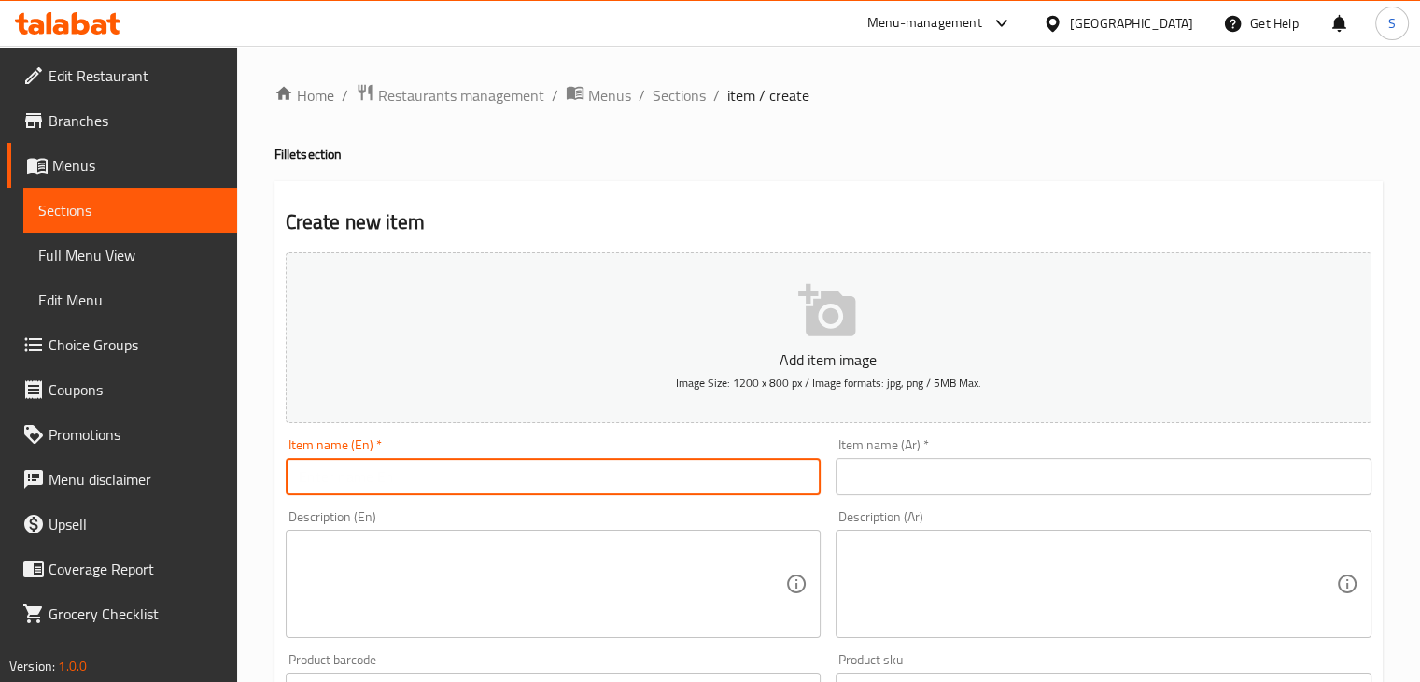
click at [484, 459] on input "text" at bounding box center [554, 475] width 536 height 37
paste input "Fillet sandwich"
type input "Fillet sandwich"
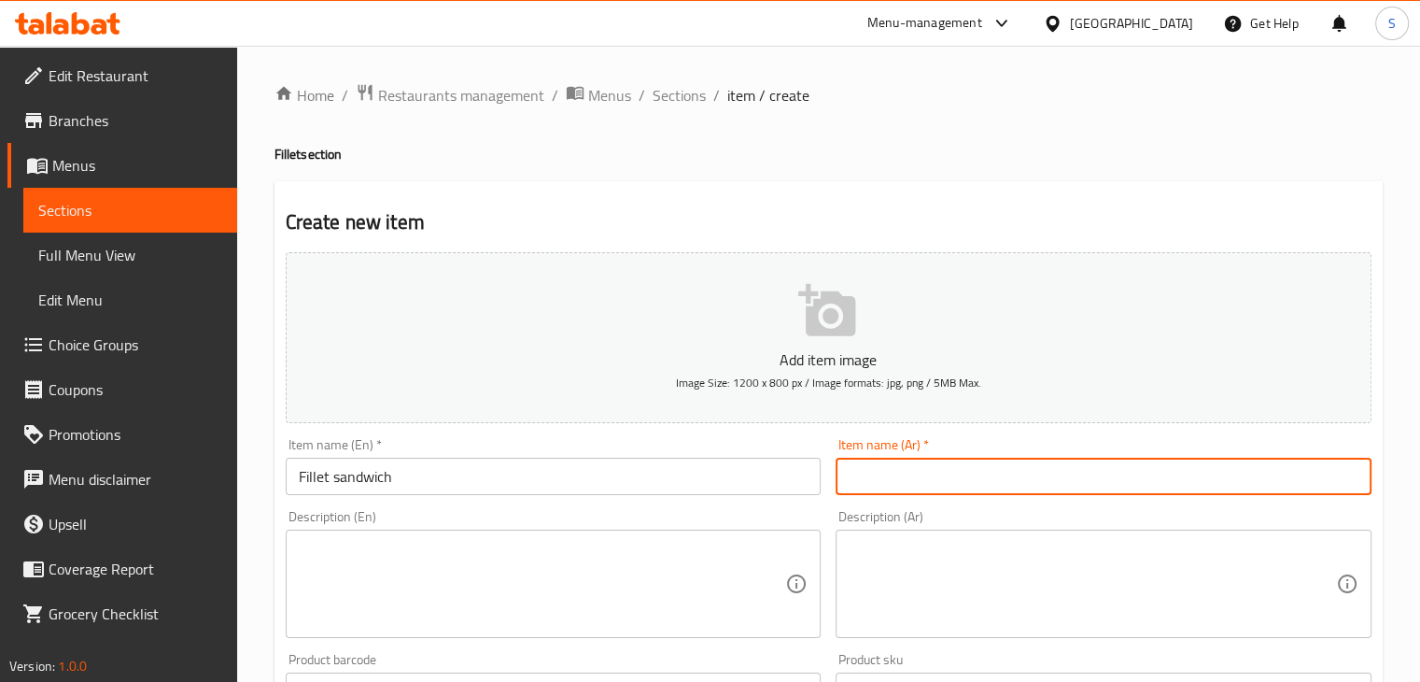
click at [915, 463] on input "text" at bounding box center [1104, 475] width 536 height 37
paste input "ساندوتش فليه"
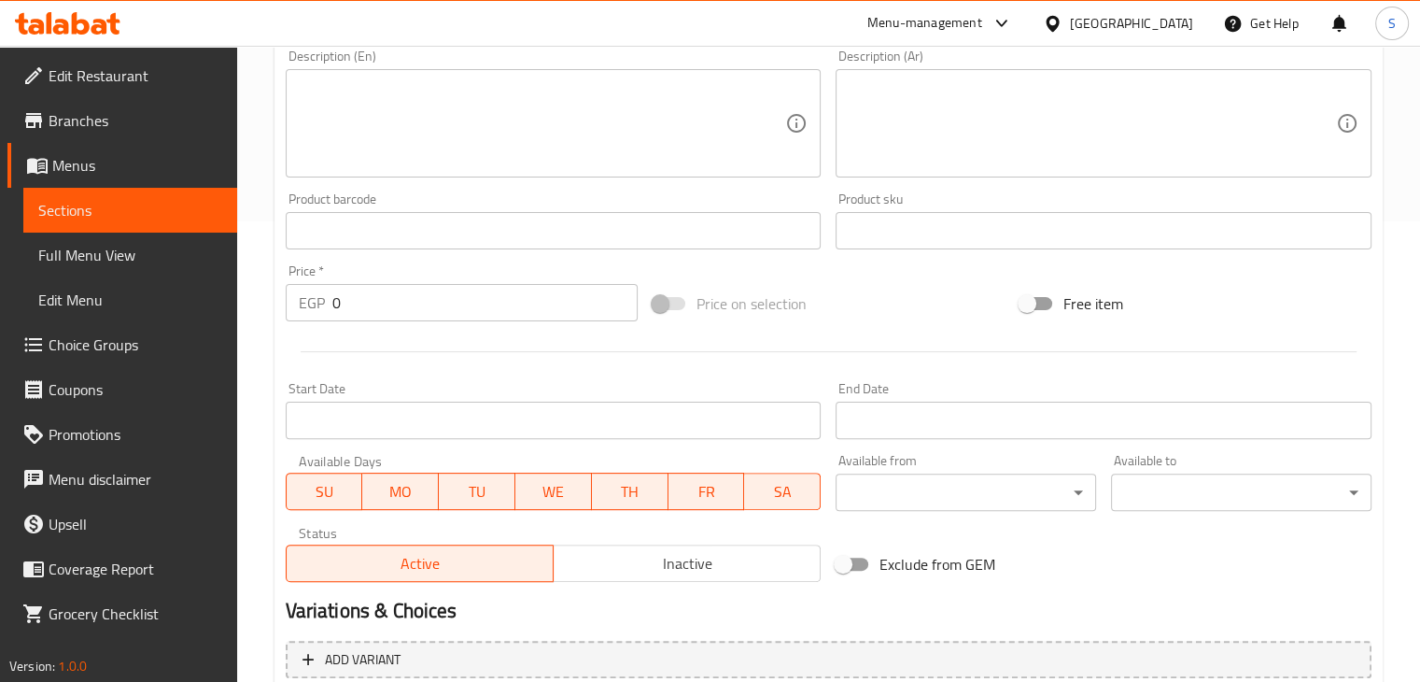
scroll to position [638, 0]
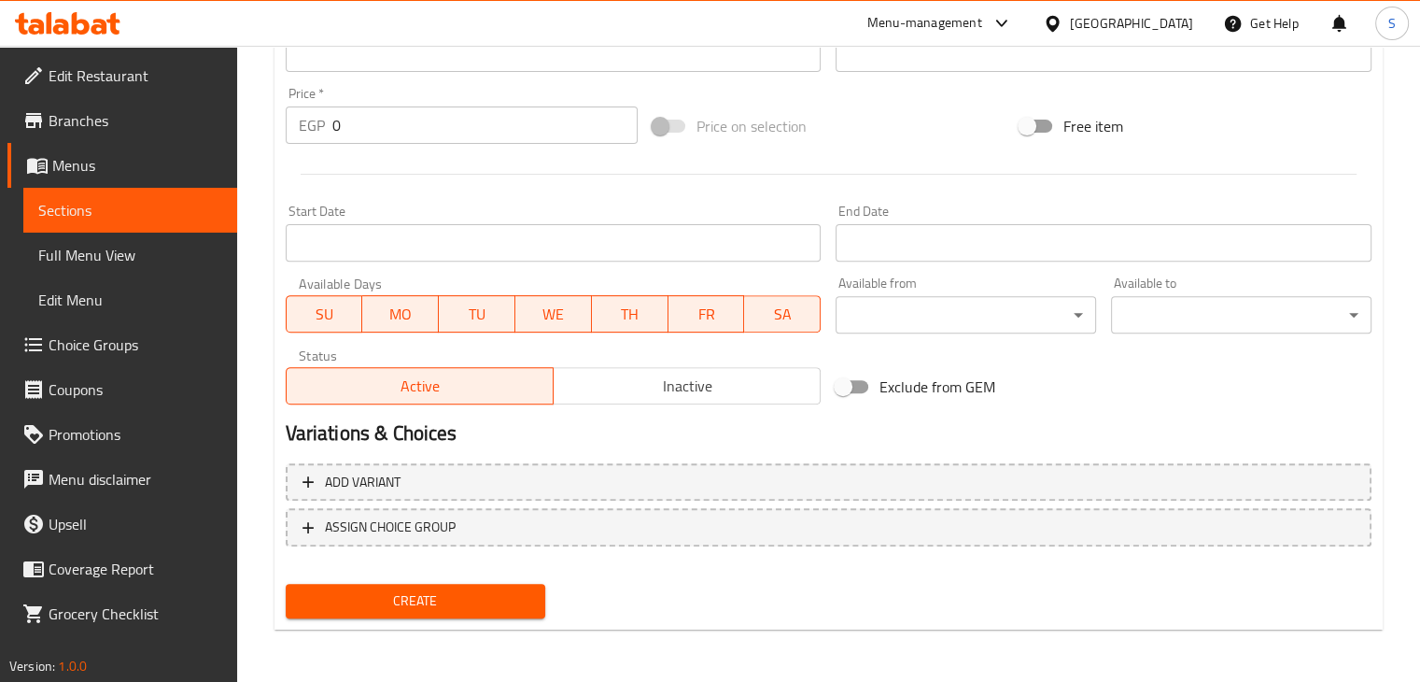
type input "ساندوتش فليه"
click at [479, 133] on input "0" at bounding box center [484, 124] width 305 height 37
type input "50"
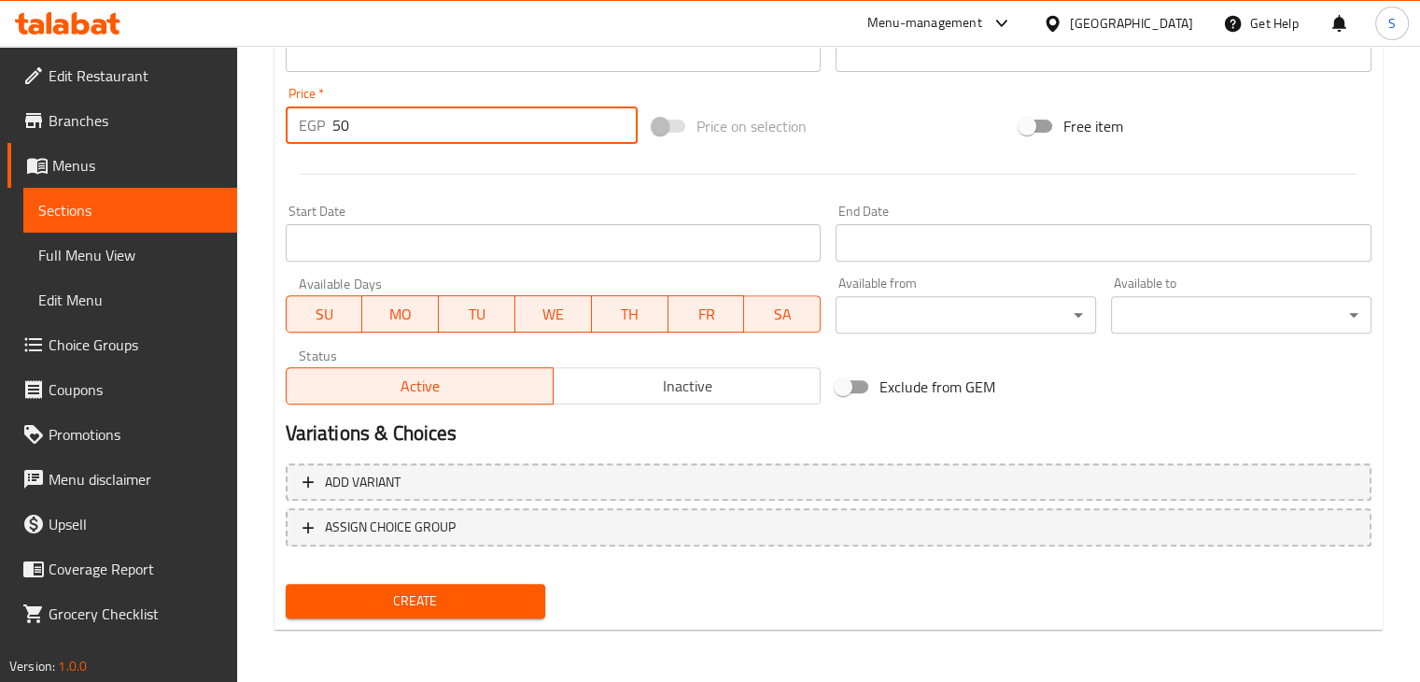
click at [286, 584] on button "Create" at bounding box center [416, 601] width 260 height 35
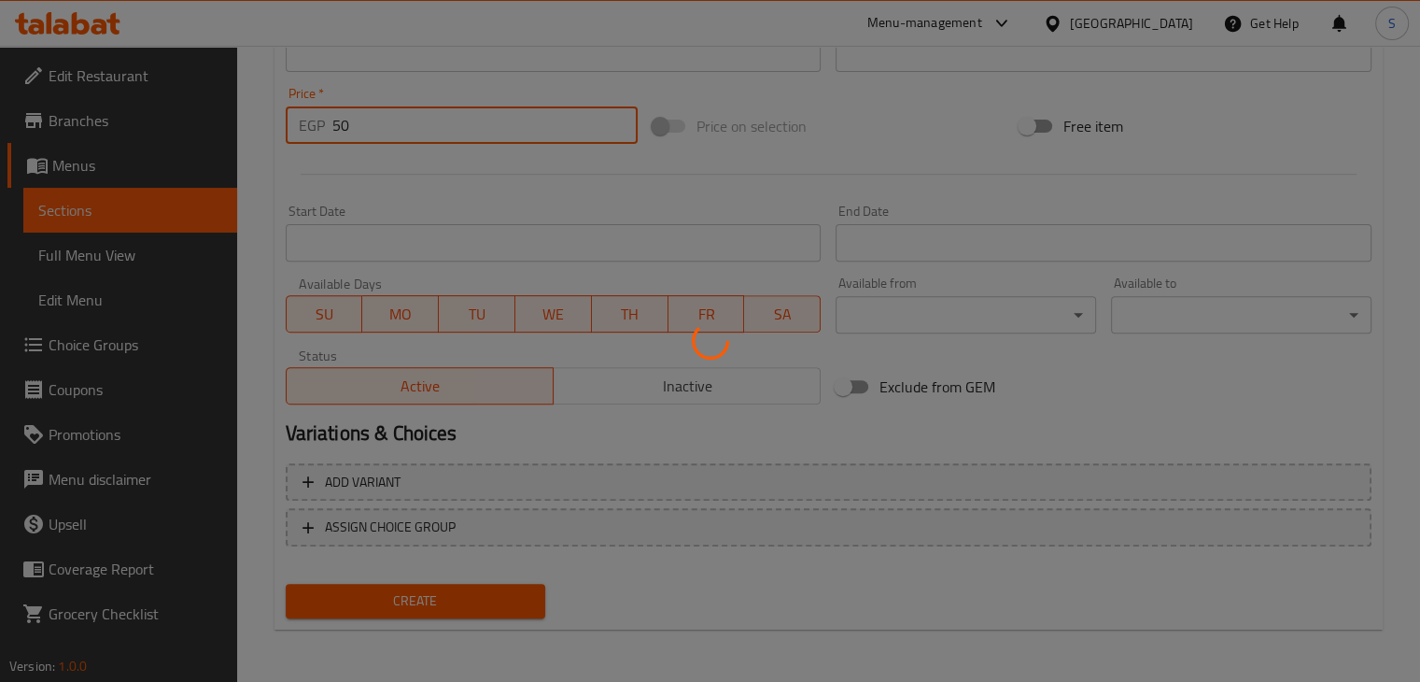
type input "0"
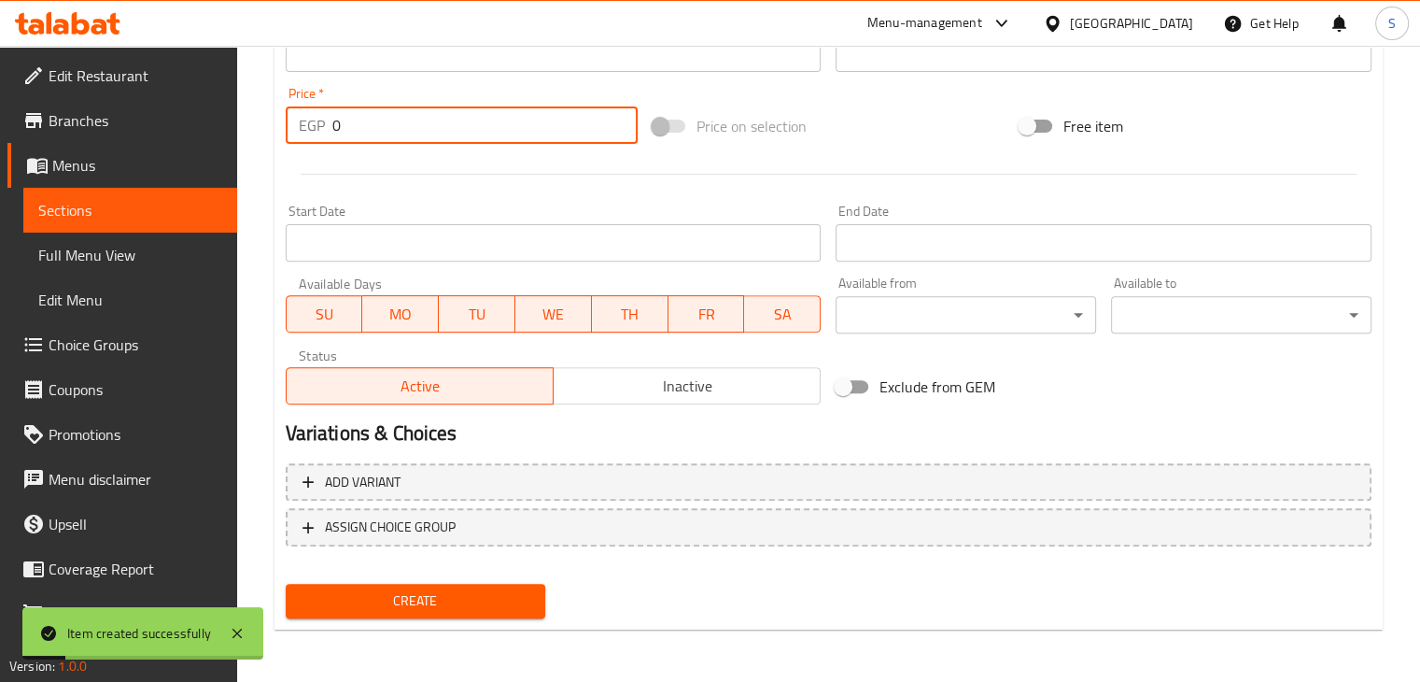
scroll to position [0, 0]
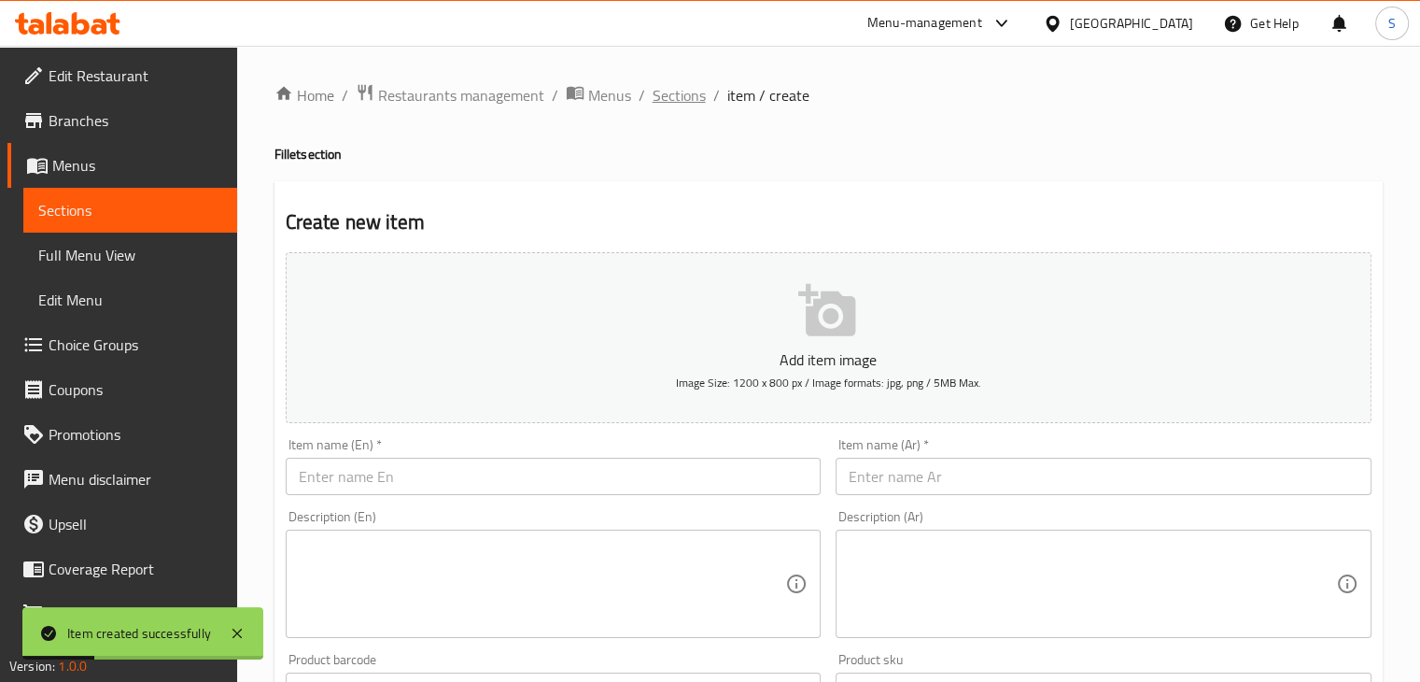
click at [657, 104] on span "Sections" at bounding box center [679, 95] width 53 height 22
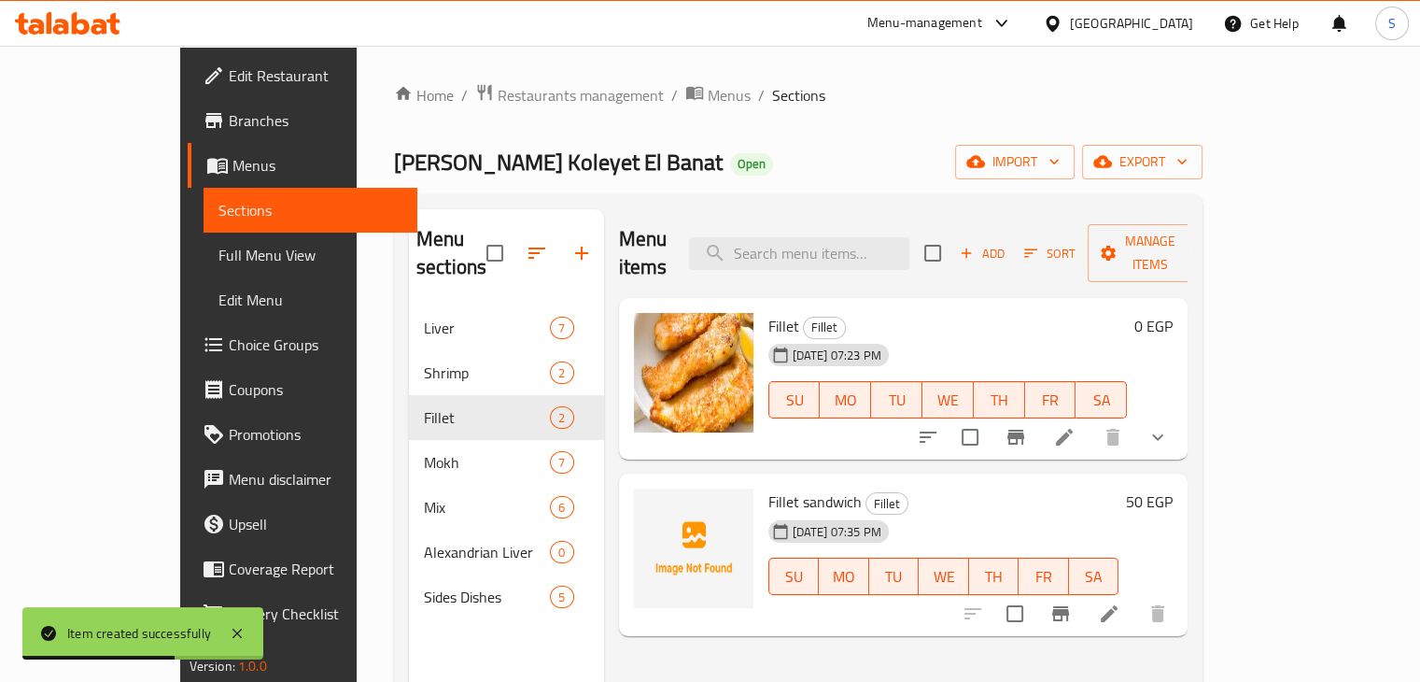
click at [768, 487] on span "Fillet sandwich" at bounding box center [814, 501] width 93 height 28
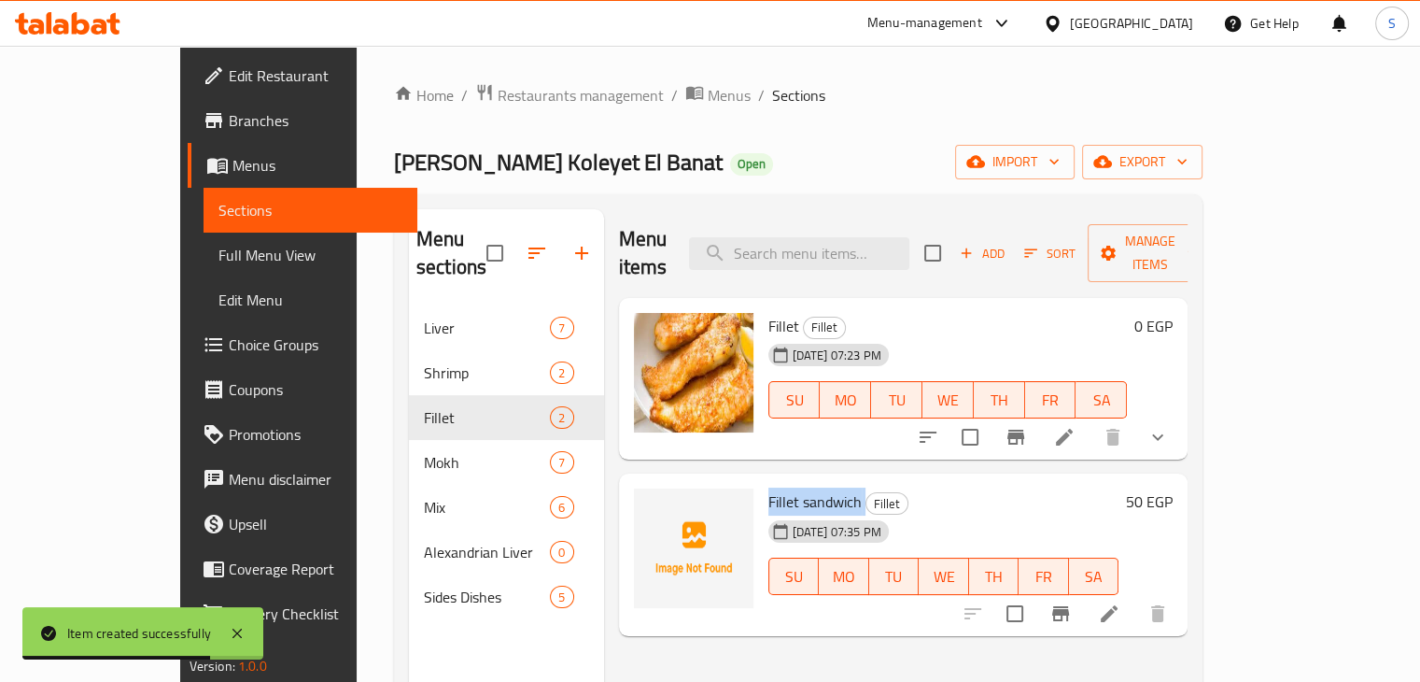
click at [768, 487] on span "Fillet sandwich" at bounding box center [814, 501] width 93 height 28
copy h6 "Fillet sandwich"
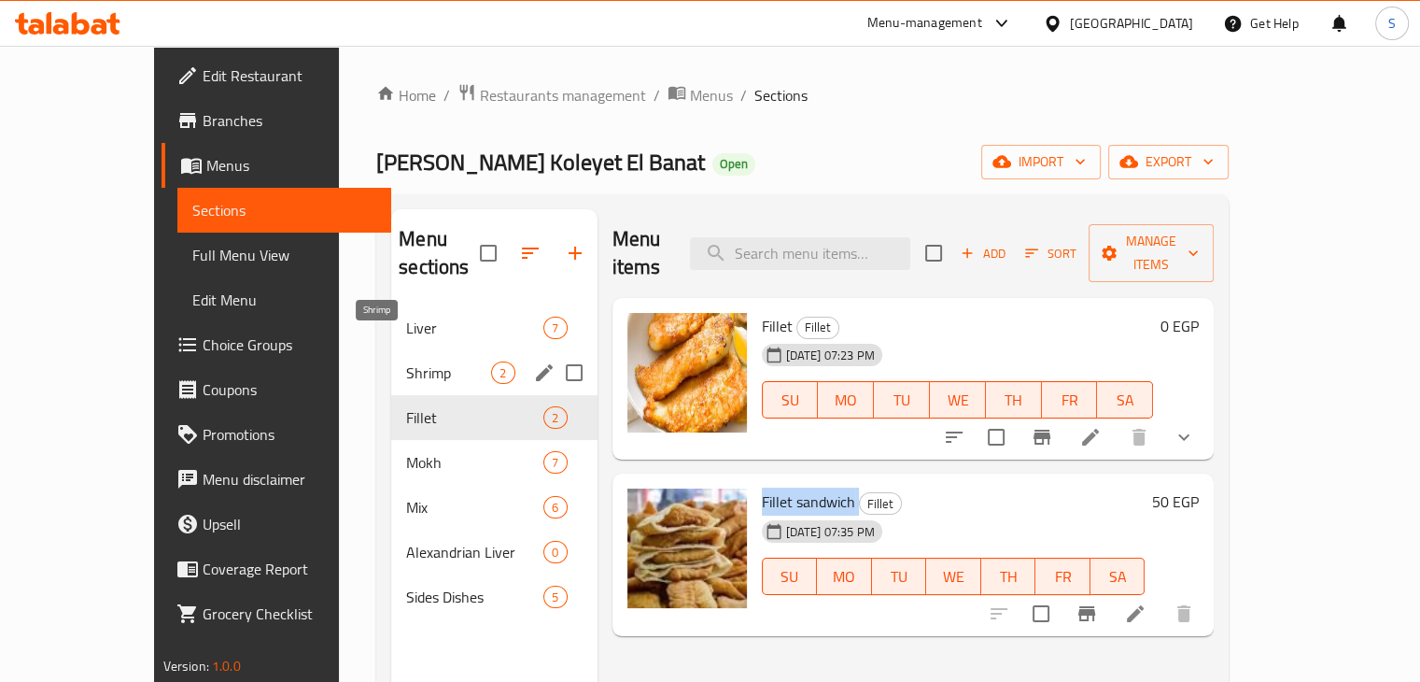
click at [406, 361] on span "Shrimp" at bounding box center [448, 372] width 85 height 22
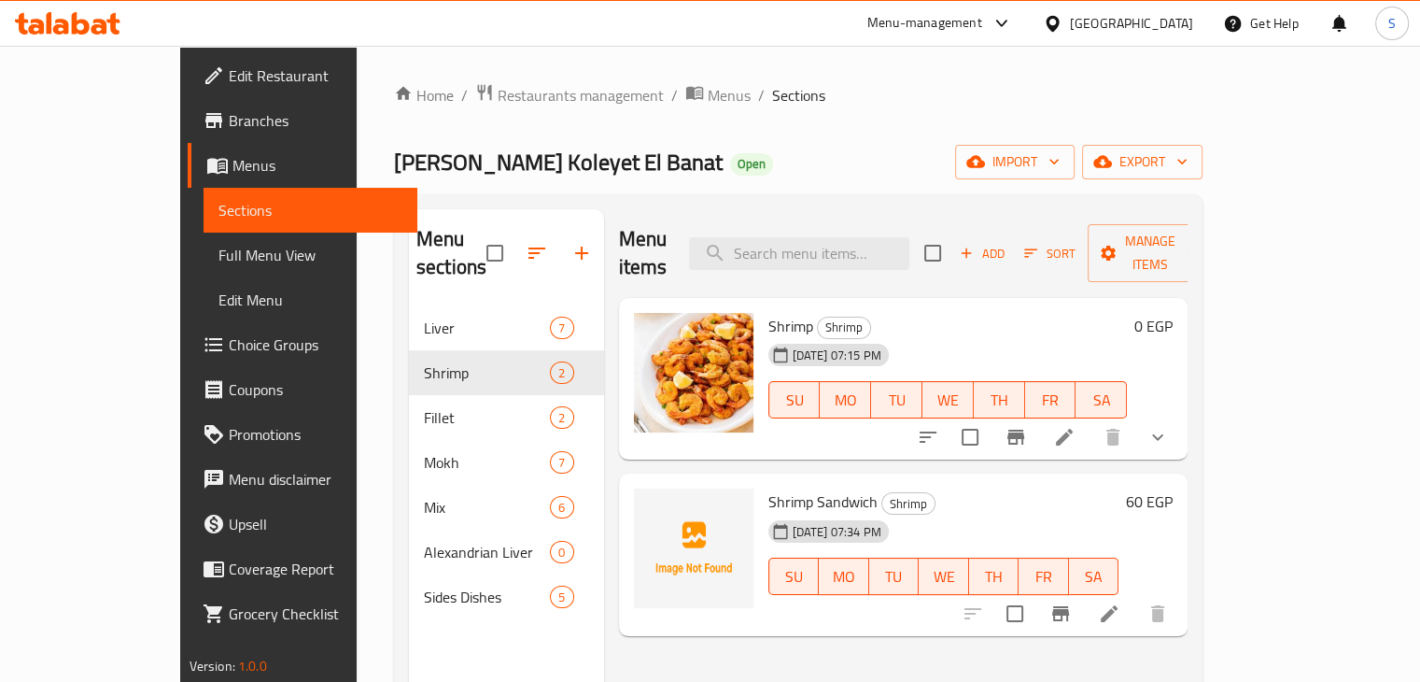
click at [1173, 488] on h6 "60 EGP" at bounding box center [1149, 501] width 47 height 26
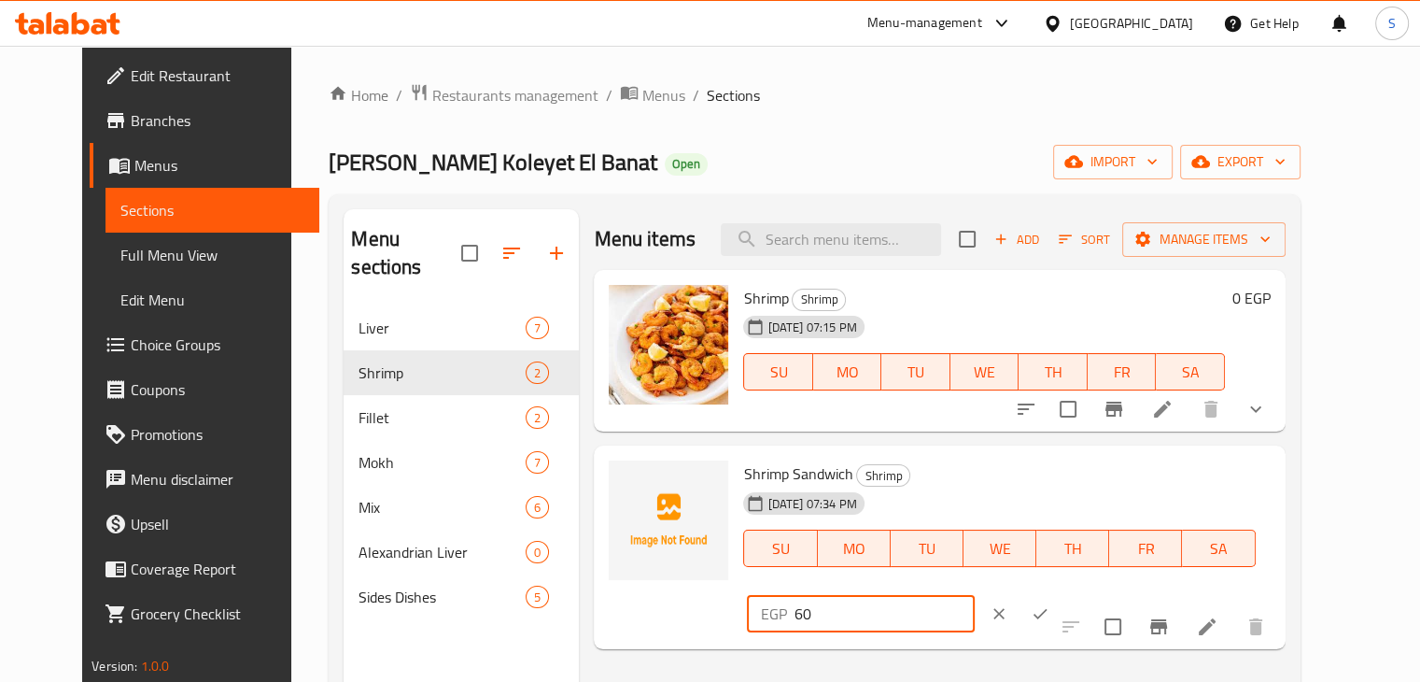
click at [974, 595] on input "60" at bounding box center [884, 613] width 180 height 37
type input "90"
click at [1049, 604] on icon "ok" at bounding box center [1040, 613] width 19 height 19
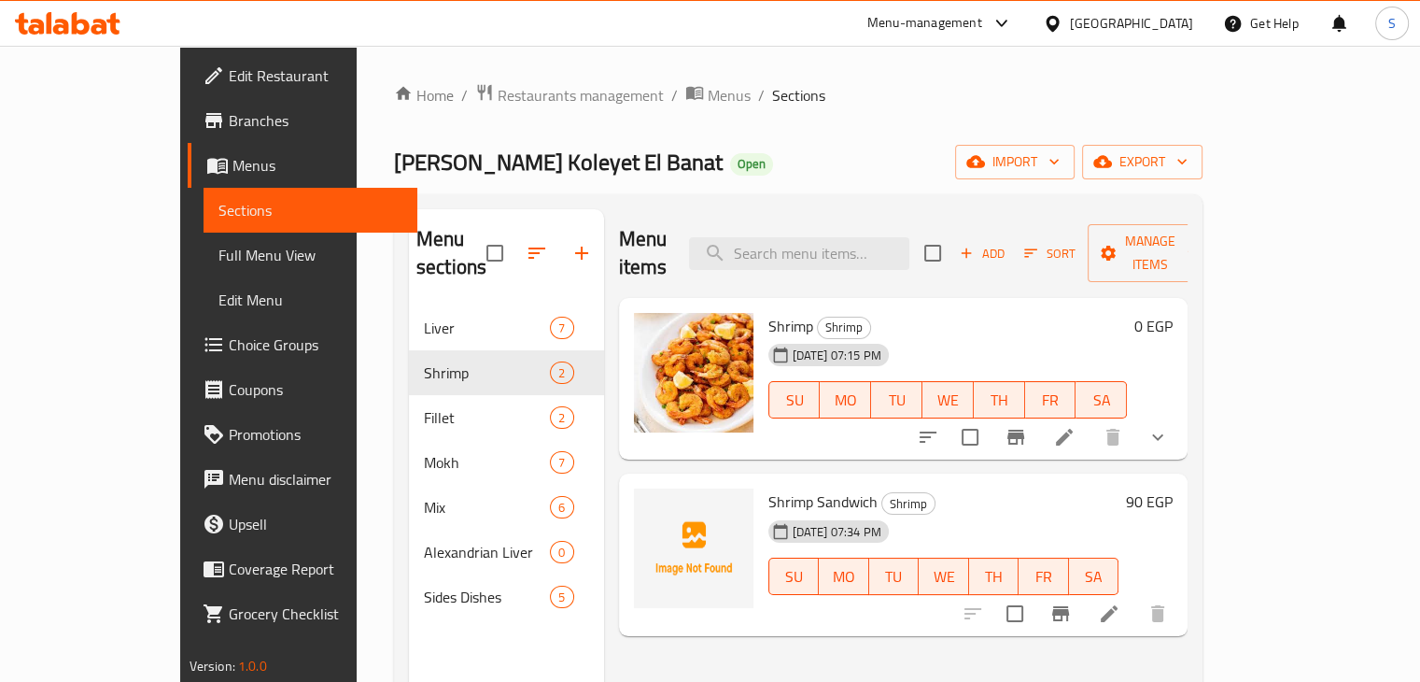
click at [768, 487] on span "Shrimp Sandwich" at bounding box center [822, 501] width 109 height 28
copy h6 "Shrimp Sandwich"
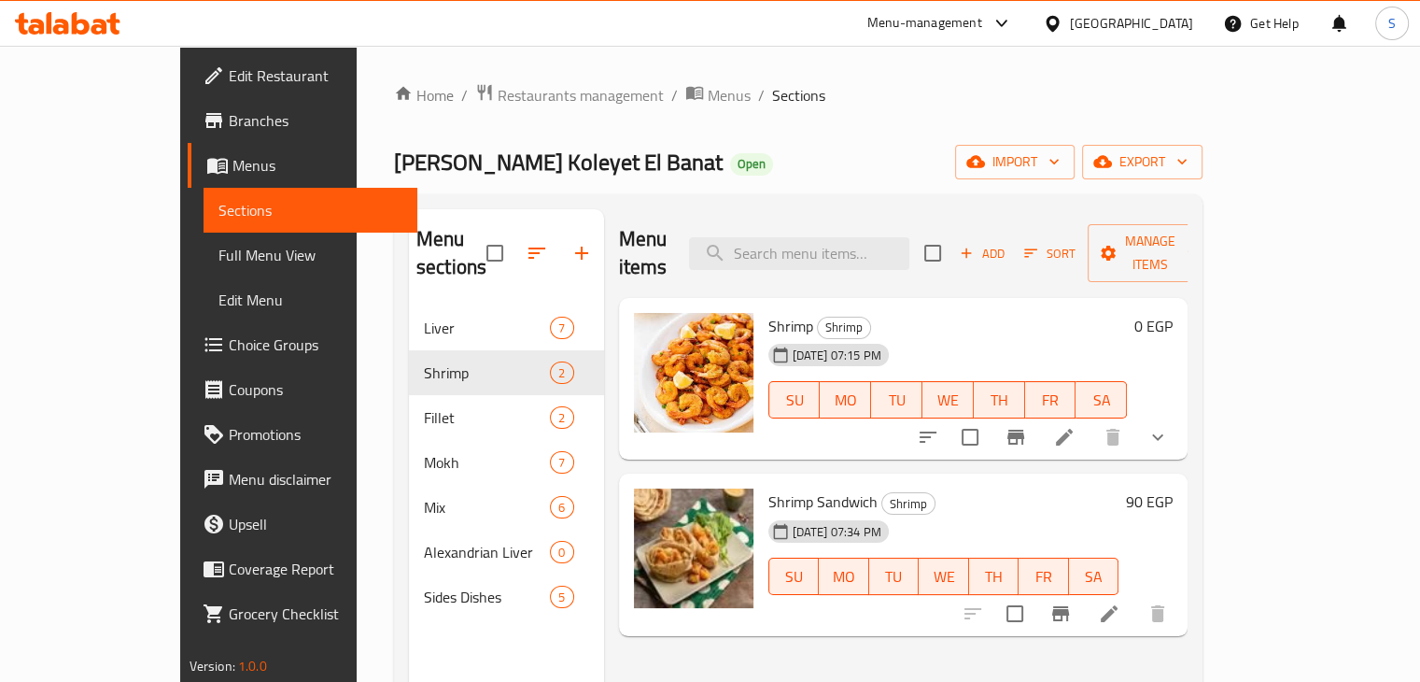
click at [904, 644] on div "Menu items Add Sort Manage items Shrimp Shrimp 17-09-2025 07:15 PM SU MO TU WE …" at bounding box center [896, 550] width 584 height 682
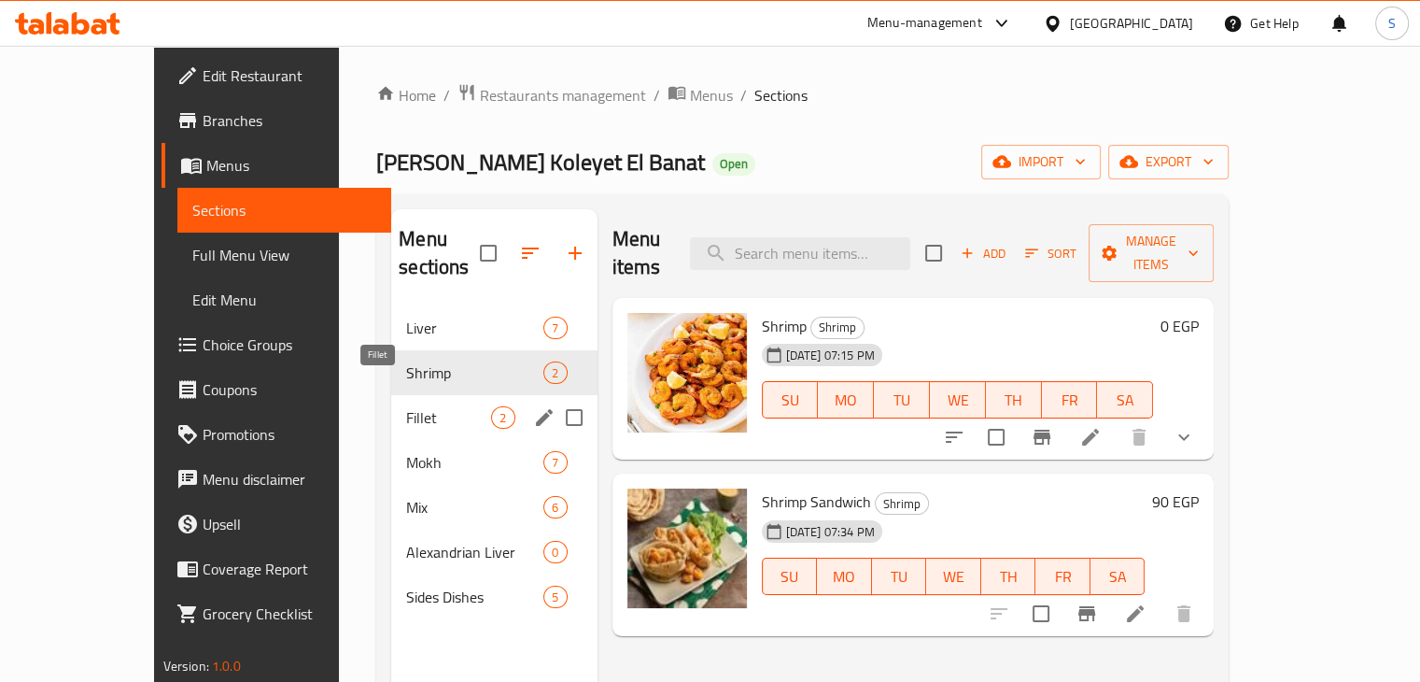
click at [406, 406] on span "Fillet" at bounding box center [448, 417] width 85 height 22
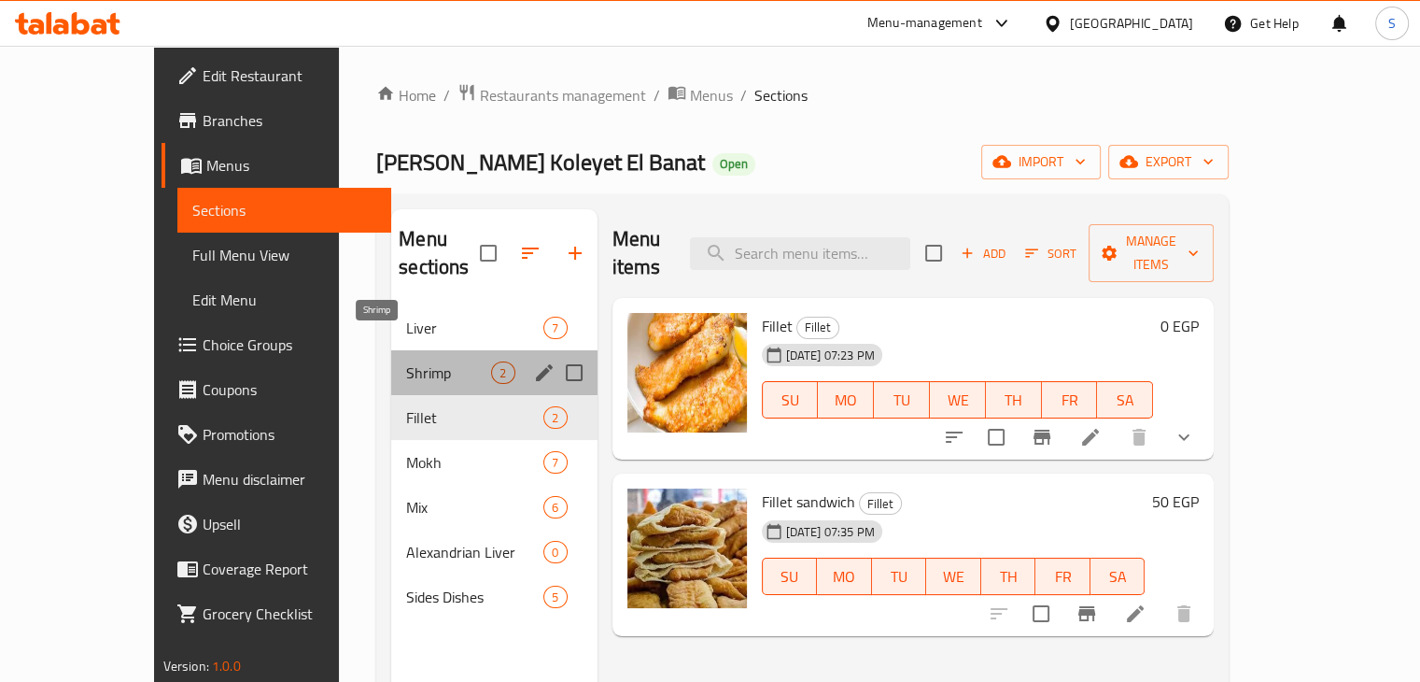
click at [406, 361] on span "Shrimp" at bounding box center [448, 372] width 85 height 22
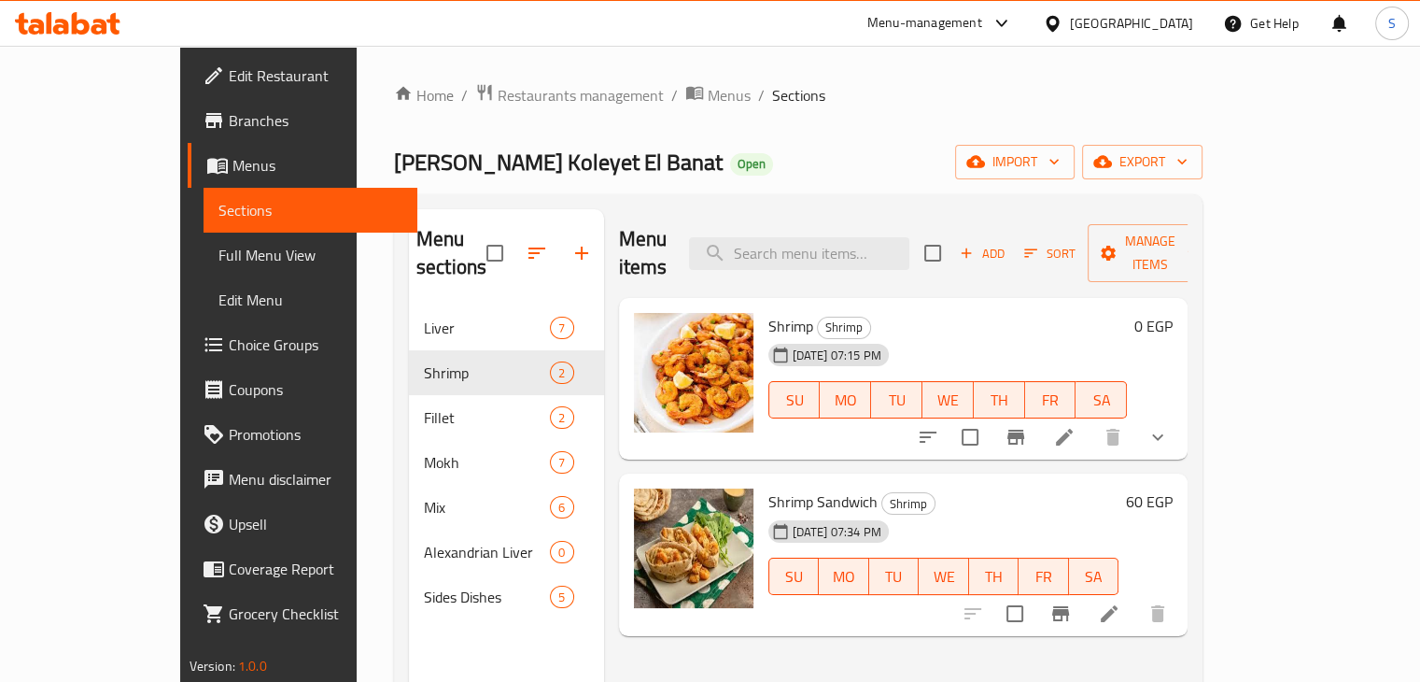
click at [1173, 488] on h6 "60 EGP" at bounding box center [1149, 501] width 47 height 26
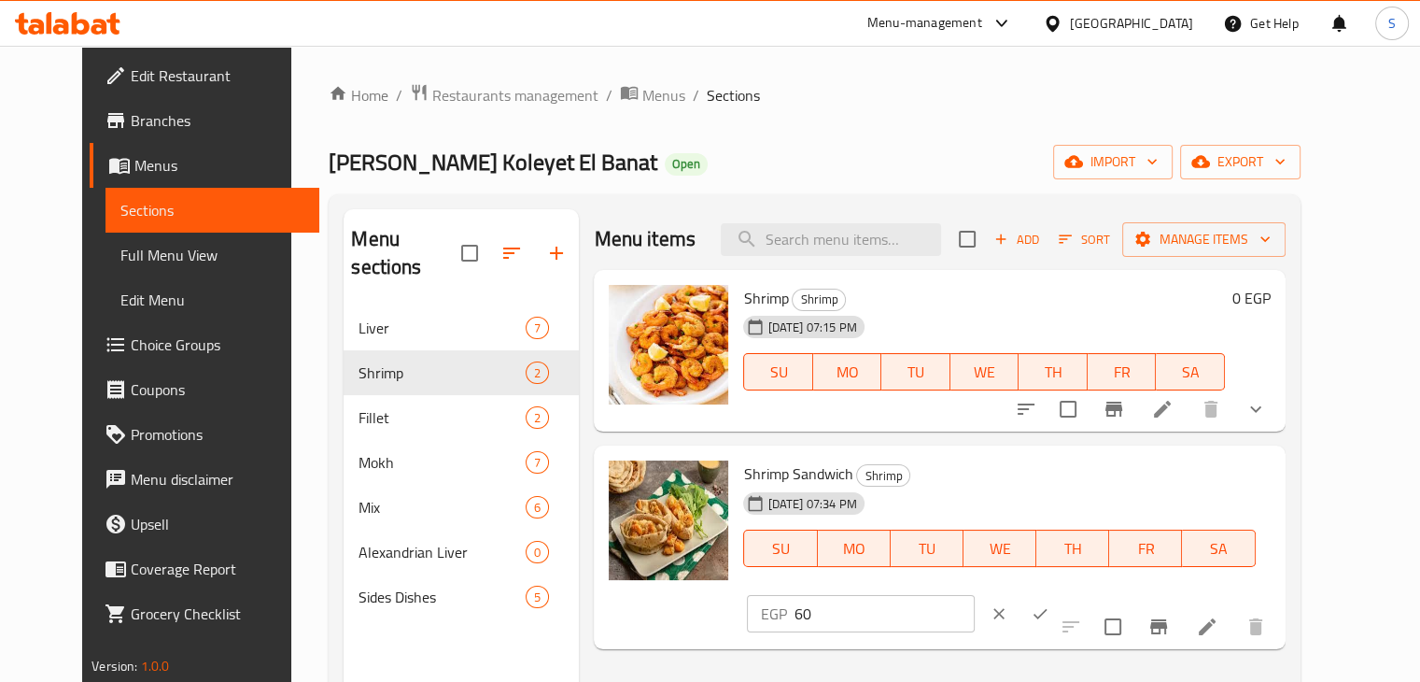
click at [974, 595] on input "60" at bounding box center [884, 613] width 180 height 37
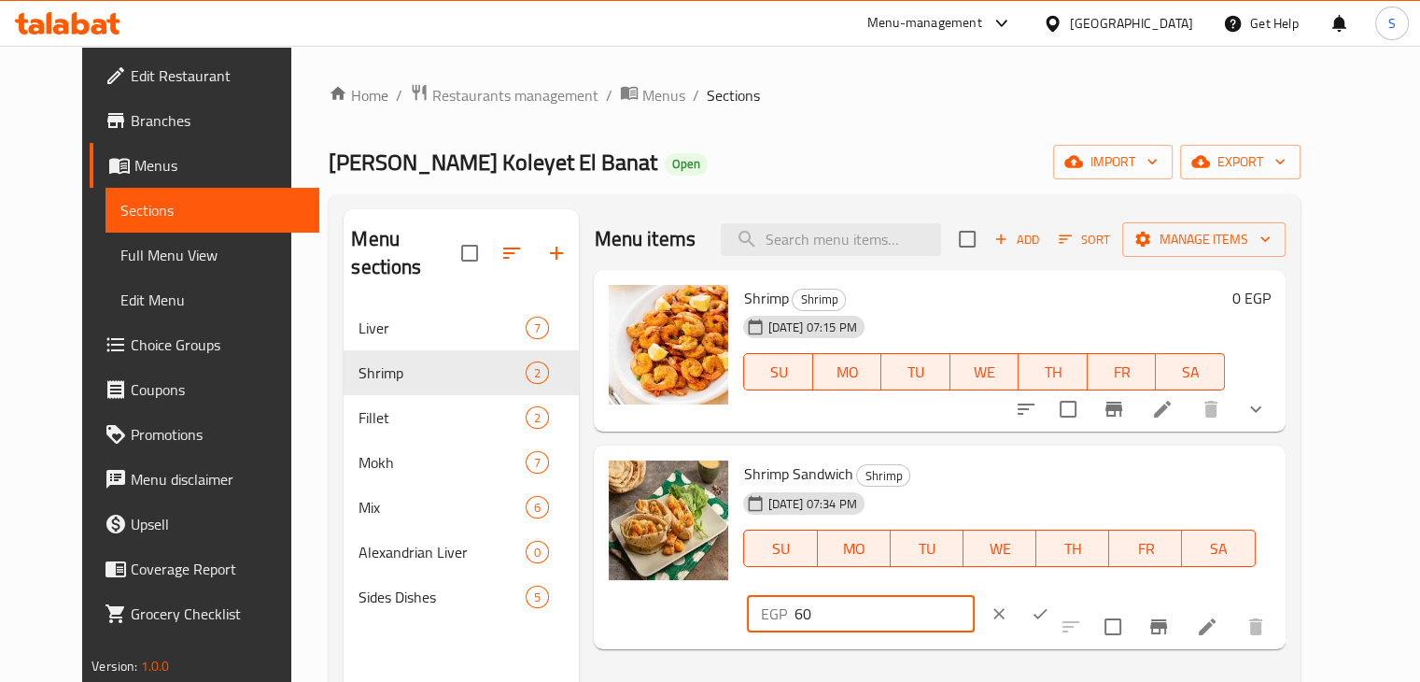
click at [974, 595] on input "60" at bounding box center [884, 613] width 180 height 37
type input "90"
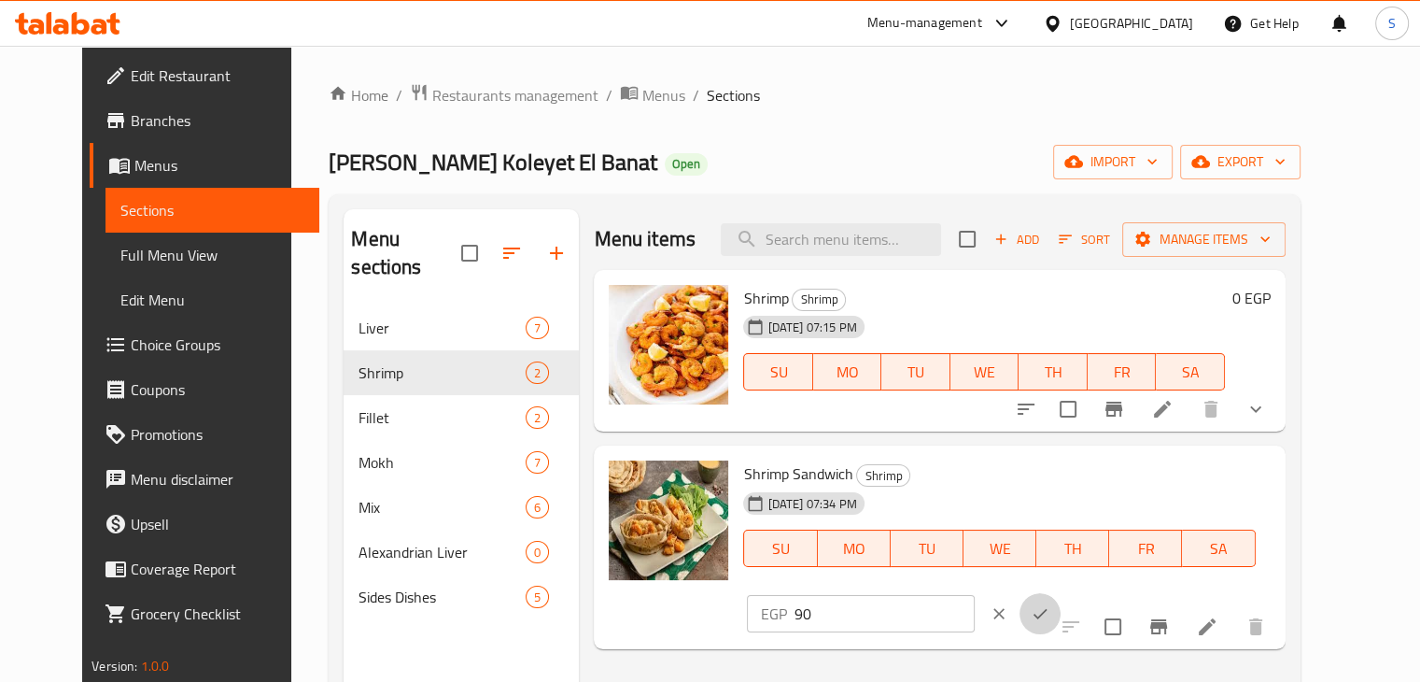
click at [1049, 604] on icon "ok" at bounding box center [1040, 613] width 19 height 19
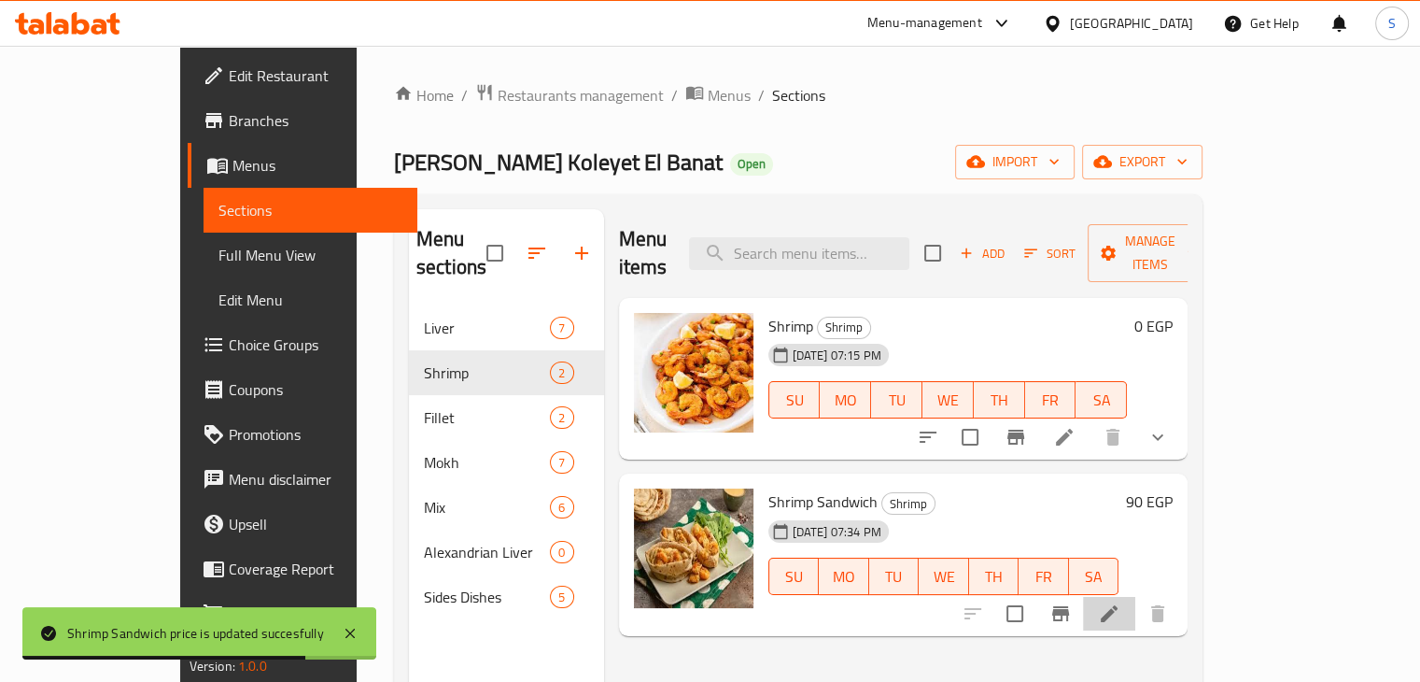
click at [1120, 602] on icon at bounding box center [1109, 613] width 22 height 22
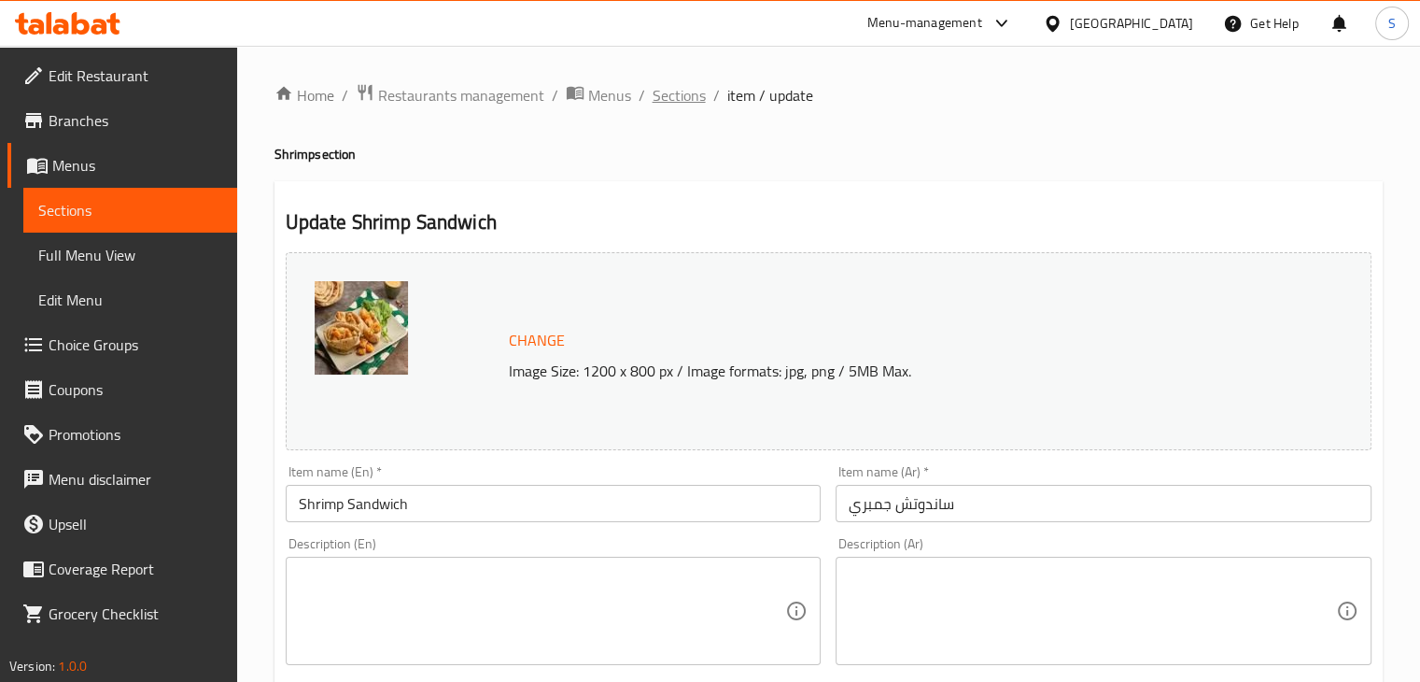
click at [668, 102] on span "Sections" at bounding box center [679, 95] width 53 height 22
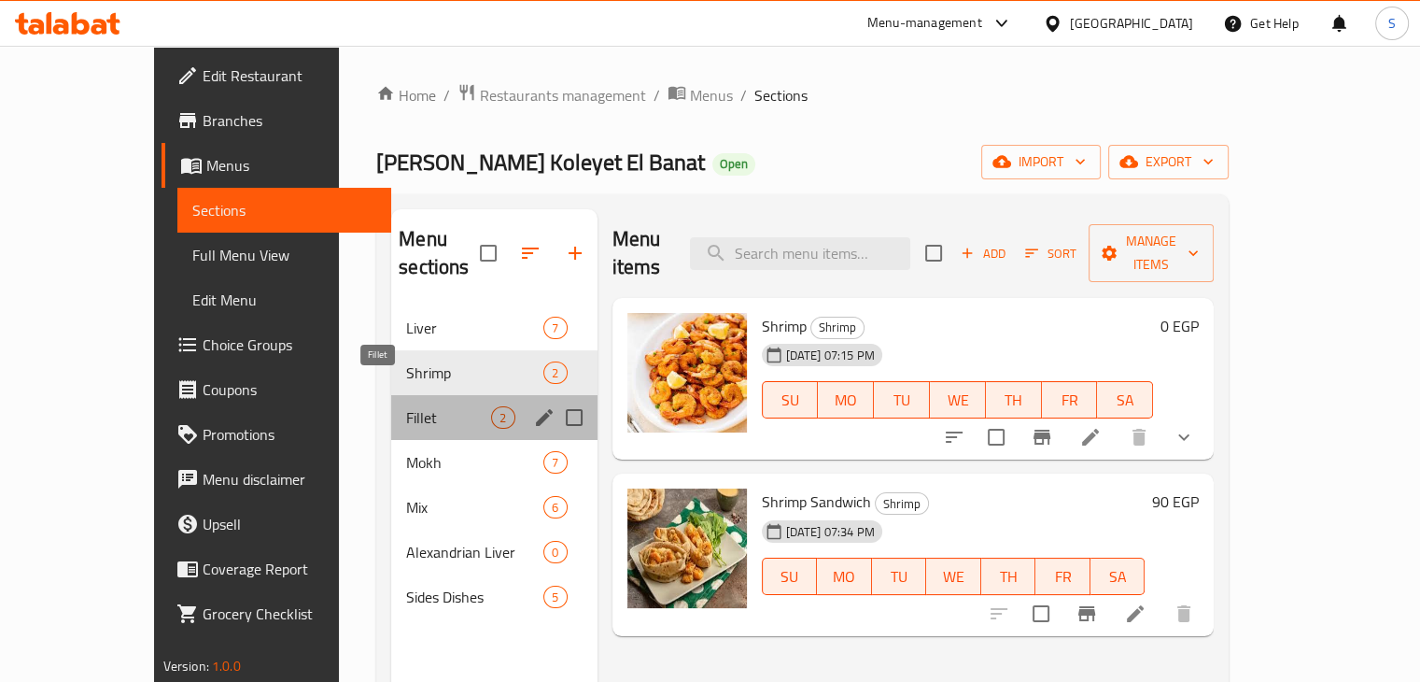
click at [406, 406] on span "Fillet" at bounding box center [448, 417] width 85 height 22
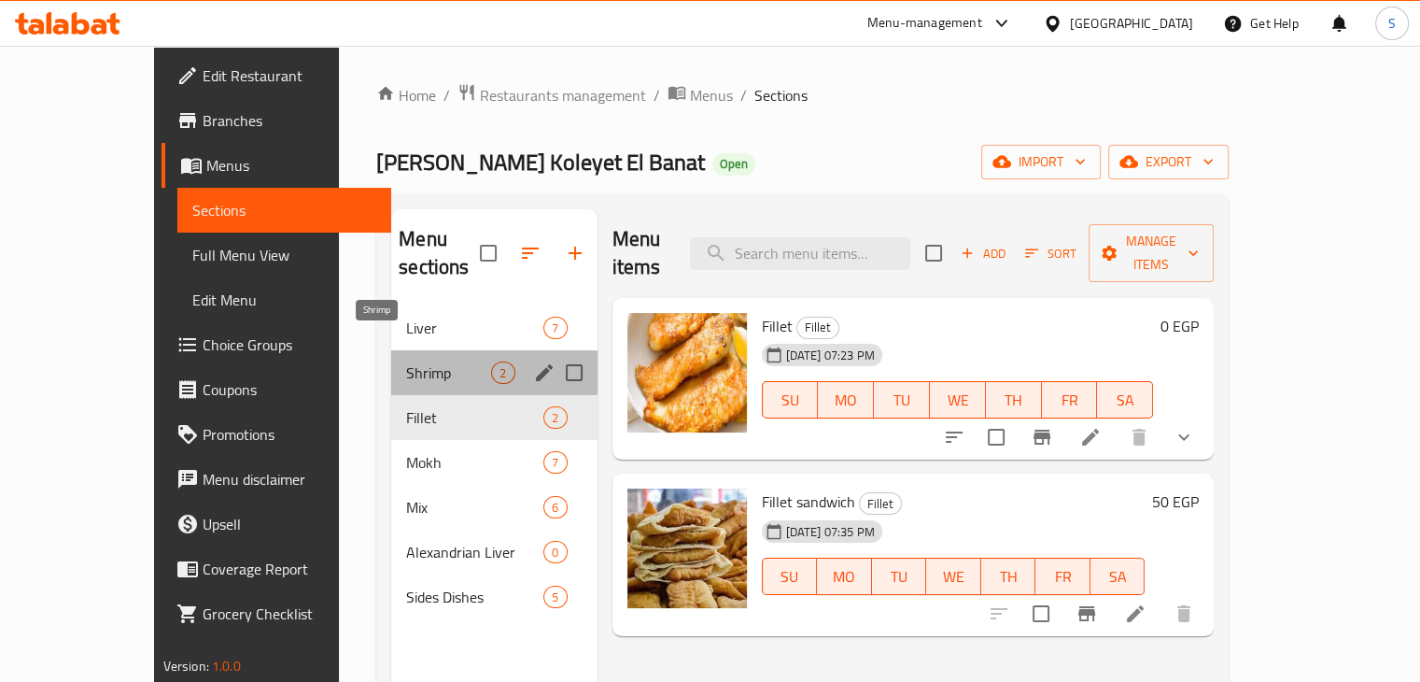
click at [406, 361] on span "Shrimp" at bounding box center [448, 372] width 85 height 22
